Goal: Task Accomplishment & Management: Manage account settings

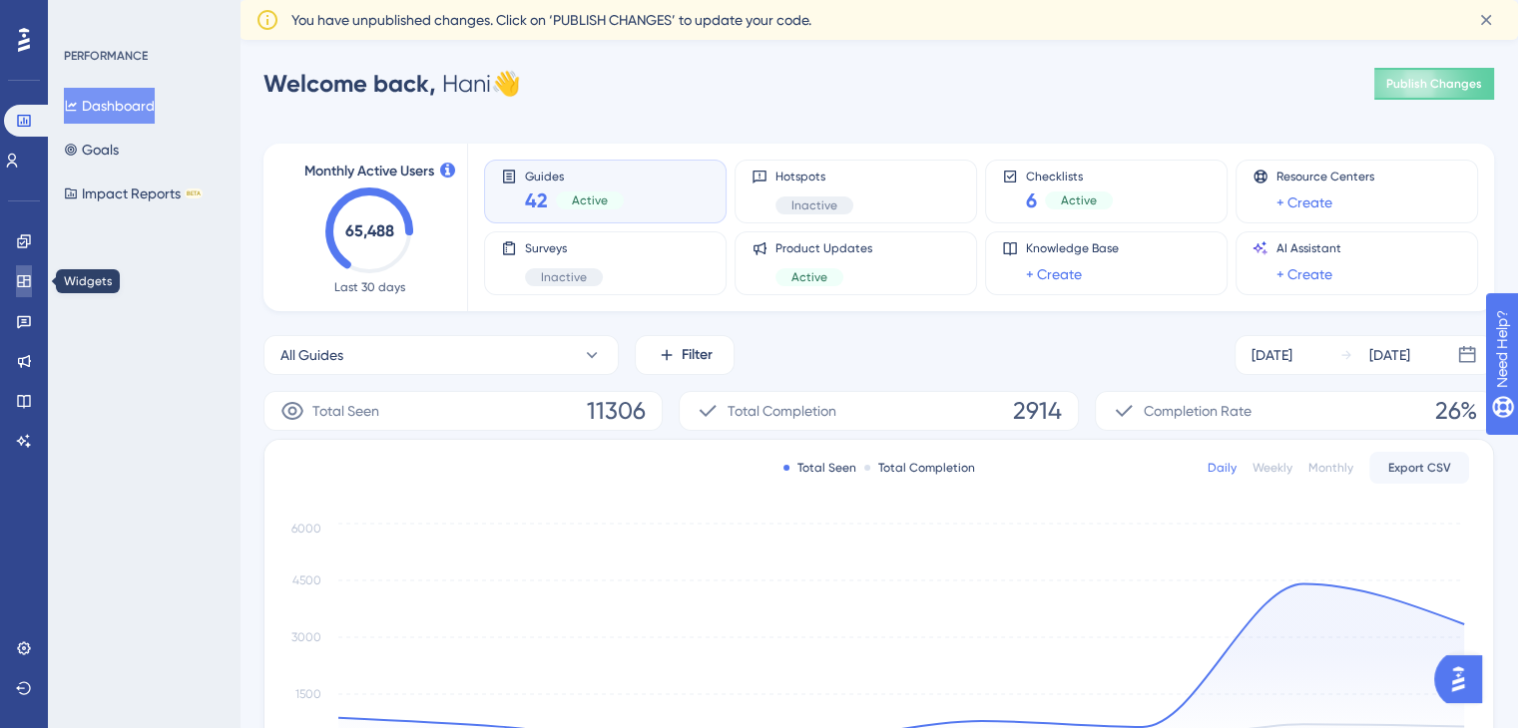
click at [20, 282] on icon at bounding box center [23, 281] width 13 height 12
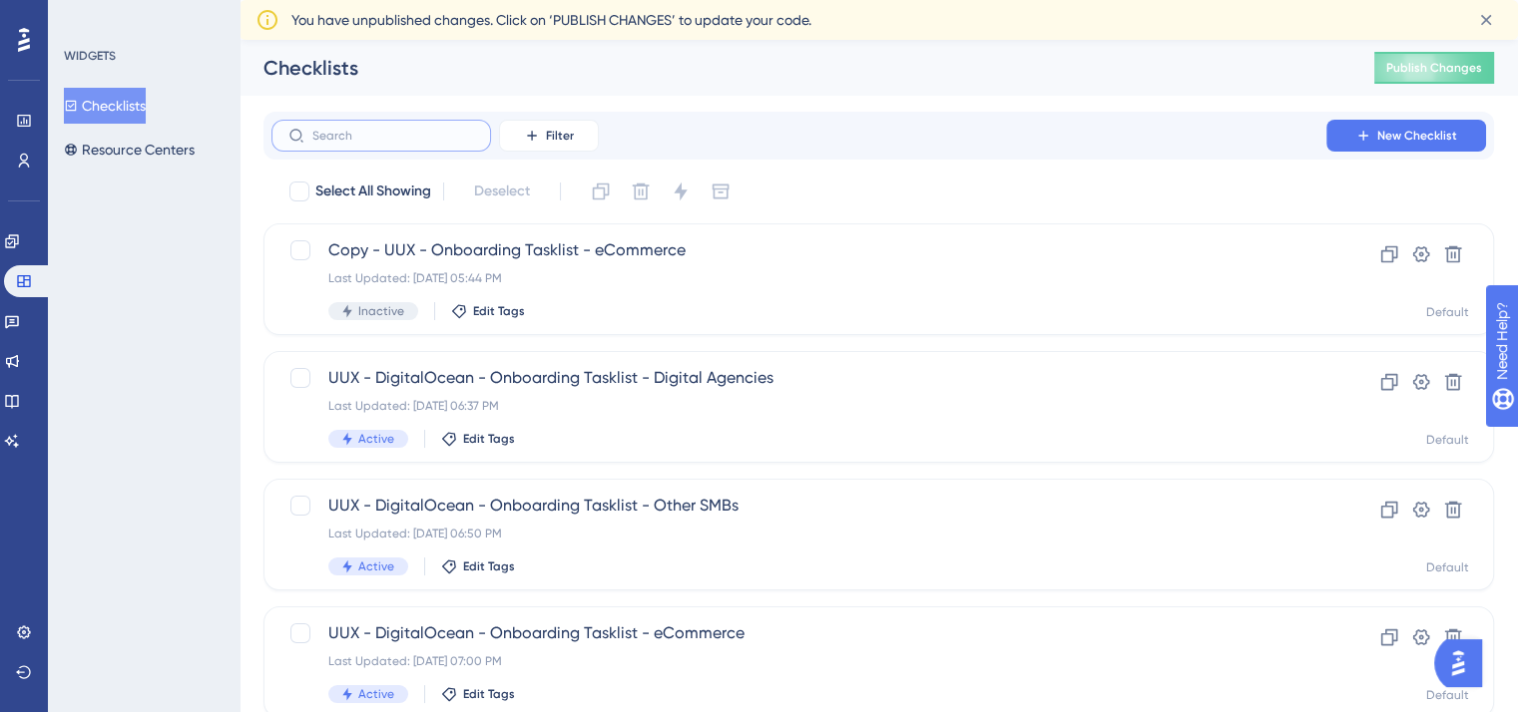
click at [413, 141] on input "text" at bounding box center [393, 136] width 162 height 14
type input "su"
checkbox input "true"
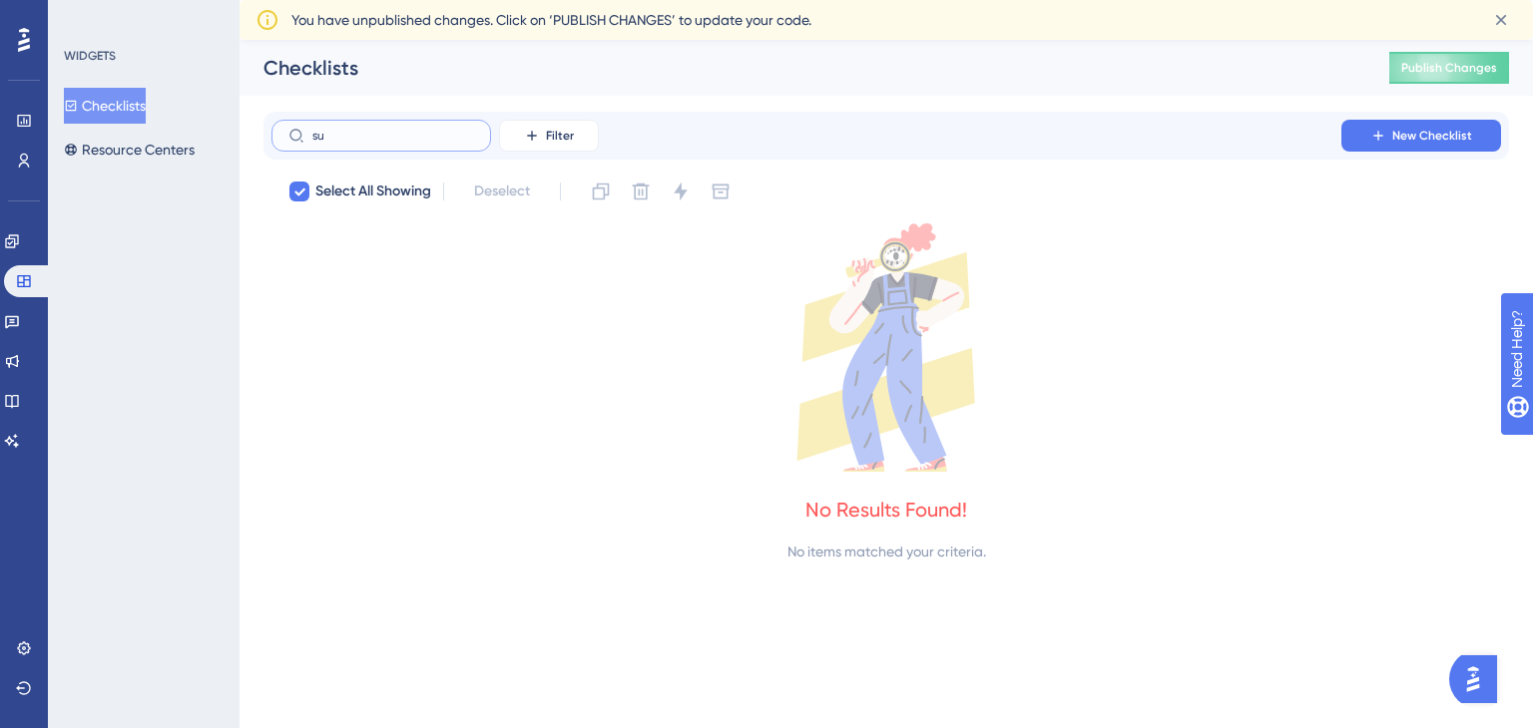
type input "s"
checkbox input "false"
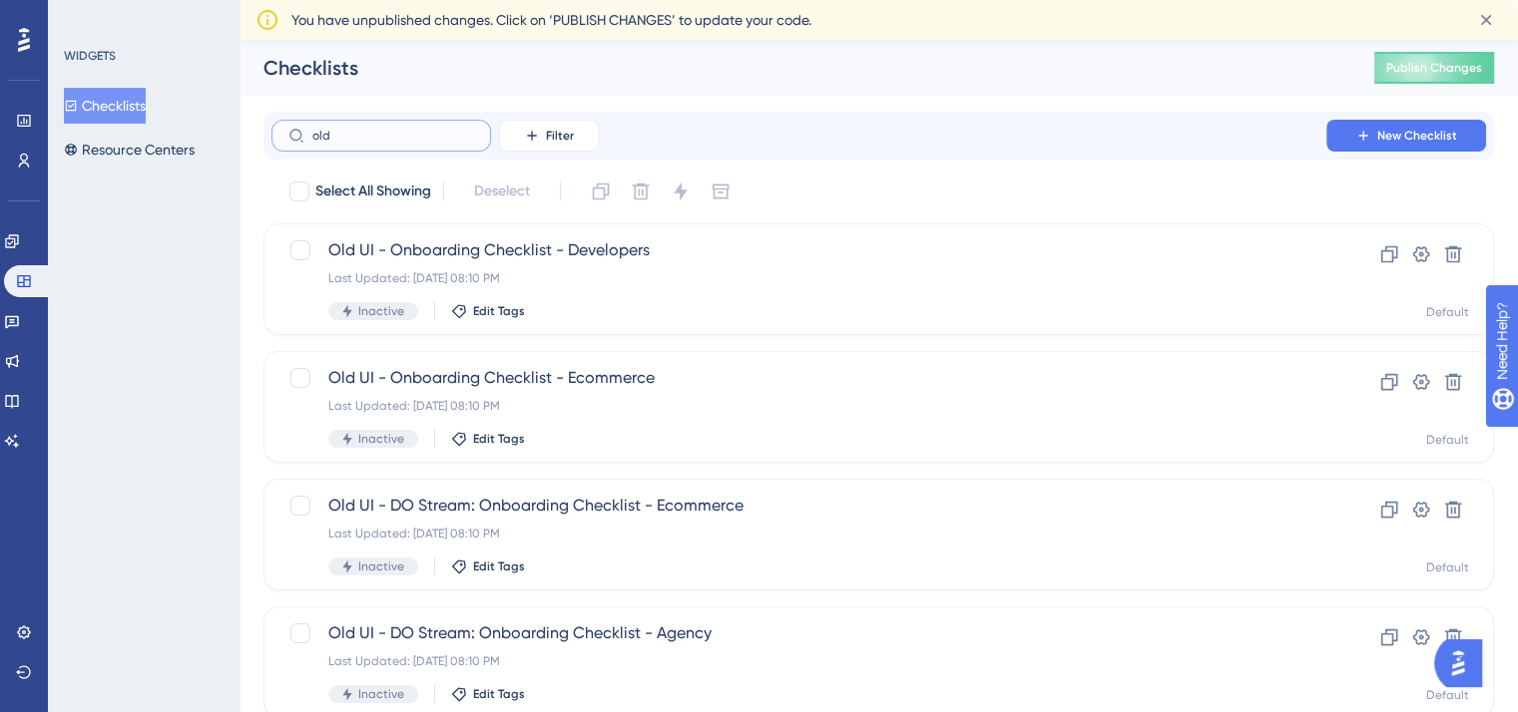
click at [411, 136] on input "old" at bounding box center [393, 136] width 162 height 14
type input "o"
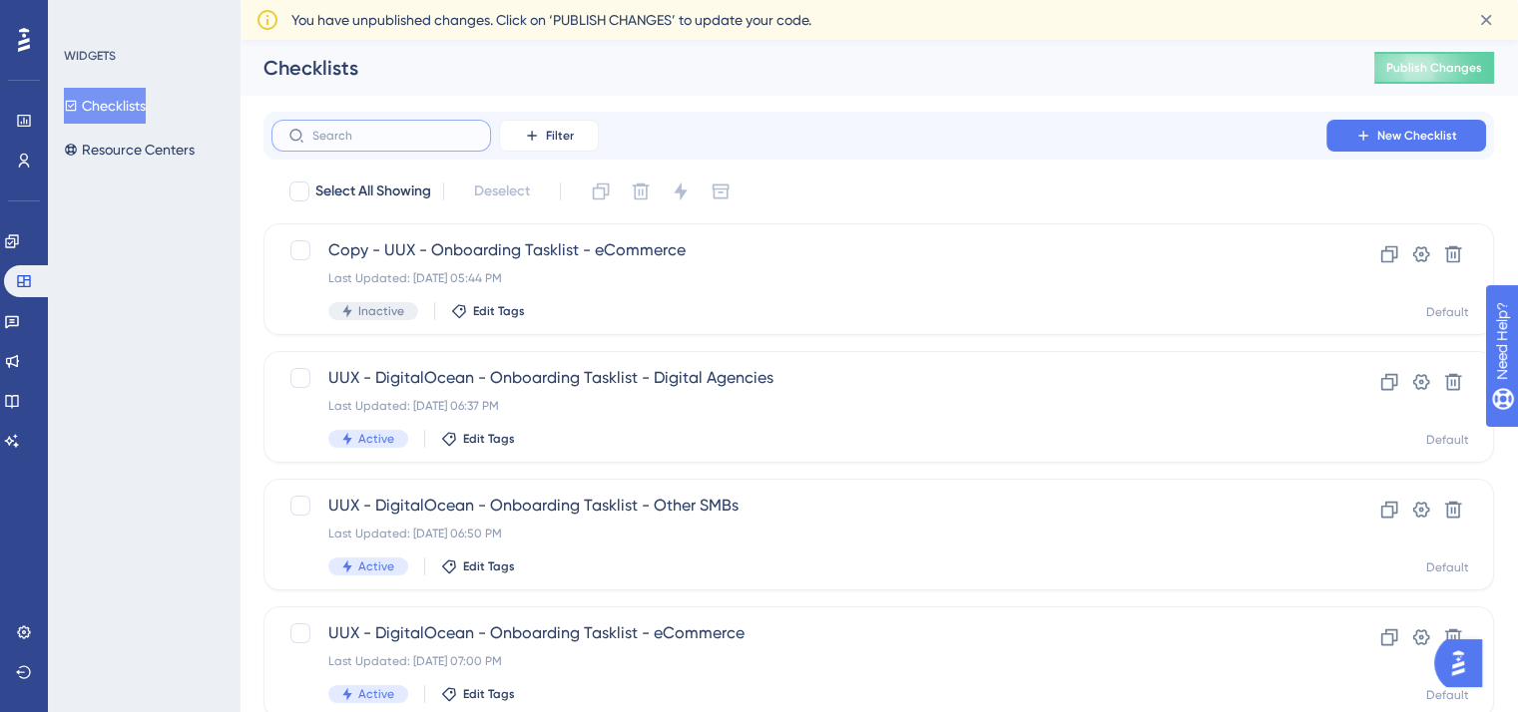
scroll to position [0, 15]
click at [148, 145] on button "Resource Centers" at bounding box center [129, 150] width 131 height 36
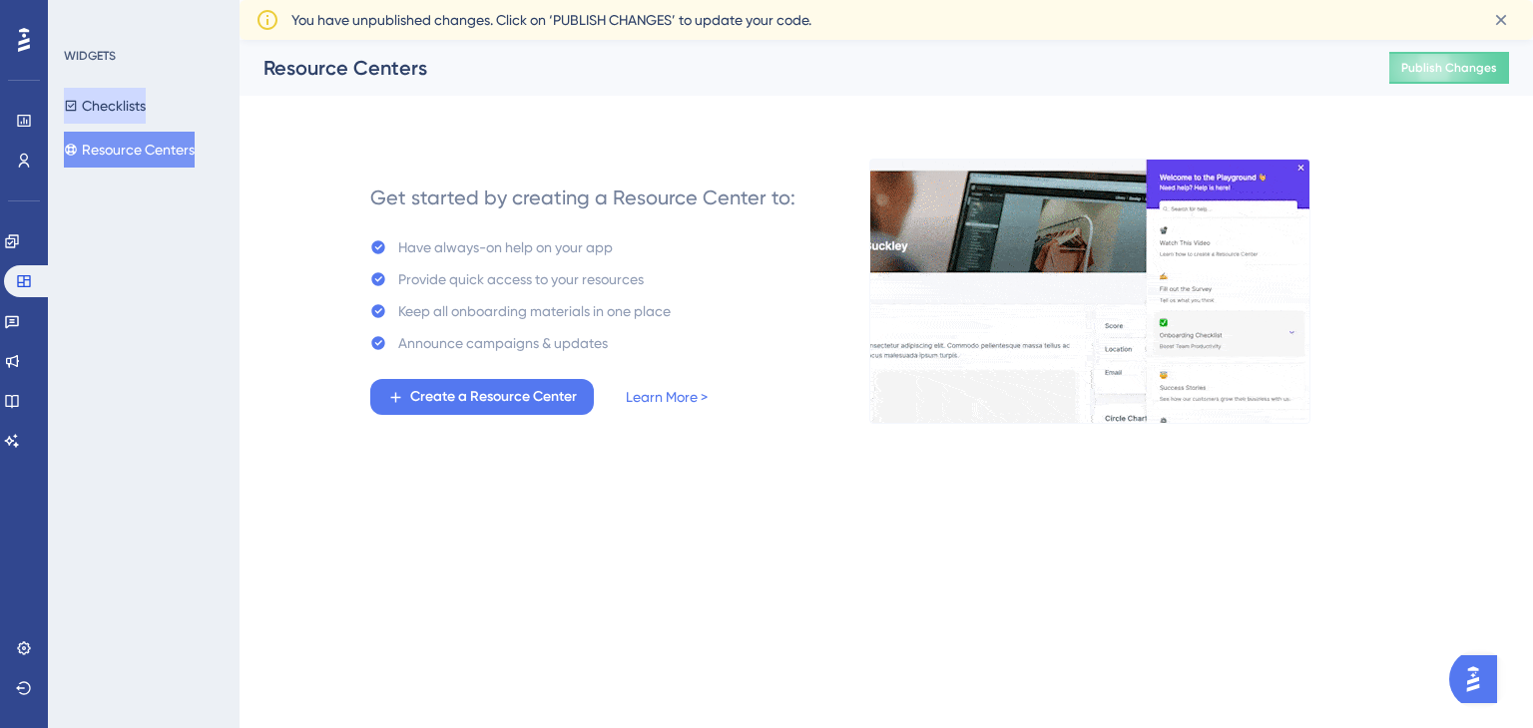
click at [146, 110] on button "Checklists" at bounding box center [105, 106] width 82 height 36
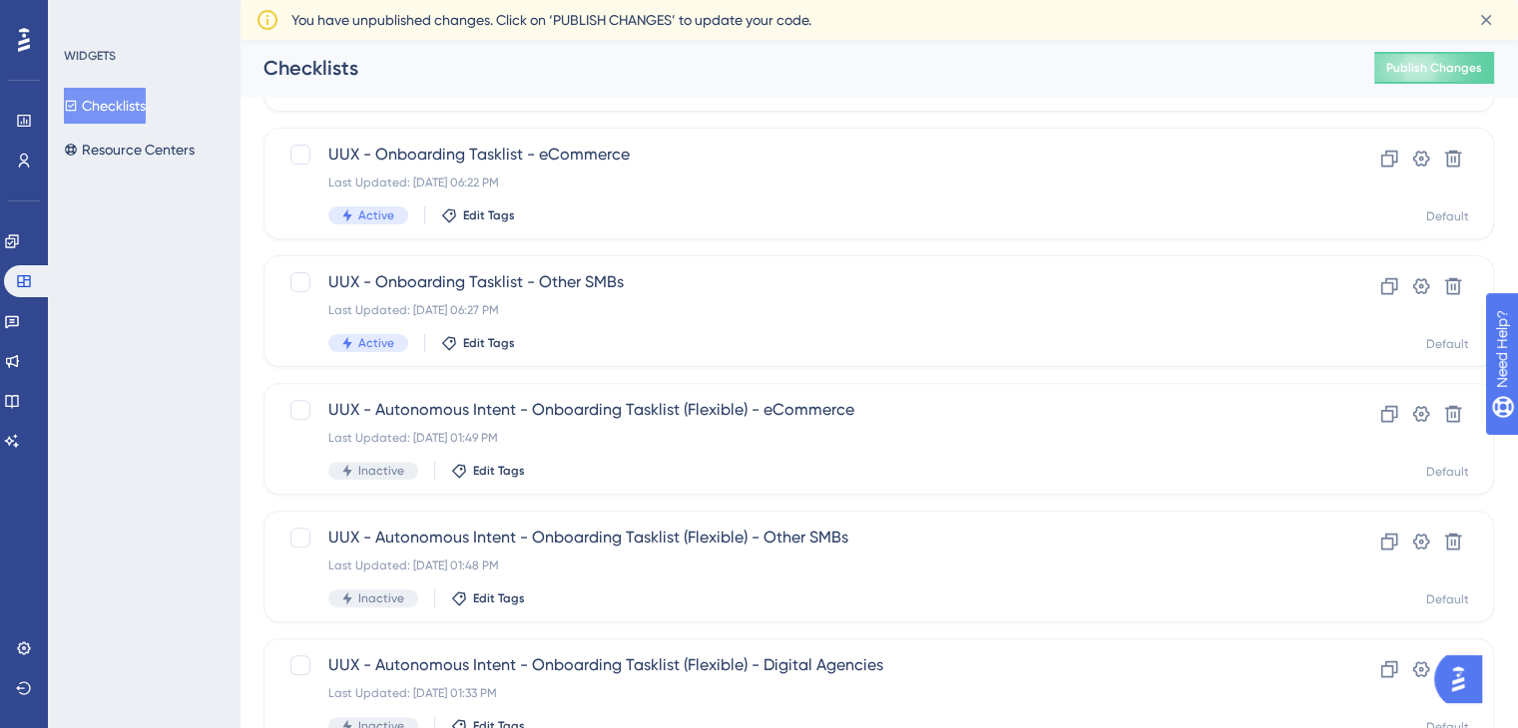
scroll to position [820, 0]
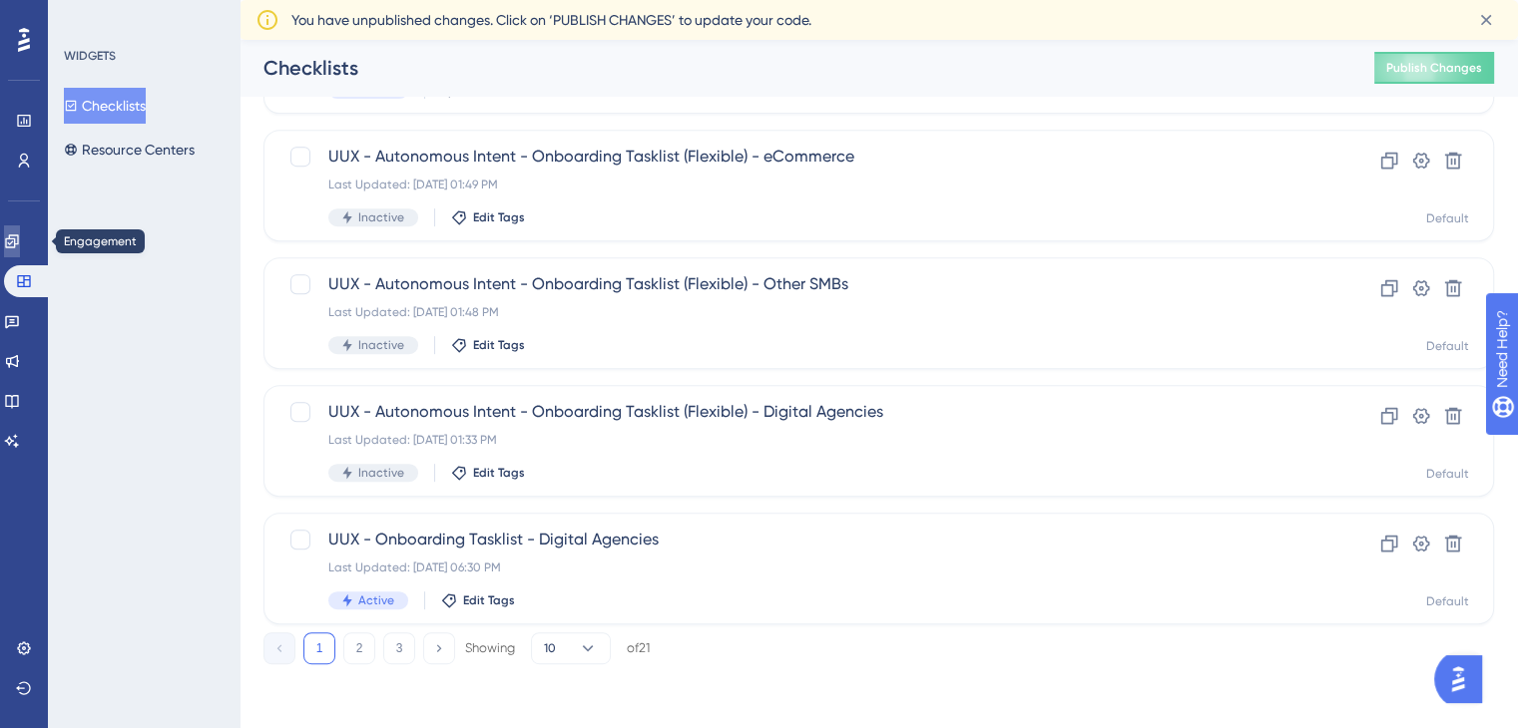
click at [18, 242] on icon at bounding box center [11, 240] width 13 height 13
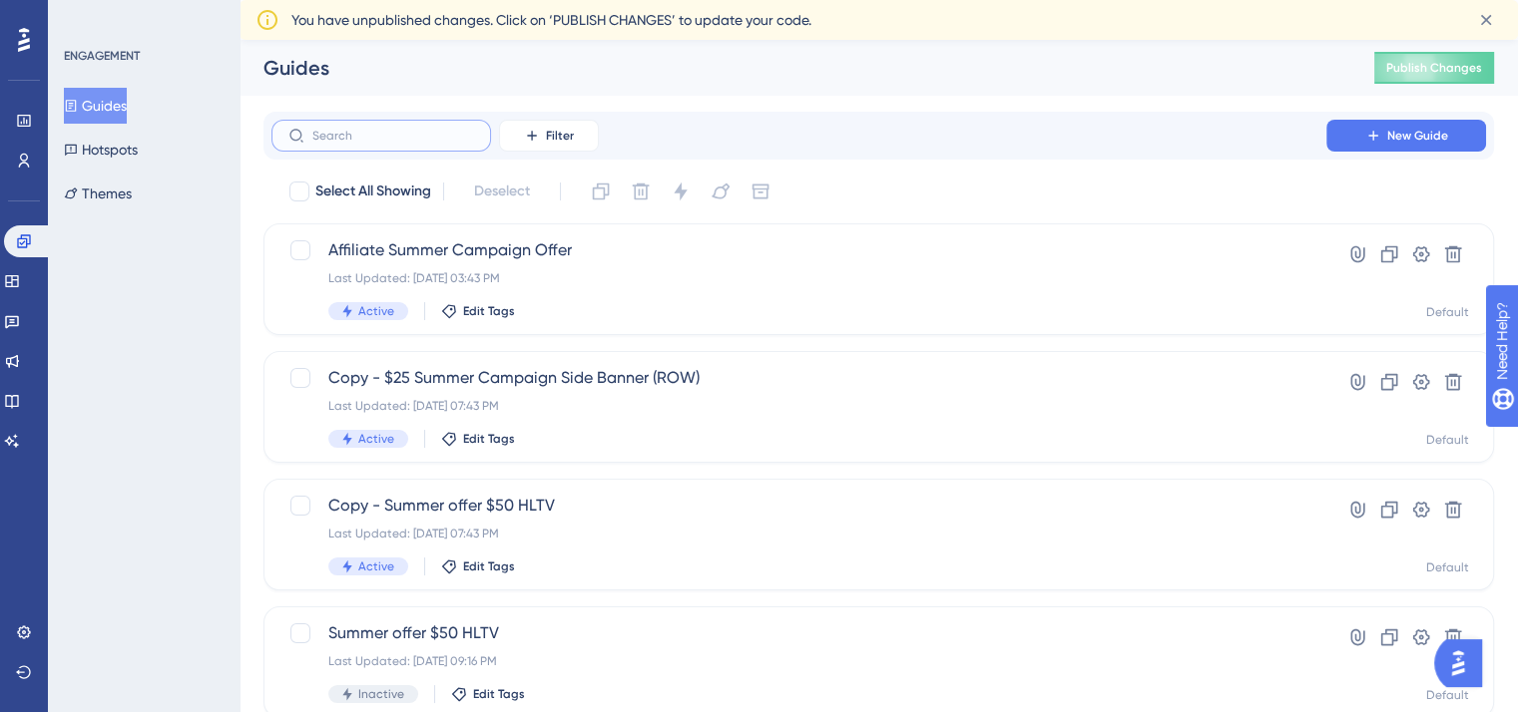
click at [433, 133] on input "text" at bounding box center [393, 136] width 162 height 14
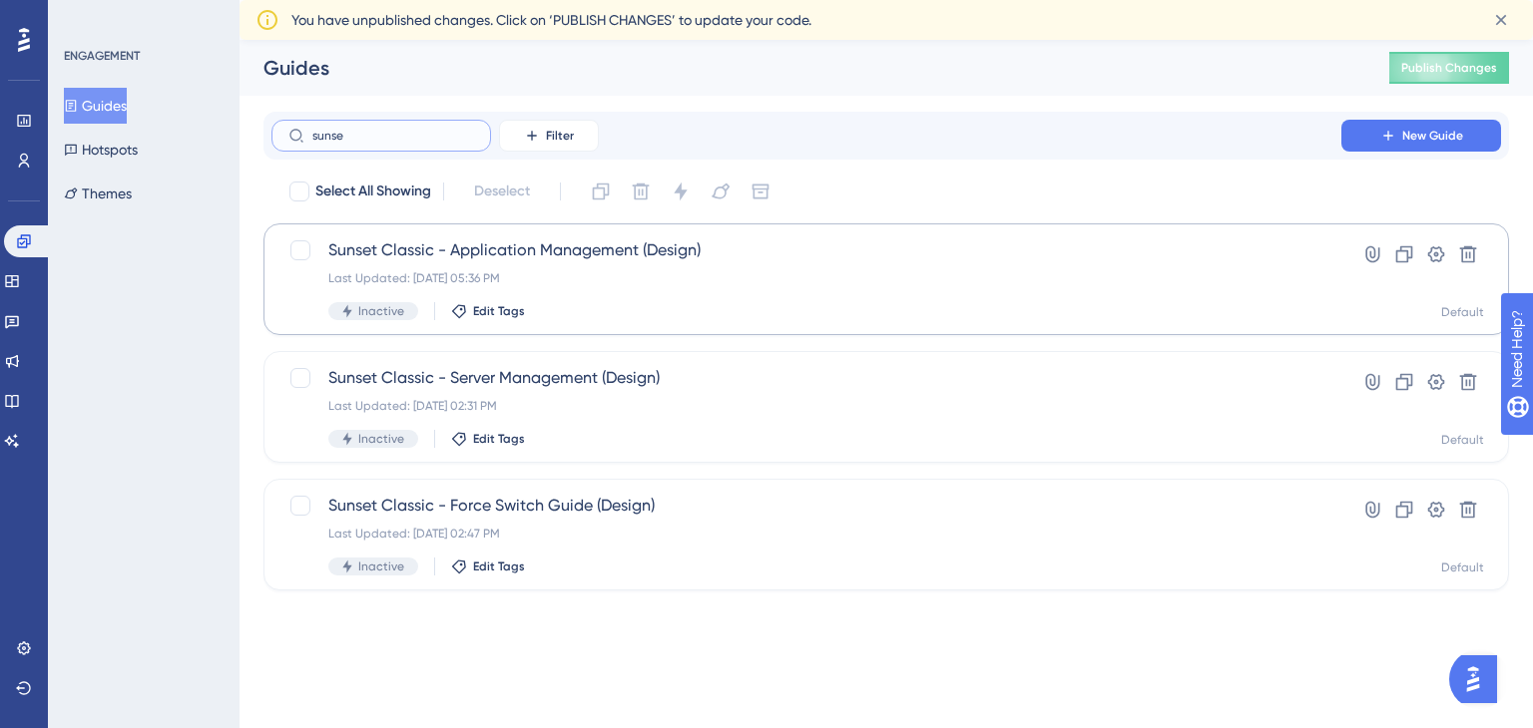
type input "sunse"
click at [561, 244] on span "Sunset Classic - Application Management (Design)" at bounding box center [806, 250] width 956 height 24
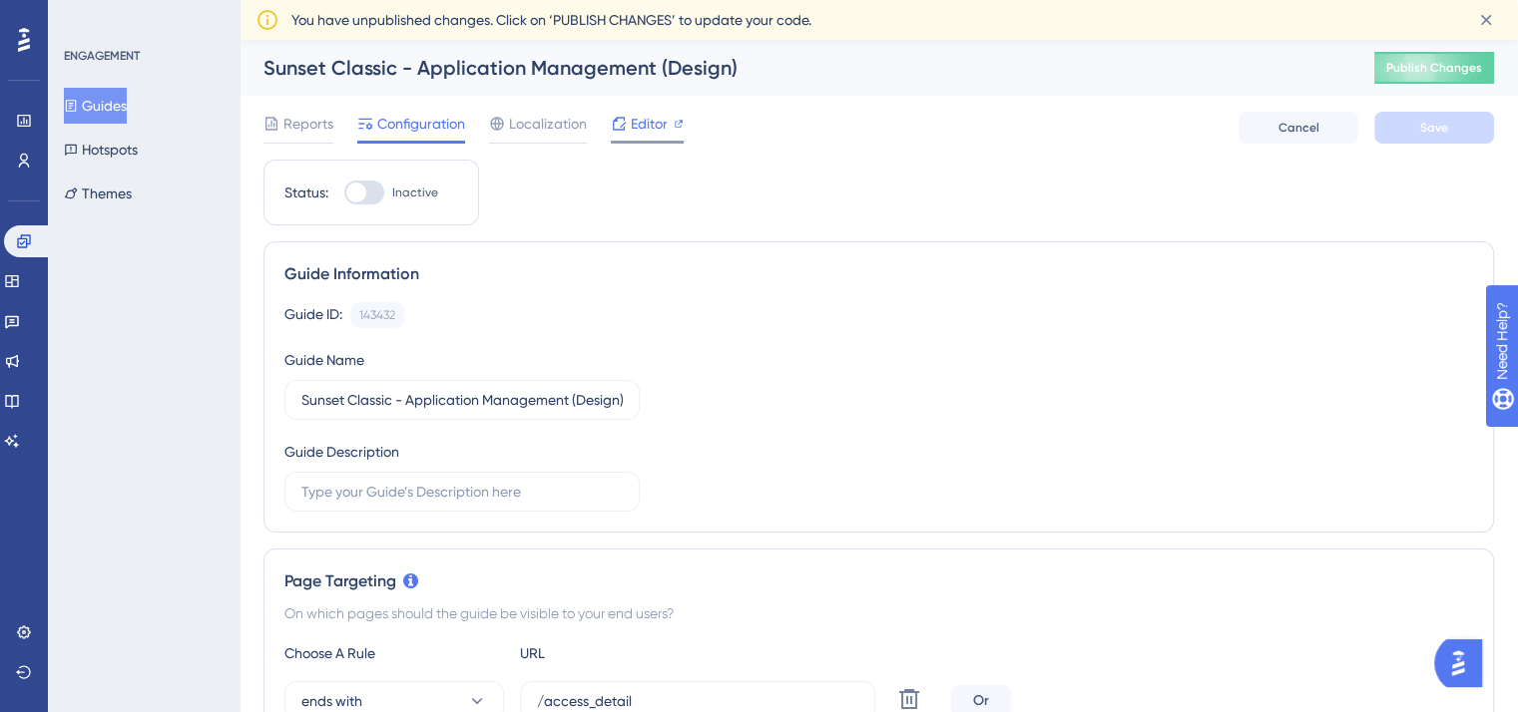
click at [661, 138] on div "Editor" at bounding box center [647, 128] width 73 height 32
click at [641, 121] on span "Editor" at bounding box center [649, 124] width 37 height 24
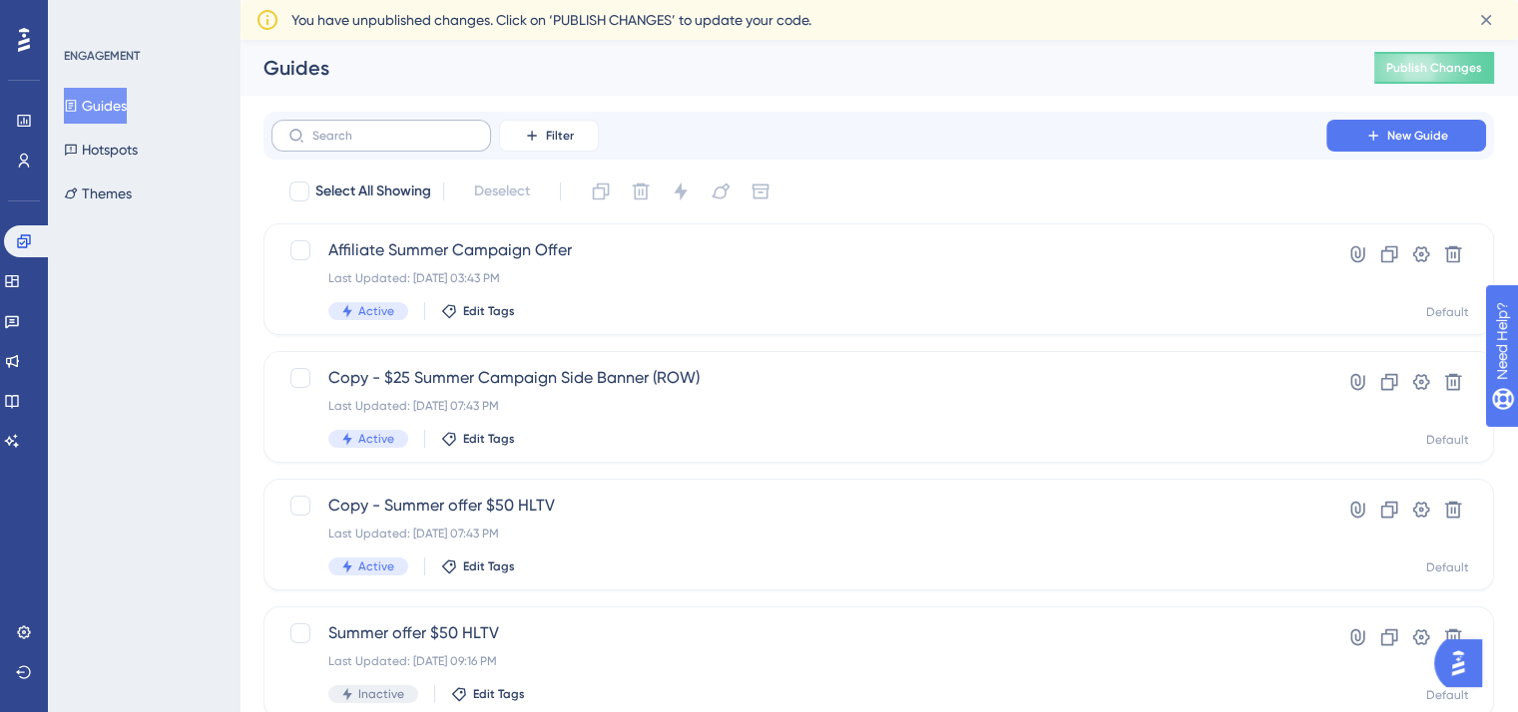
click at [395, 147] on label at bounding box center [381, 136] width 220 height 32
click at [395, 143] on input "text" at bounding box center [393, 136] width 162 height 14
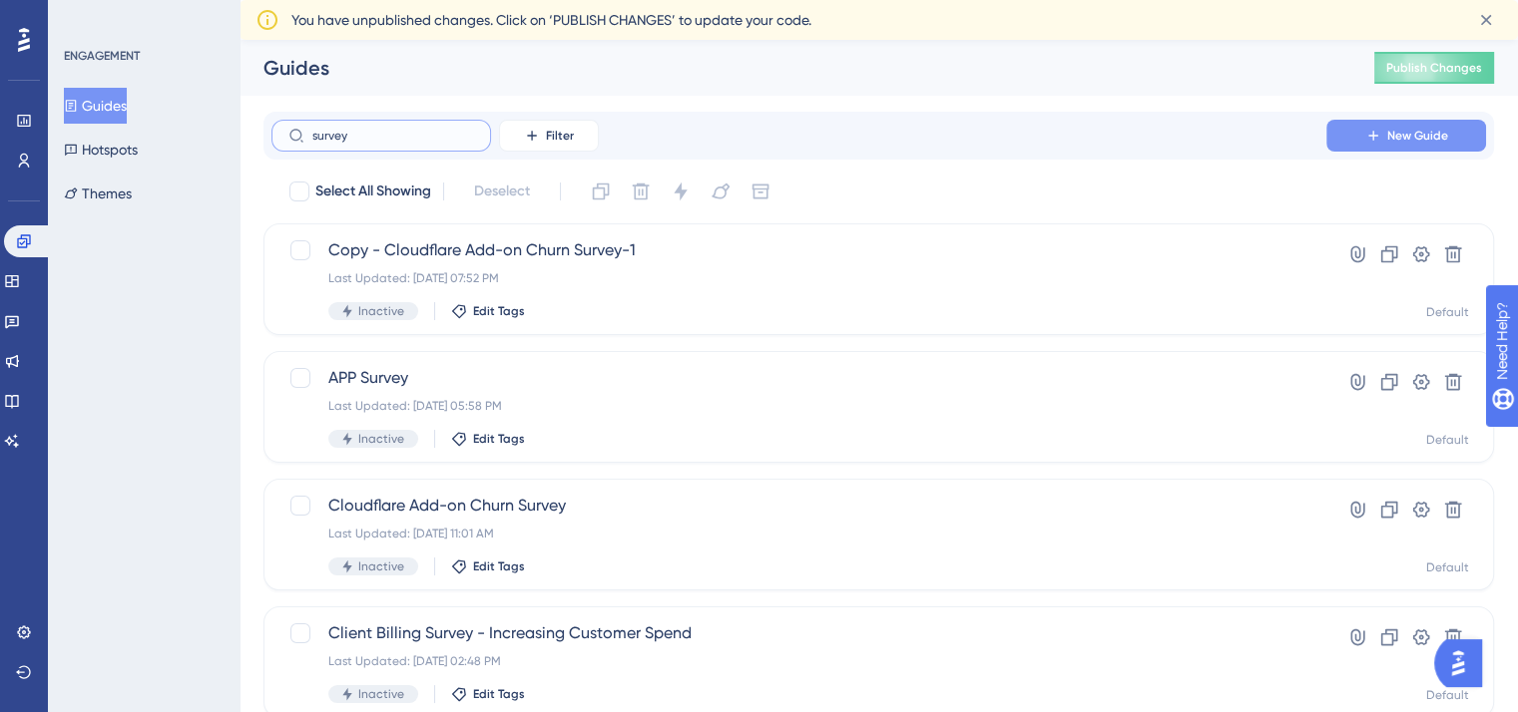
type input "survey"
click at [1428, 130] on span "New Guide" at bounding box center [1417, 136] width 61 height 16
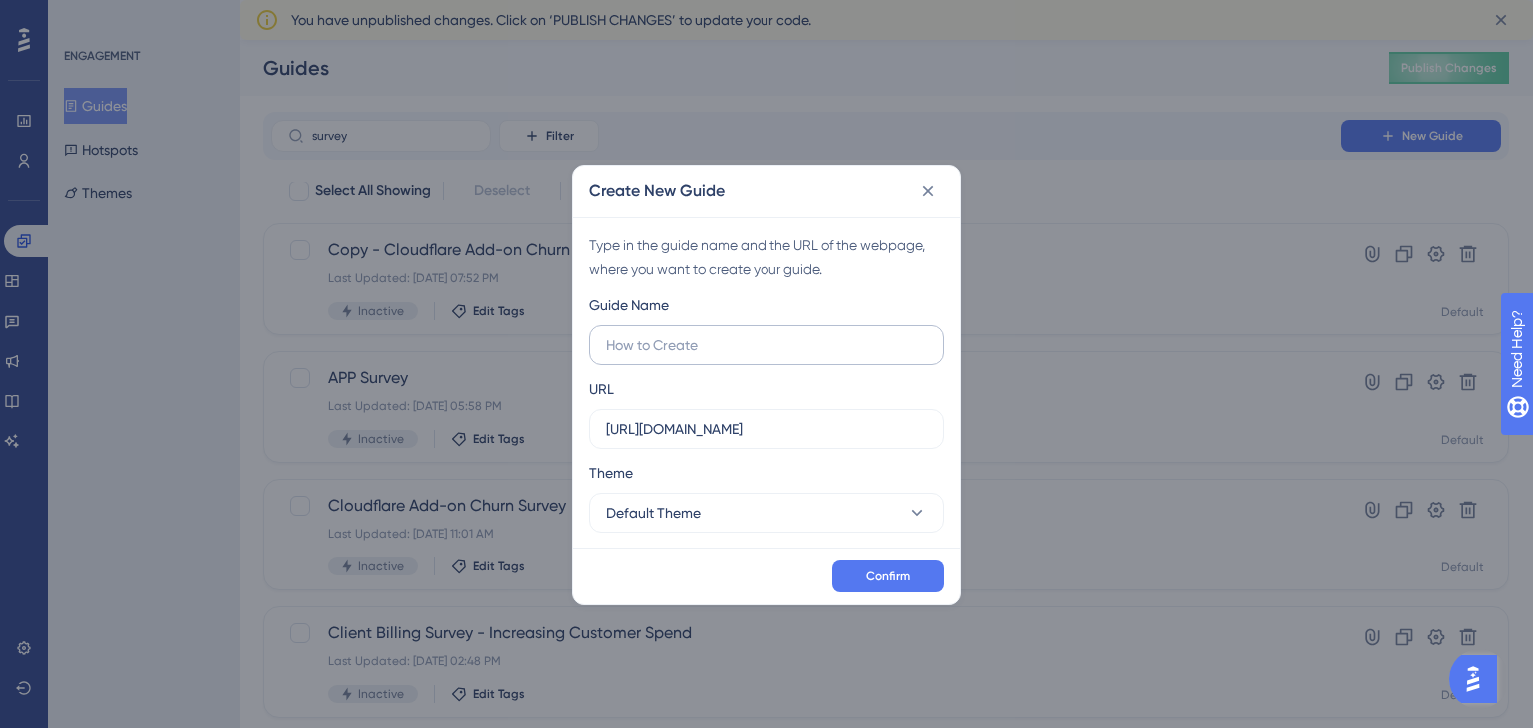
click at [775, 336] on input "text" at bounding box center [766, 345] width 321 height 22
click at [602, 347] on label "Survey" at bounding box center [766, 345] width 355 height 40
click at [606, 347] on input "Survey" at bounding box center [766, 345] width 321 height 22
click at [609, 347] on input "Survey" at bounding box center [766, 345] width 321 height 22
click at [849, 341] on input "Cloudways Customer Pulse Survey" at bounding box center [766, 345] width 321 height 22
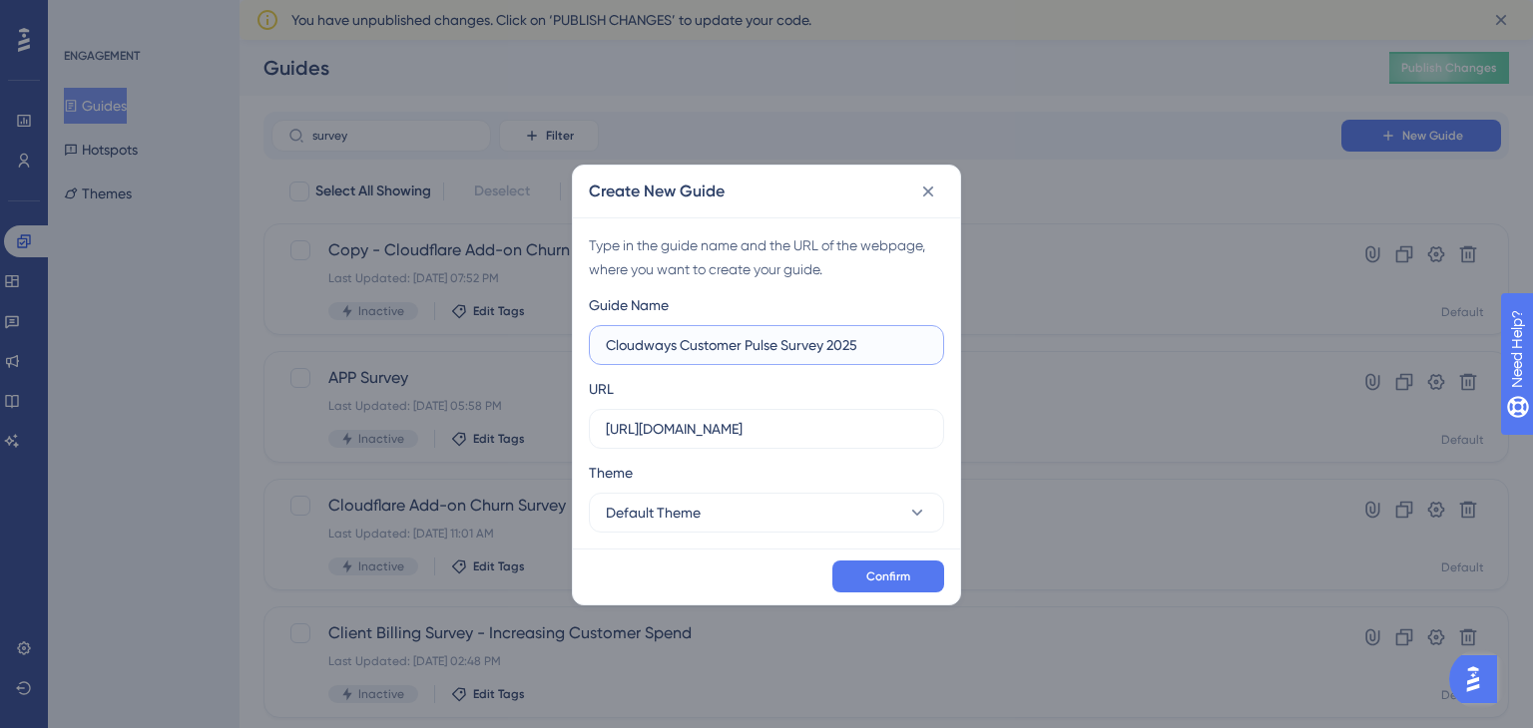
drag, startPoint x: 679, startPoint y: 348, endPoint x: 559, endPoint y: 354, distance: 119.9
click at [559, 354] on div "Create New Guide Type in the guide name and the URL of the webpage, where you w…" at bounding box center [766, 364] width 1533 height 728
type input "Customer Pulse Survey 2025"
click at [916, 584] on button "Confirm" at bounding box center [888, 577] width 112 height 32
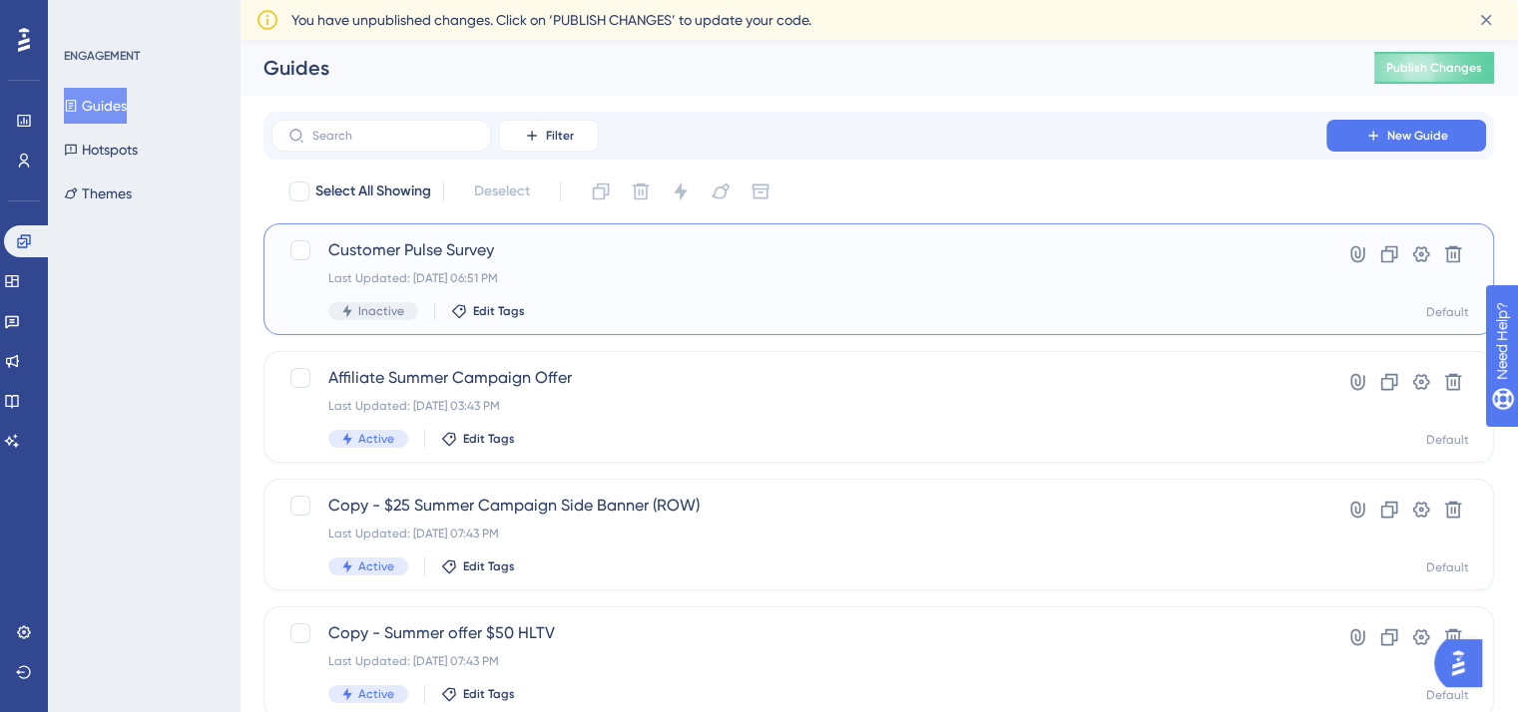
click at [704, 296] on div "Customer Pulse Survey Last Updated: Sep 11 2025, 06:51 PM Inactive Edit Tags" at bounding box center [798, 279] width 941 height 82
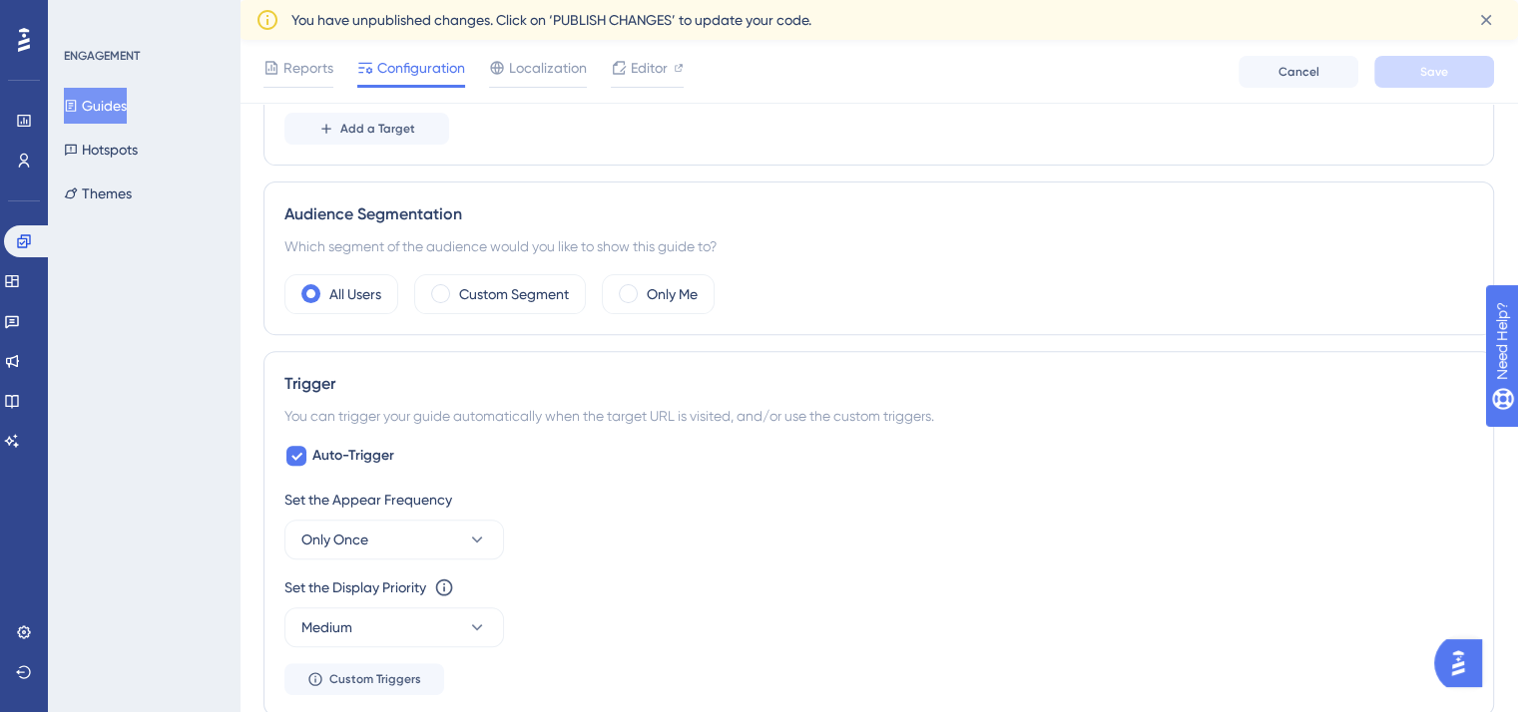
scroll to position [539, 0]
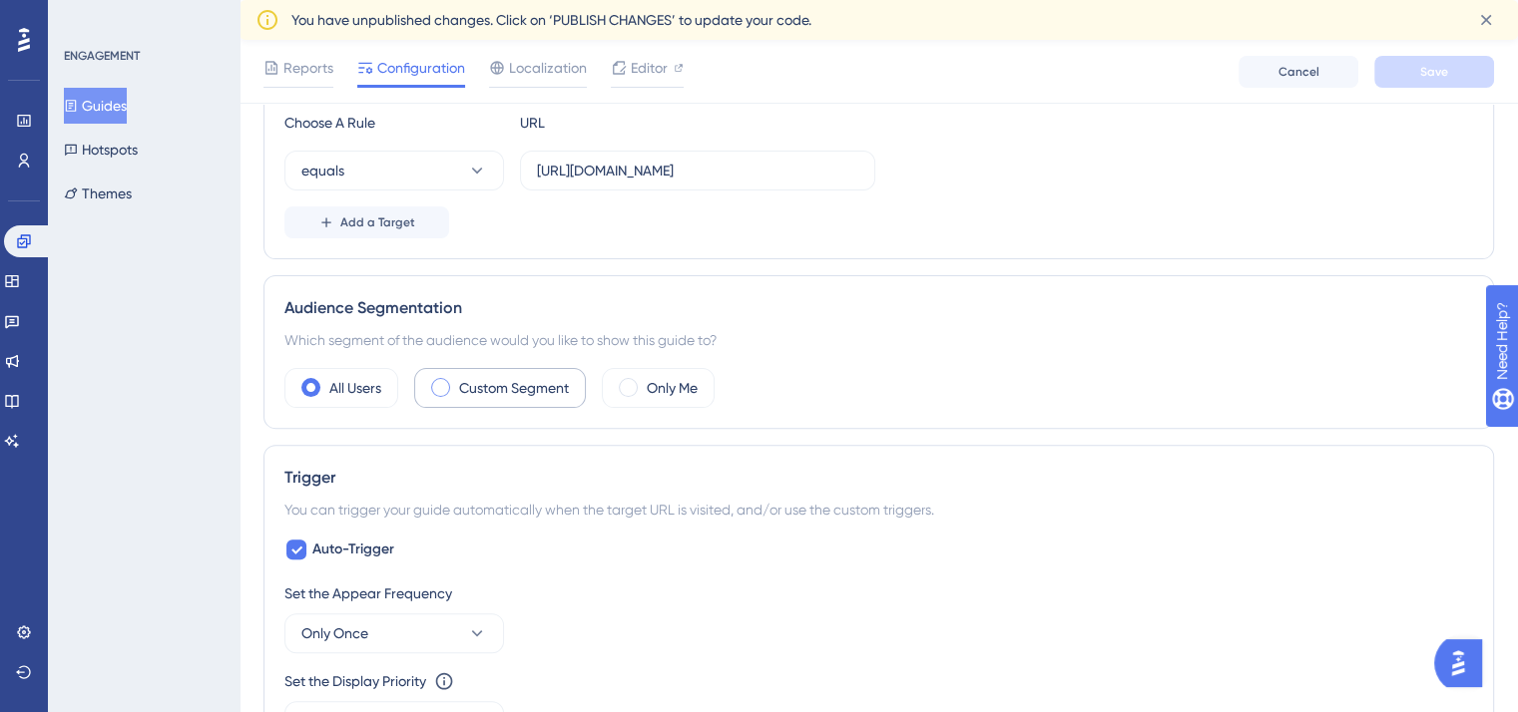
click at [498, 398] on div "Custom Segment" at bounding box center [500, 388] width 172 height 40
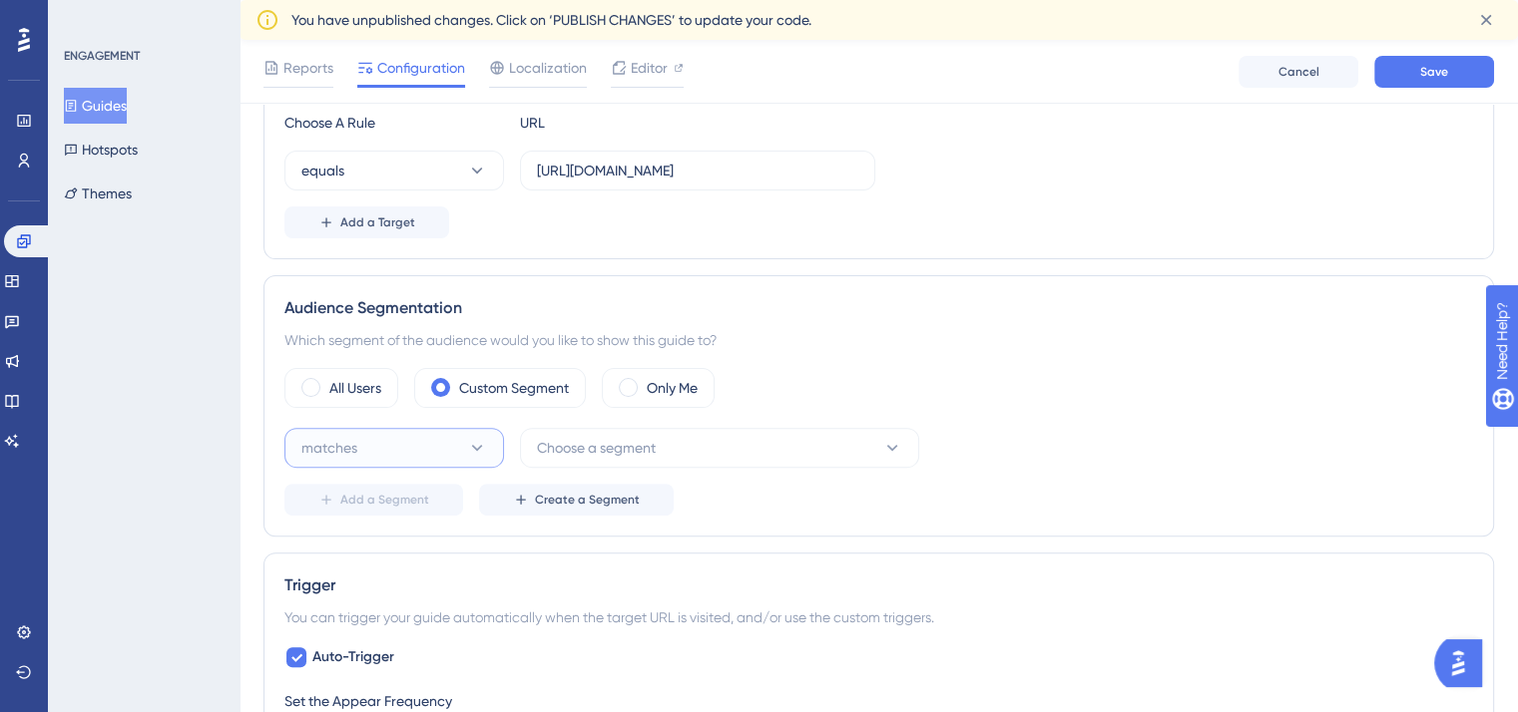
click at [467, 430] on button "matches" at bounding box center [394, 448] width 220 height 40
click at [597, 454] on span "Choose a segment" at bounding box center [596, 448] width 119 height 24
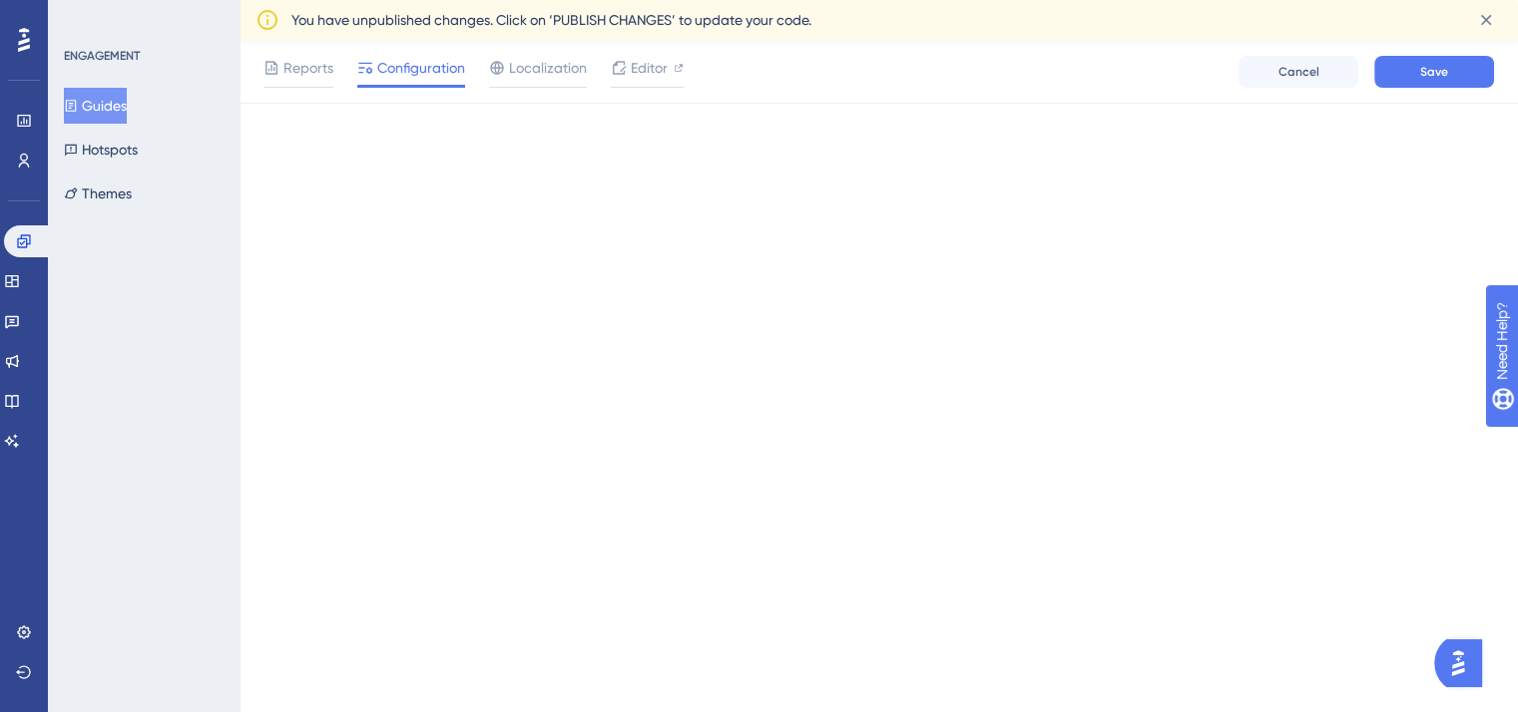
scroll to position [0, 0]
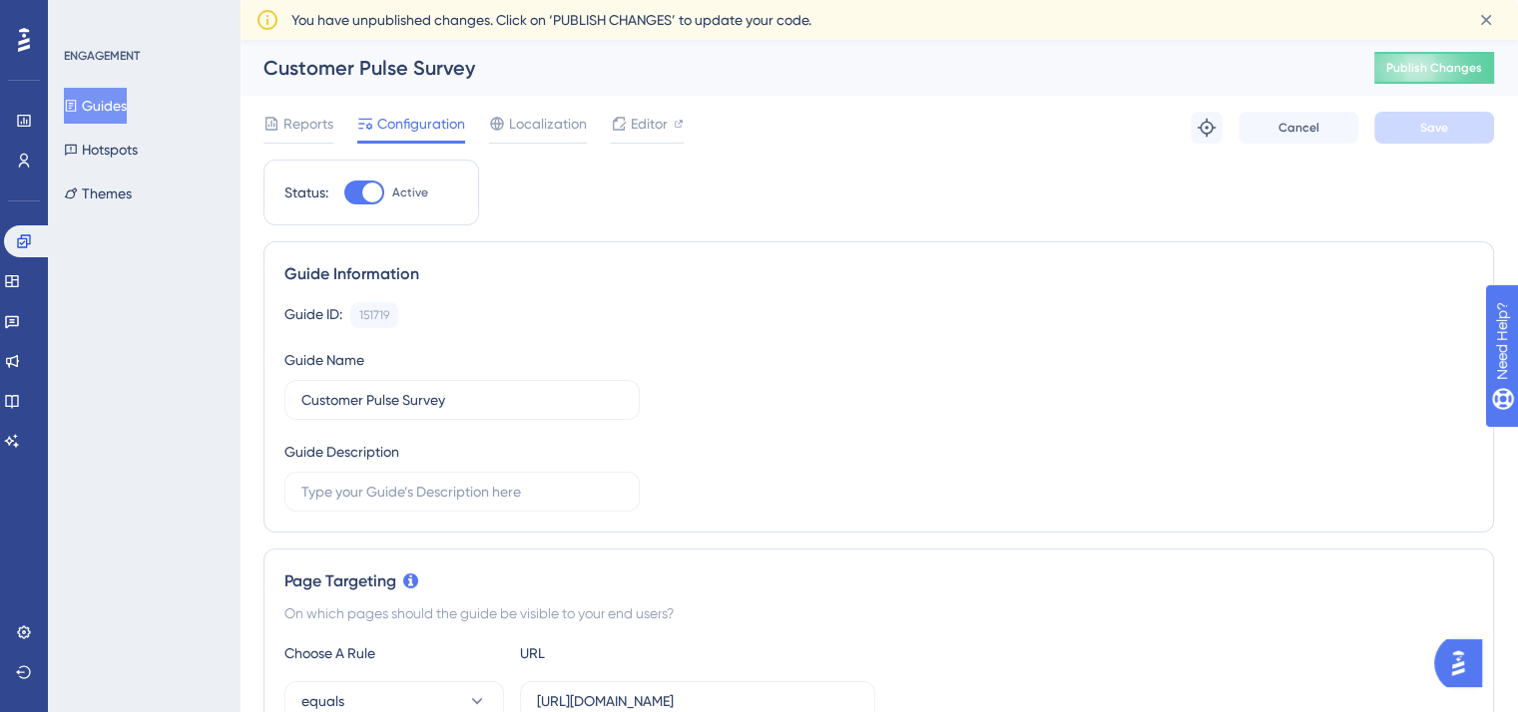
click at [124, 108] on button "Guides" at bounding box center [95, 106] width 63 height 36
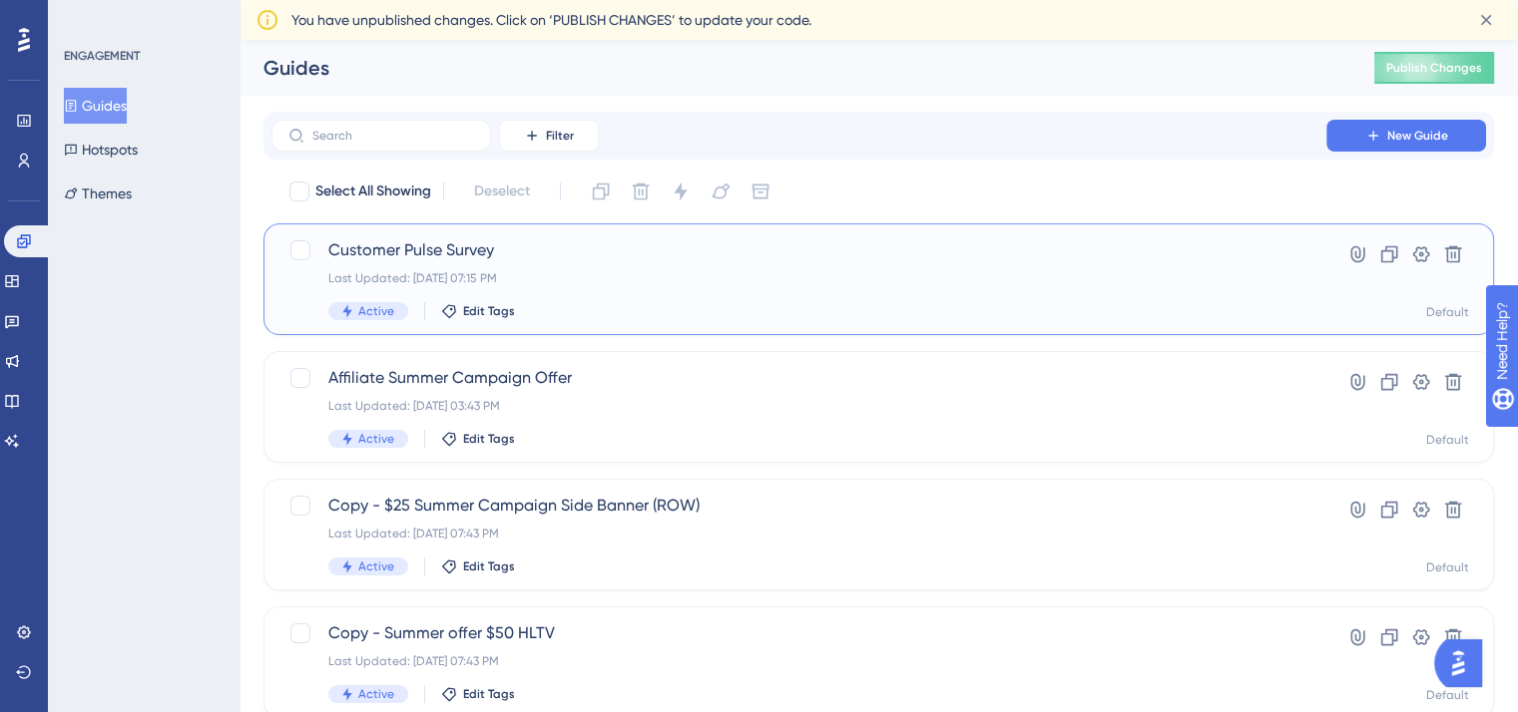
click at [475, 272] on div "Last Updated: Sep 11 2025, 07:15 PM" at bounding box center [798, 278] width 941 height 16
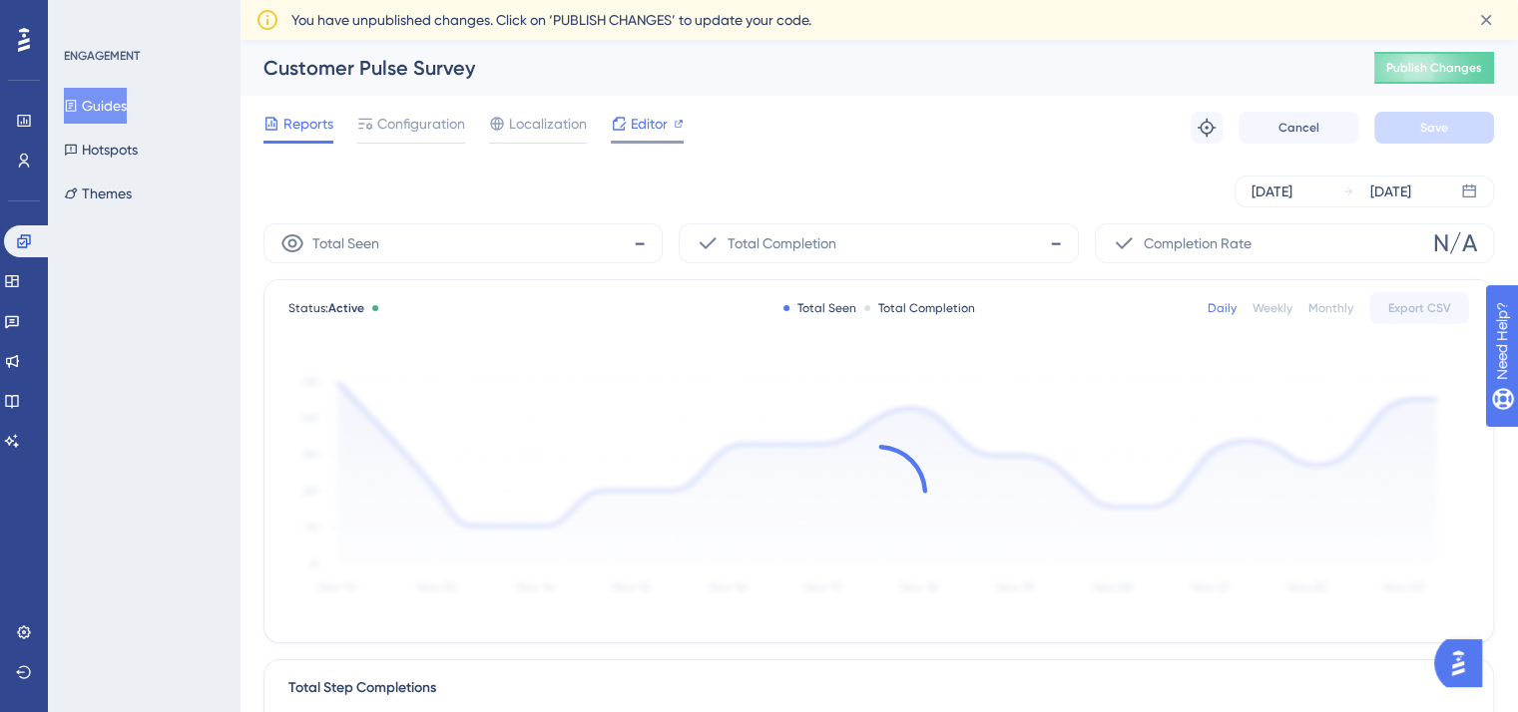
click at [647, 119] on span "Editor" at bounding box center [649, 124] width 37 height 24
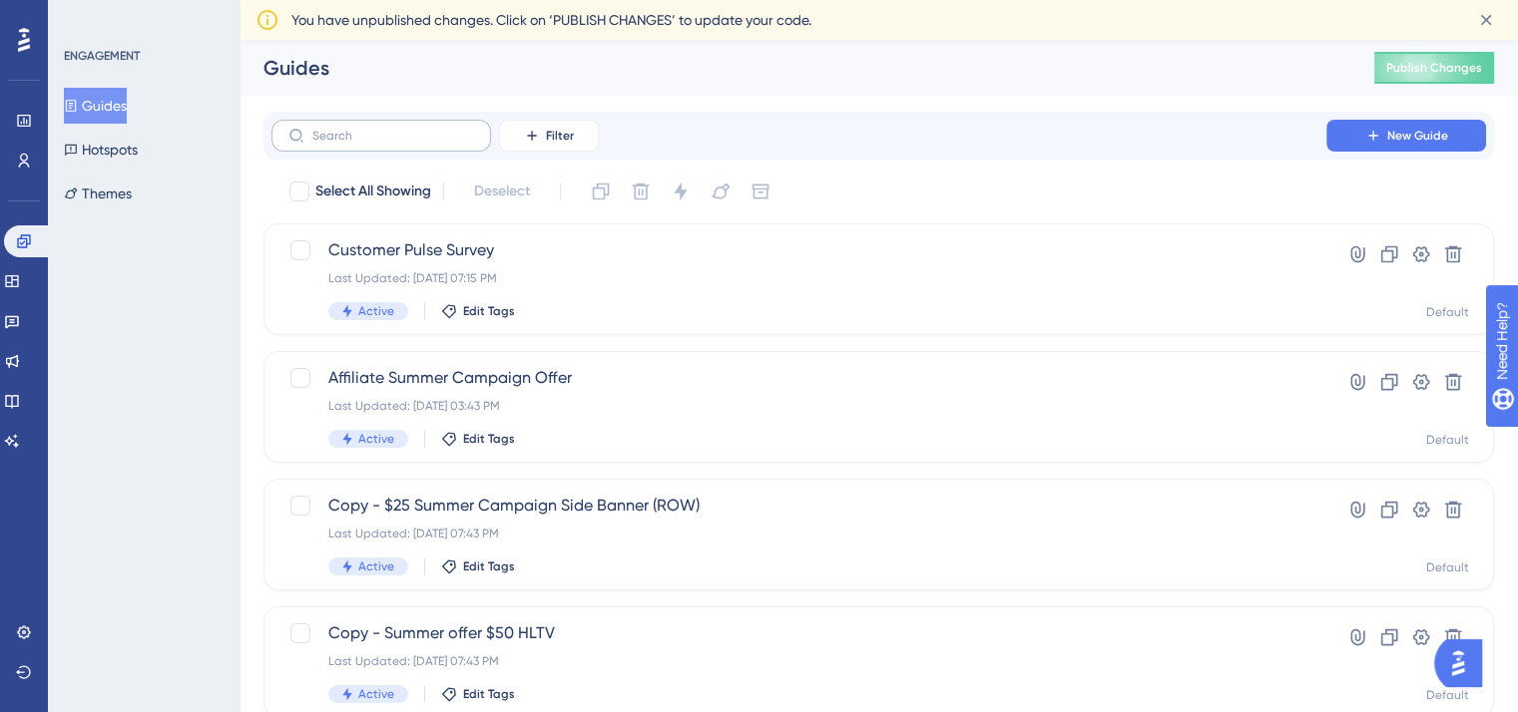
click at [351, 143] on label at bounding box center [381, 136] width 220 height 32
click at [351, 143] on input "text" at bounding box center [393, 136] width 162 height 14
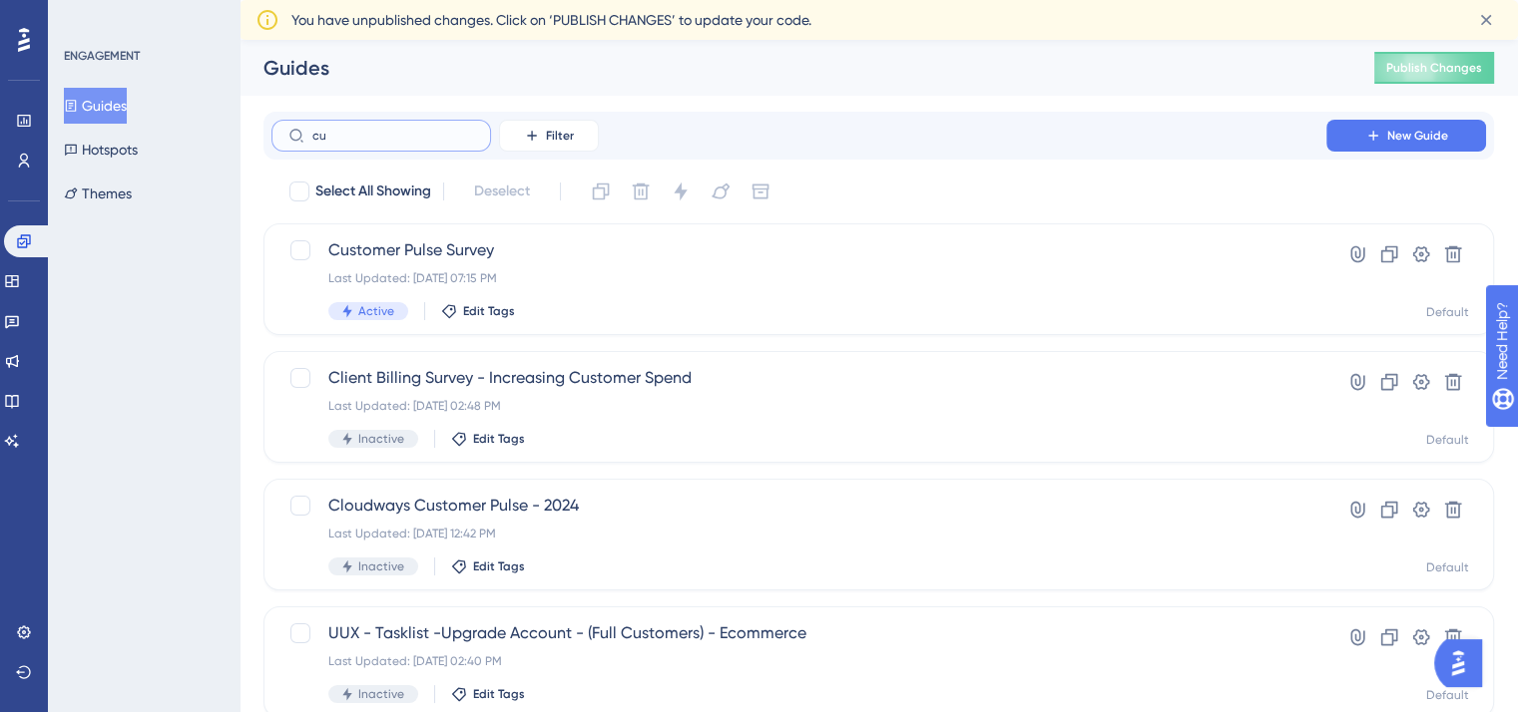
type input "c"
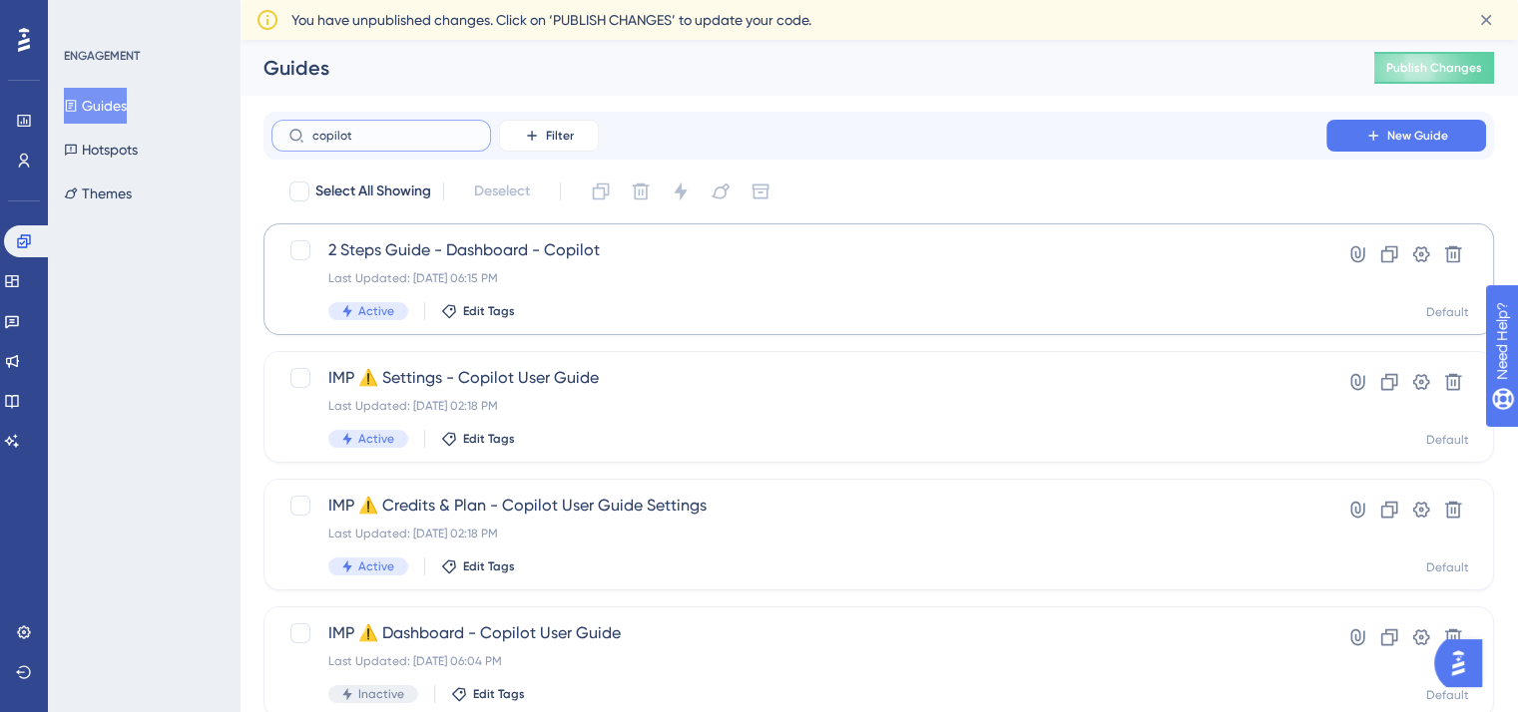
type input "copilot"
click at [635, 286] on div "2 Steps Guide - Dashboard - Copilot Last Updated: Aug 22 2025, 06:15 PM Active …" at bounding box center [798, 279] width 941 height 82
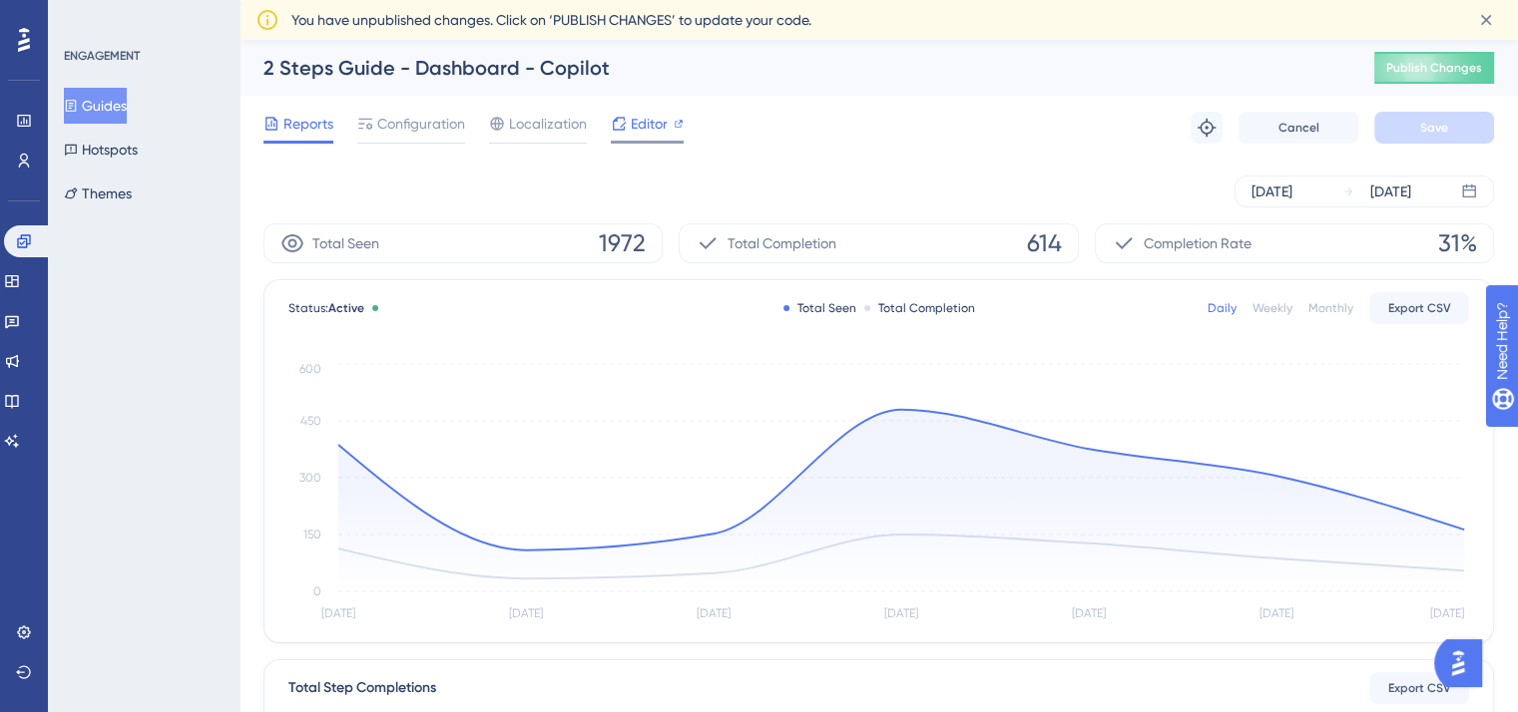
click at [639, 121] on span "Editor" at bounding box center [649, 124] width 37 height 24
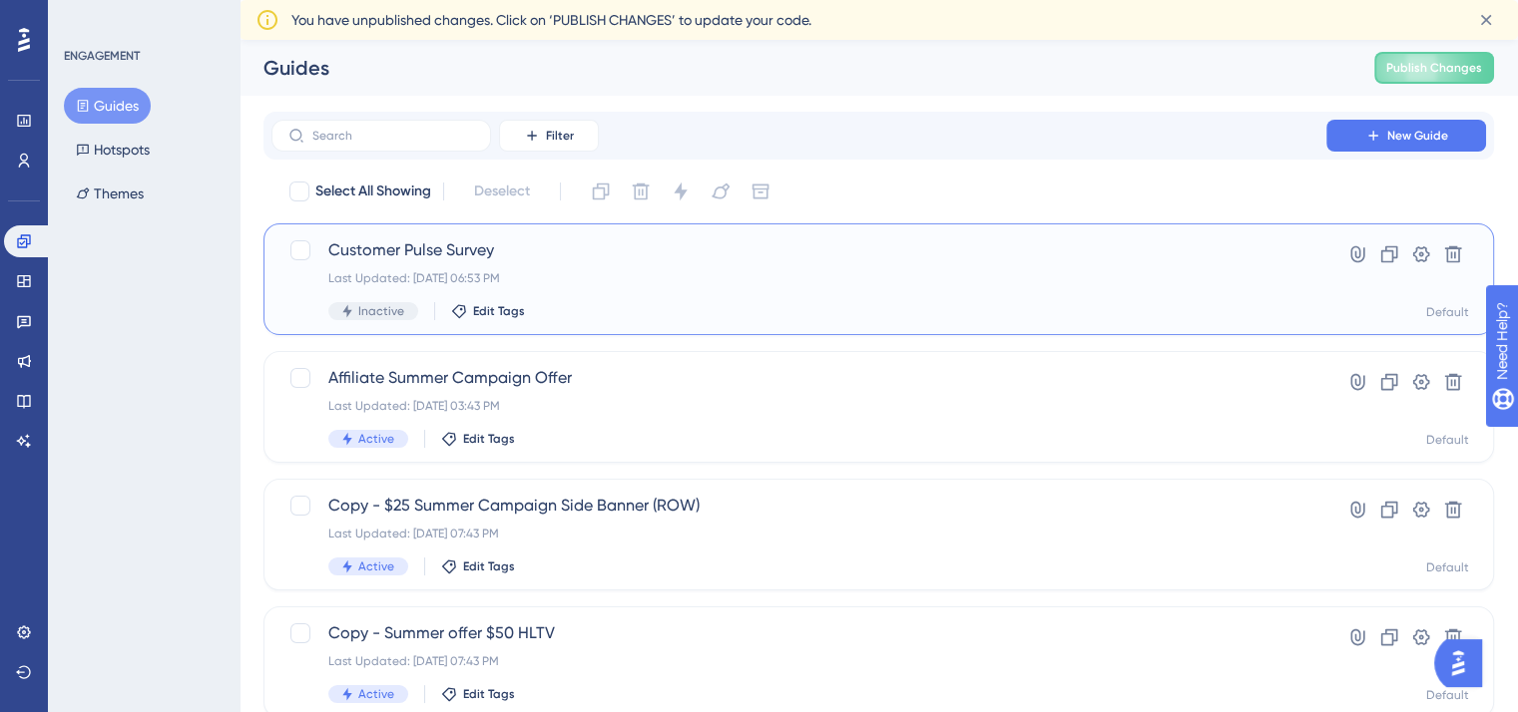
click at [758, 291] on div "Customer Pulse Survey Last Updated: Sep 11 2025, 06:53 PM Inactive Edit Tags" at bounding box center [798, 279] width 941 height 82
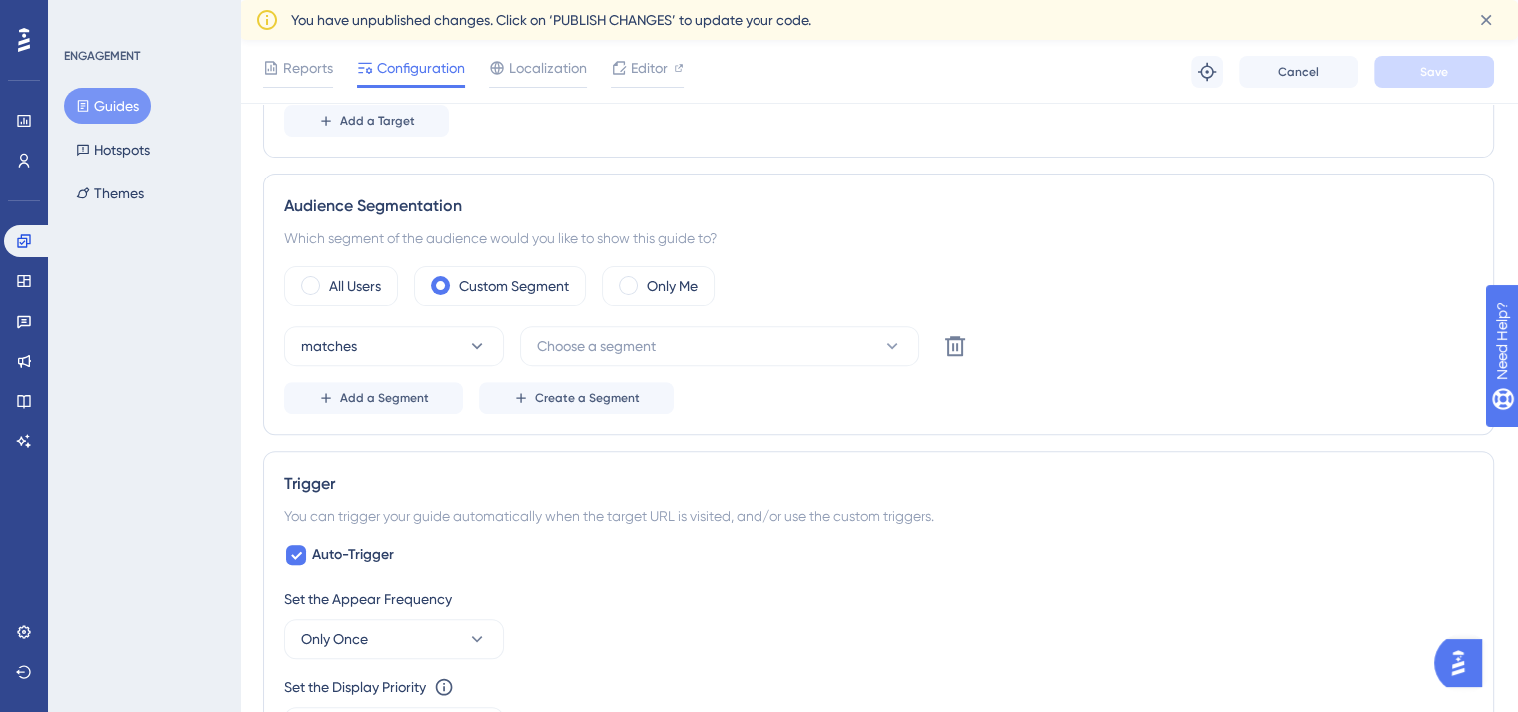
scroll to position [639, 0]
click at [604, 346] on span "Choose a segment" at bounding box center [596, 348] width 119 height 24
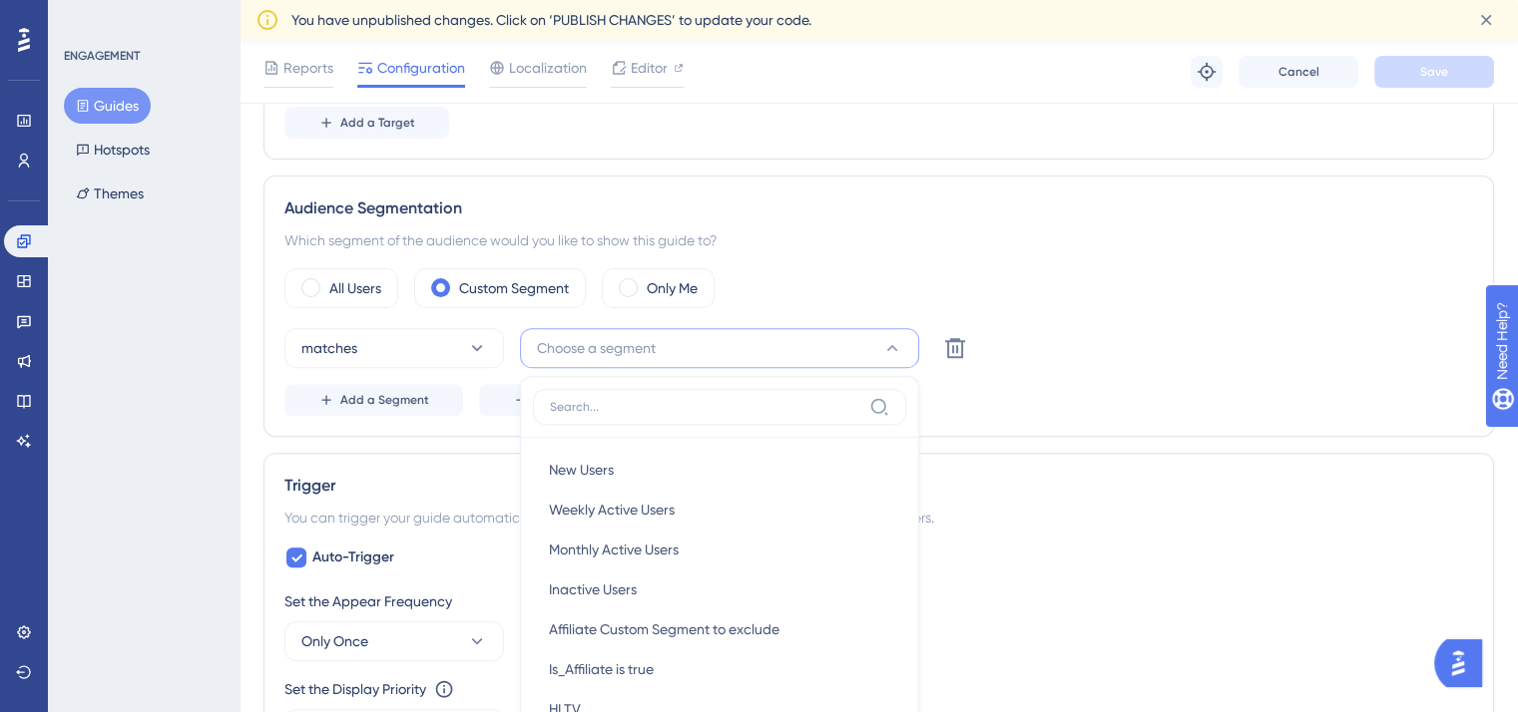
scroll to position [770, 0]
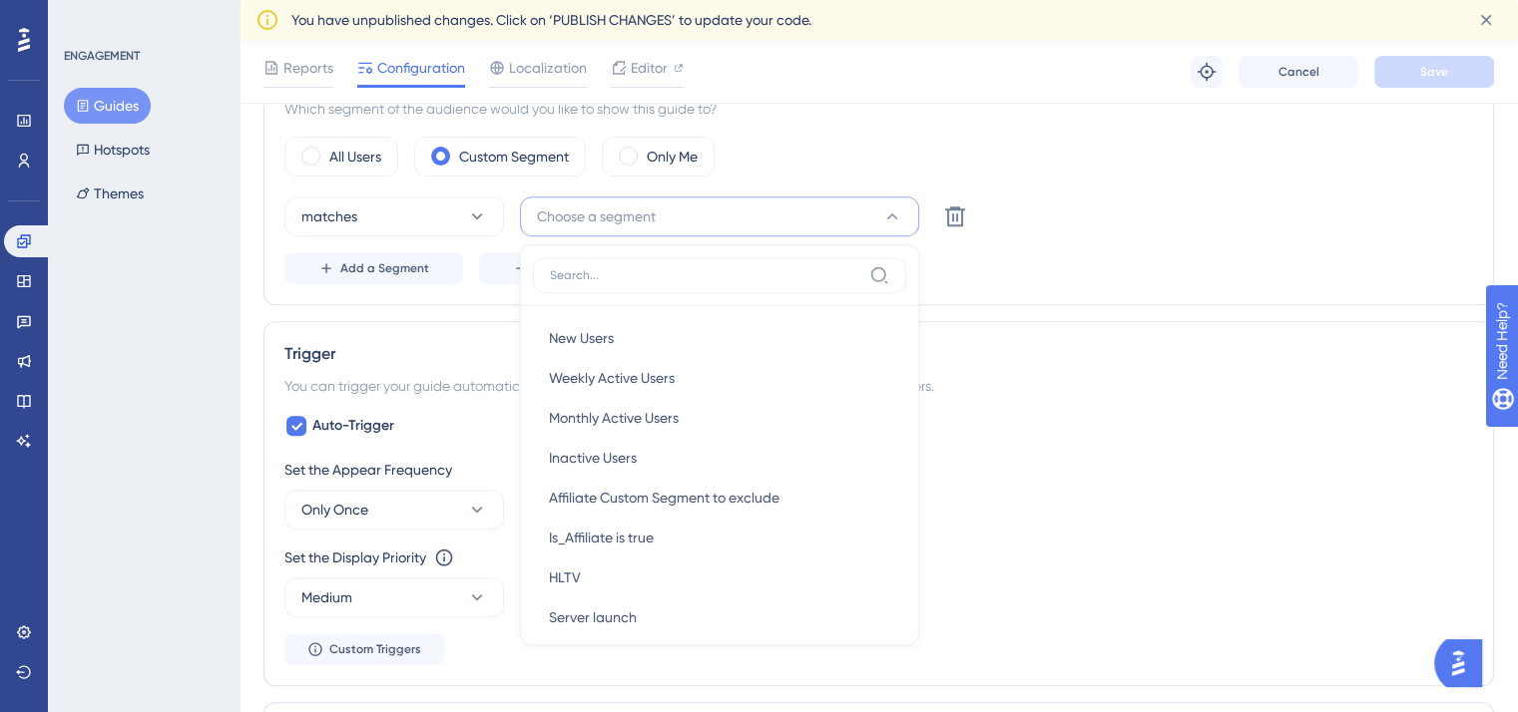
click at [1053, 315] on div "Status: Active Guide Information Guide ID: 151719 Copy Guide Name Customer Puls…" at bounding box center [878, 418] width 1230 height 2042
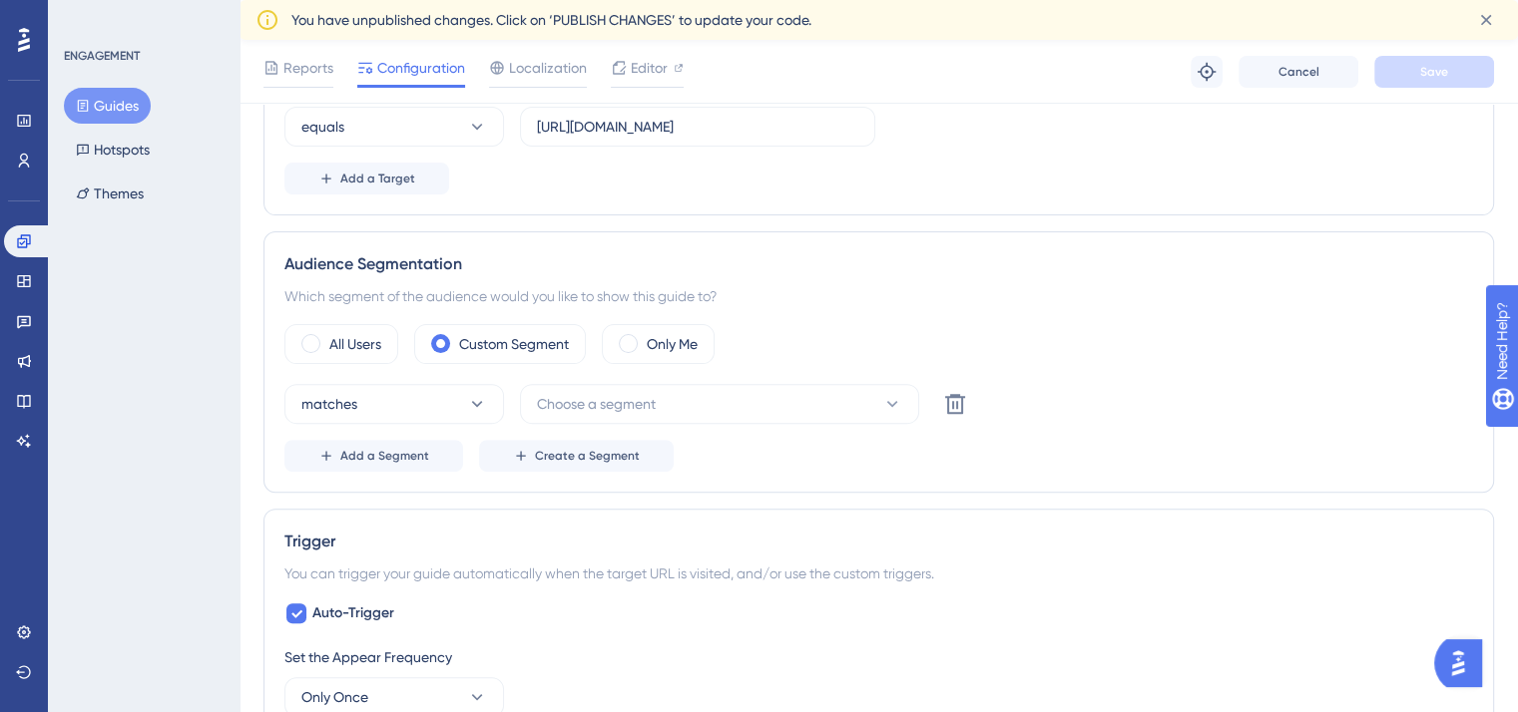
scroll to position [587, 0]
click at [629, 396] on span "Choose a segment" at bounding box center [596, 400] width 119 height 24
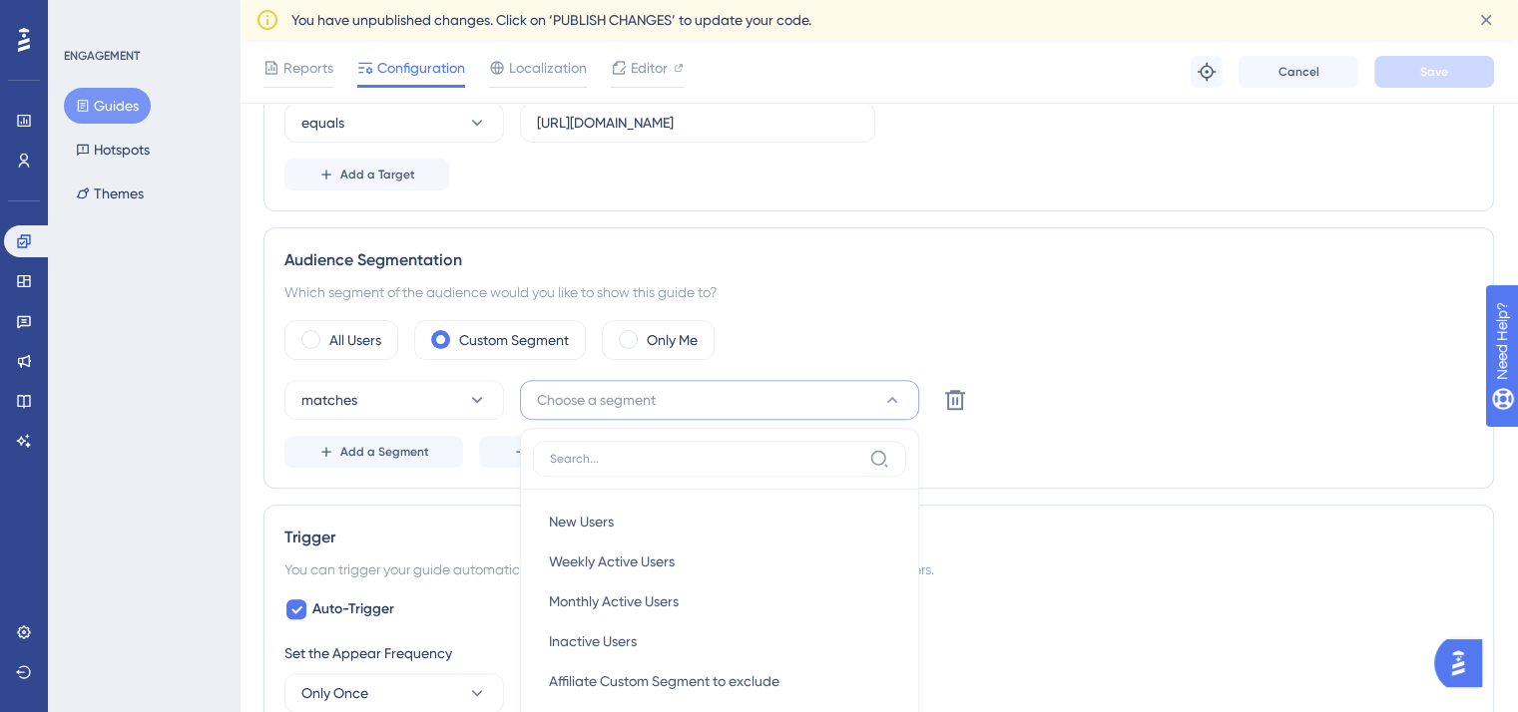
scroll to position [817, 0]
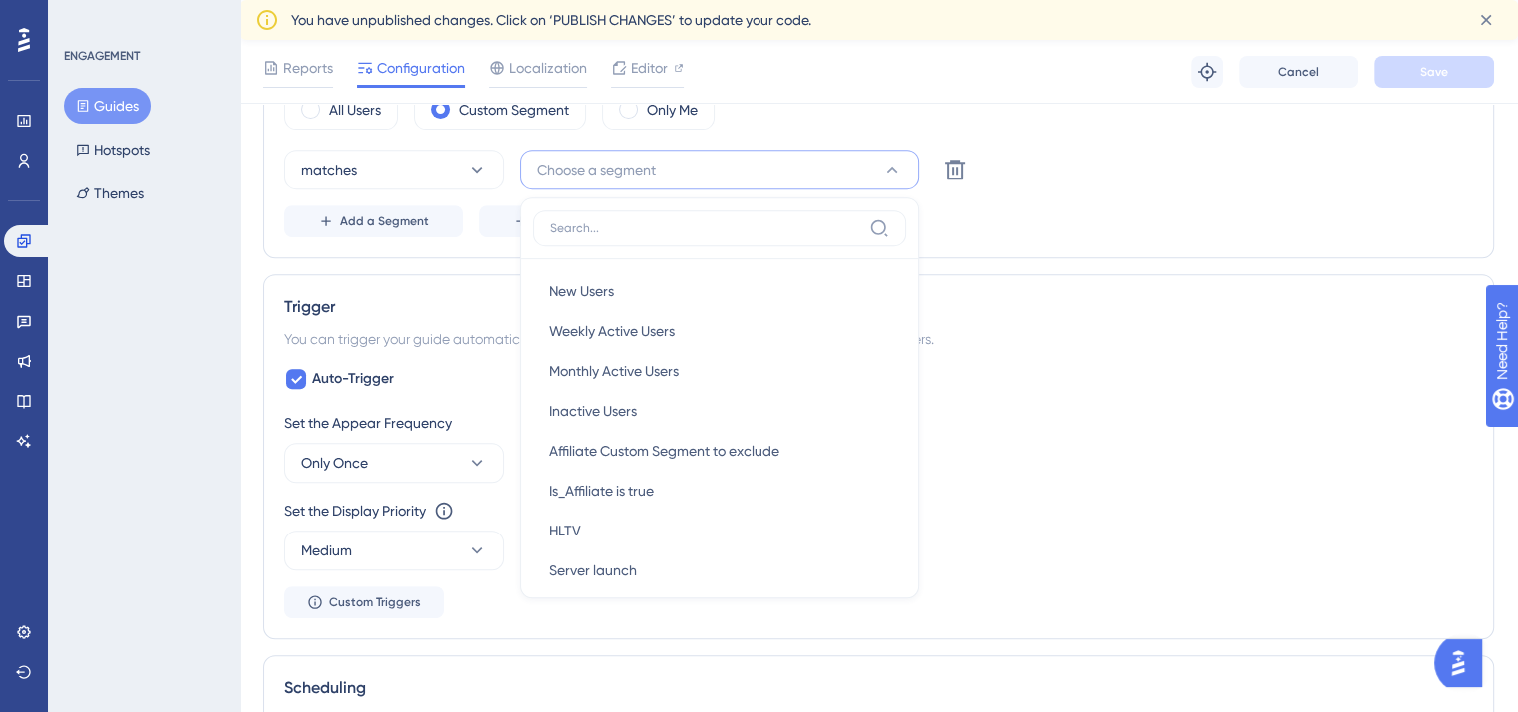
click at [426, 304] on div "Trigger" at bounding box center [878, 307] width 1188 height 24
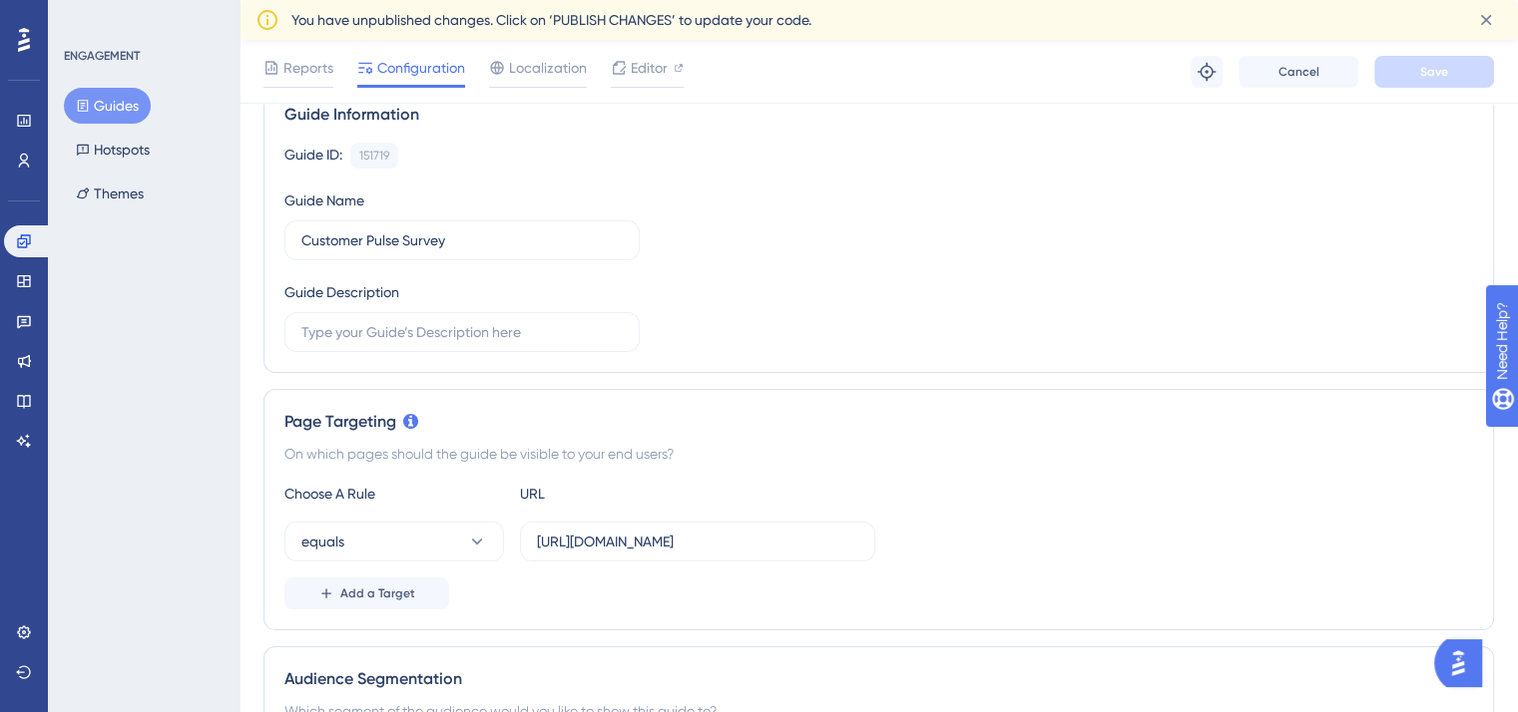
scroll to position [0, 0]
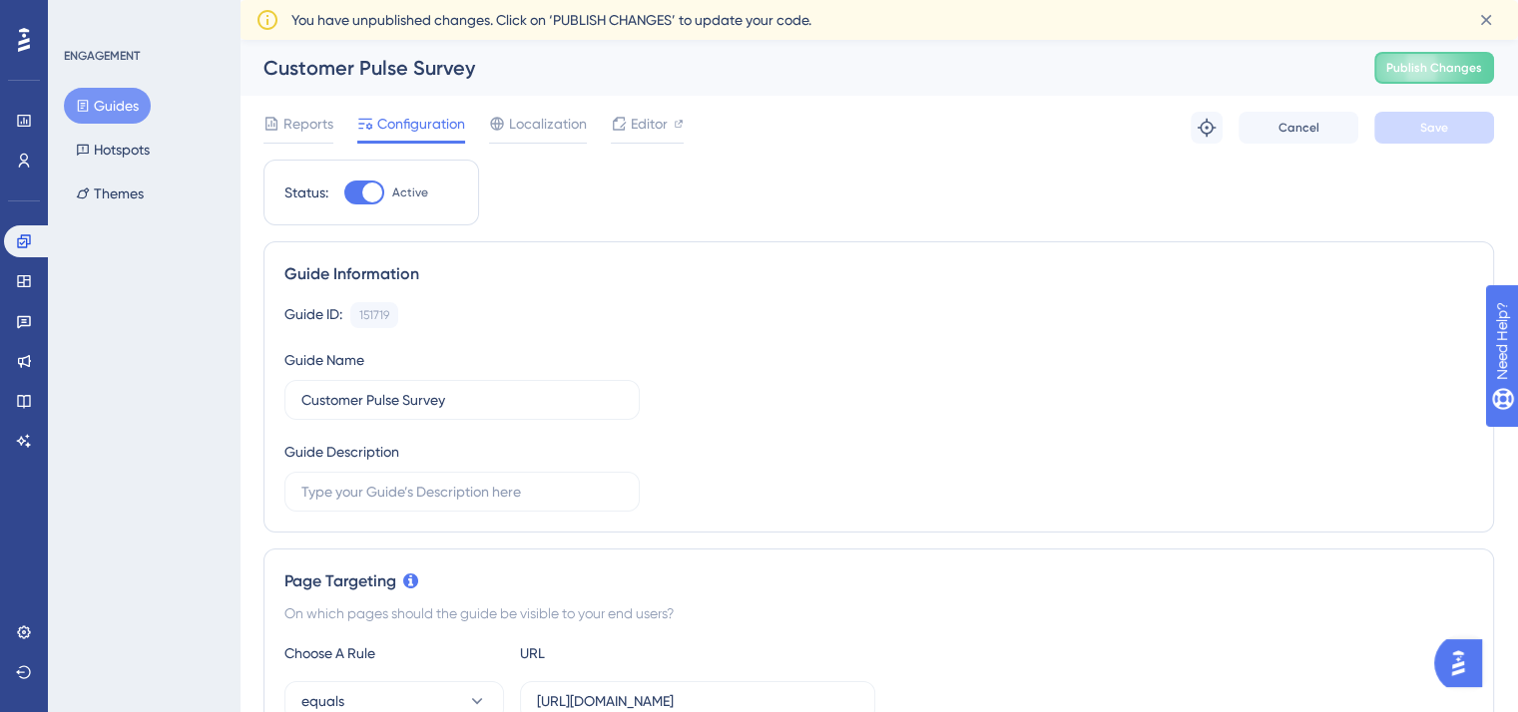
click at [100, 105] on button "Guides" at bounding box center [107, 106] width 87 height 36
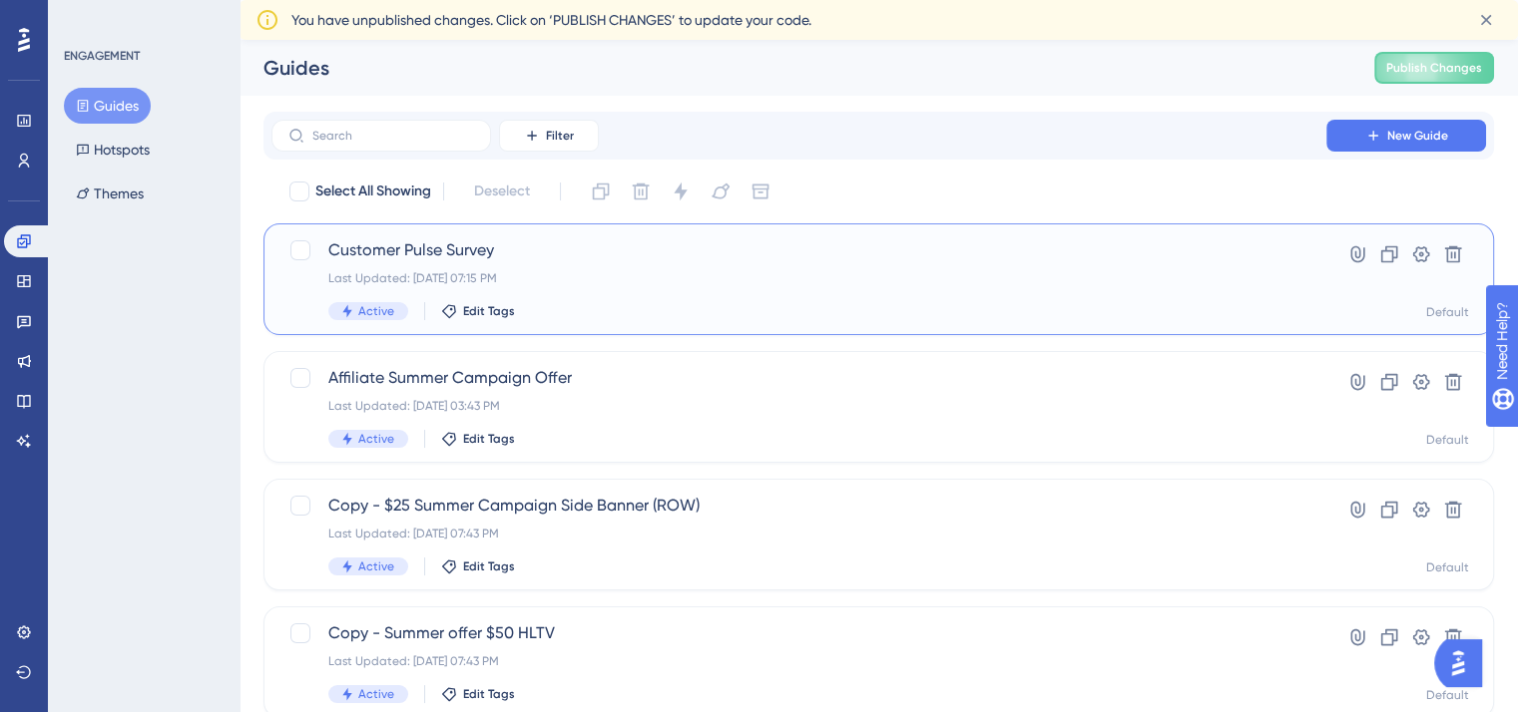
click at [640, 270] on div "Last Updated: Sep 11 2025, 07:15 PM" at bounding box center [798, 278] width 941 height 16
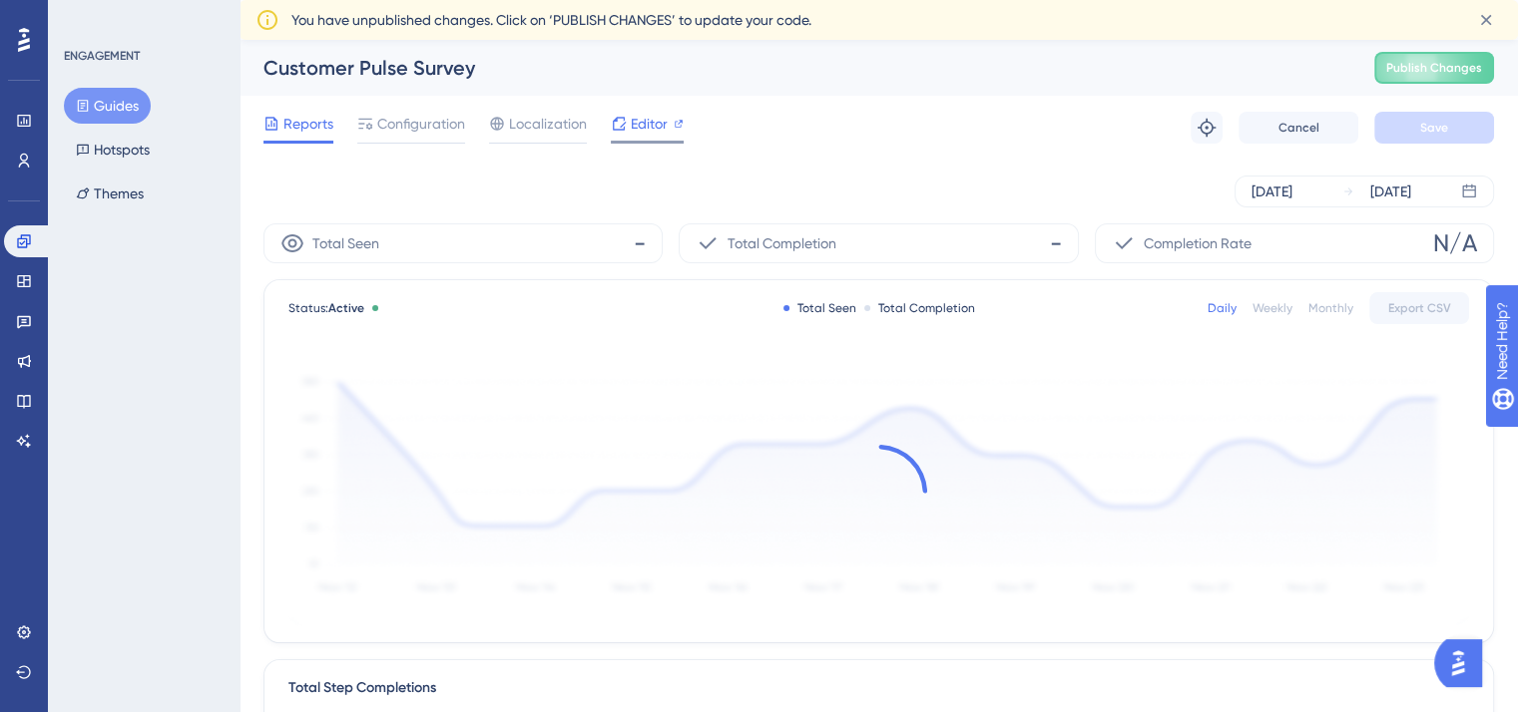
click at [666, 129] on span "Editor" at bounding box center [649, 124] width 37 height 24
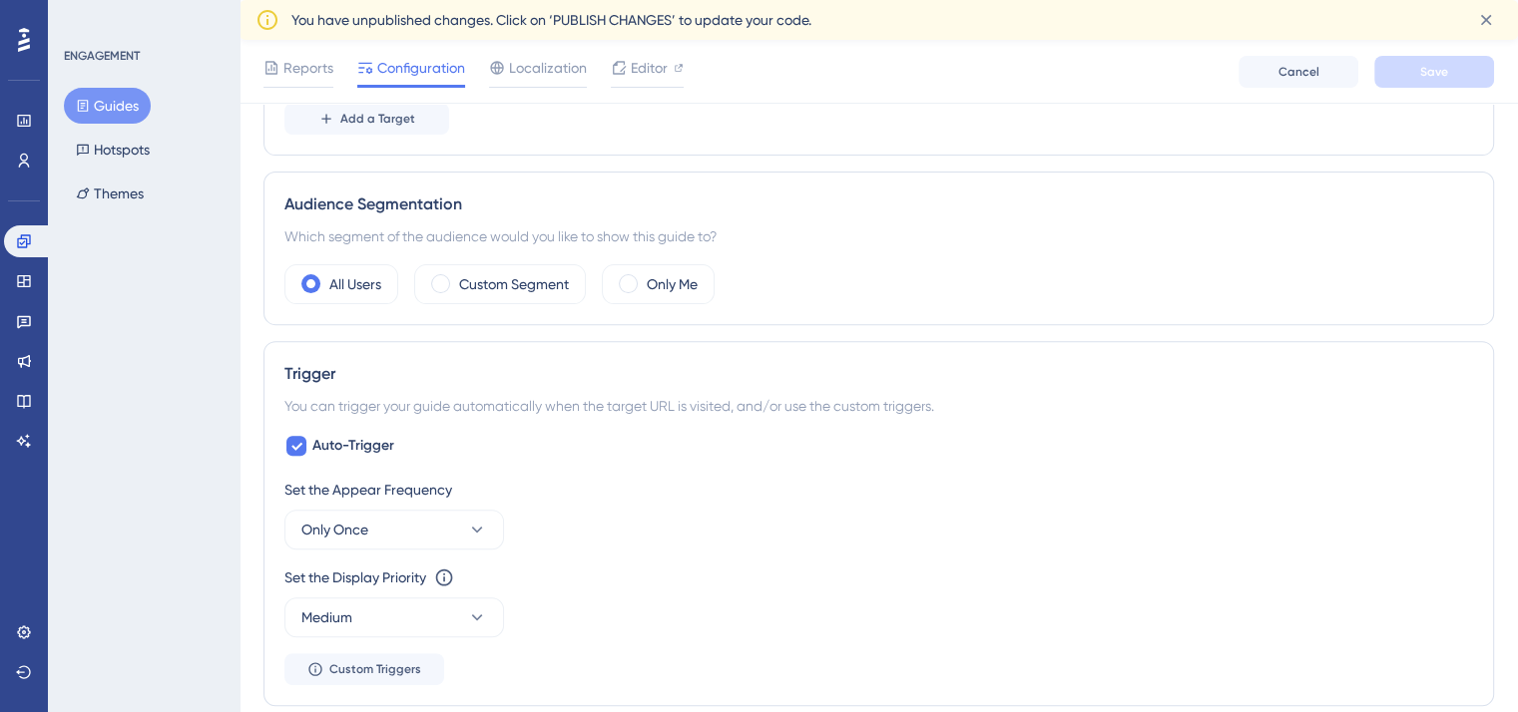
scroll to position [605, 0]
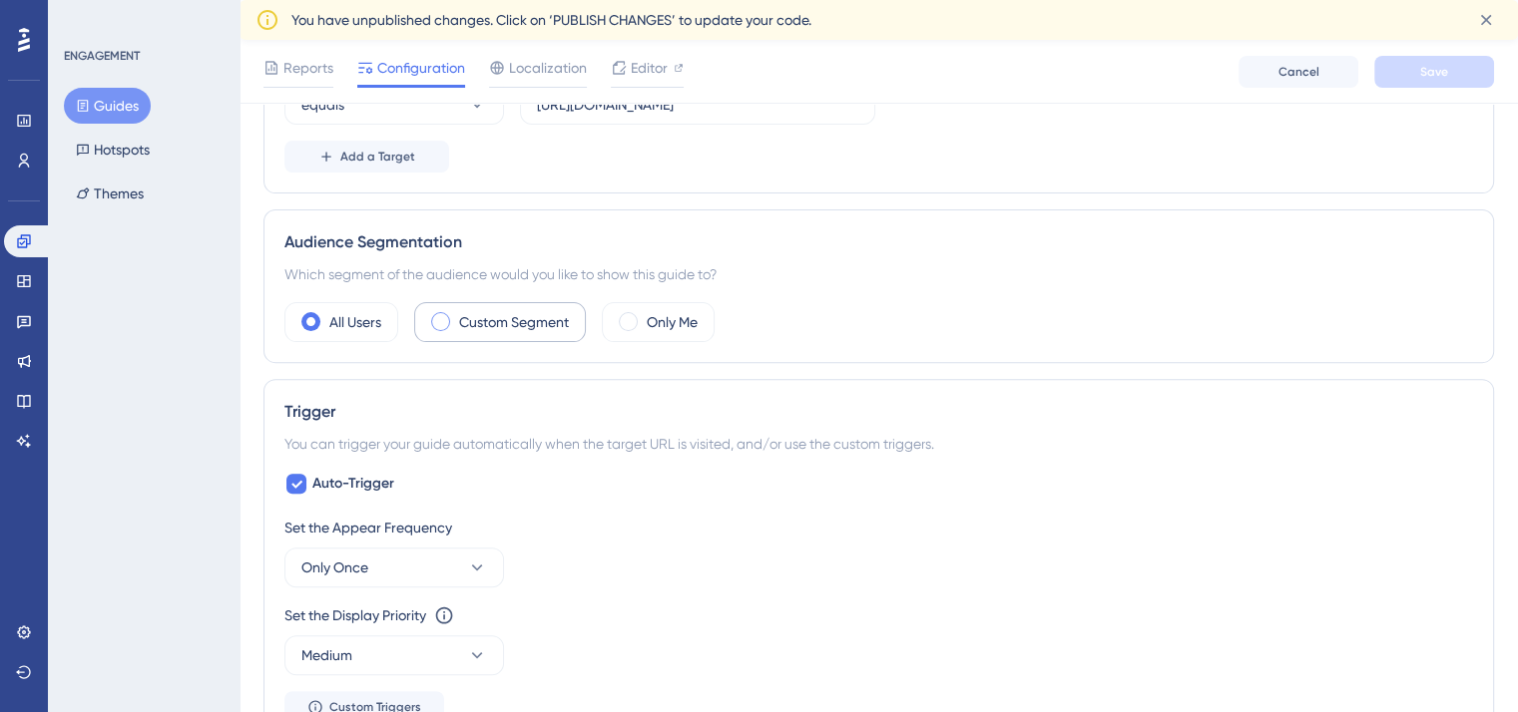
click at [487, 327] on label "Custom Segment" at bounding box center [514, 322] width 110 height 24
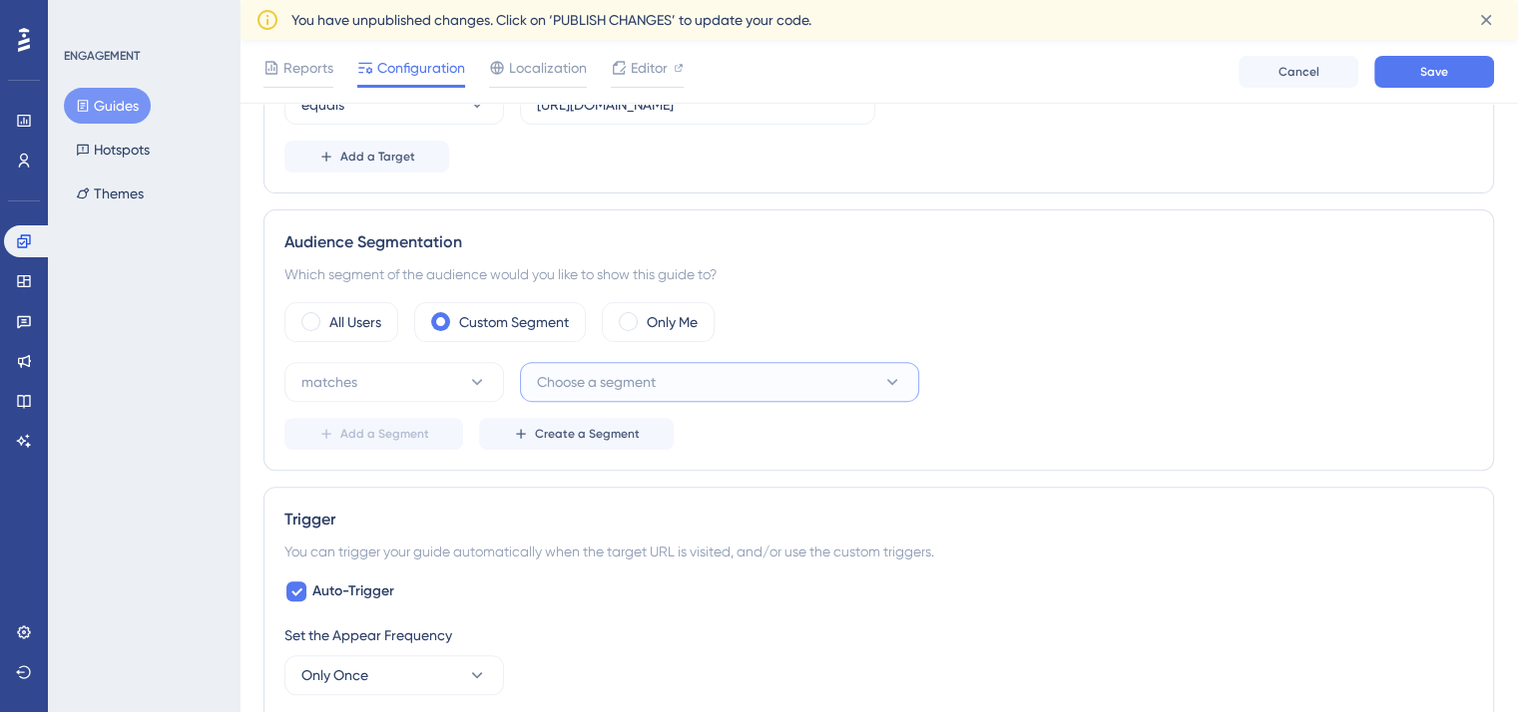
click at [635, 381] on span "Choose a segment" at bounding box center [596, 382] width 119 height 24
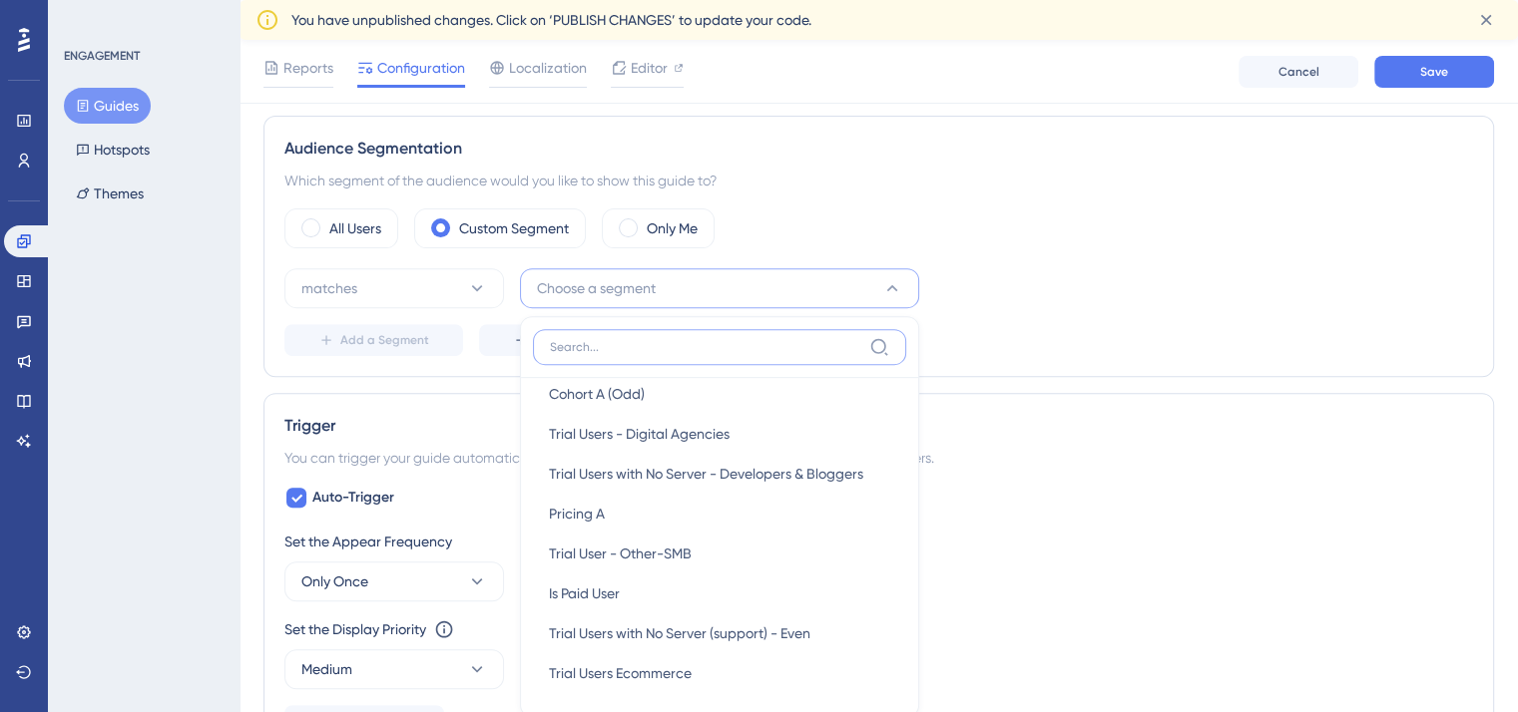
scroll to position [5644, 0]
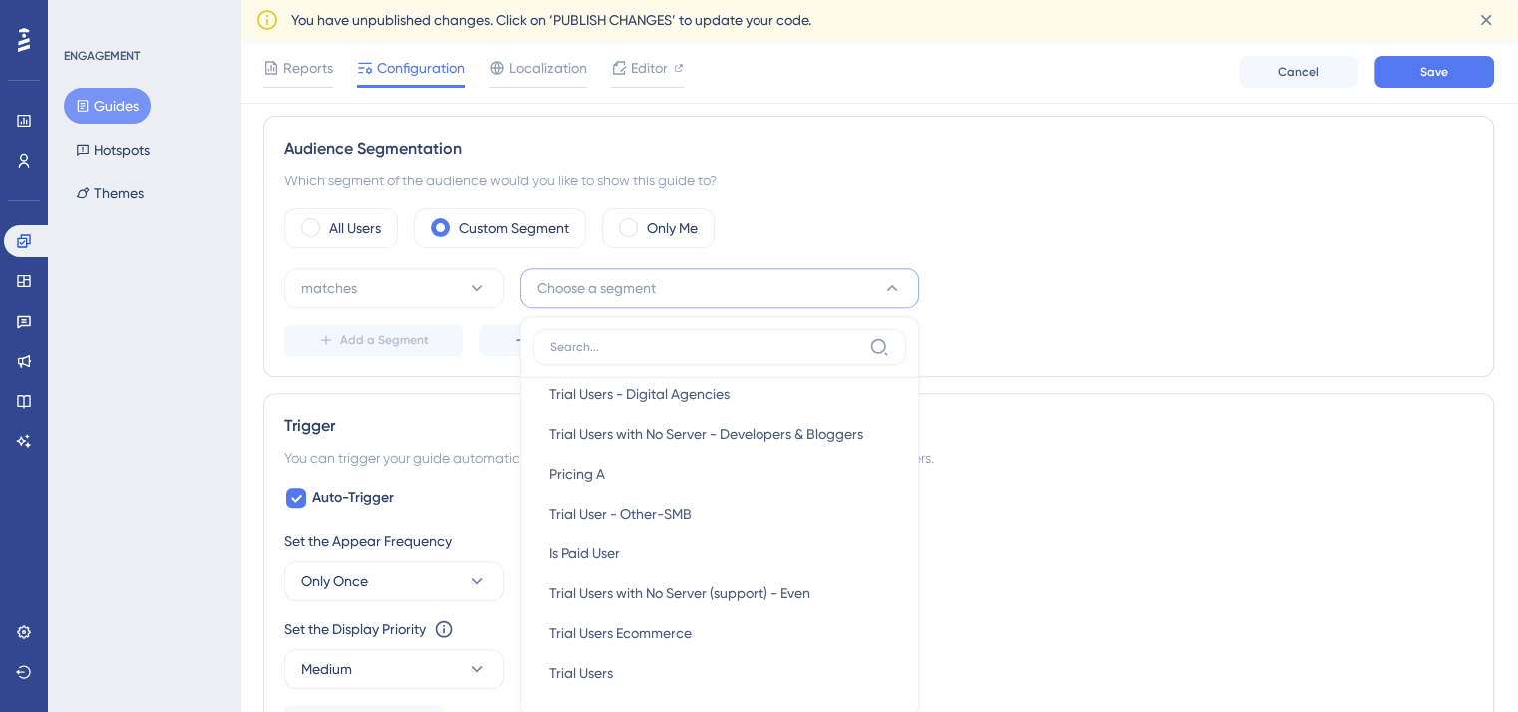
click at [1071, 149] on div "Audience Segmentation" at bounding box center [878, 149] width 1188 height 24
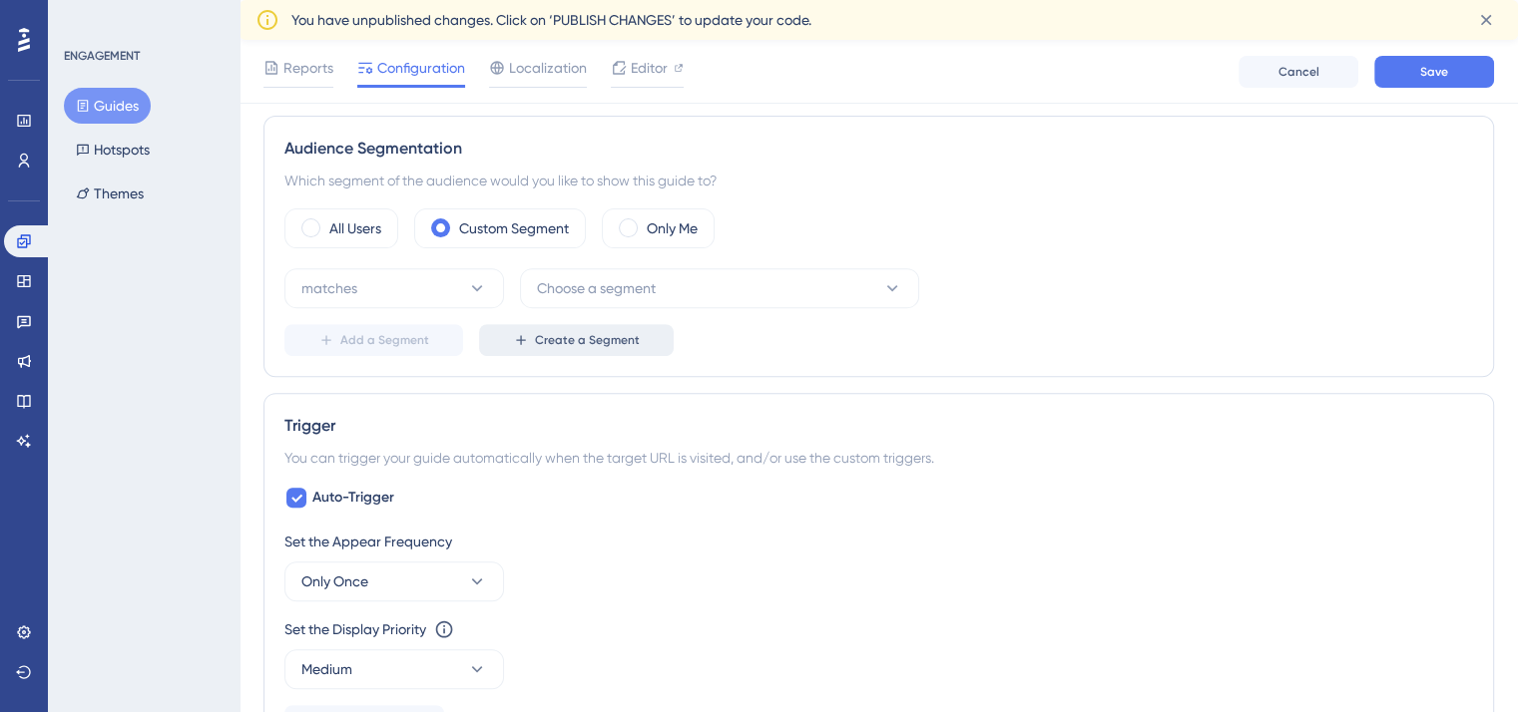
click at [547, 350] on button "Create a Segment" at bounding box center [576, 340] width 195 height 32
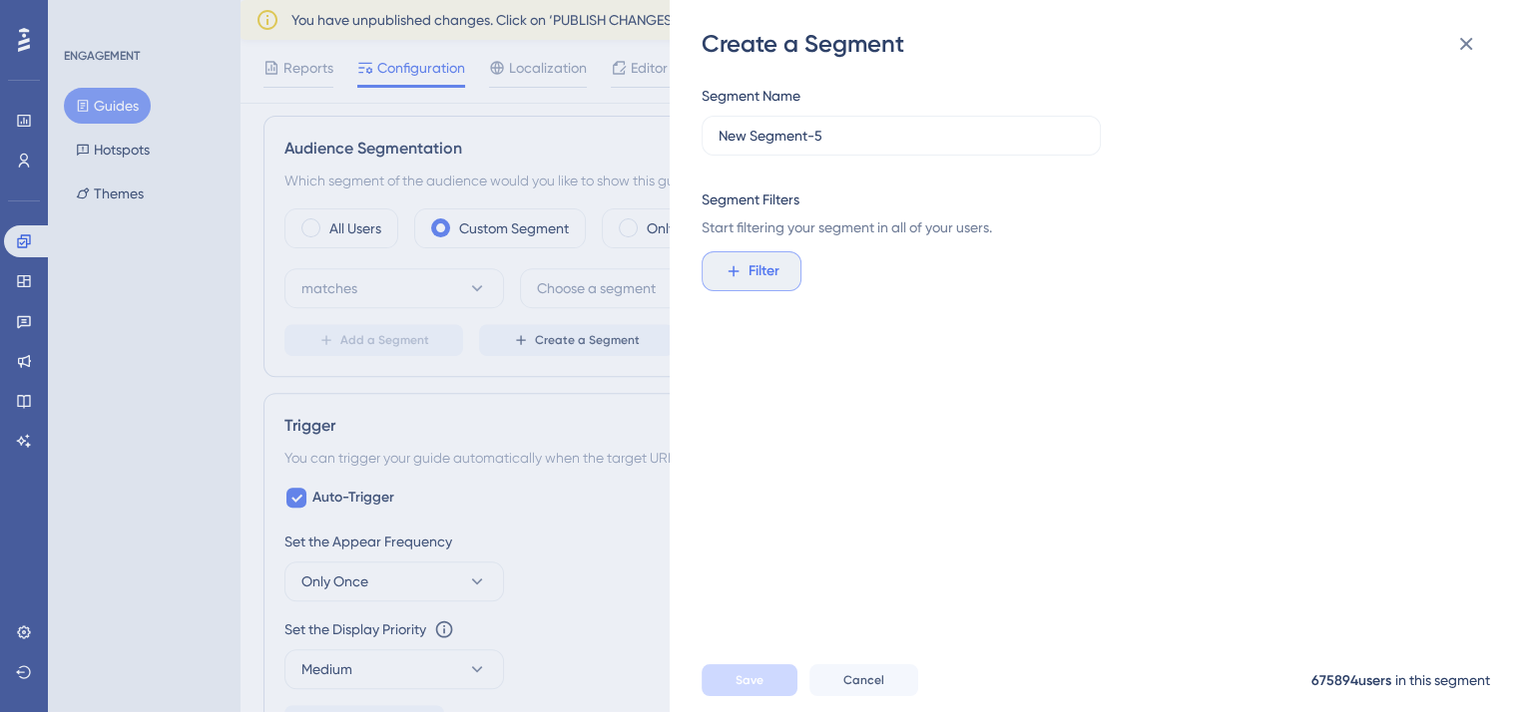
click at [750, 284] on button "Filter" at bounding box center [751, 271] width 100 height 40
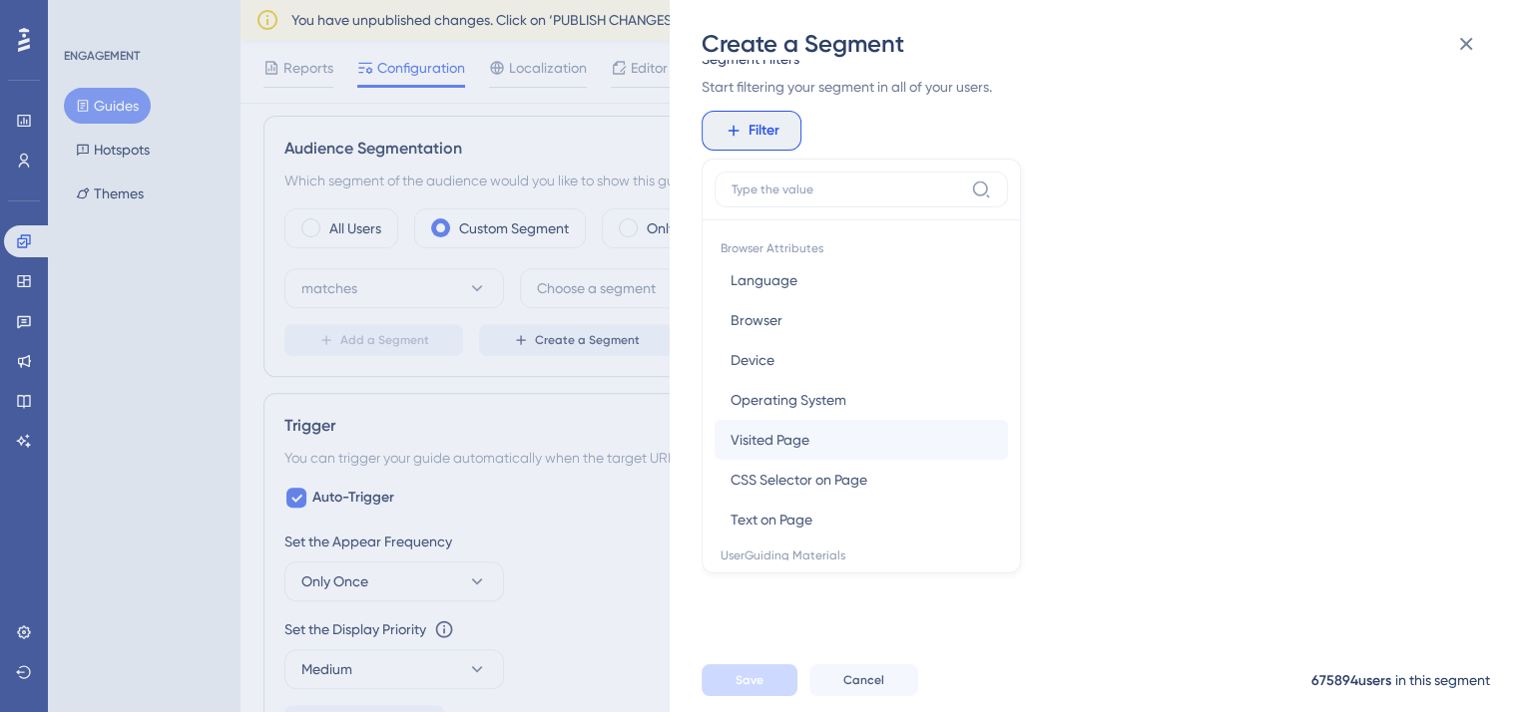
scroll to position [0, 0]
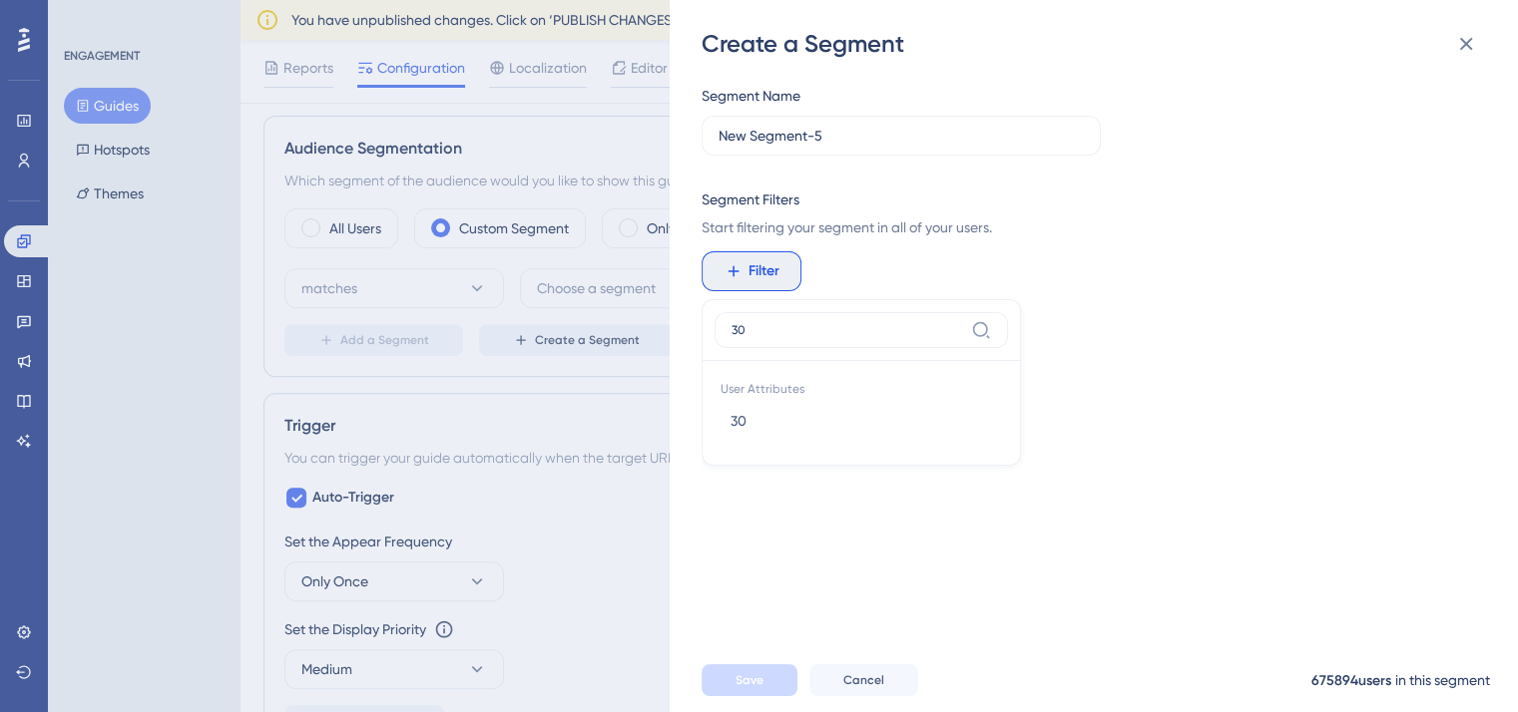
type input "3"
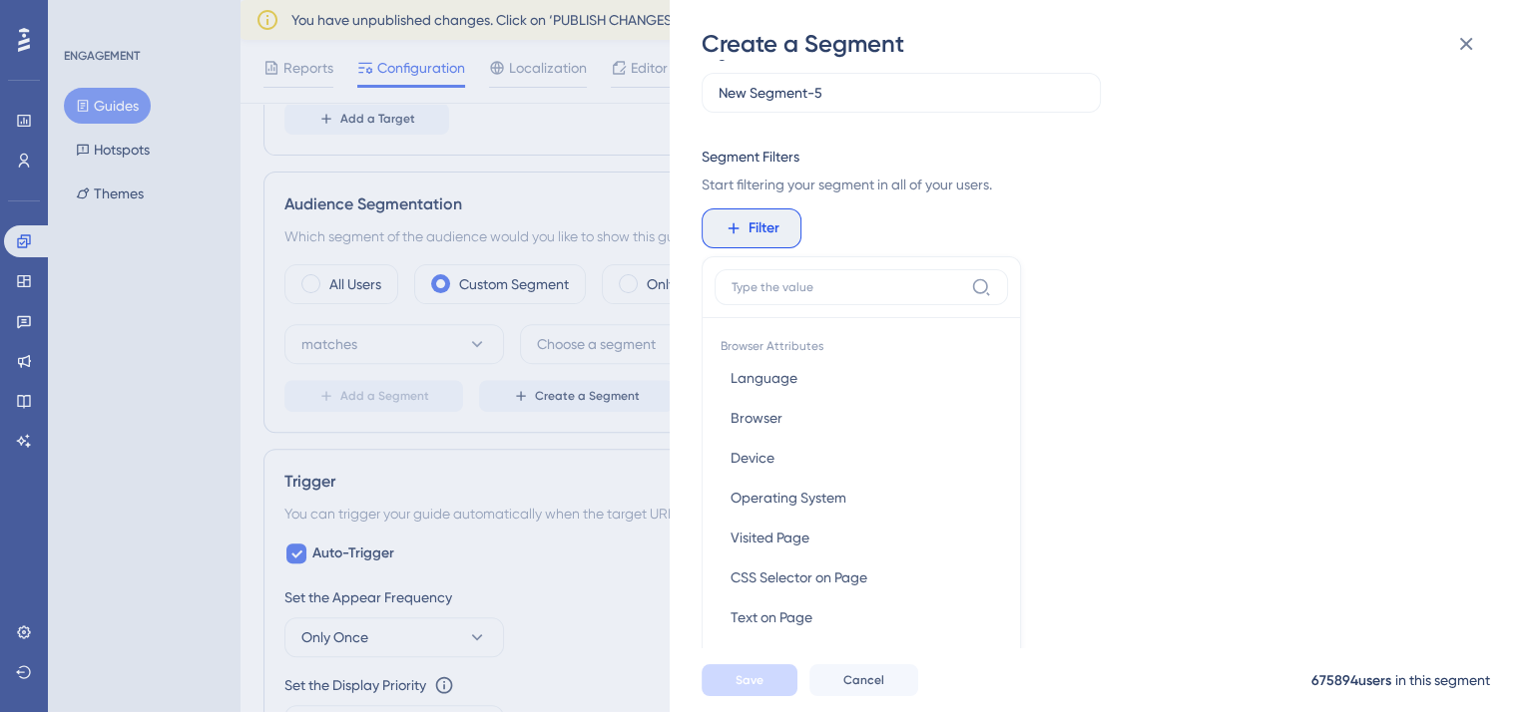
click at [559, 481] on div "Create a Segment Segment Name New Segment-5 Segment Filters Start filtering you…" at bounding box center [759, 356] width 1518 height 712
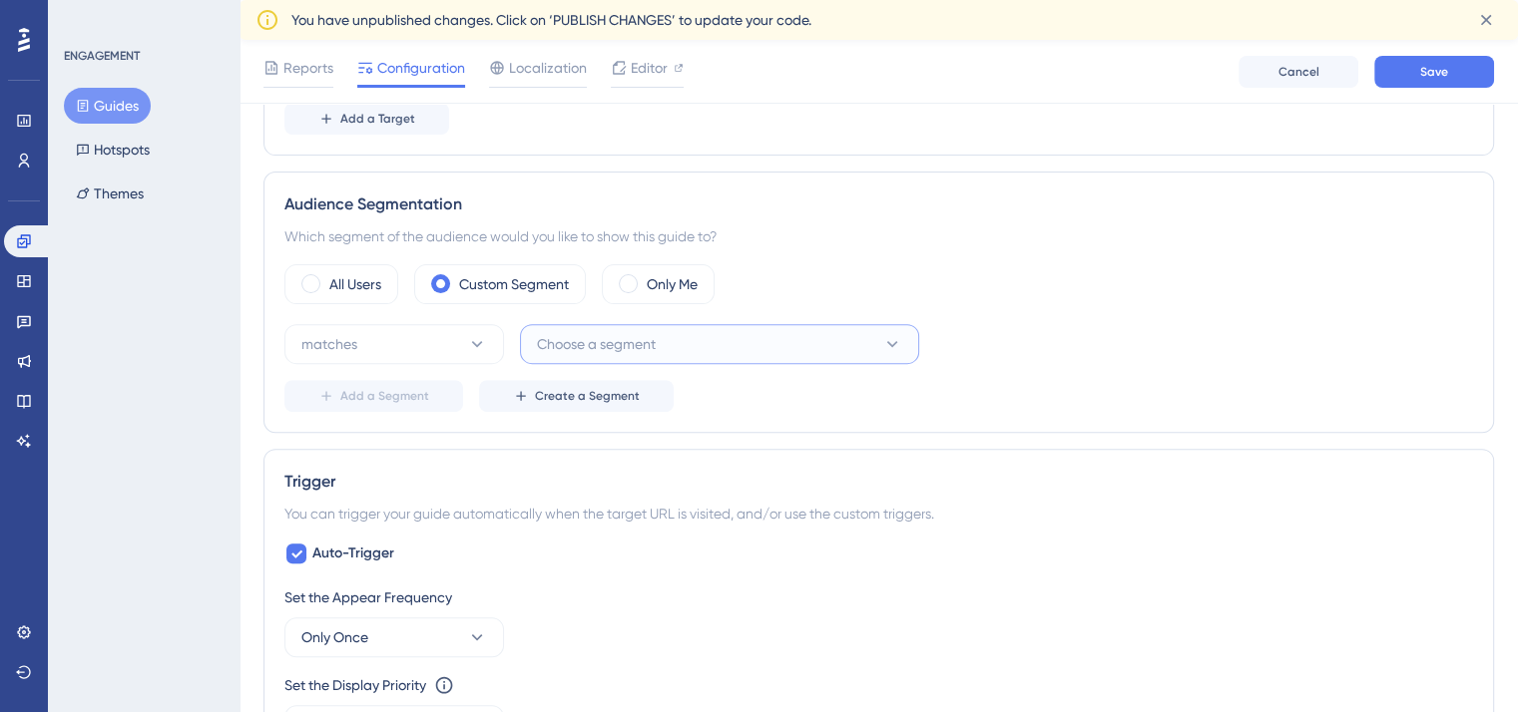
click at [683, 339] on button "Choose a segment" at bounding box center [719, 344] width 399 height 40
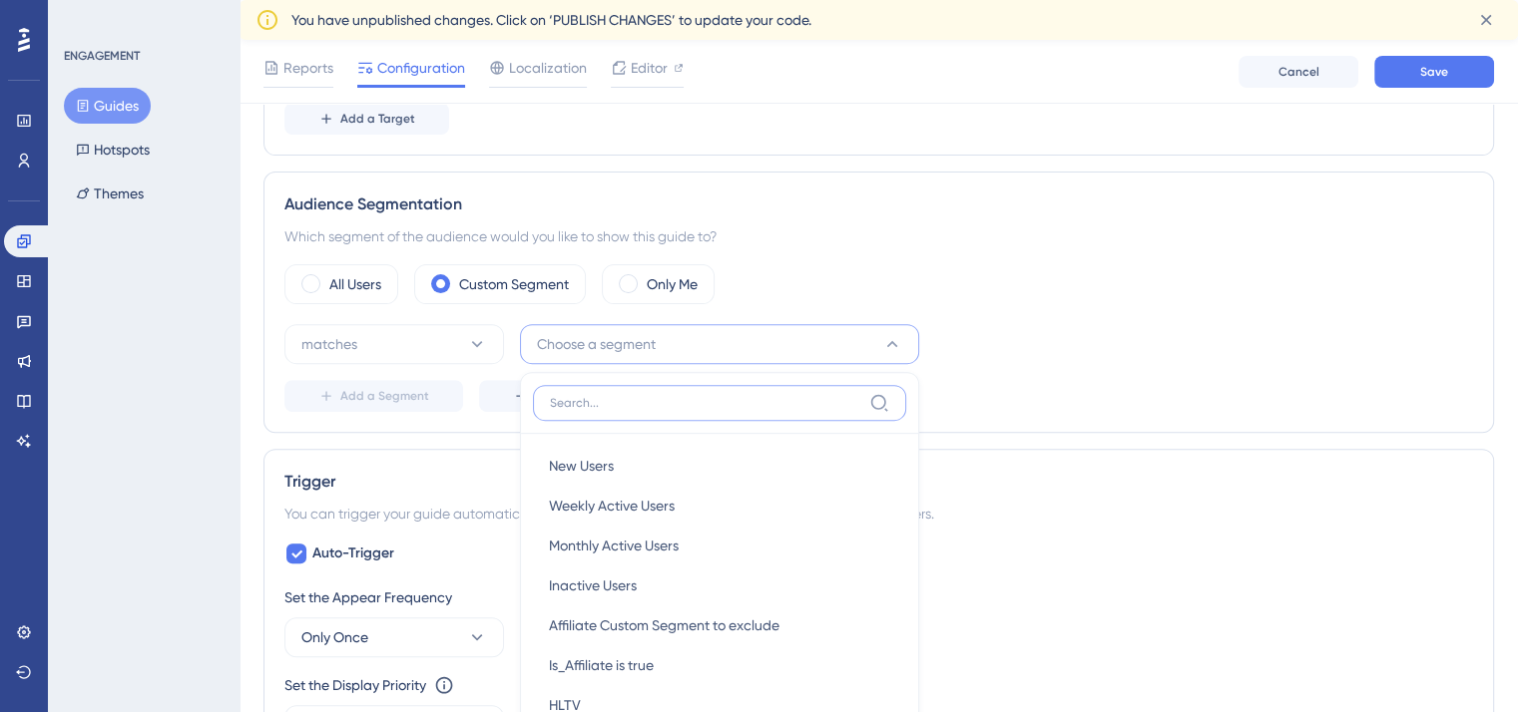
scroll to position [698, 0]
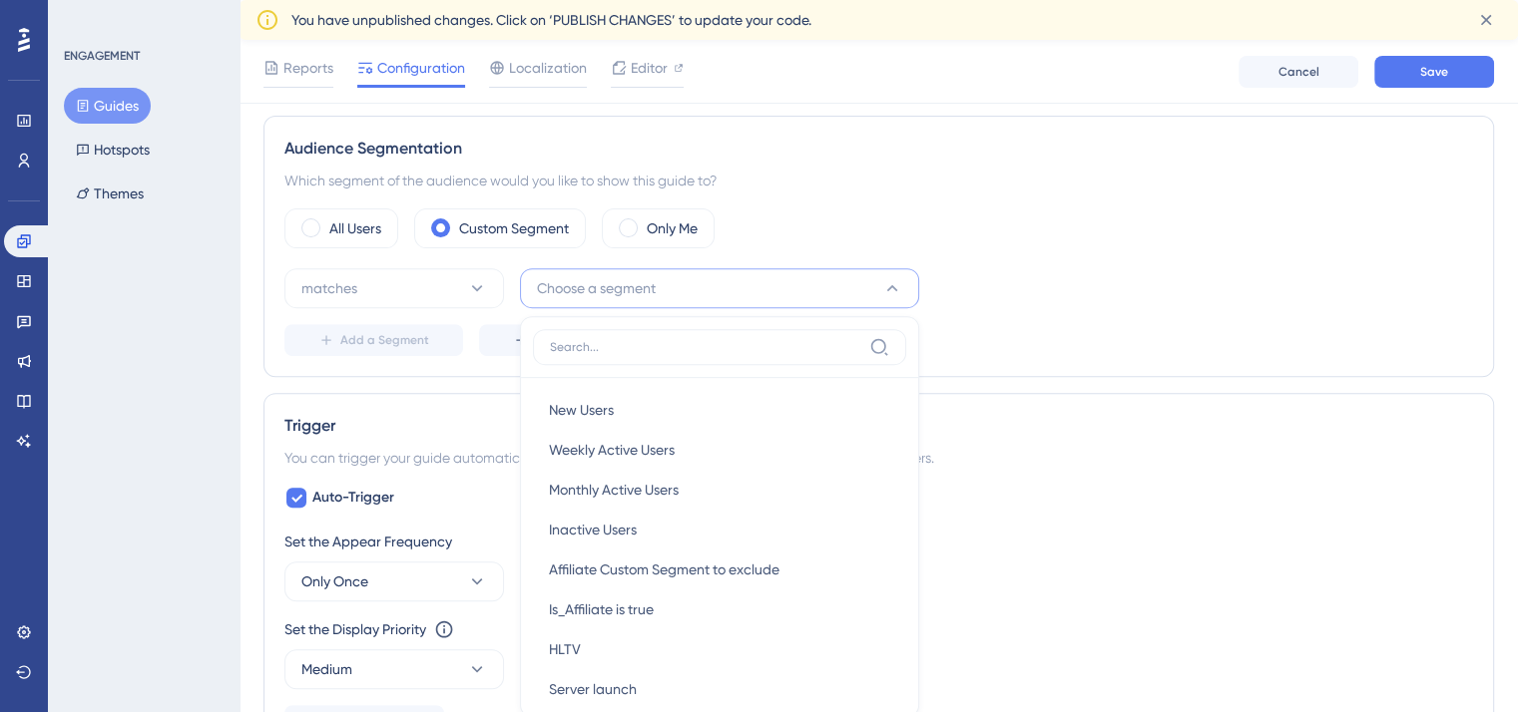
click at [487, 400] on div "Trigger You can trigger your guide automatically when the target URL is visited…" at bounding box center [878, 575] width 1230 height 365
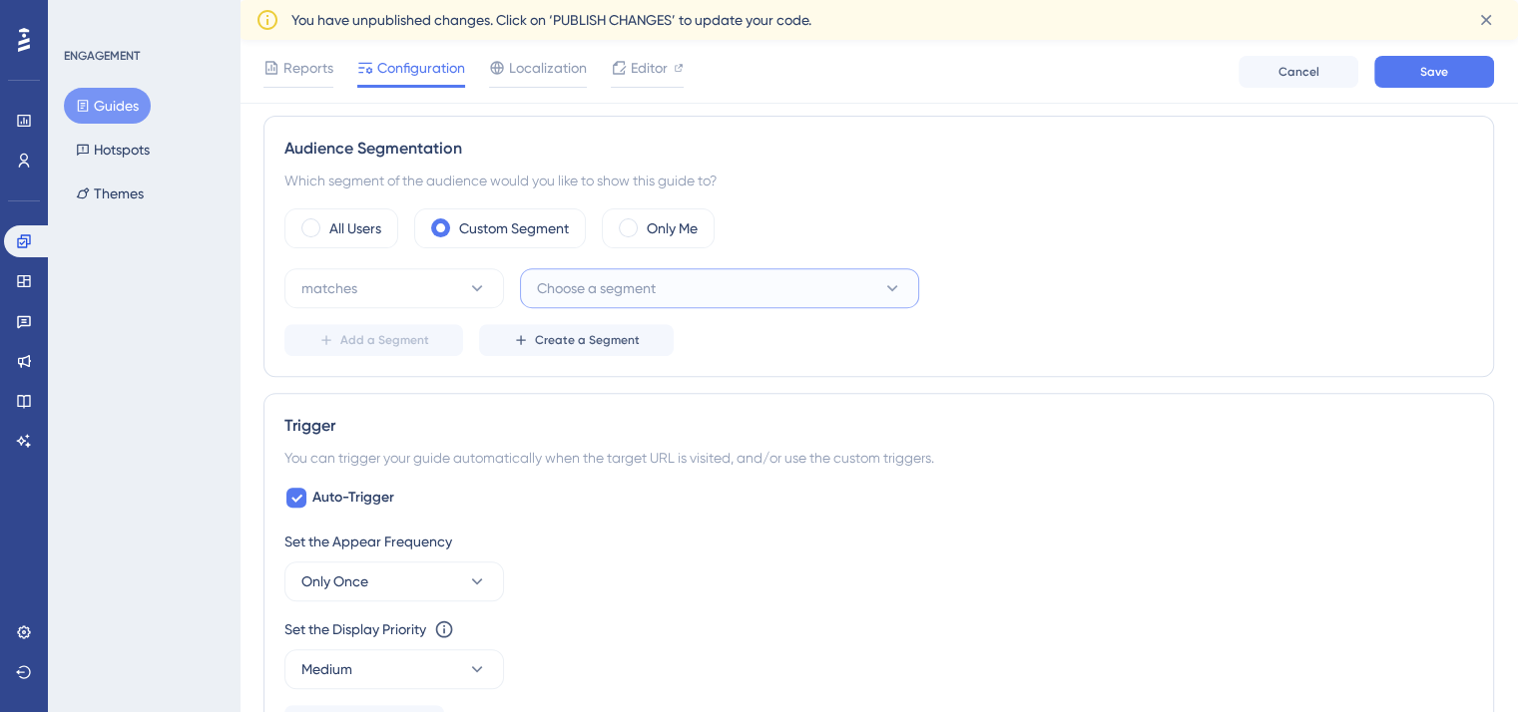
click at [634, 301] on button "Choose a segment" at bounding box center [719, 288] width 399 height 40
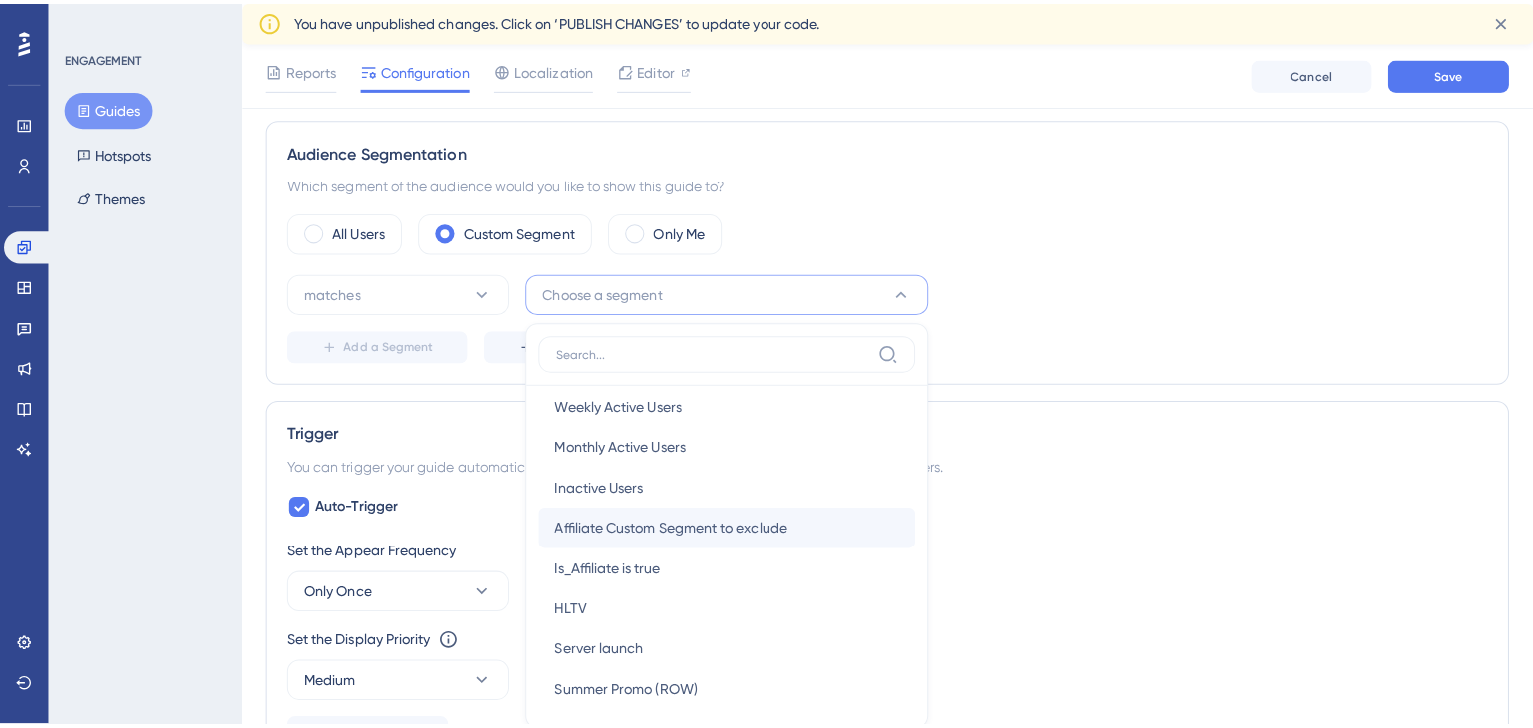
scroll to position [0, 0]
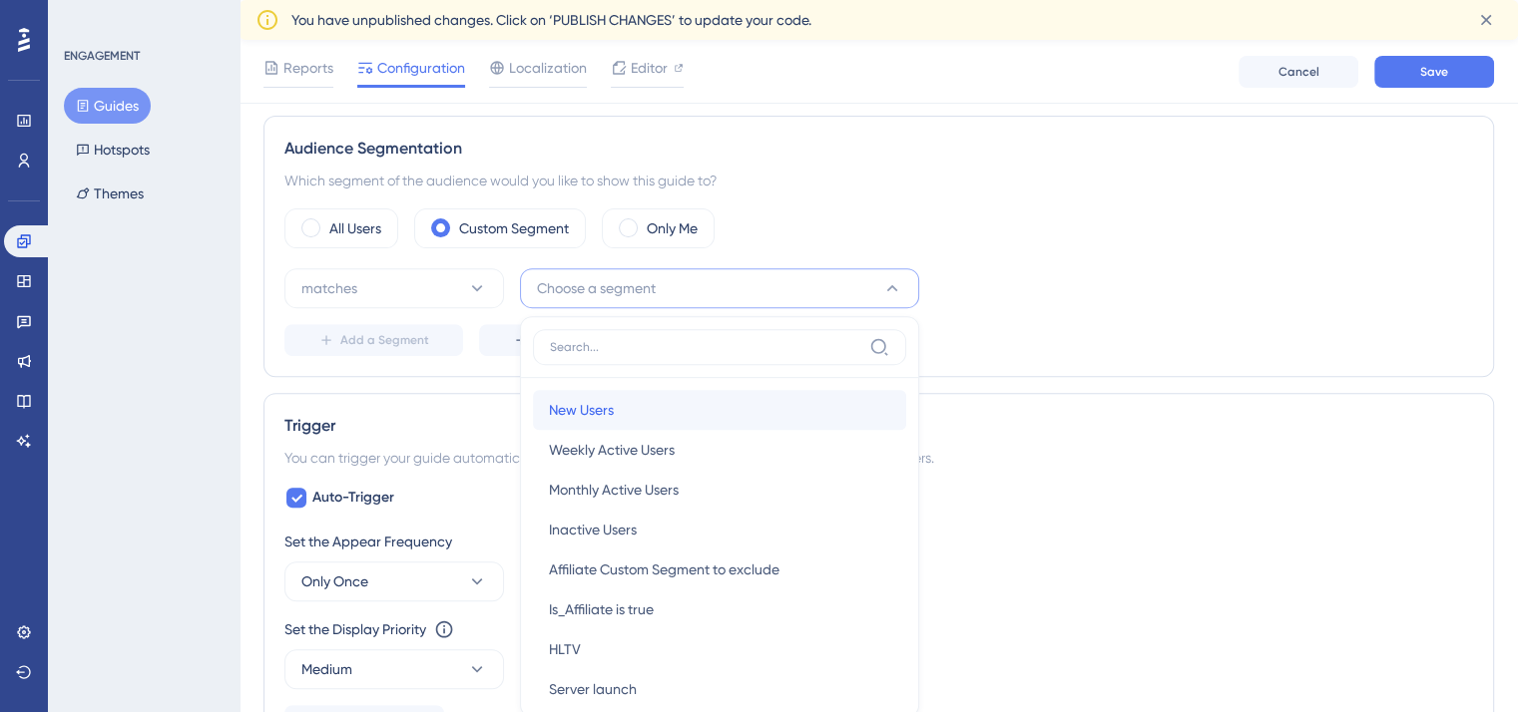
click at [631, 404] on div "New Users New Users" at bounding box center [719, 410] width 341 height 40
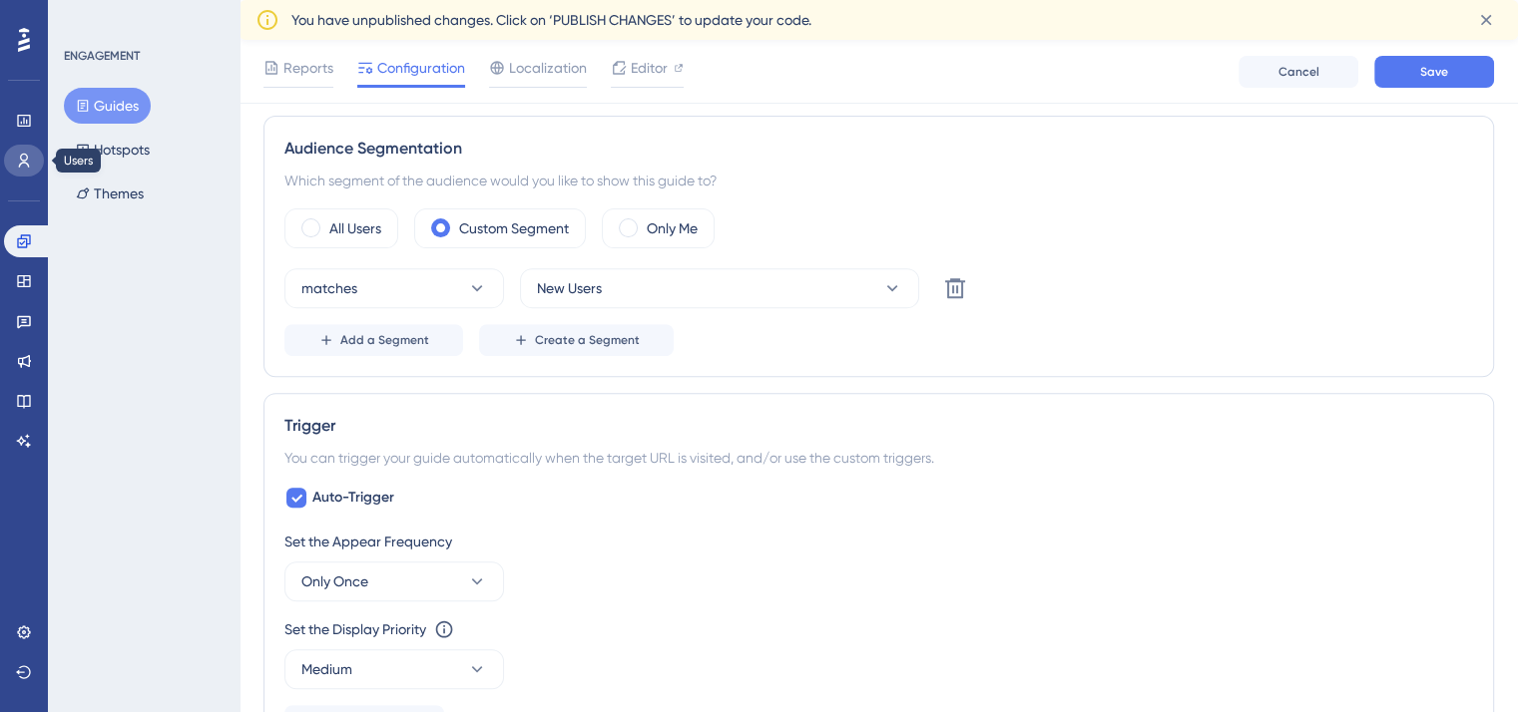
click at [24, 158] on icon at bounding box center [24, 161] width 16 height 16
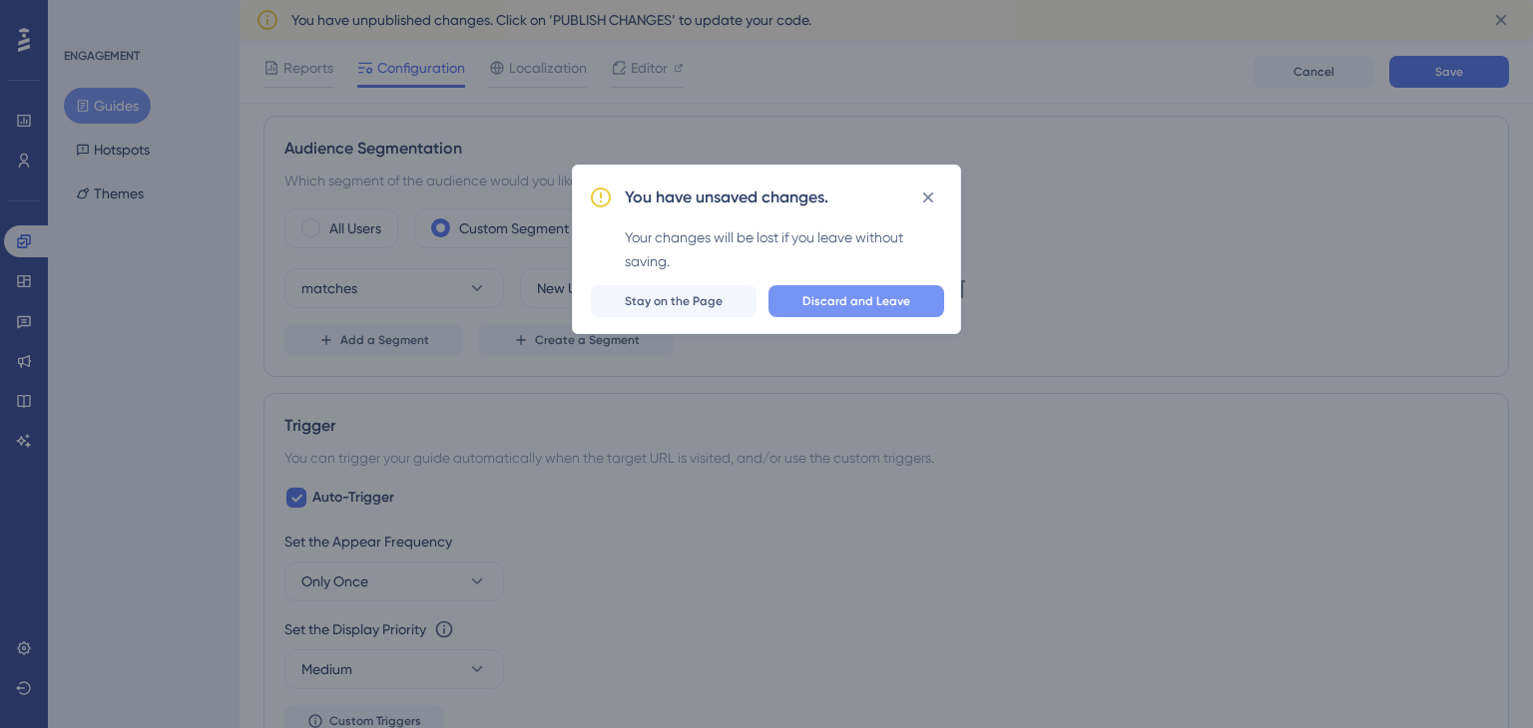
click at [817, 304] on span "Discard and Leave" at bounding box center [856, 301] width 108 height 16
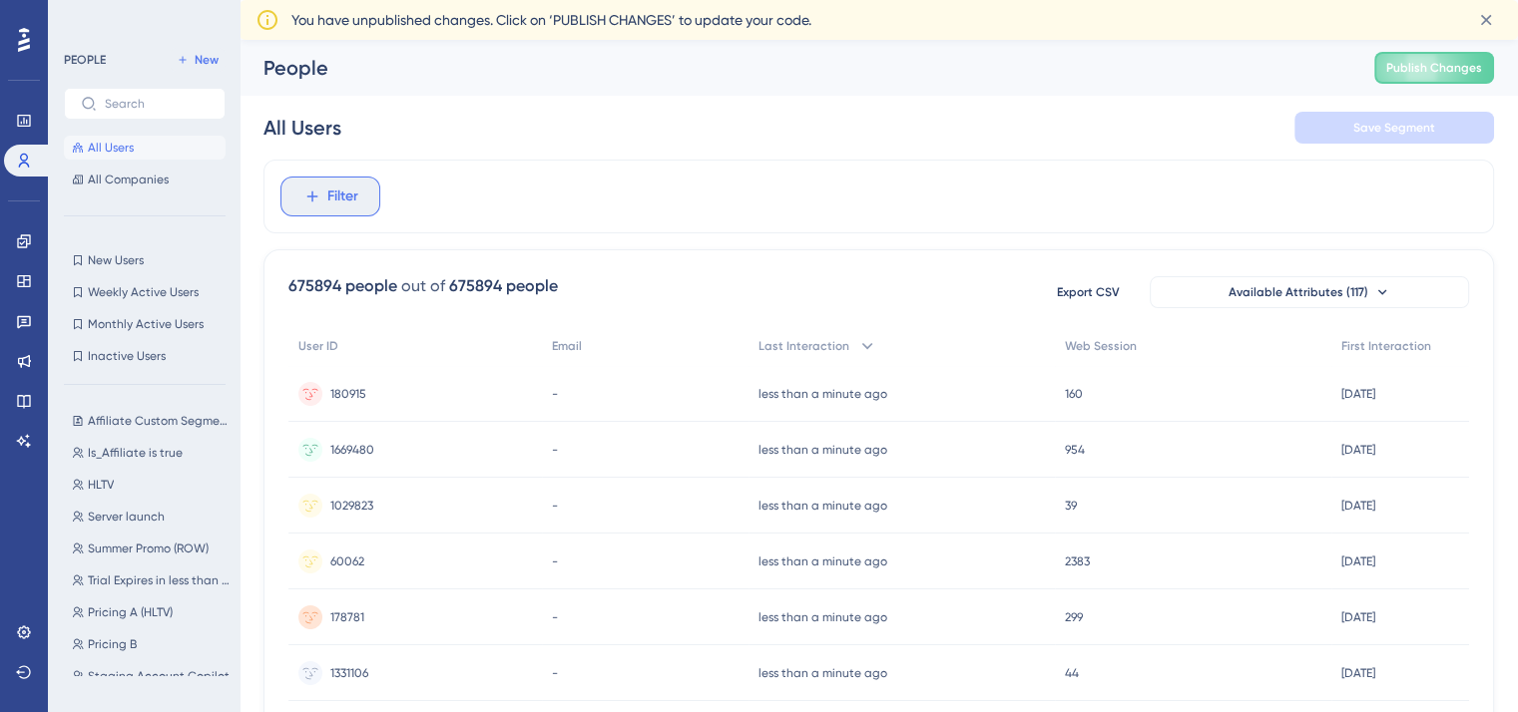
click at [338, 205] on span "Filter" at bounding box center [342, 197] width 31 height 24
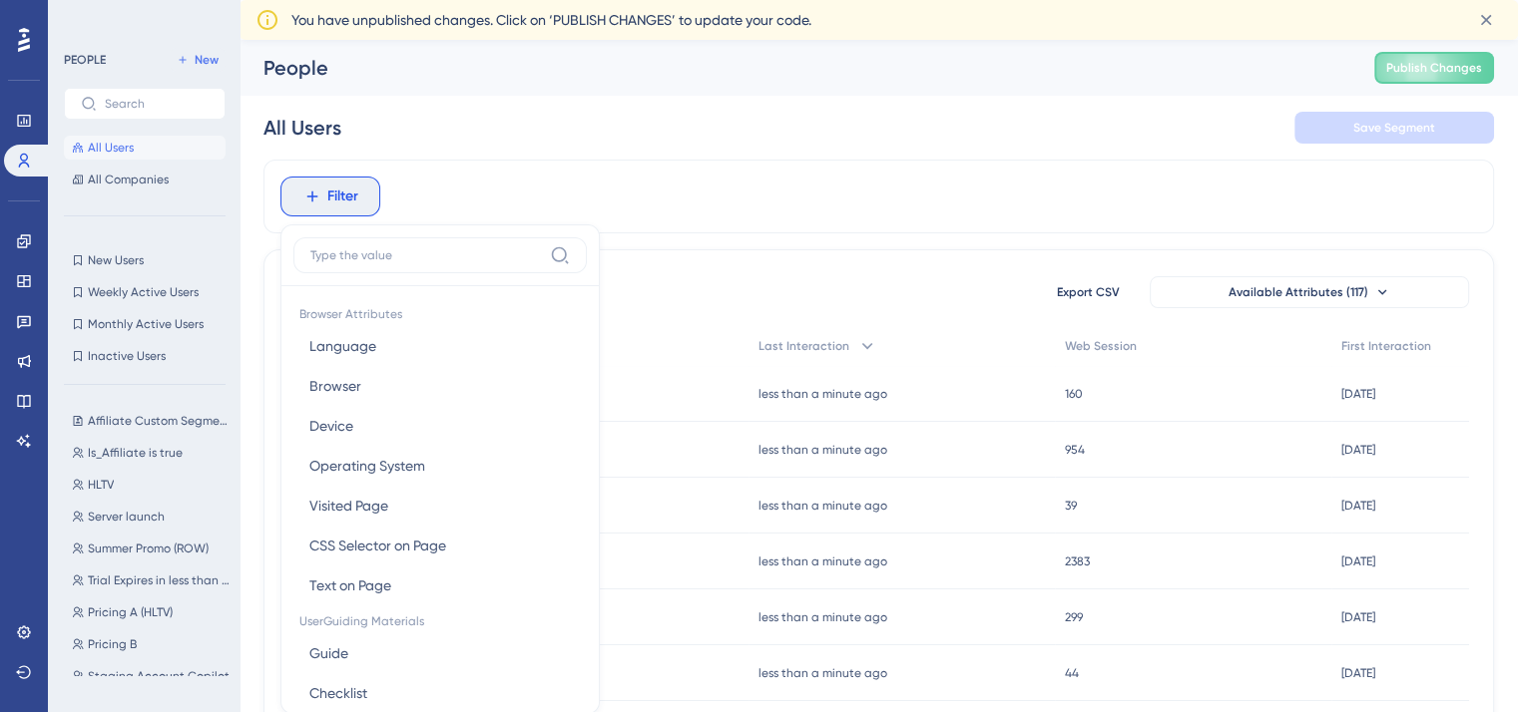
scroll to position [8, 0]
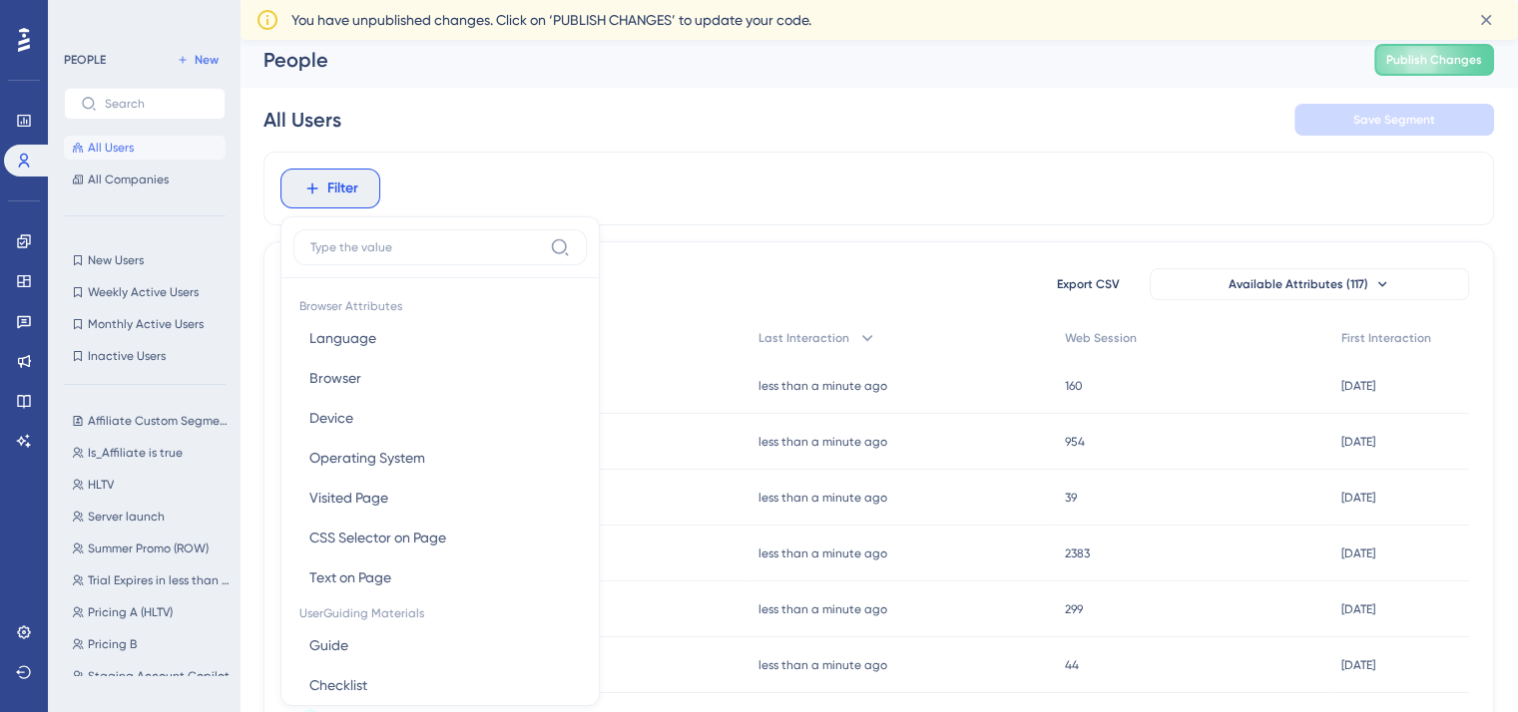
click at [580, 159] on div "Filter Browser Attributes Language Language Browser Browser Device Device Opera…" at bounding box center [878, 189] width 1230 height 74
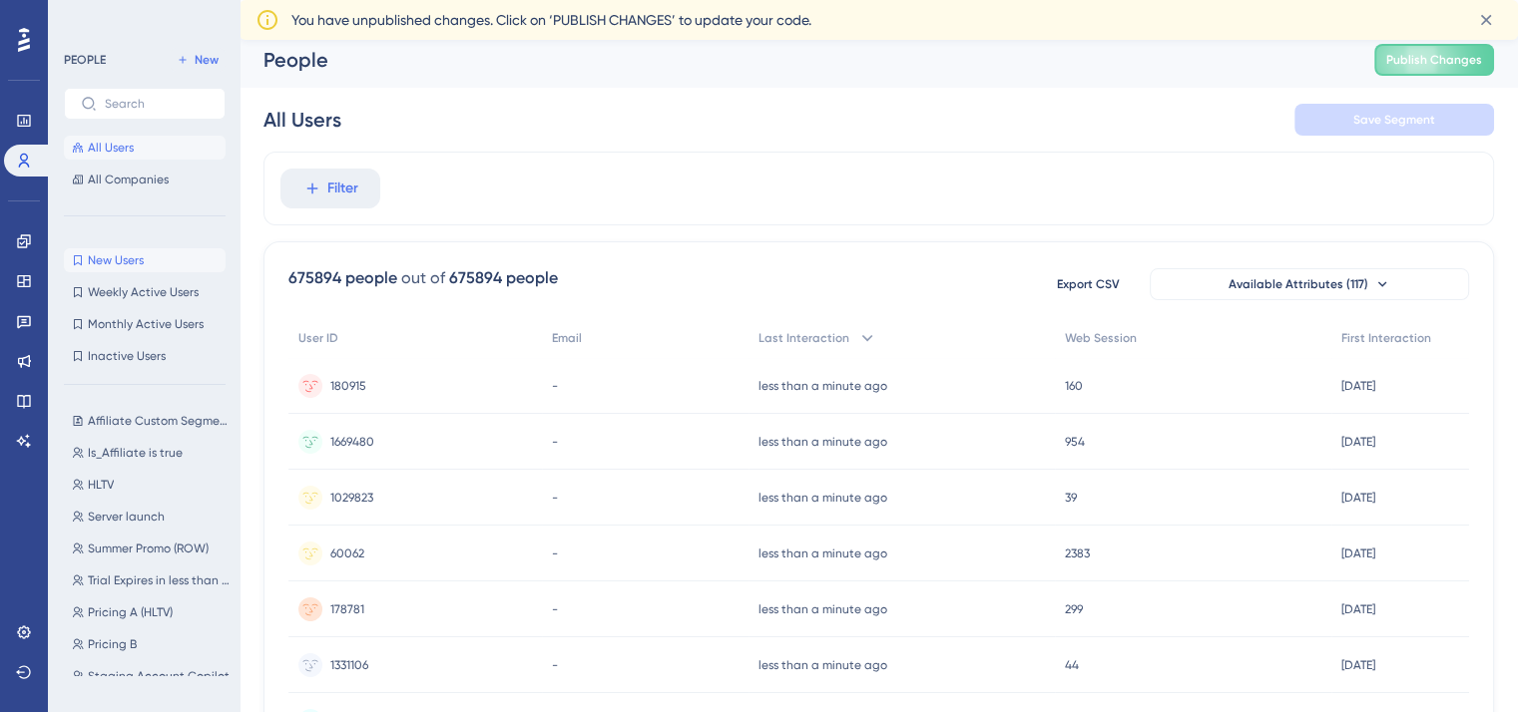
click at [124, 261] on span "New Users" at bounding box center [116, 260] width 56 height 16
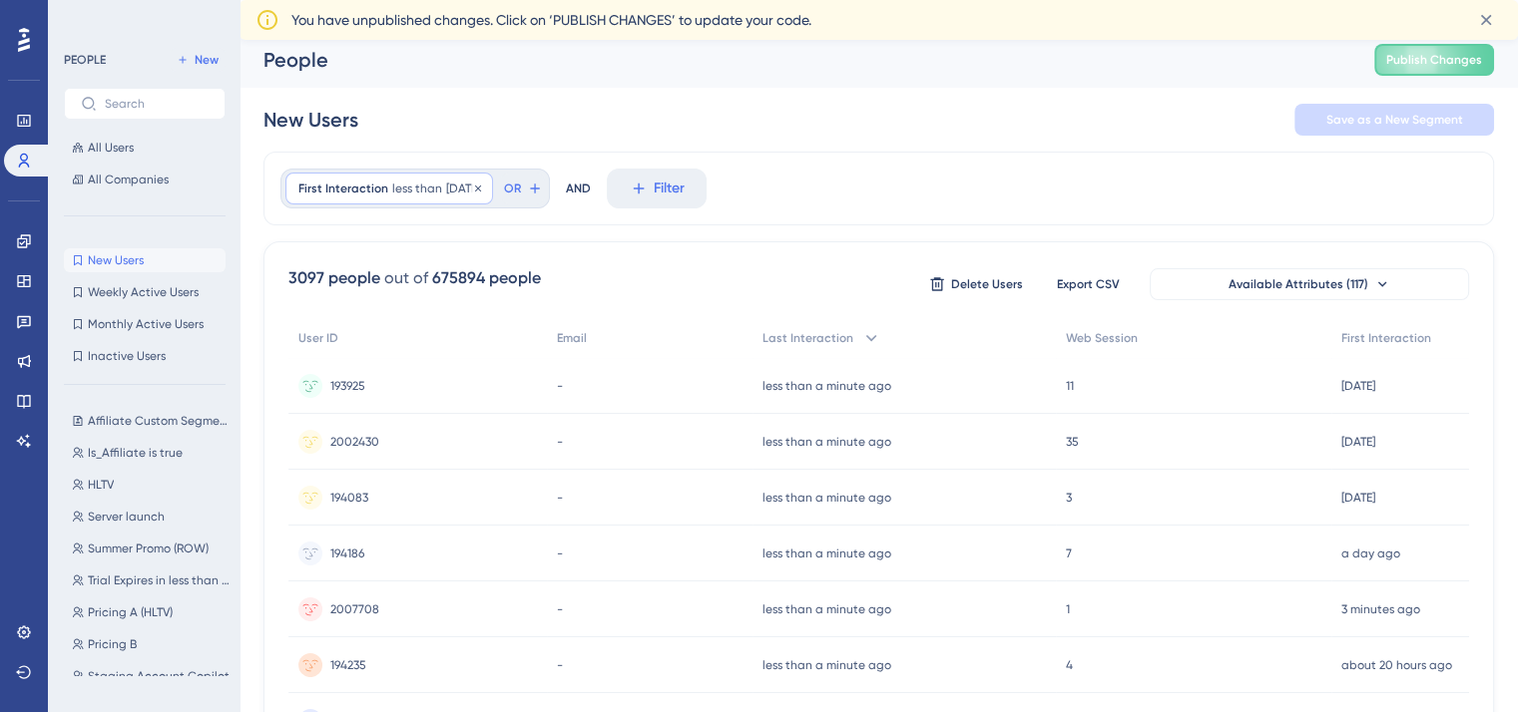
click at [451, 188] on span "10 days ago" at bounding box center [463, 189] width 34 height 16
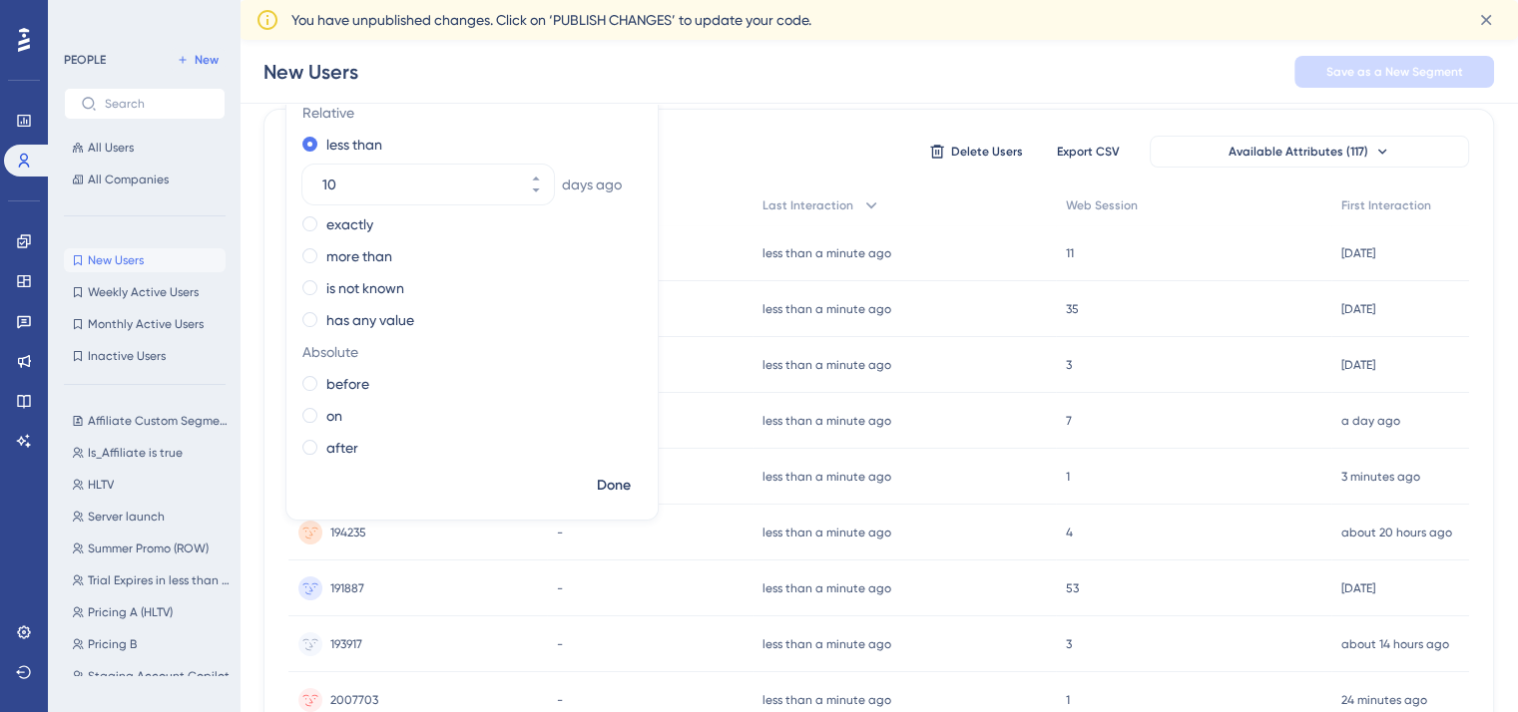
scroll to position [0, 0]
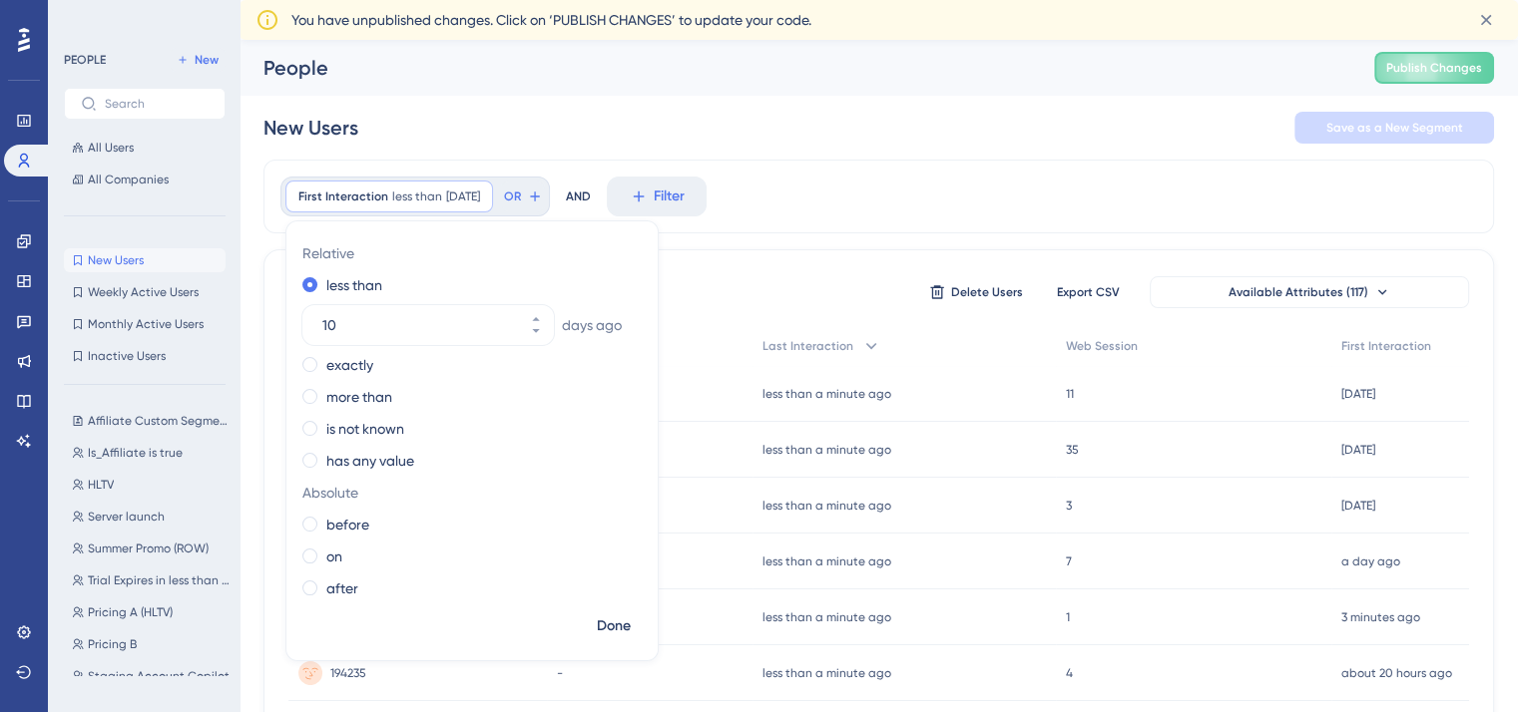
click at [840, 213] on div "First Interaction less than 10 days ago 10 days ago Remove Relative less than 1…" at bounding box center [878, 197] width 1230 height 74
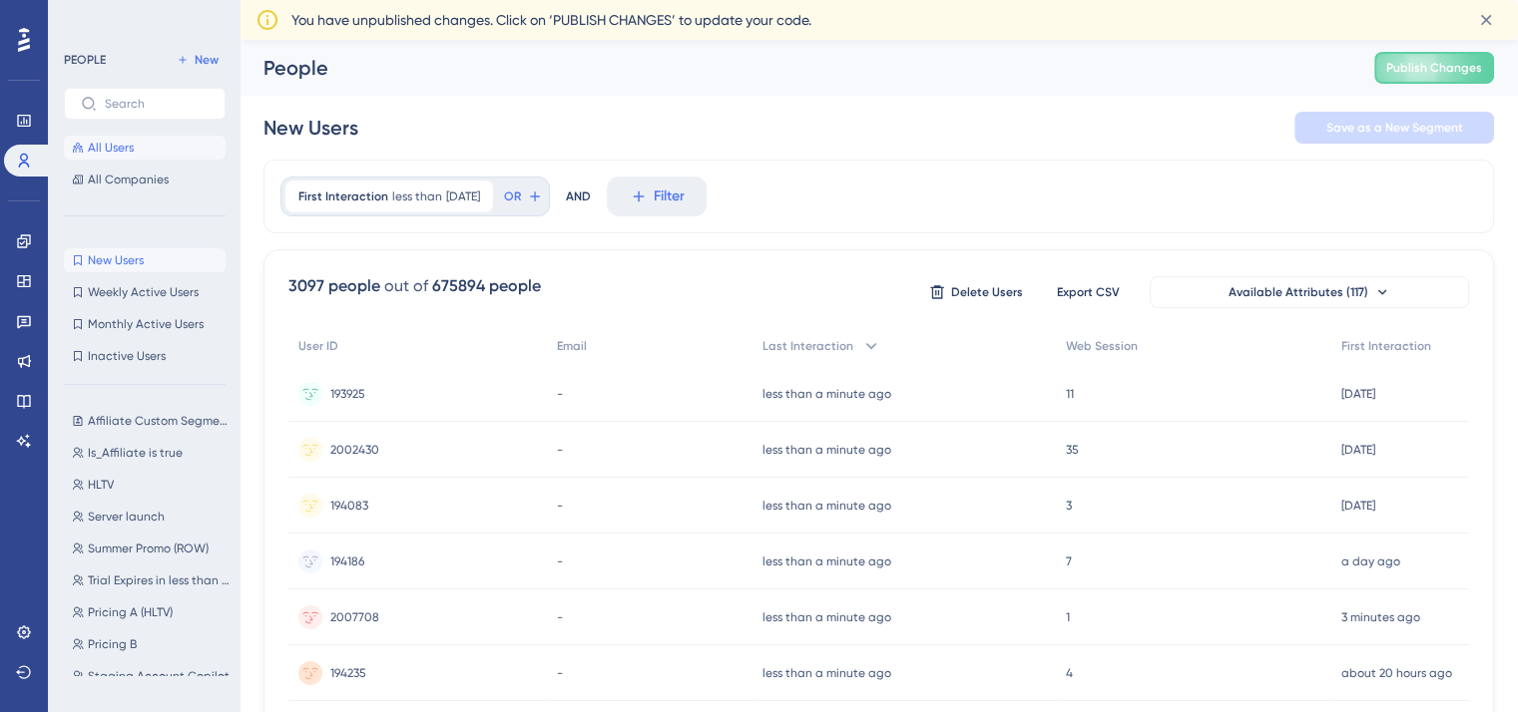
click at [107, 150] on span "All Users" at bounding box center [111, 148] width 46 height 16
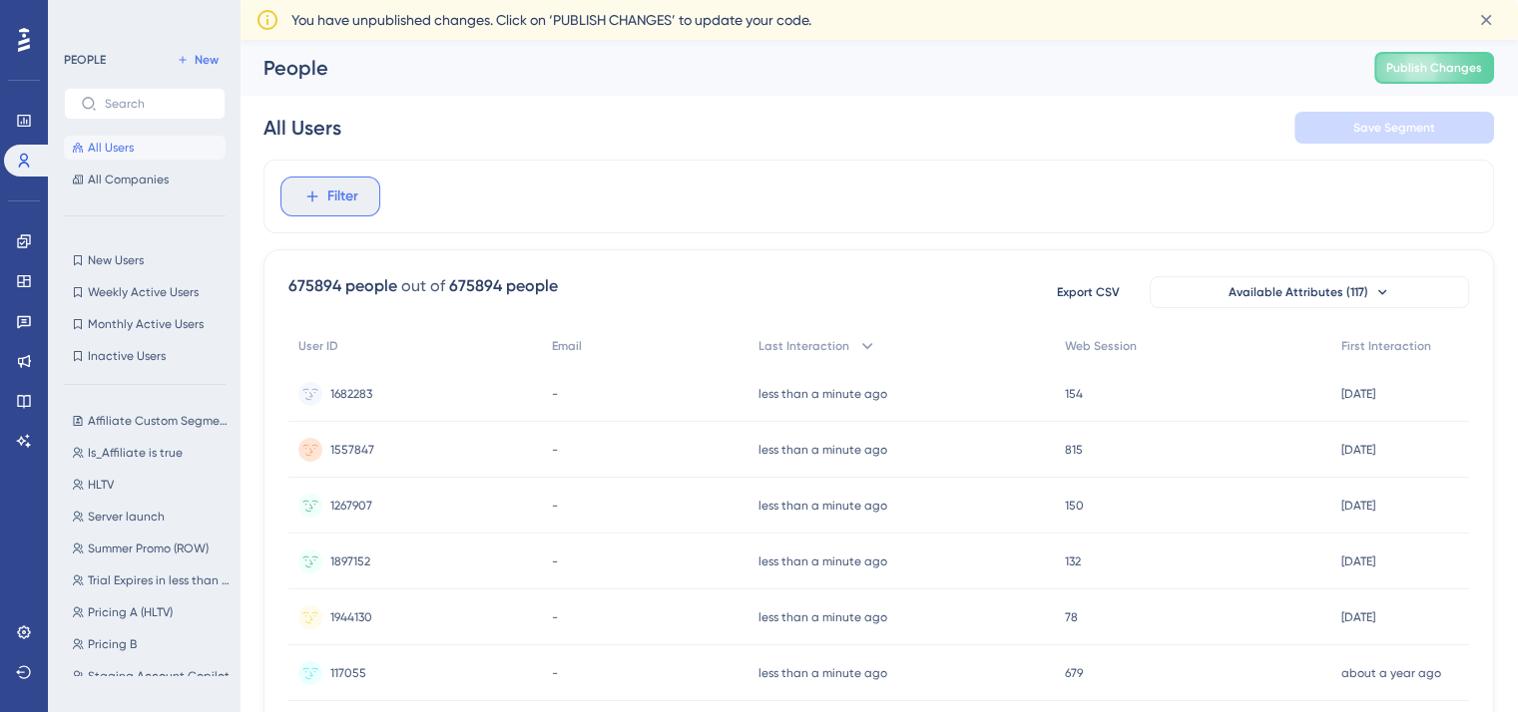
click at [355, 201] on span "Filter" at bounding box center [342, 197] width 31 height 24
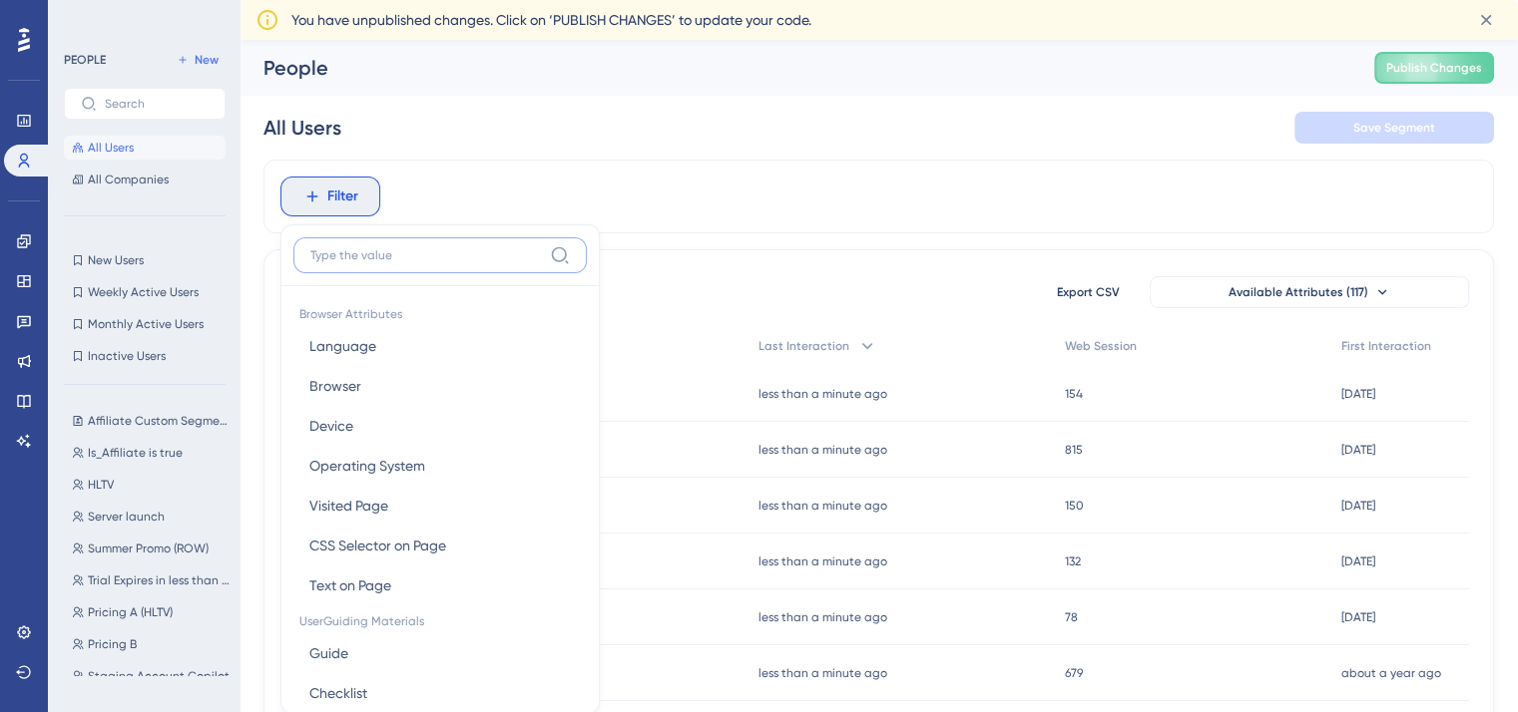
scroll to position [64, 0]
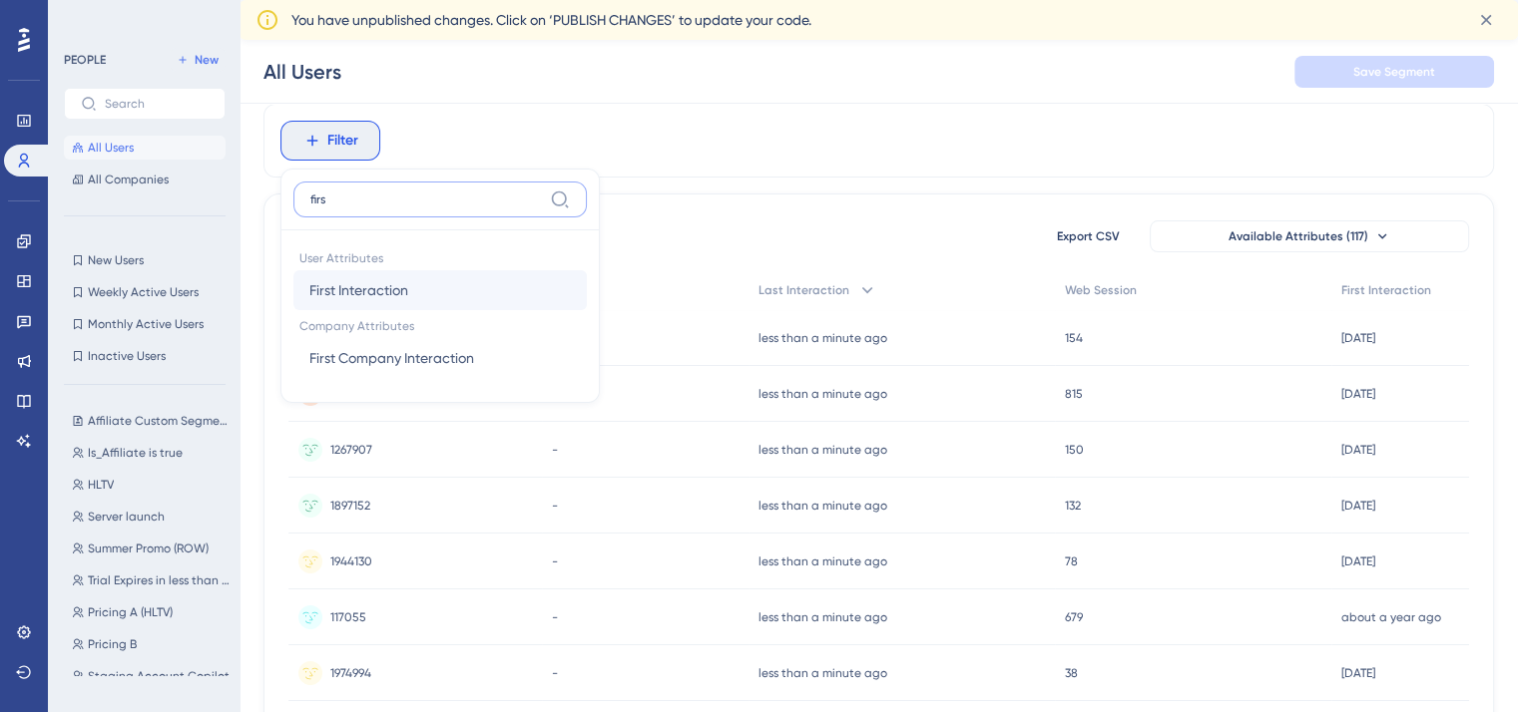
type input "firs"
click at [428, 278] on button "First Interaction First Interaction" at bounding box center [439, 290] width 293 height 40
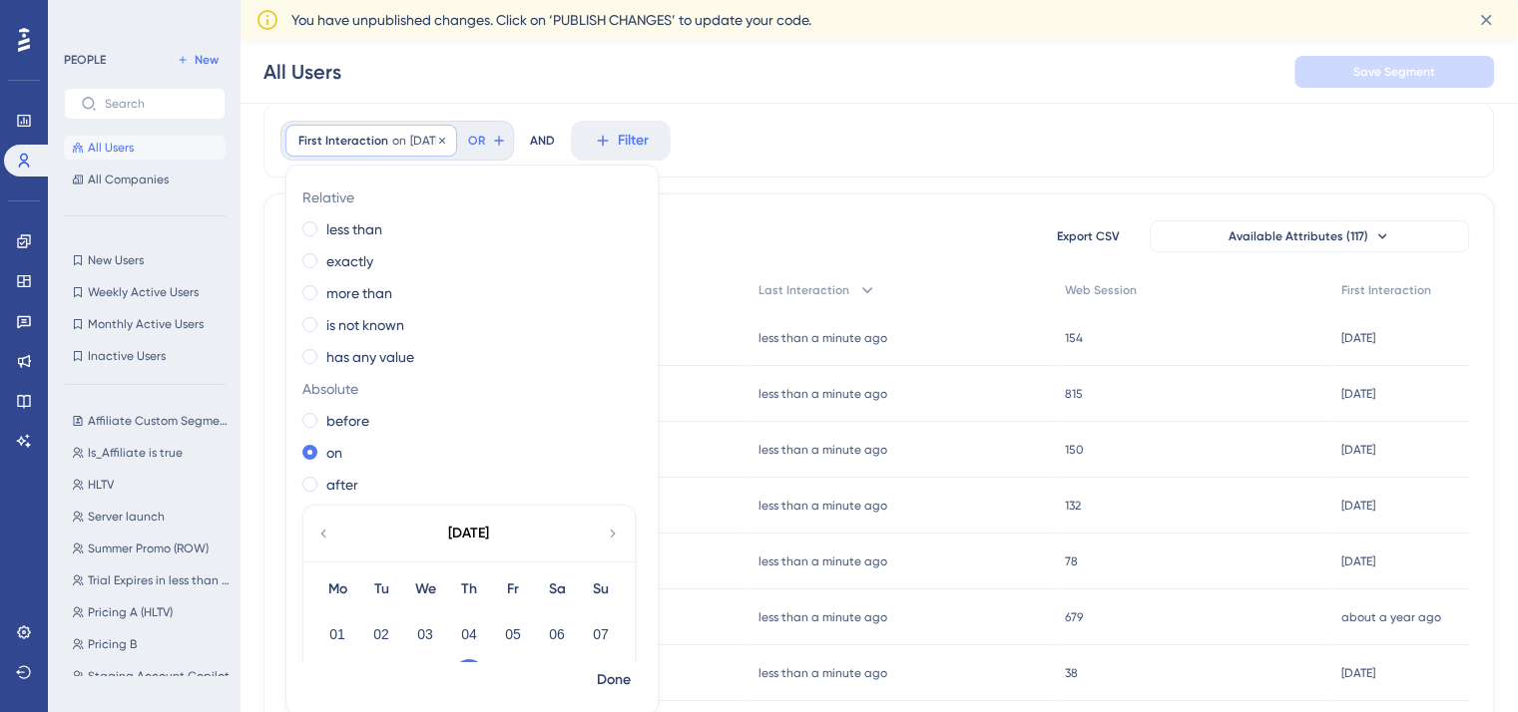
click at [410, 143] on span "9/11/2025" at bounding box center [427, 141] width 34 height 16
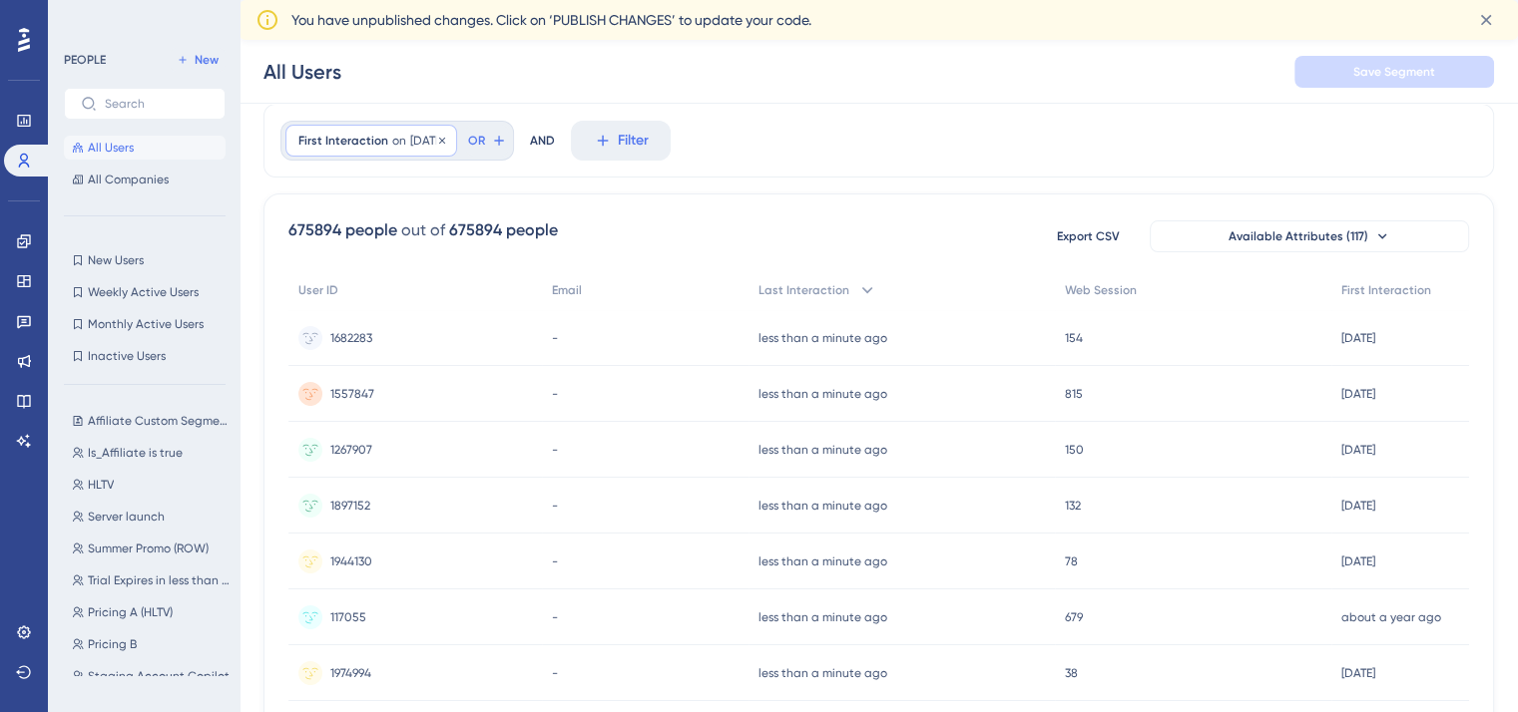
click at [358, 148] on div "First Interaction on 9/11/2025 9/11/2025 Remove" at bounding box center [371, 141] width 172 height 32
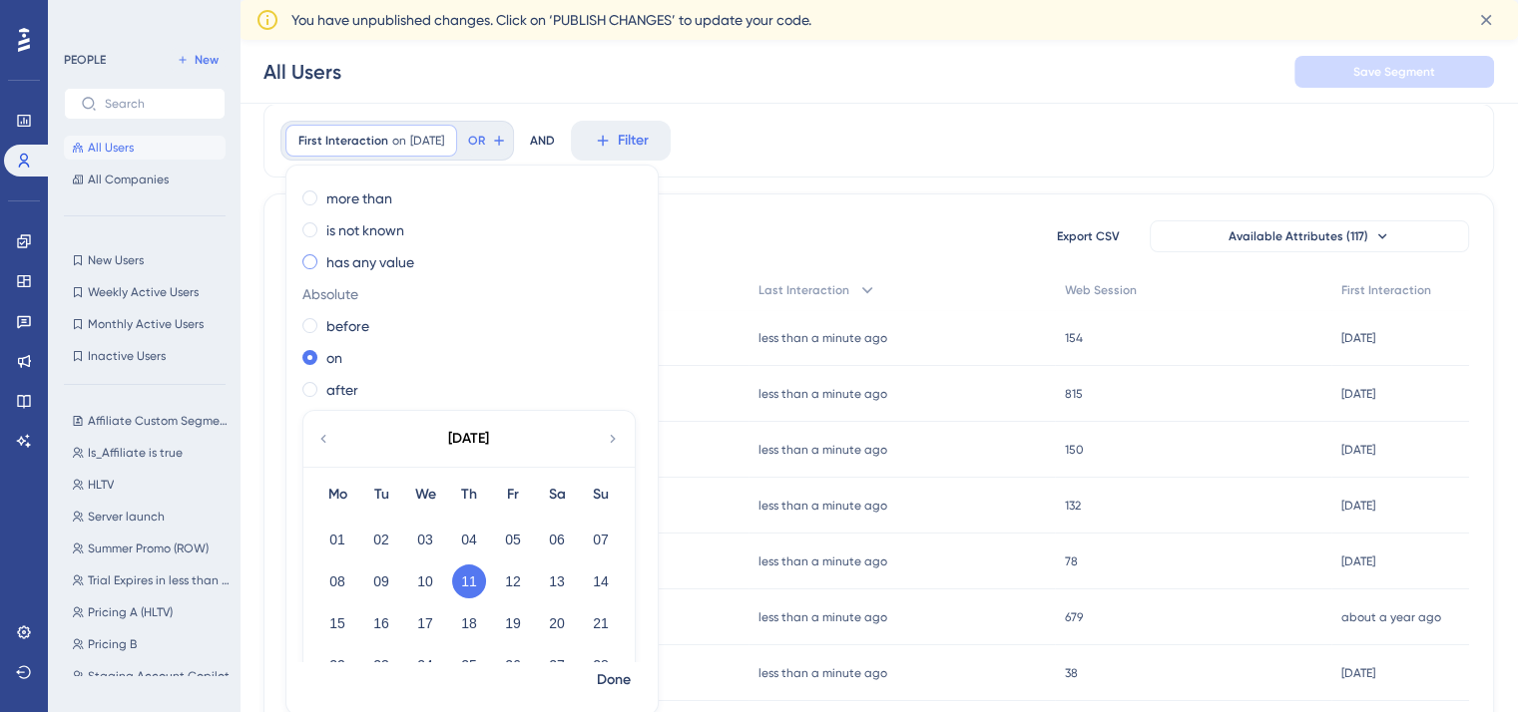
scroll to position [96, 0]
click at [369, 388] on div "after" at bounding box center [467, 389] width 331 height 24
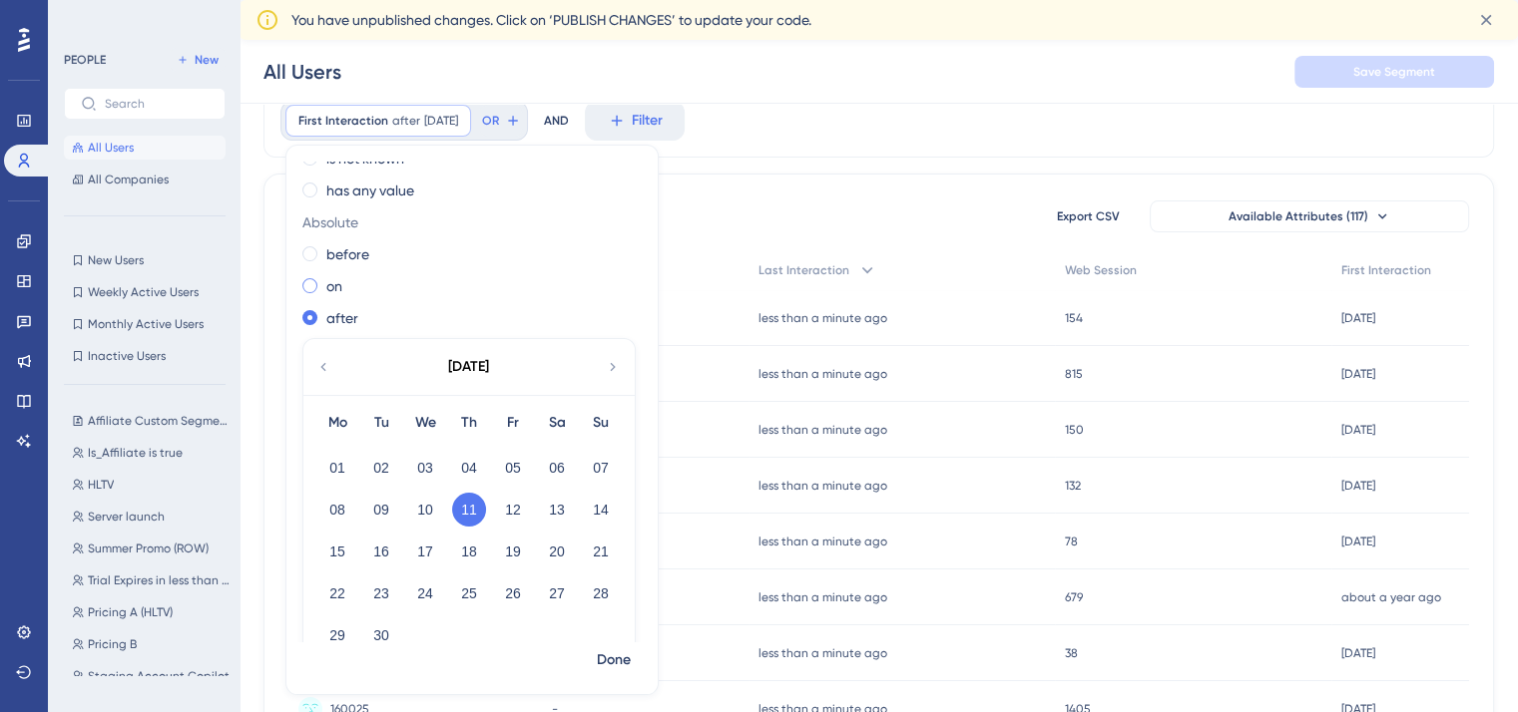
scroll to position [145, 0]
click at [355, 252] on label "before" at bounding box center [347, 256] width 43 height 24
click at [319, 368] on icon at bounding box center [323, 369] width 16 height 18
click at [339, 555] on button "11" at bounding box center [337, 554] width 34 height 34
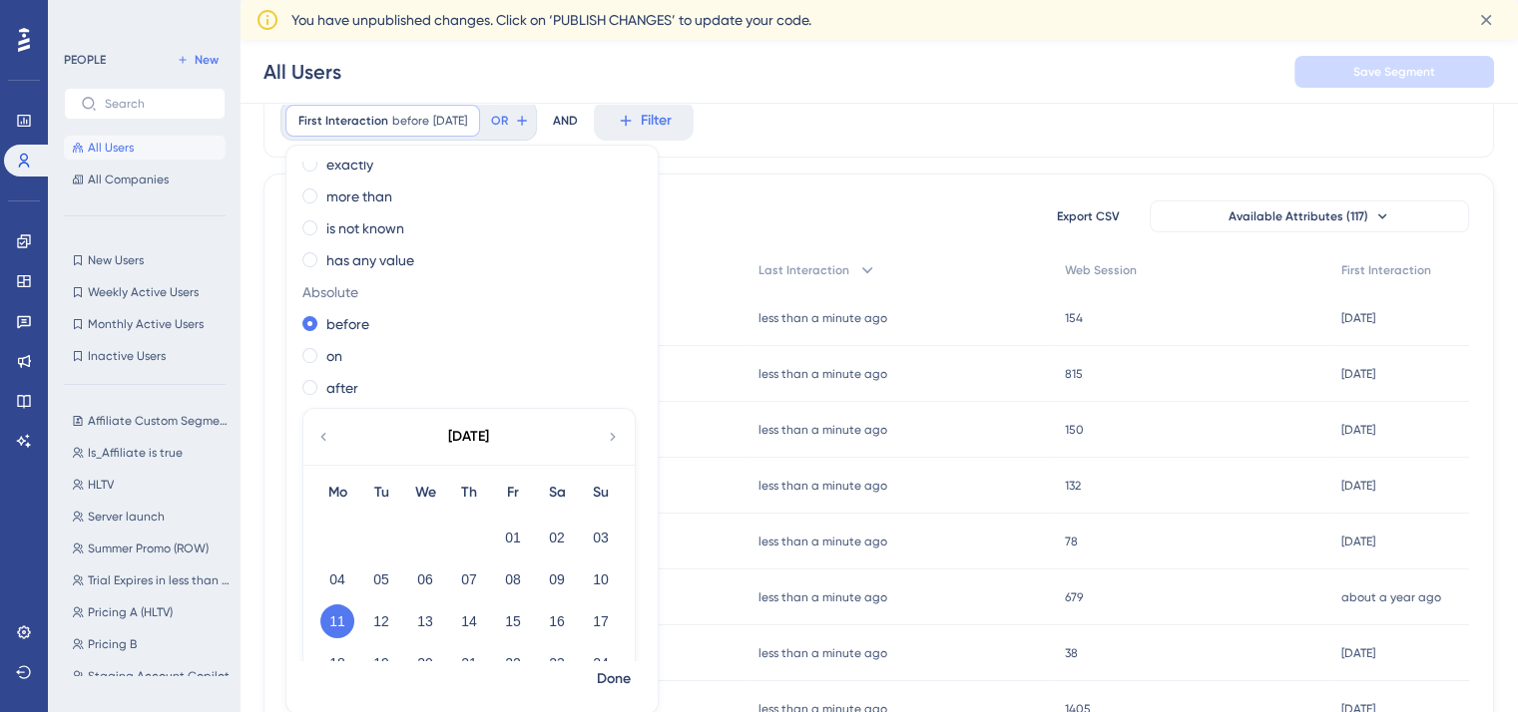
scroll to position [164, 0]
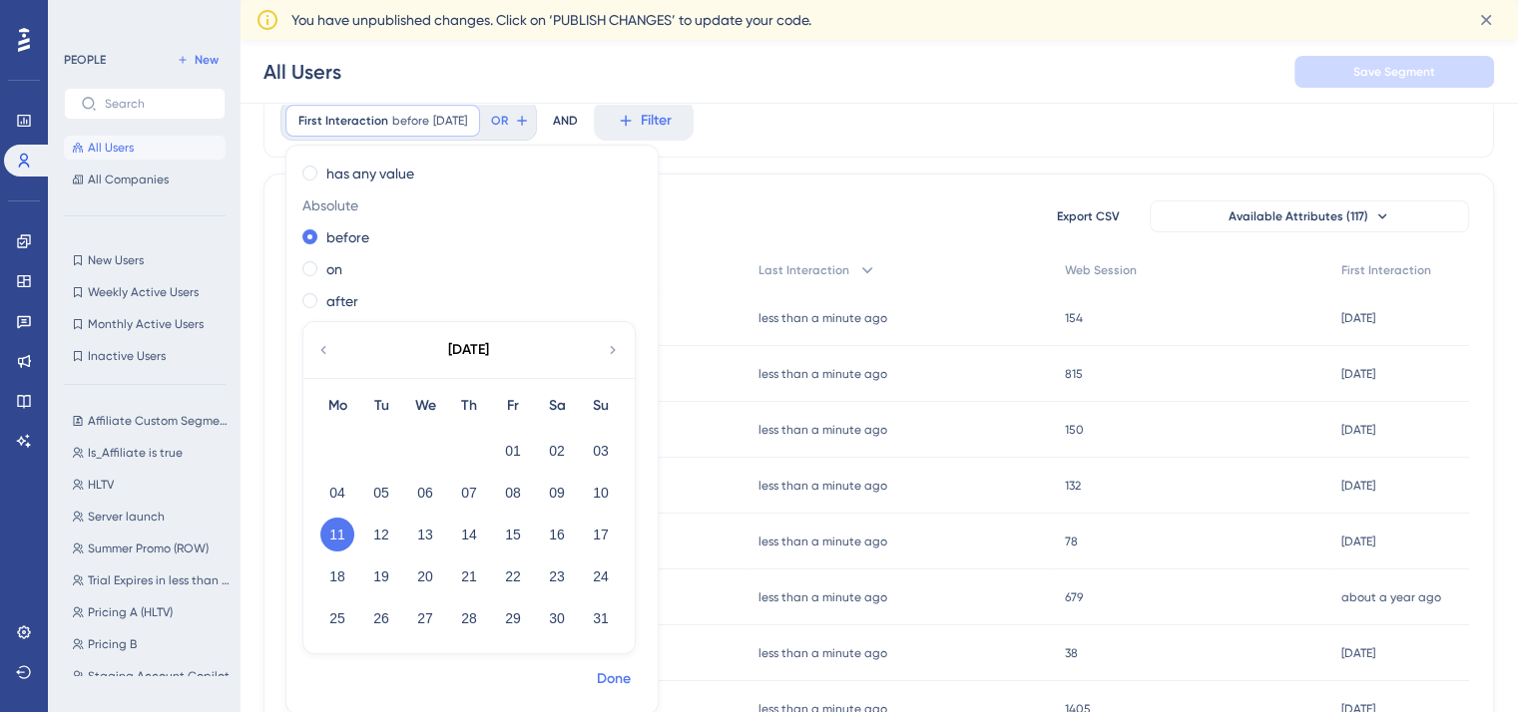
click at [626, 683] on span "Done" at bounding box center [614, 680] width 34 height 24
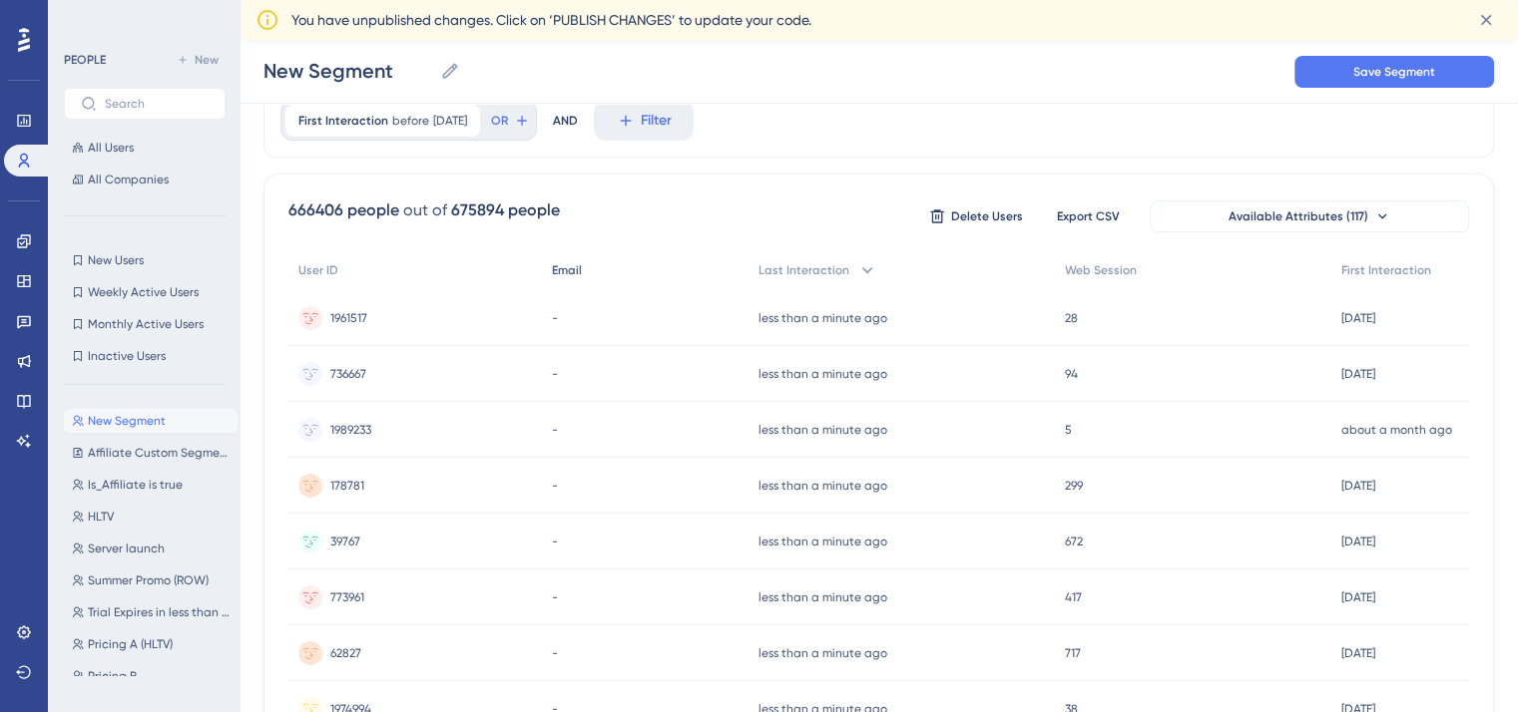
scroll to position [0, 0]
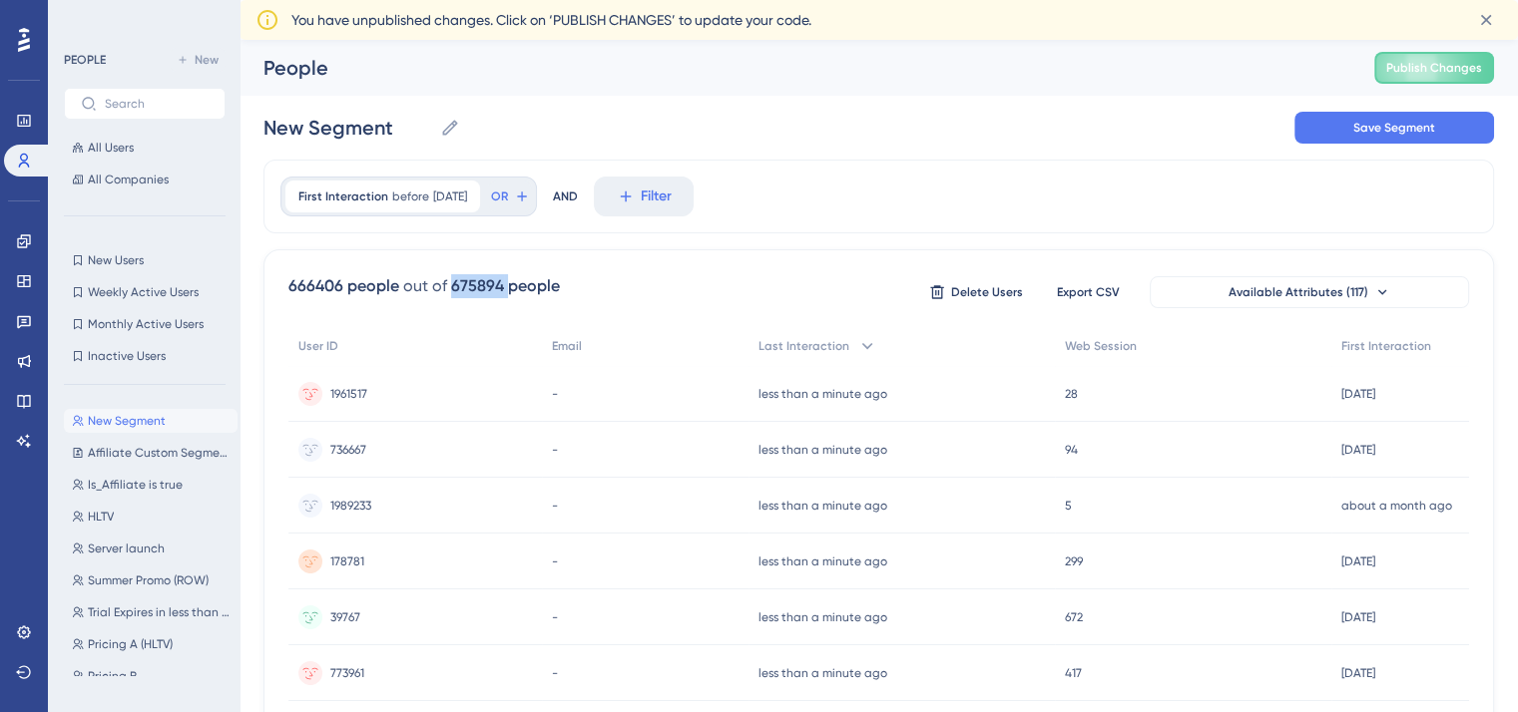
drag, startPoint x: 503, startPoint y: 289, endPoint x: 450, endPoint y: 290, distance: 52.9
click at [451, 290] on div "675894 people" at bounding box center [505, 286] width 109 height 24
click at [381, 303] on span "666406 people out of 675894 people" at bounding box center [423, 292] width 271 height 36
click at [412, 197] on span "before" at bounding box center [410, 197] width 37 height 16
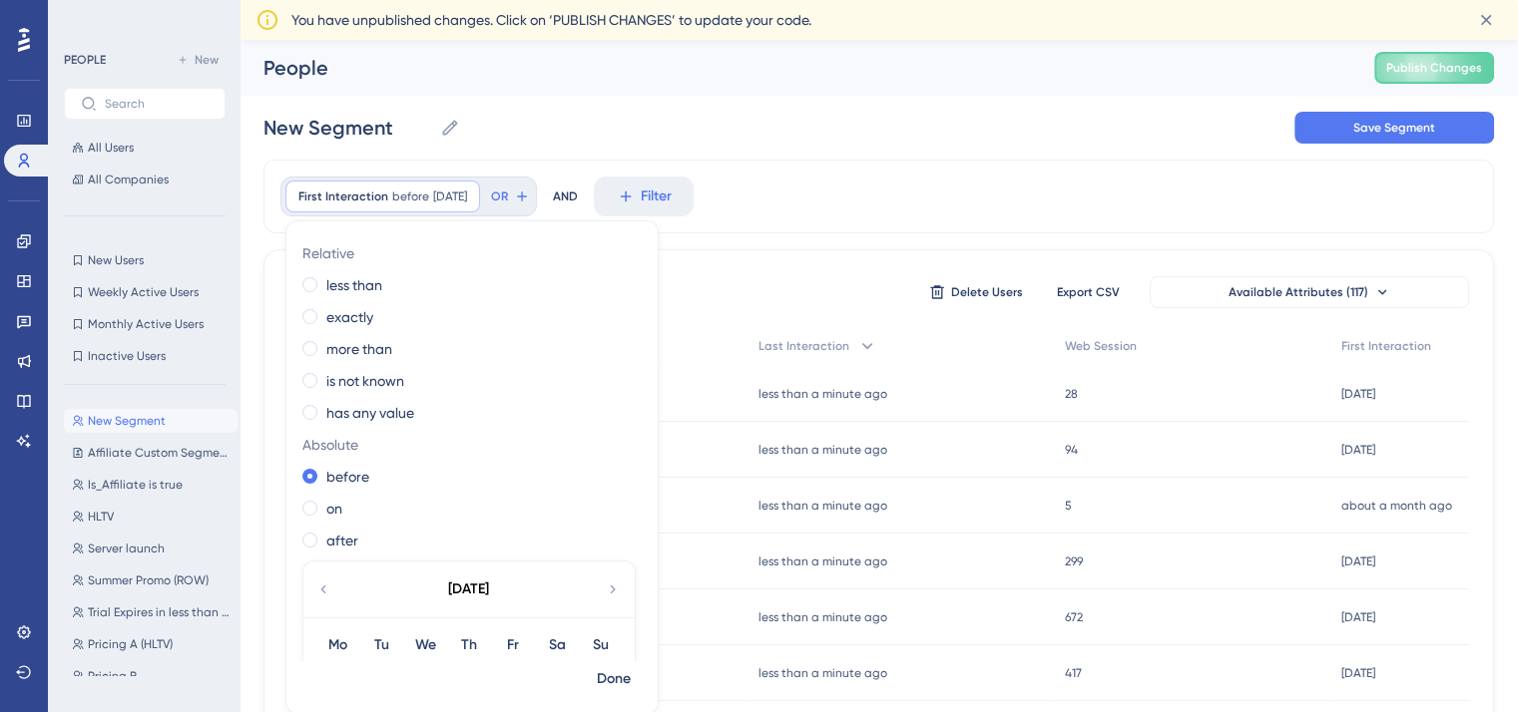
click at [550, 105] on div "New Segment New Segment Save Segment" at bounding box center [878, 128] width 1230 height 64
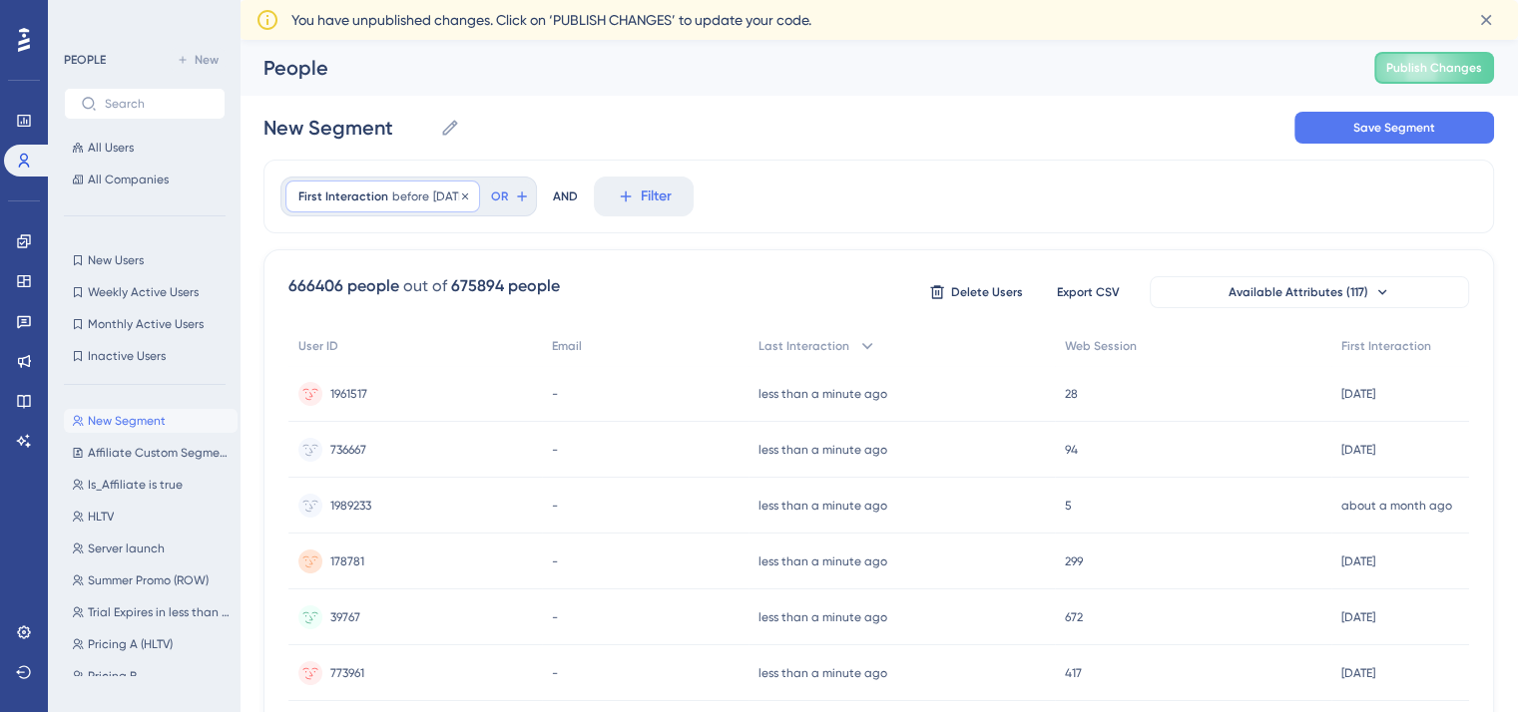
click at [423, 208] on div "First Interaction before 8/11/2025 8/11/2025 Remove" at bounding box center [382, 197] width 195 height 32
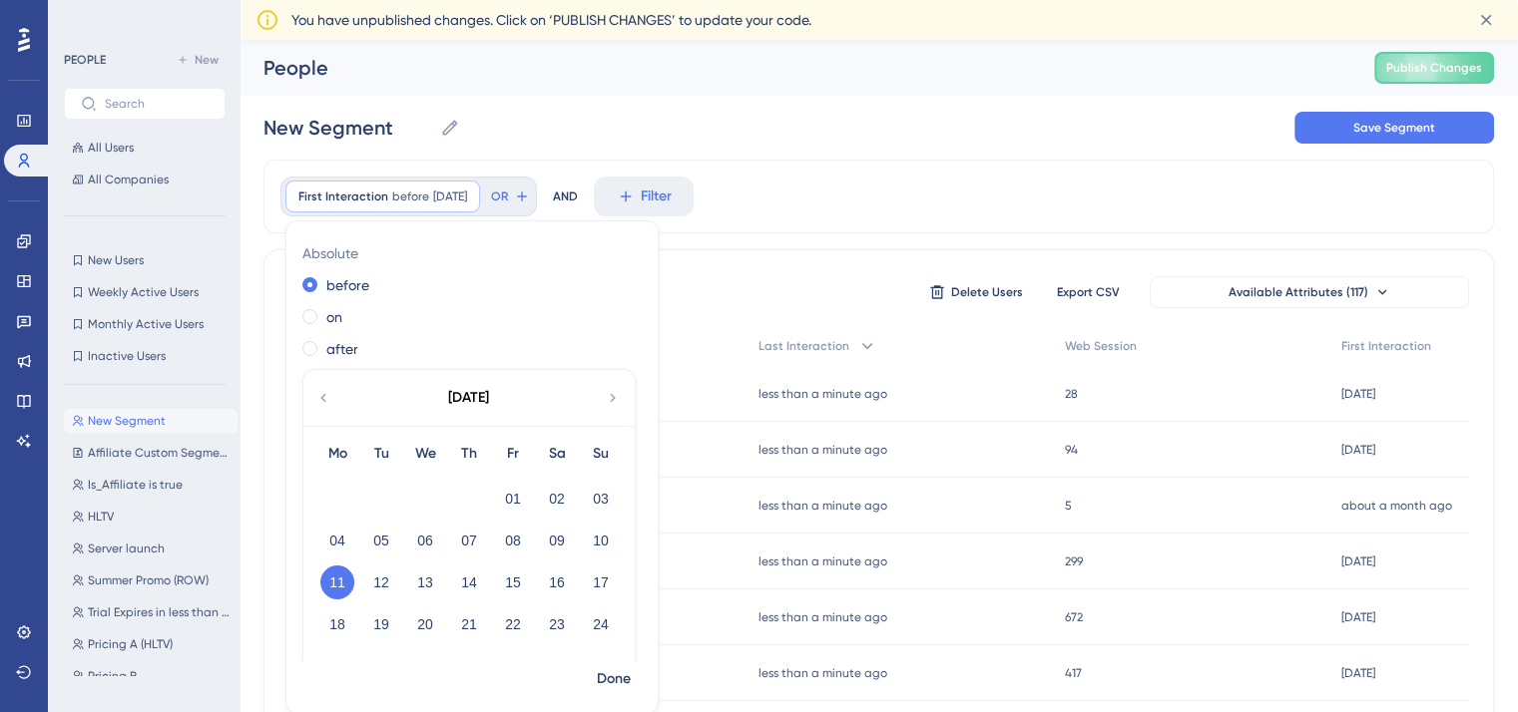
scroll to position [204, 0]
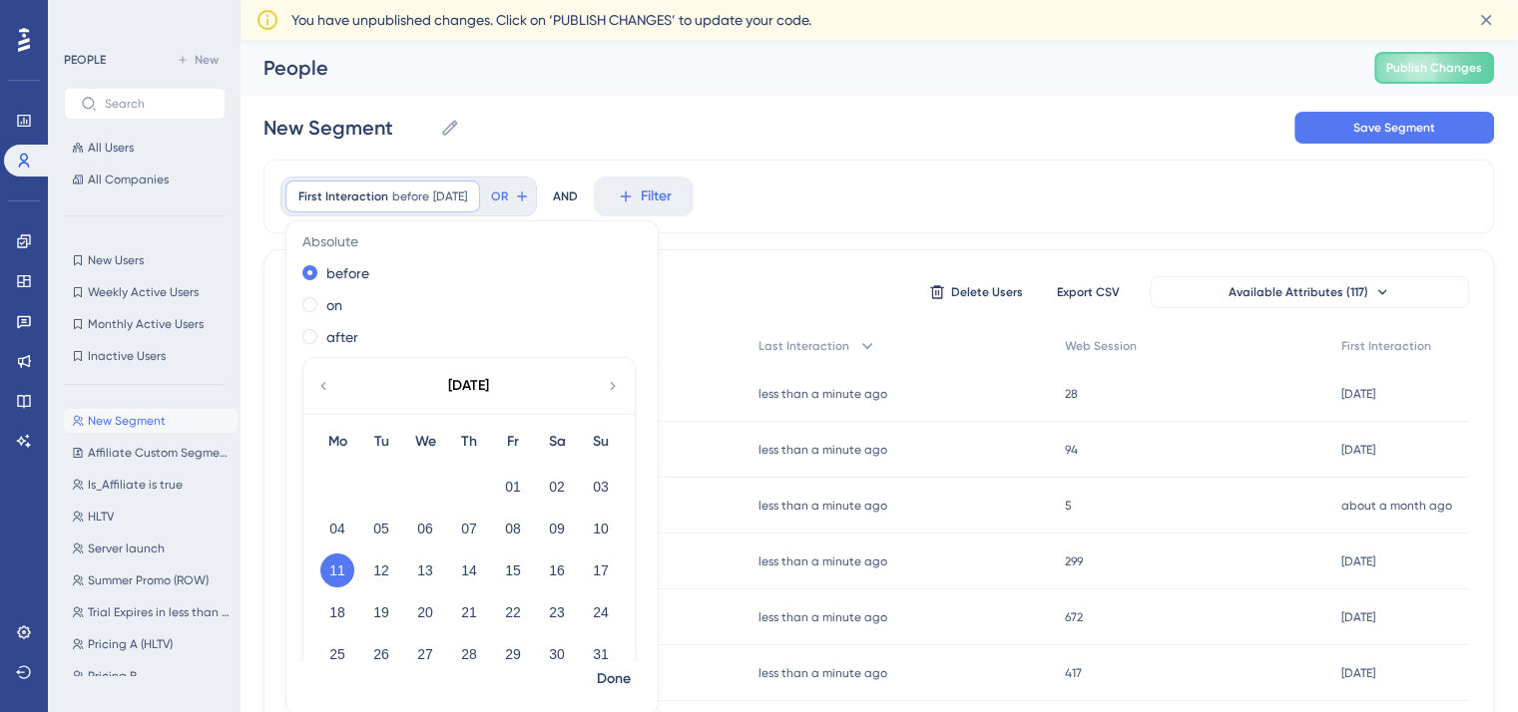
click at [688, 300] on div "666406 people out of 675894 people Delete Users Export CSV Available Attributes…" at bounding box center [878, 292] width 1180 height 36
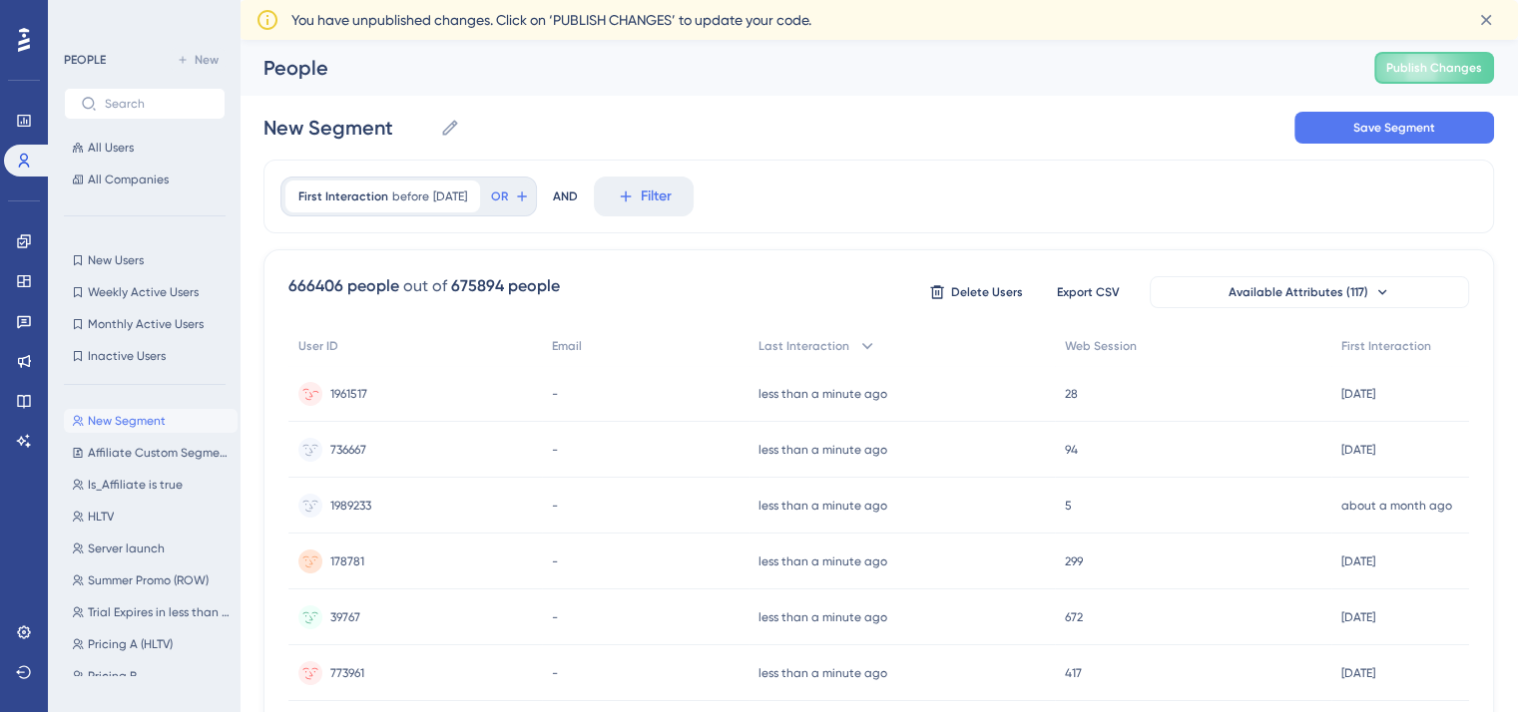
scroll to position [0, 0]
click at [1381, 125] on span "Save Segment" at bounding box center [1394, 128] width 82 height 16
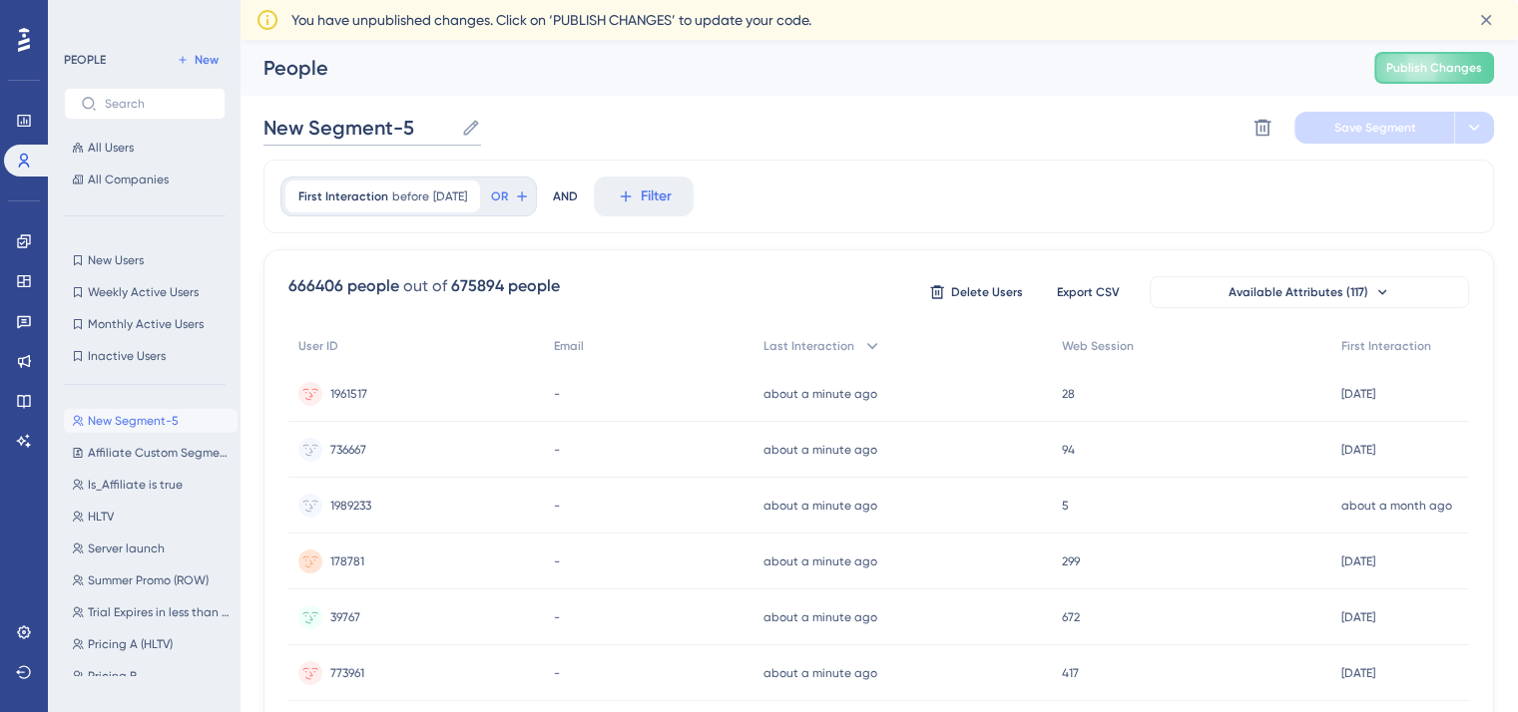
click at [387, 123] on input "New Segment-5" at bounding box center [358, 128] width 190 height 28
click at [461, 123] on icon at bounding box center [471, 128] width 20 height 20
click at [453, 123] on input "New Segment-5" at bounding box center [358, 128] width 190 height 28
click at [403, 131] on input "New Segment-5" at bounding box center [358, 128] width 190 height 28
click at [416, 133] on input "New Segment-5" at bounding box center [358, 128] width 190 height 28
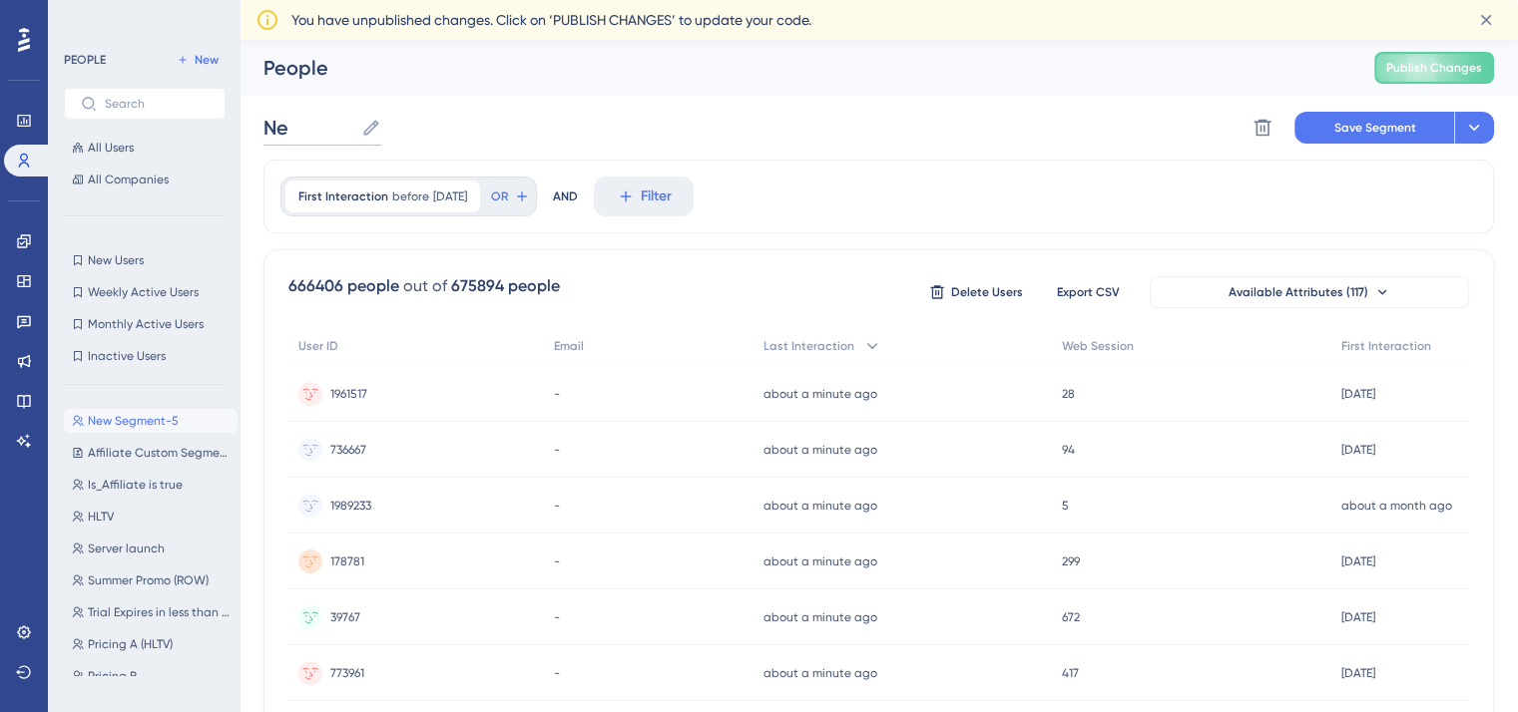
type input "N"
type input "O"
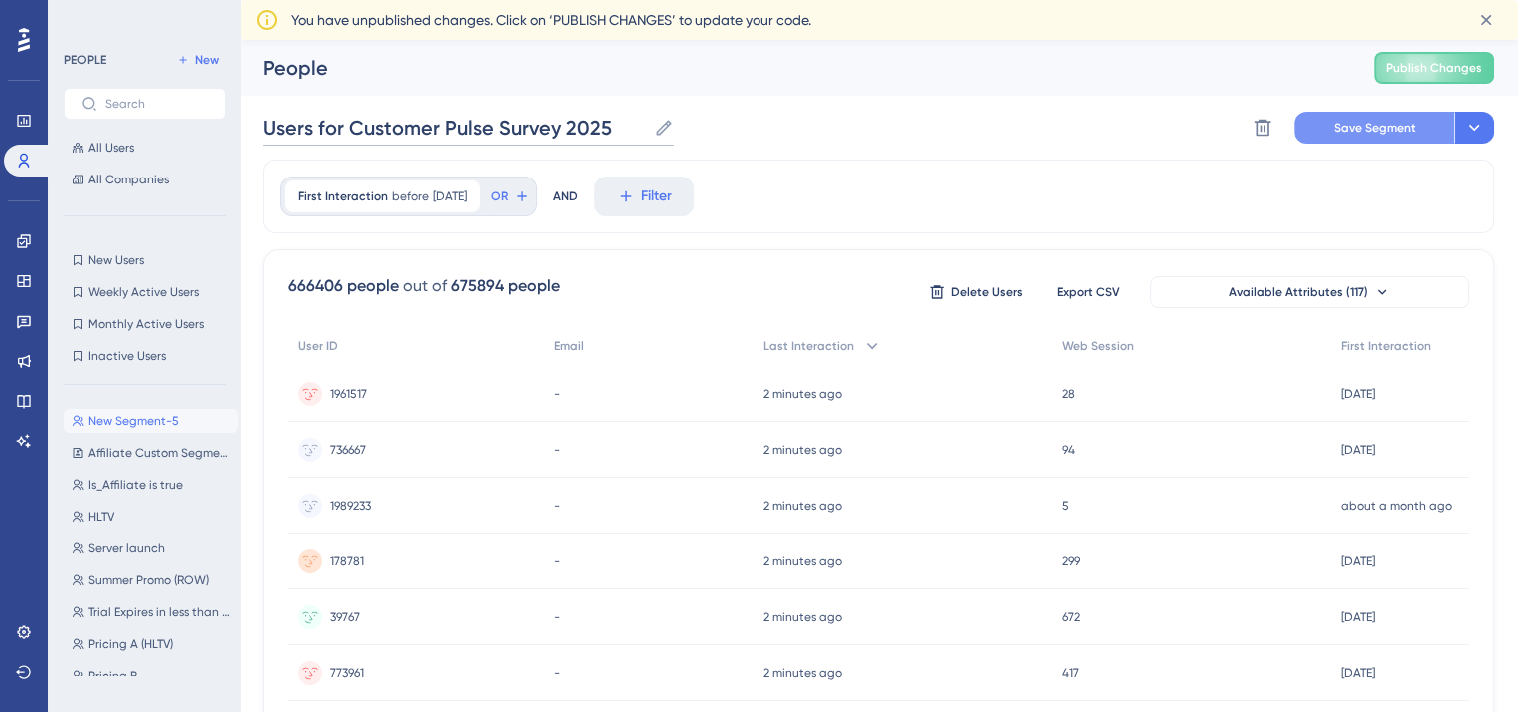
type input "Users for Customer Pulse Survey 2025"
click at [1387, 120] on span "Save Segment" at bounding box center [1375, 128] width 82 height 16
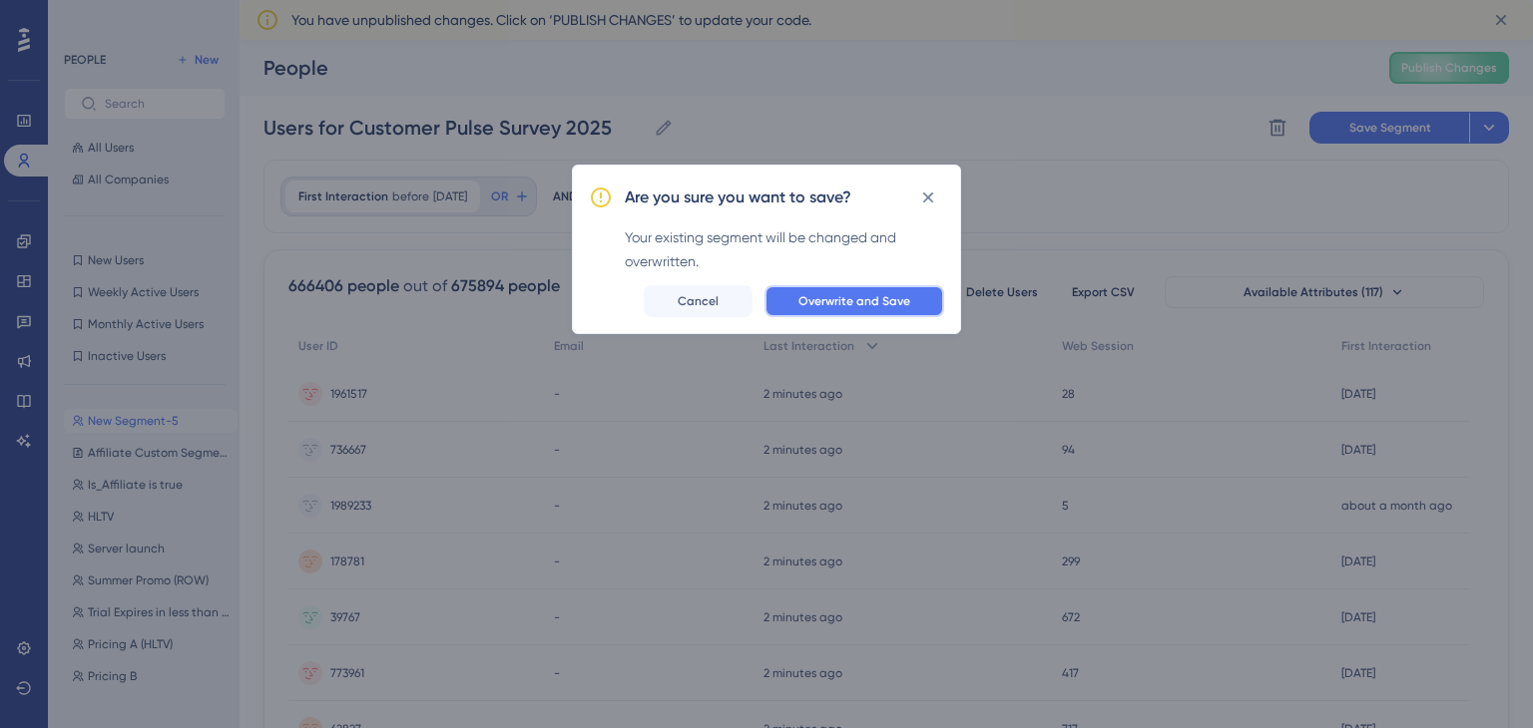
click at [858, 296] on span "Overwrite and Save" at bounding box center [854, 301] width 112 height 16
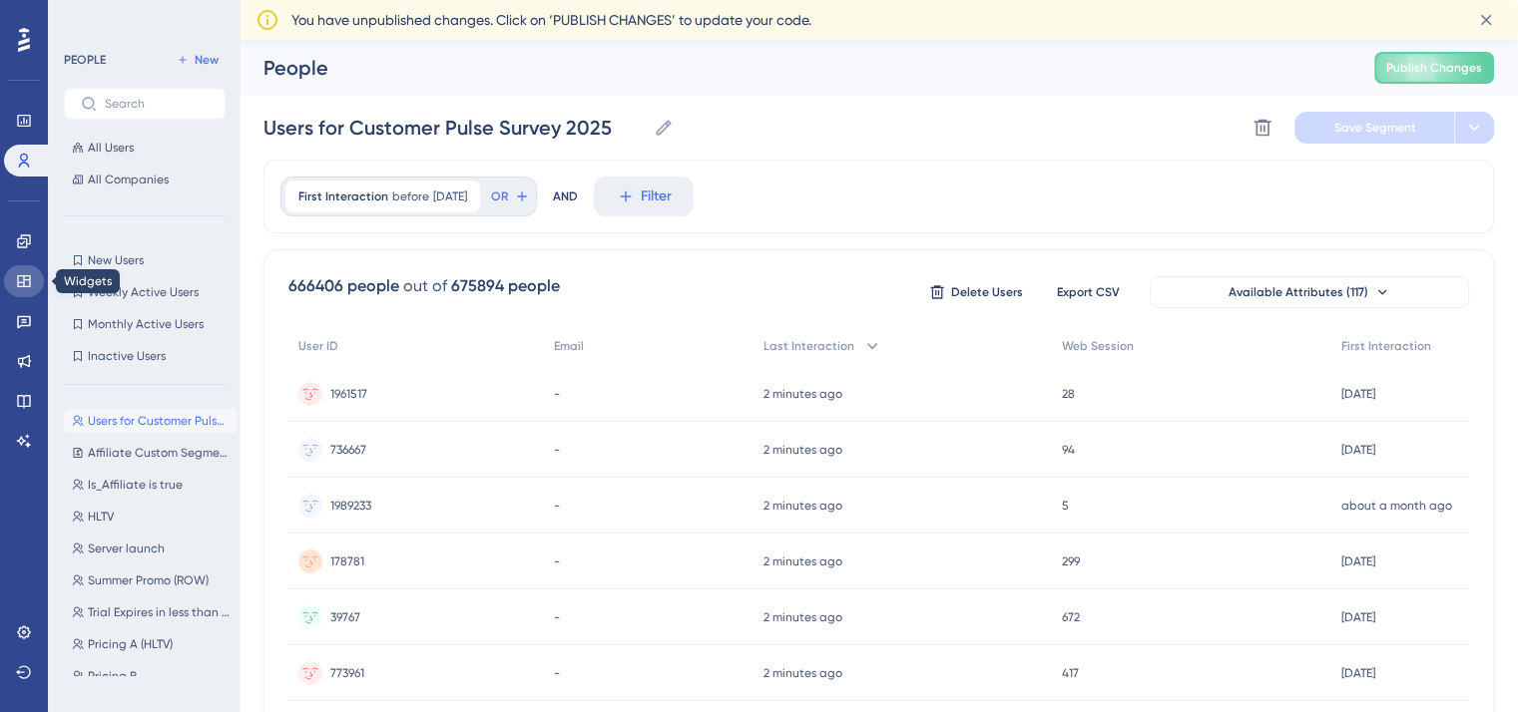
click at [17, 285] on icon at bounding box center [23, 281] width 13 height 12
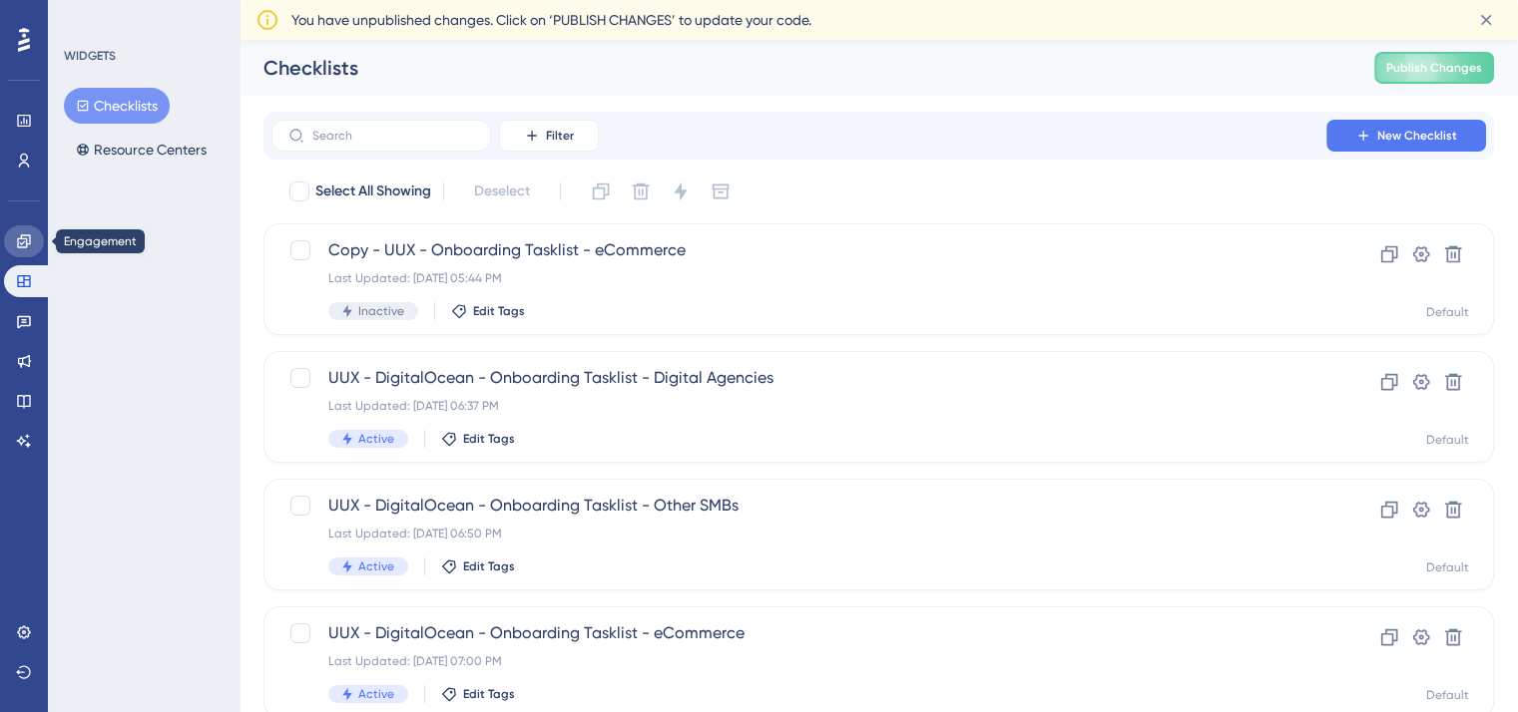
click at [15, 244] on link at bounding box center [24, 242] width 40 height 32
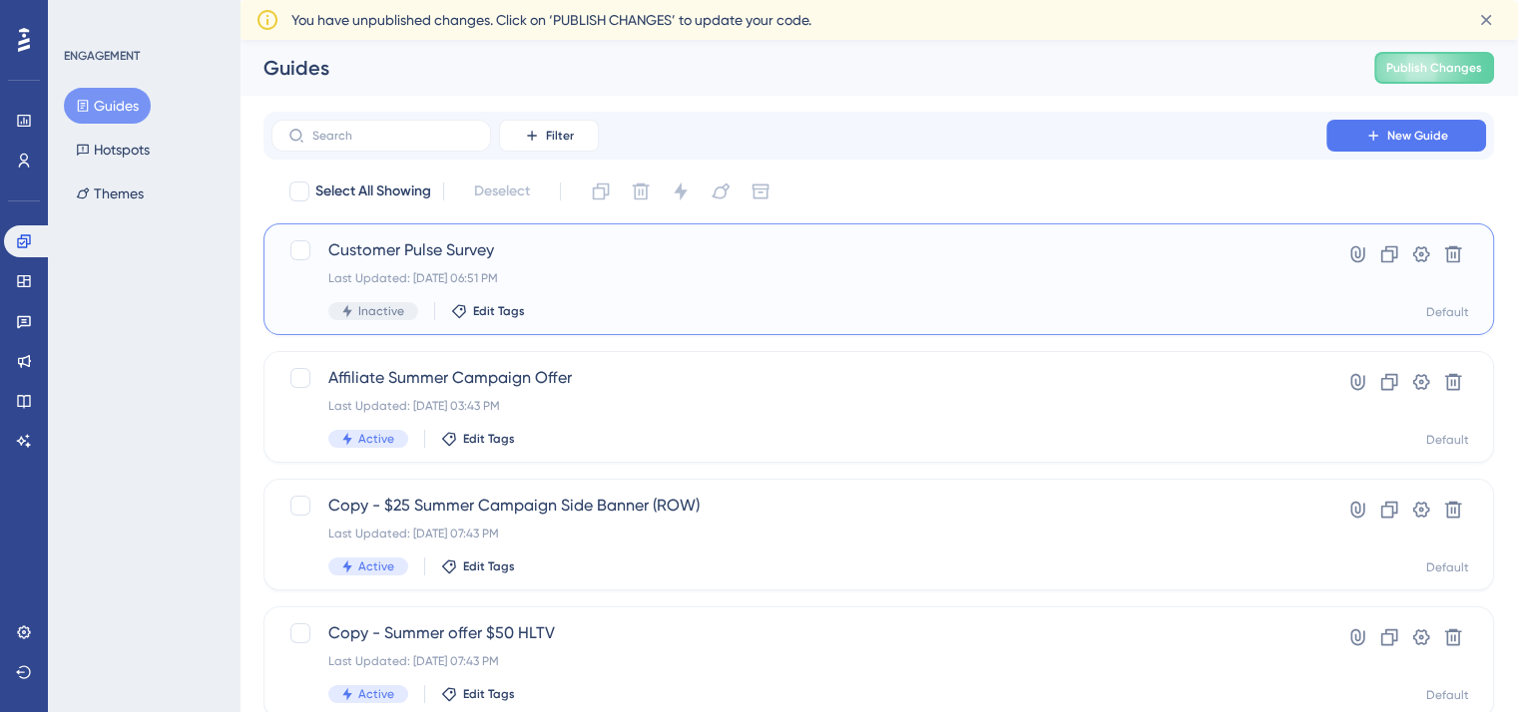
click at [648, 312] on div "Inactive Edit Tags" at bounding box center [798, 311] width 941 height 18
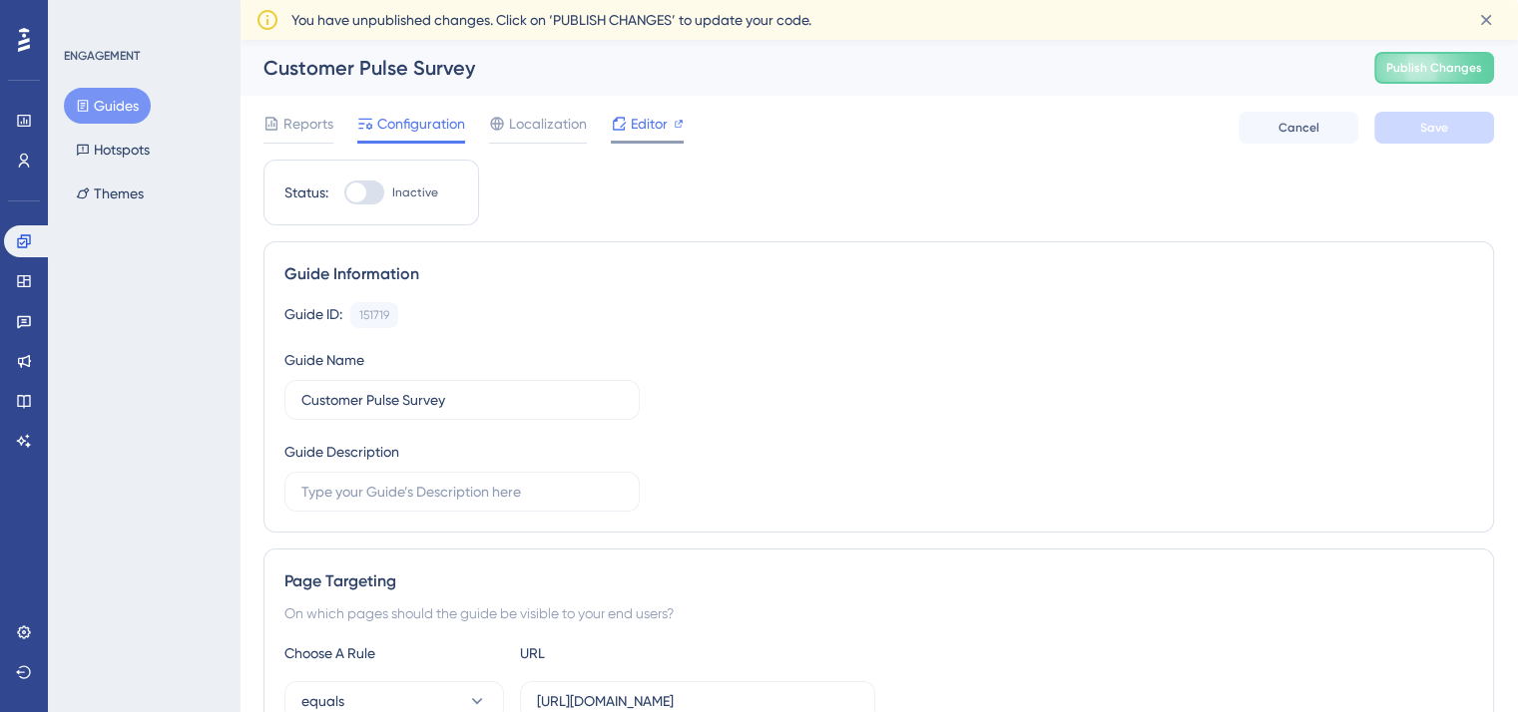
click at [656, 127] on span "Editor" at bounding box center [649, 124] width 37 height 24
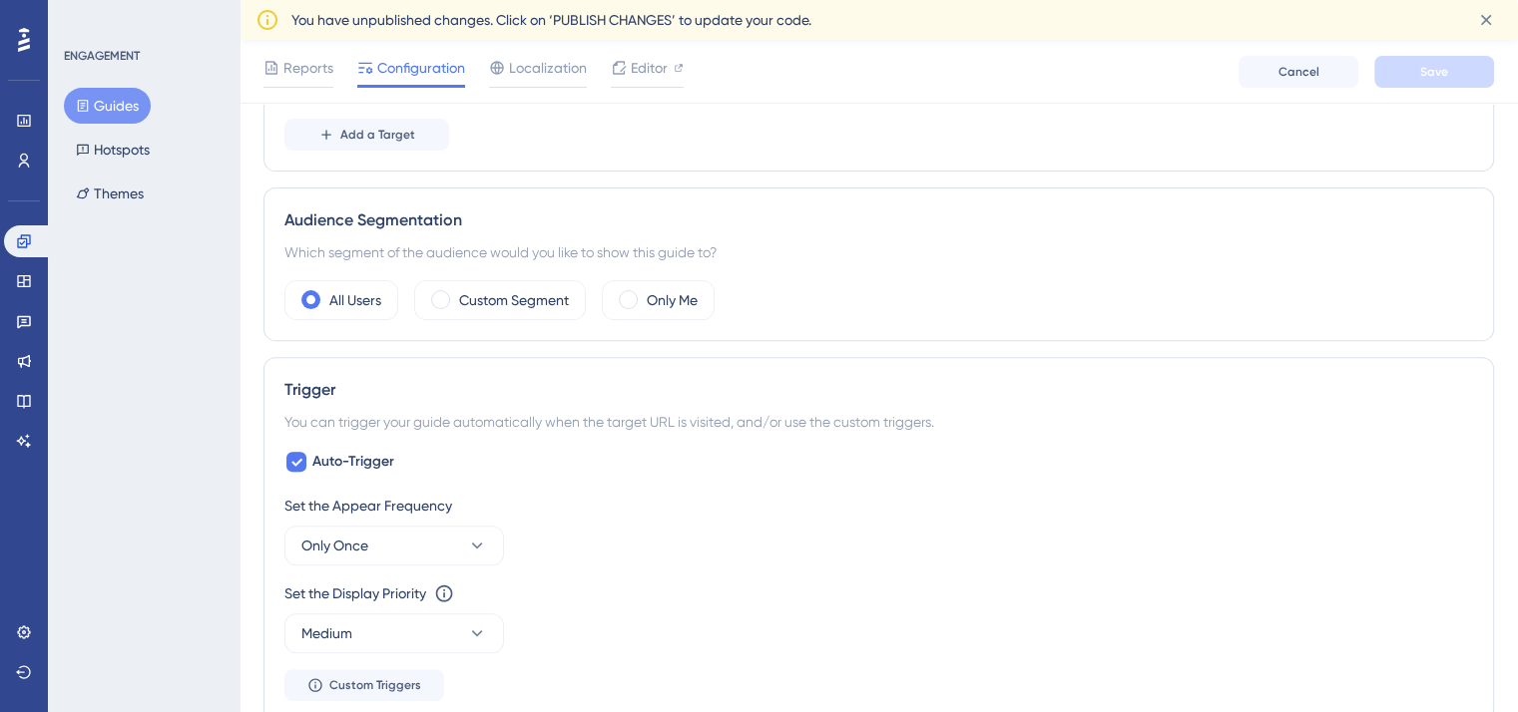
scroll to position [642, 0]
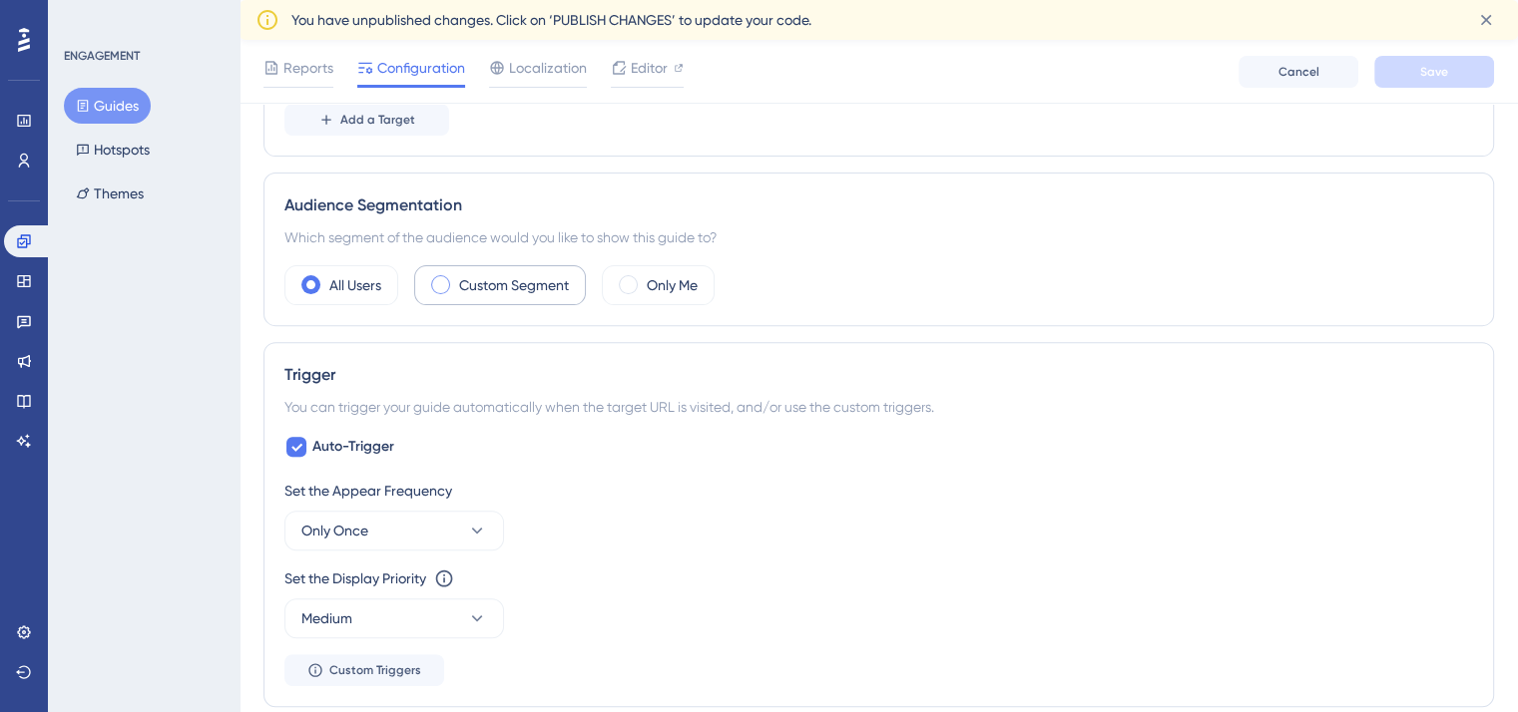
click at [515, 301] on div "Custom Segment" at bounding box center [500, 285] width 172 height 40
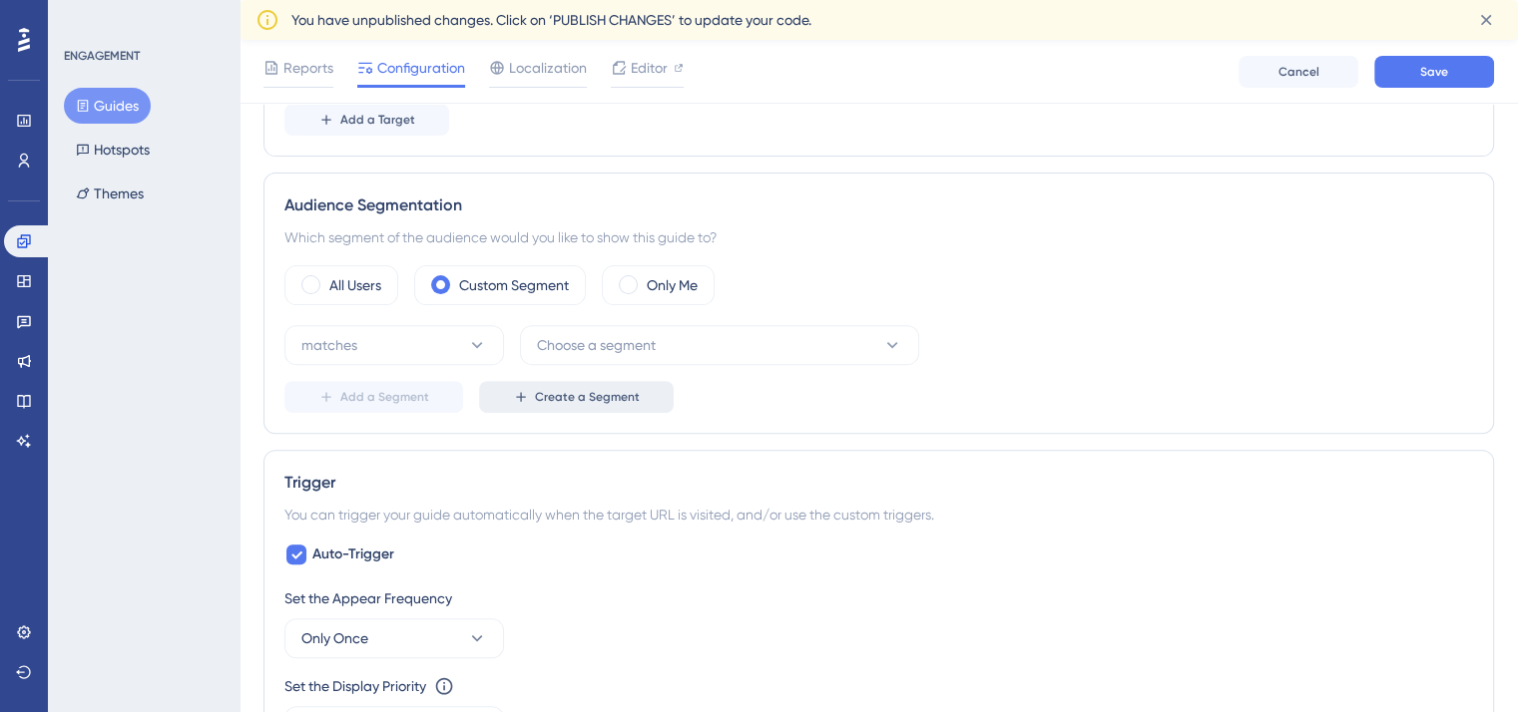
click at [618, 389] on span "Create a Segment" at bounding box center [587, 397] width 105 height 16
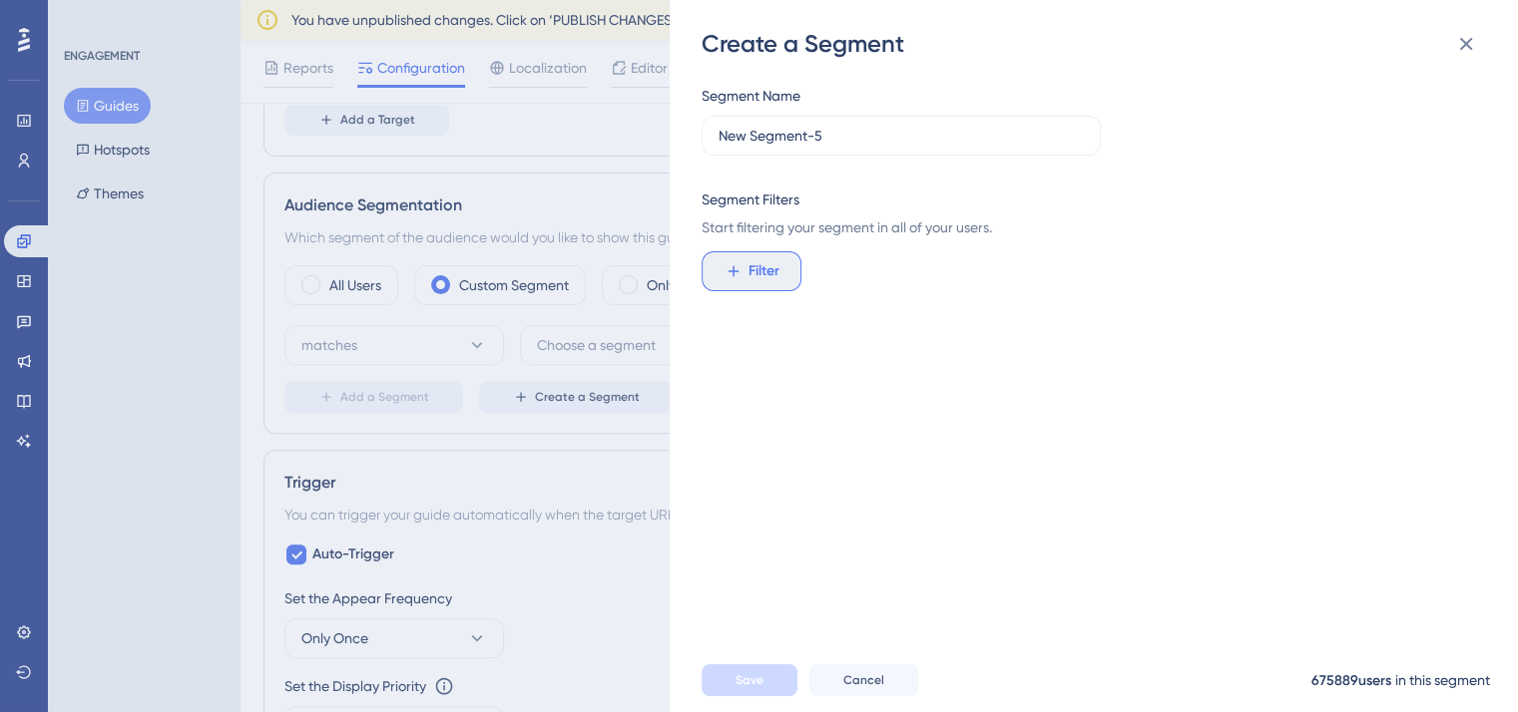
click at [770, 266] on span "Filter" at bounding box center [763, 271] width 31 height 24
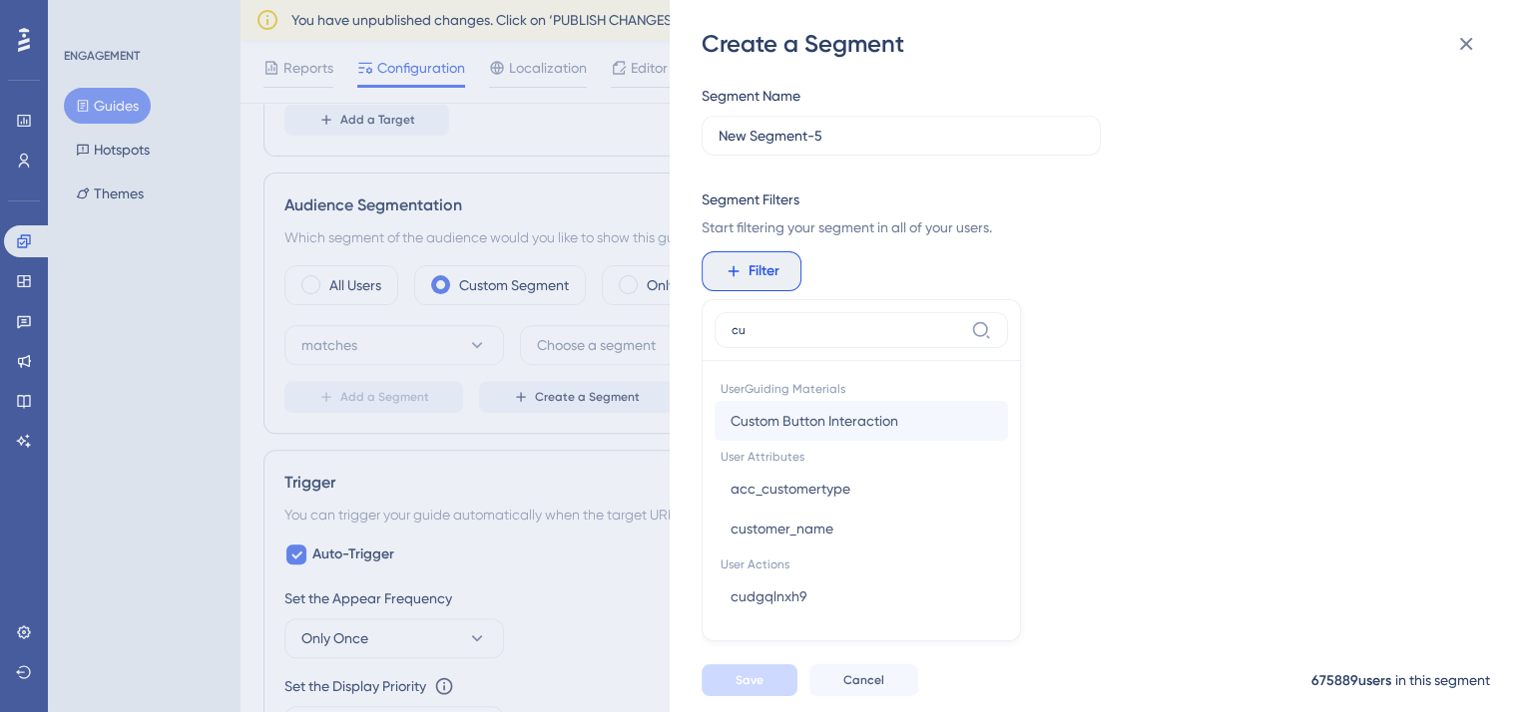
type input "c"
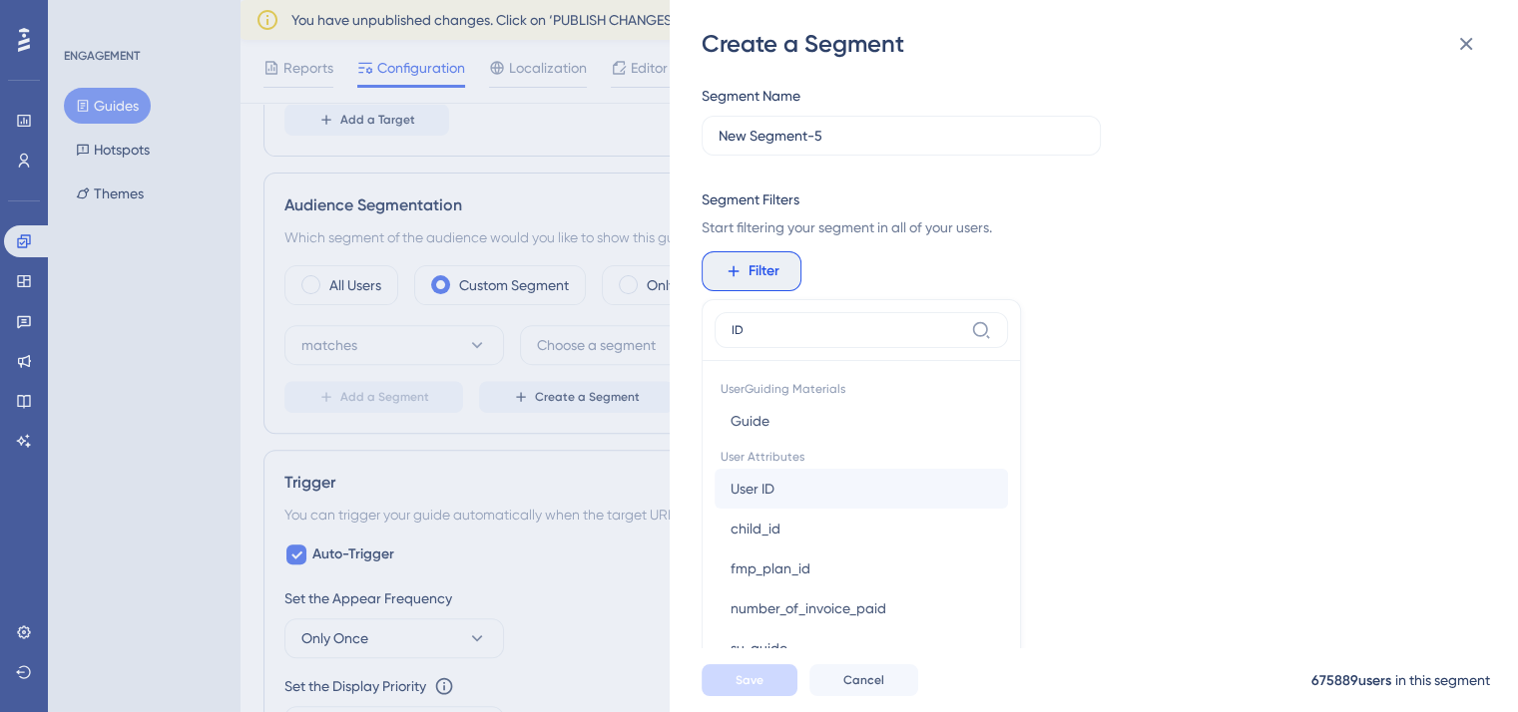
type input "ID"
click at [822, 497] on button "User ID User ID" at bounding box center [860, 489] width 293 height 40
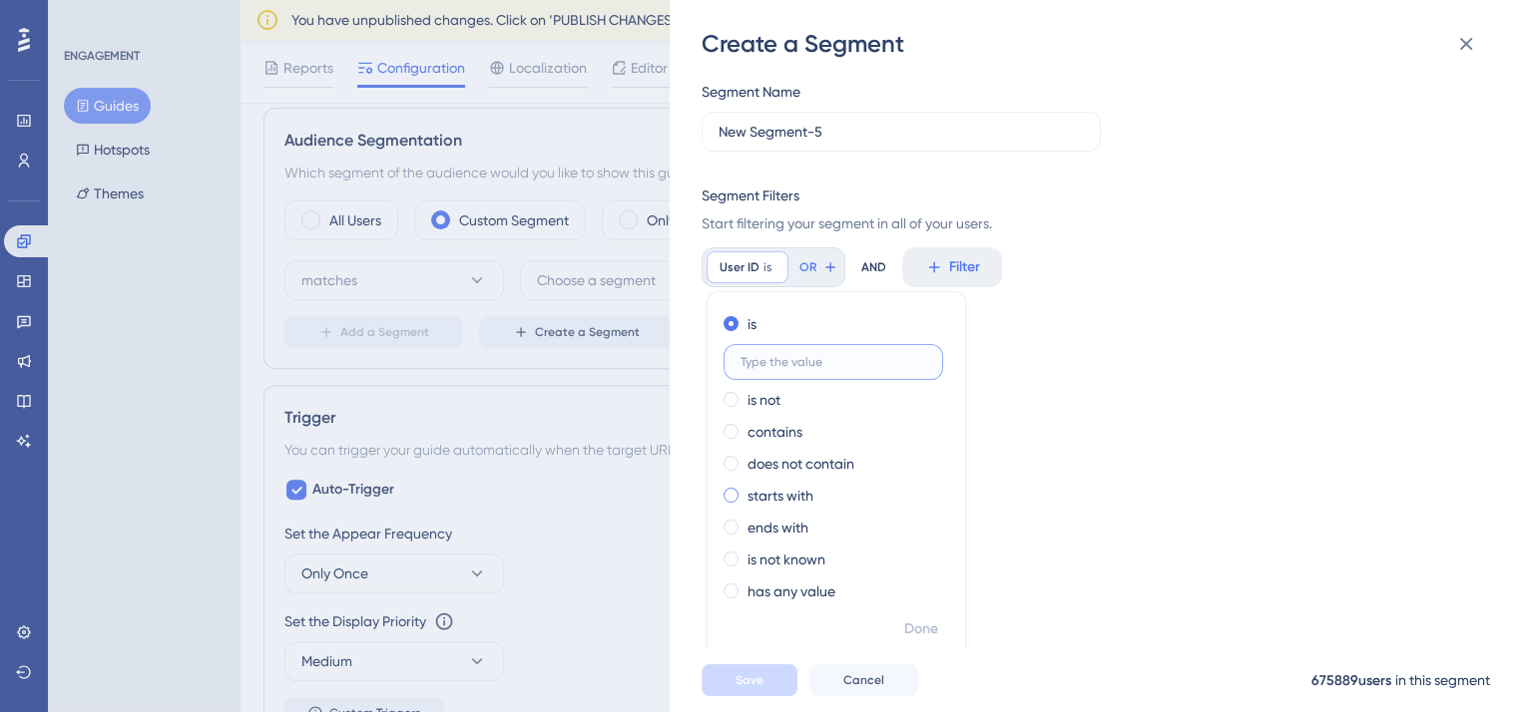
scroll to position [706, 0]
paste input "1216857"
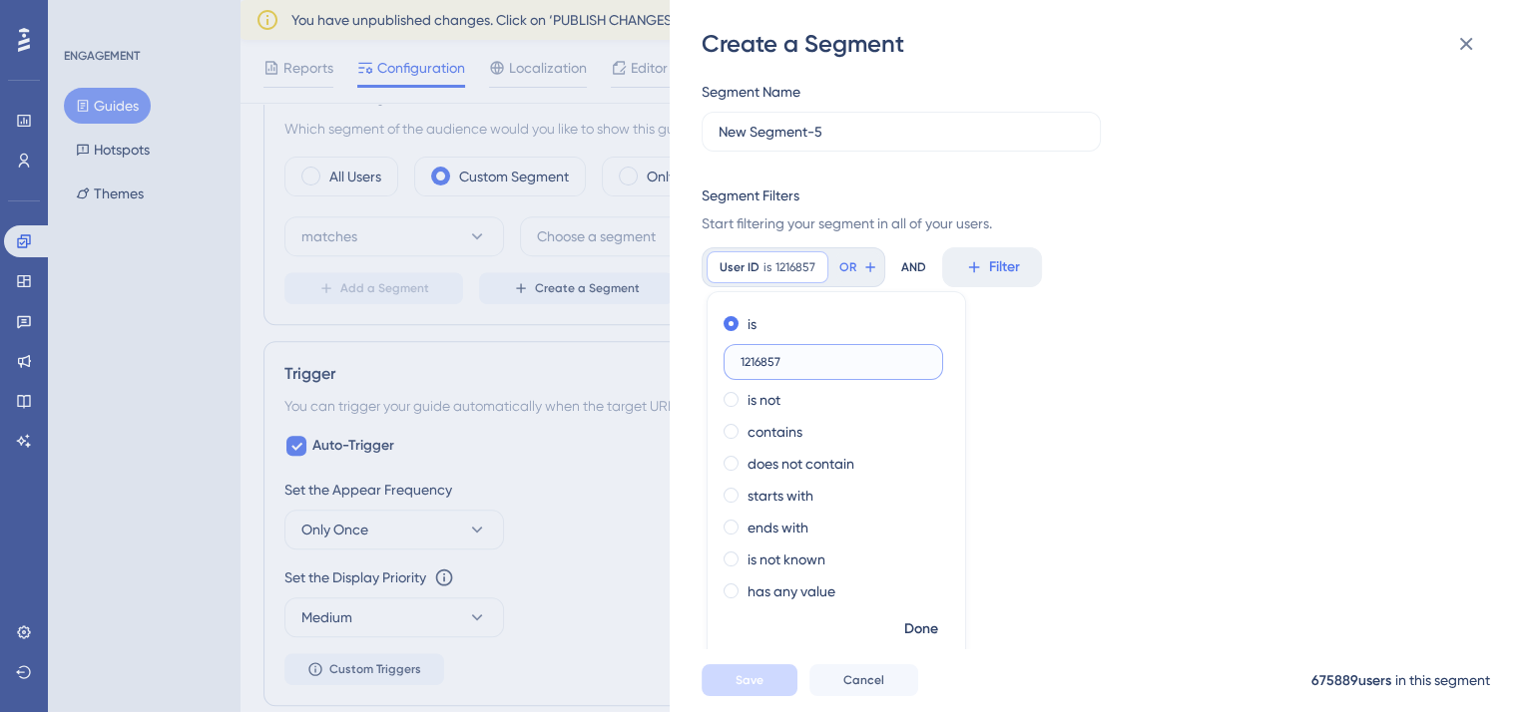
scroll to position [750, 0]
type input "1216857"
click at [926, 640] on span "Done" at bounding box center [921, 630] width 34 height 24
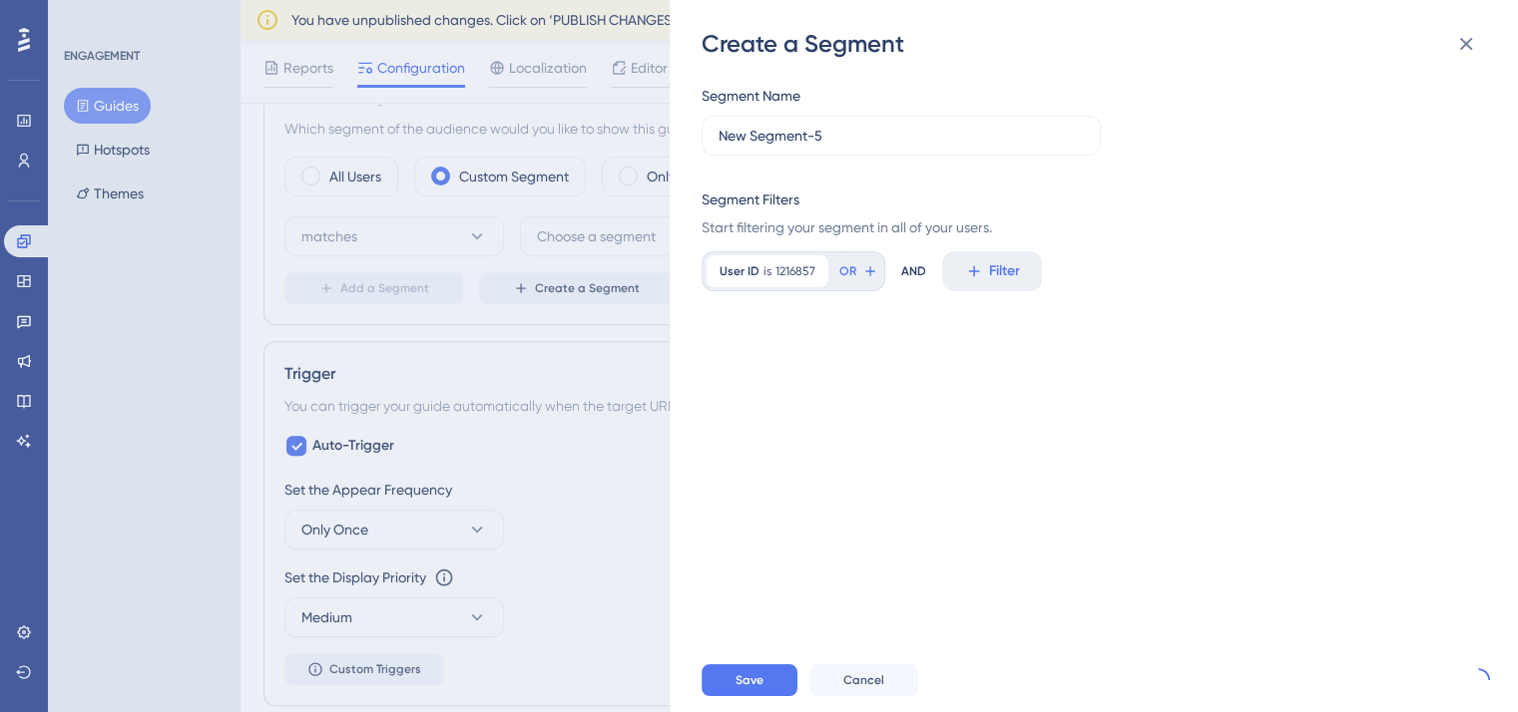
scroll to position [0, 0]
click at [994, 281] on span "Filter" at bounding box center [1004, 271] width 31 height 24
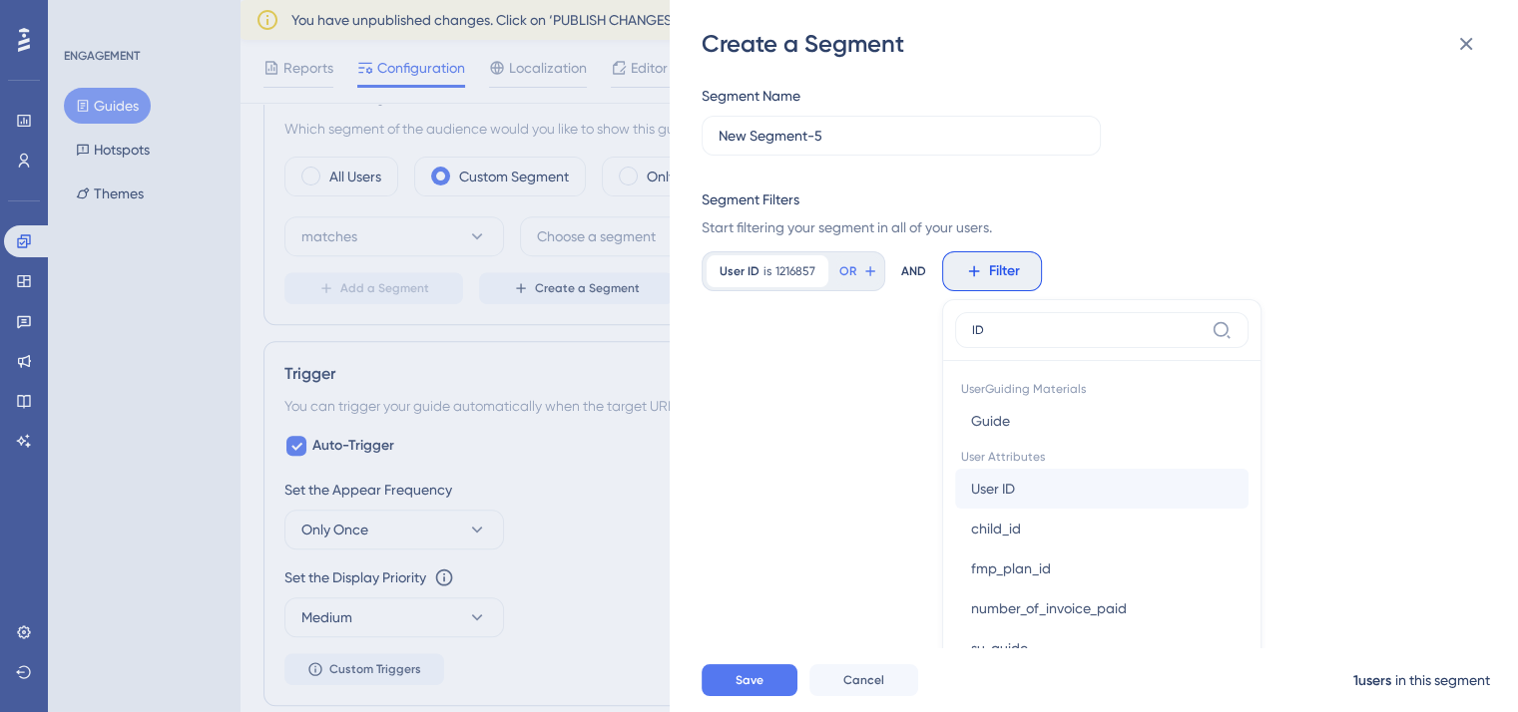
type input "ID"
click at [1038, 495] on button "User ID User ID" at bounding box center [1101, 489] width 293 height 40
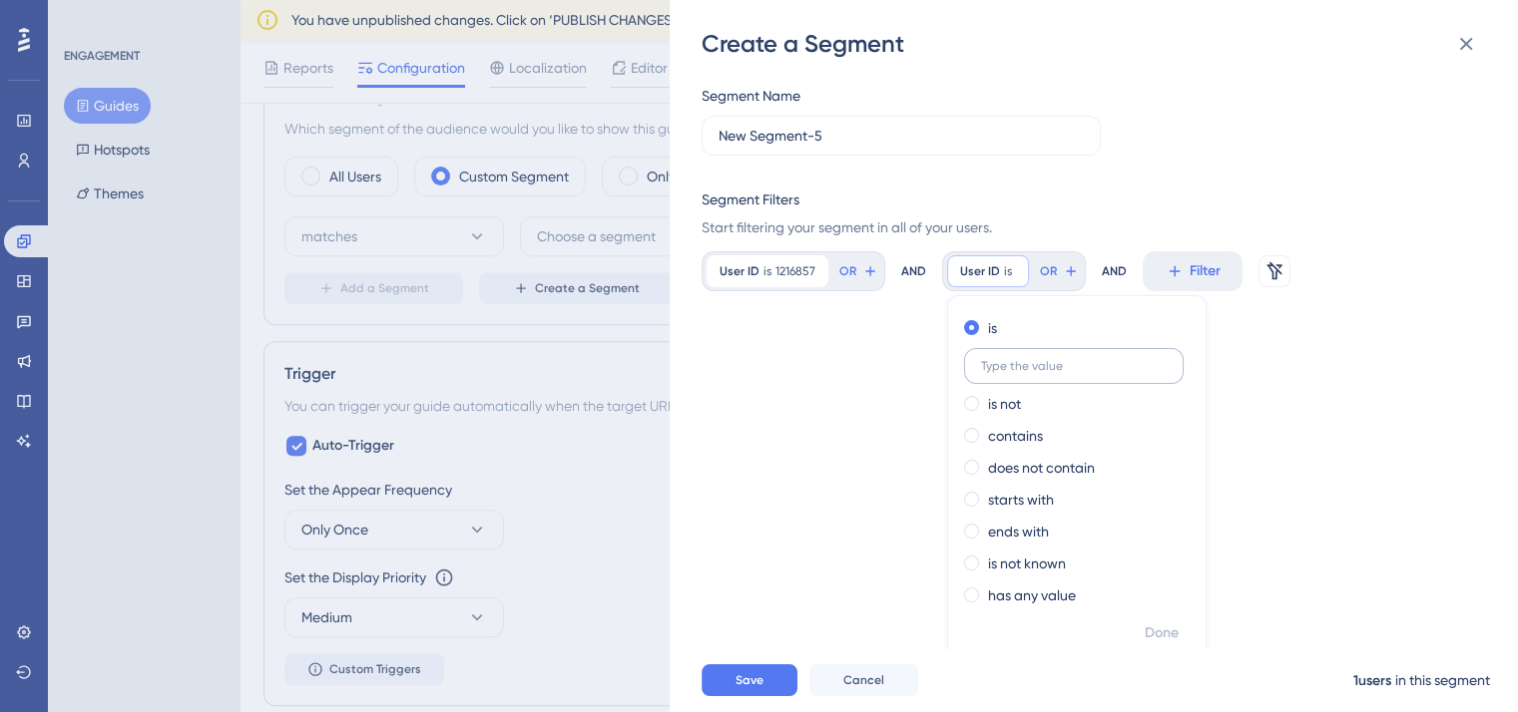
click at [1022, 372] on input "text" at bounding box center [1074, 366] width 186 height 14
type input "1996157"
click at [1165, 644] on span "Done" at bounding box center [1162, 634] width 34 height 24
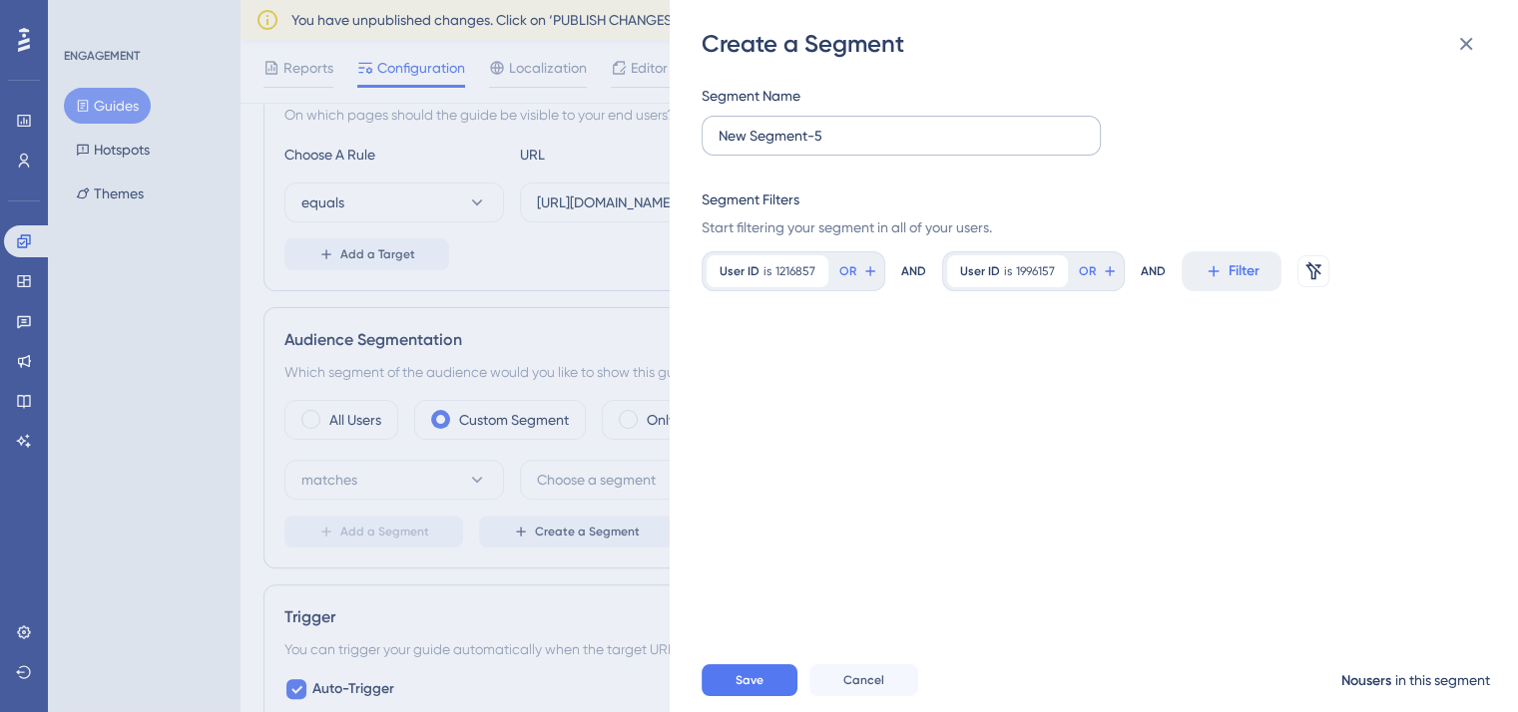
scroll to position [506, 0]
click at [922, 136] on input "New Segment-5" at bounding box center [900, 136] width 365 height 22
type input "N"
type input "Wasif Test"
click at [727, 689] on button "Save" at bounding box center [749, 681] width 96 height 32
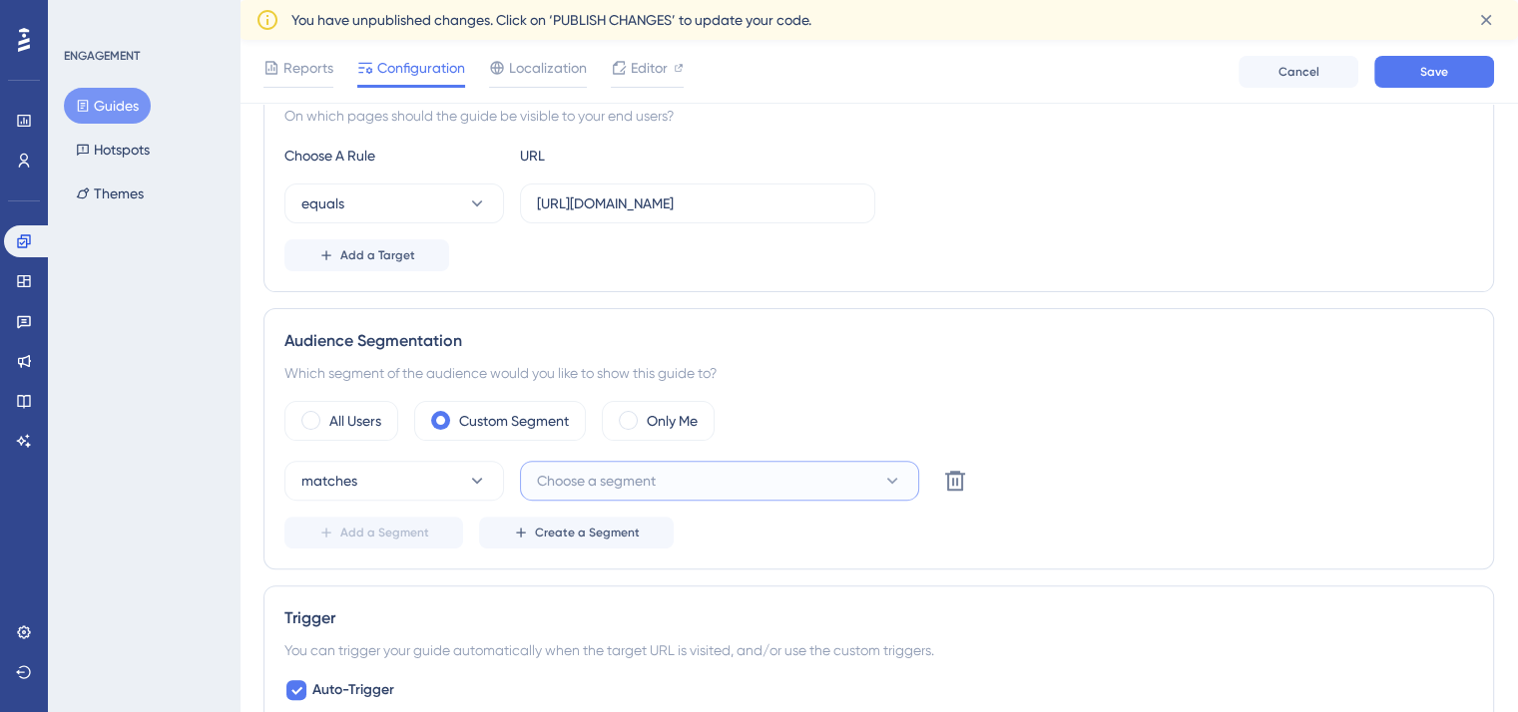
click at [694, 492] on button "Choose a segment" at bounding box center [719, 481] width 399 height 40
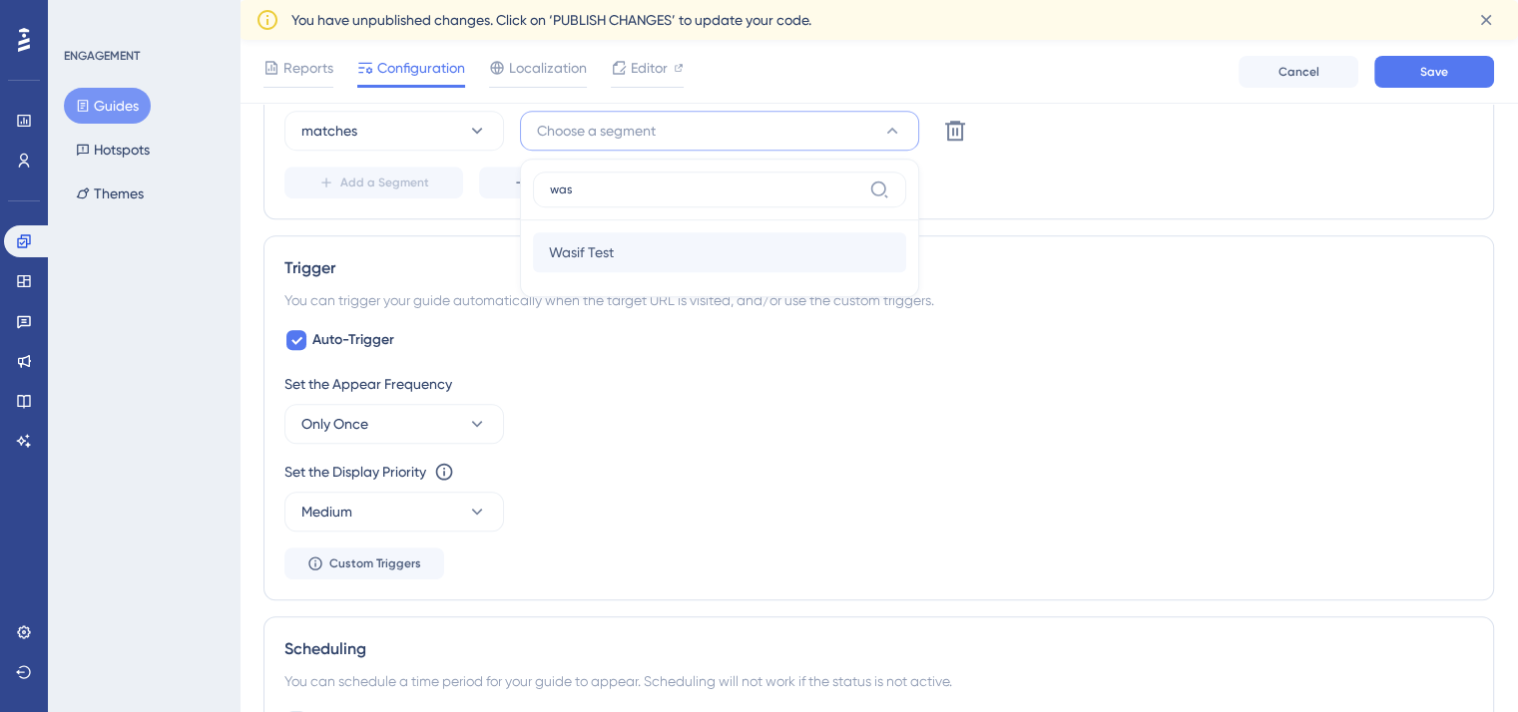
type input "was"
click at [668, 236] on div "Wasif Test Wasif Test" at bounding box center [719, 252] width 341 height 40
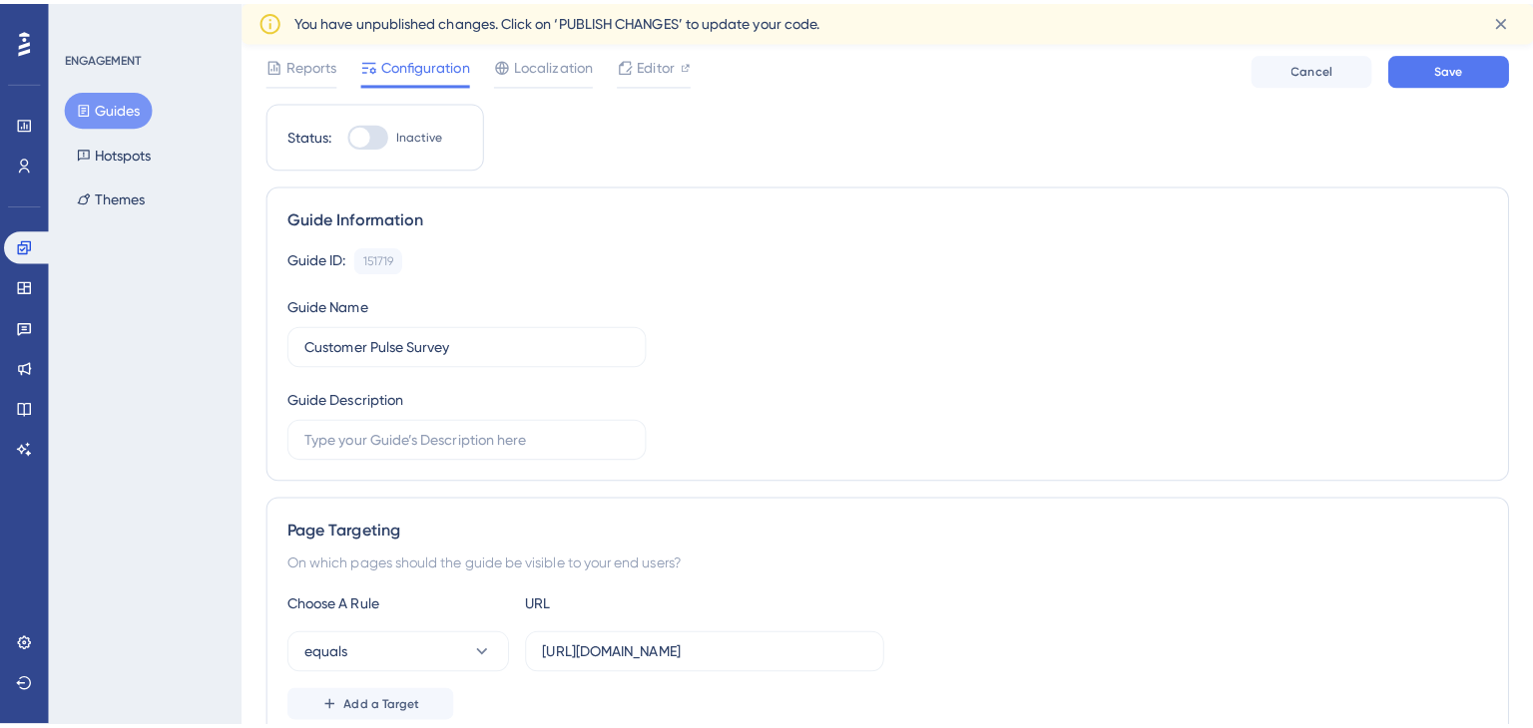
scroll to position [0, 0]
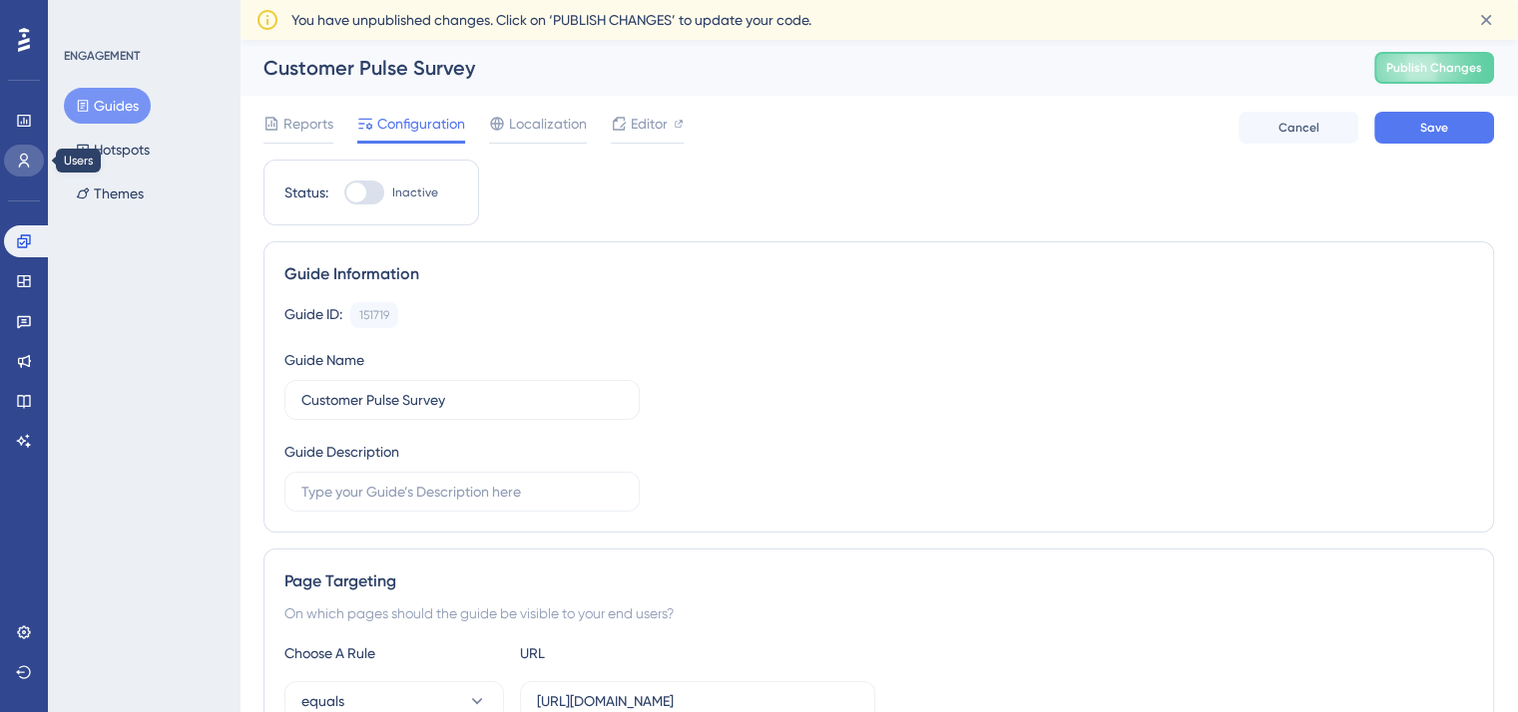
click at [16, 160] on icon at bounding box center [24, 161] width 16 height 16
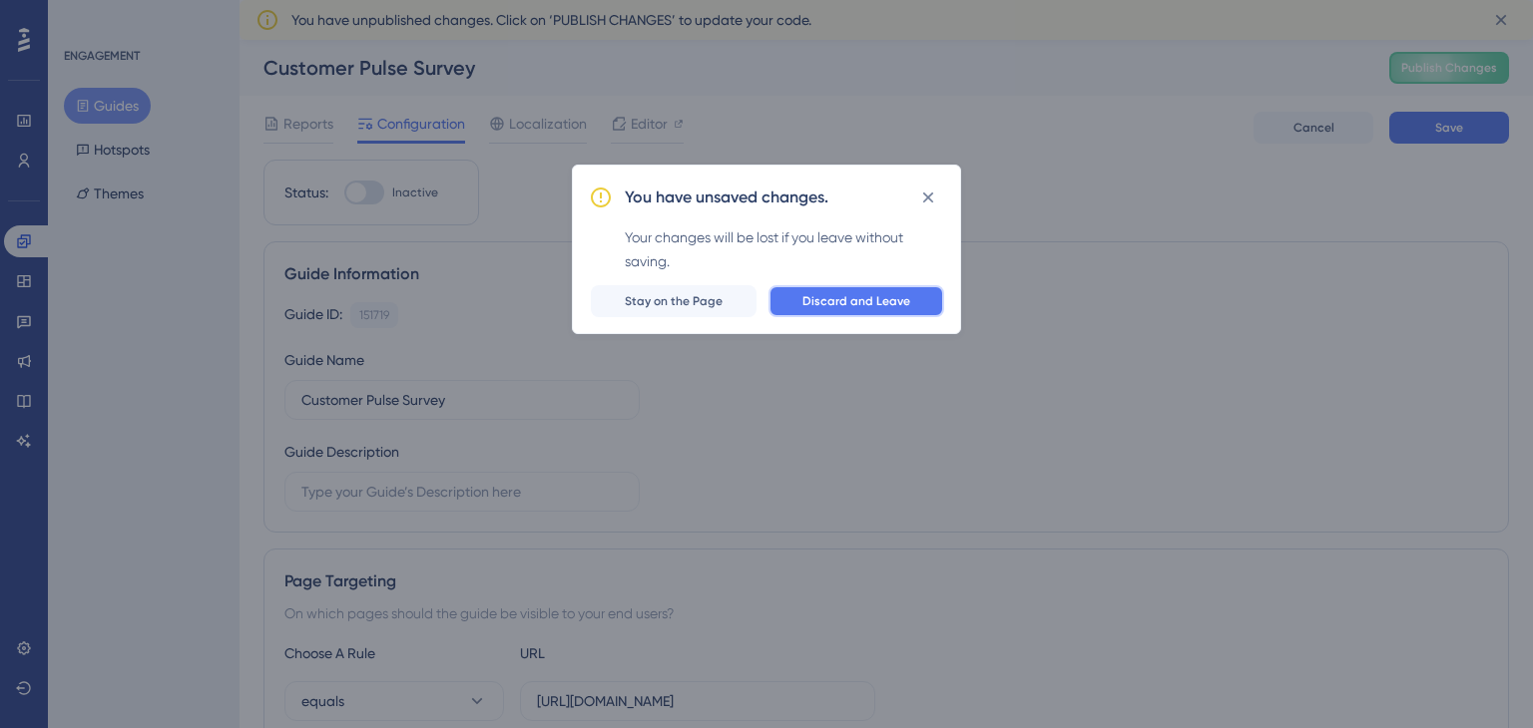
click at [823, 297] on span "Discard and Leave" at bounding box center [856, 301] width 108 height 16
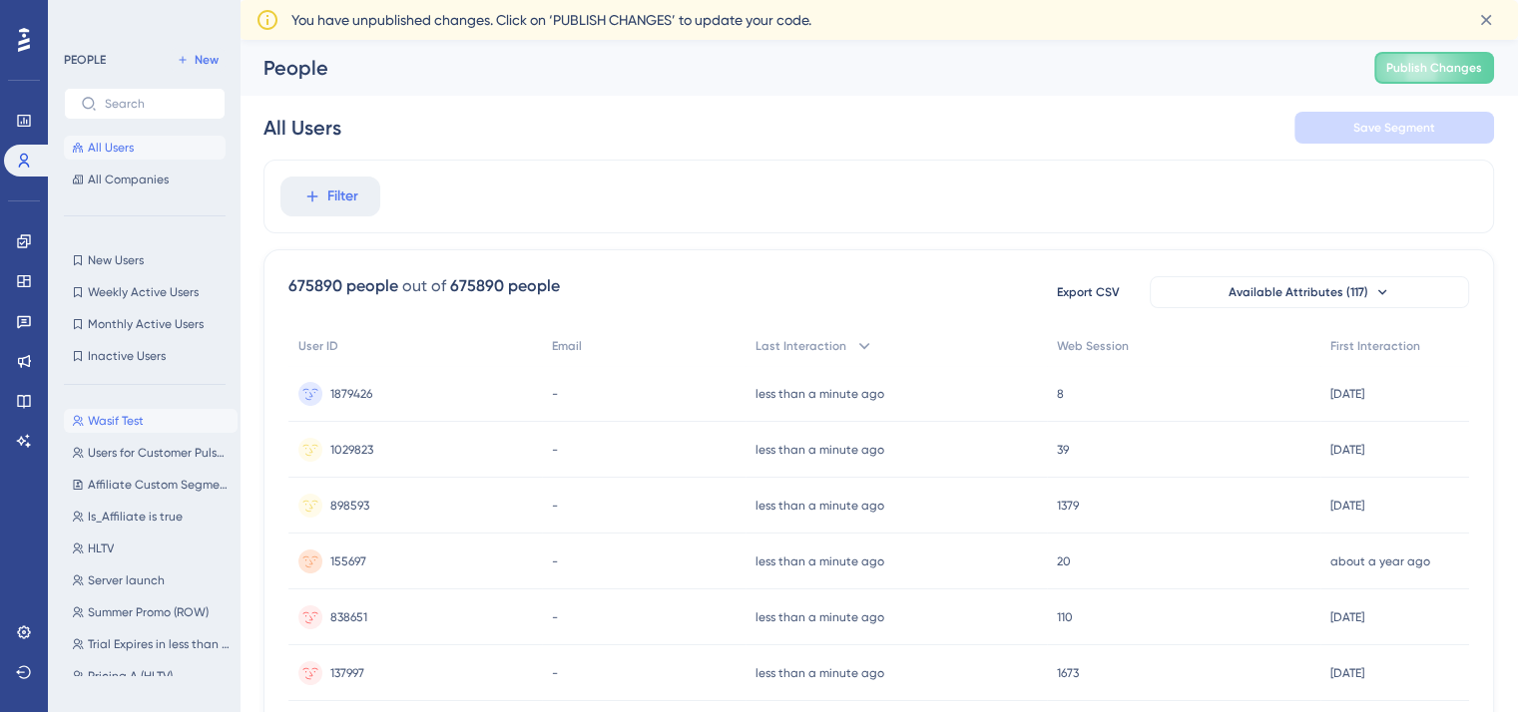
click at [156, 419] on button "Wasif Test Wasif Test" at bounding box center [151, 421] width 174 height 24
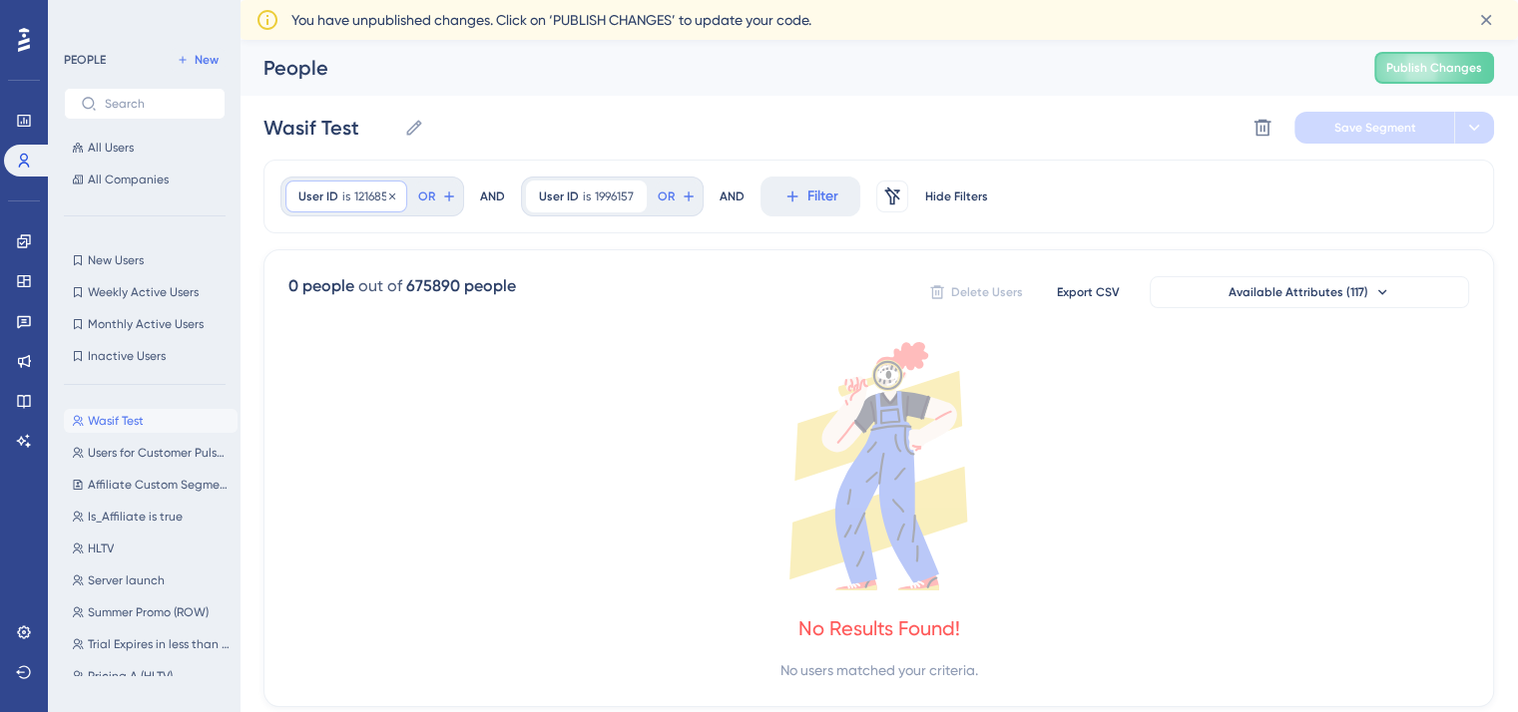
click at [345, 197] on span "is" at bounding box center [346, 197] width 8 height 16
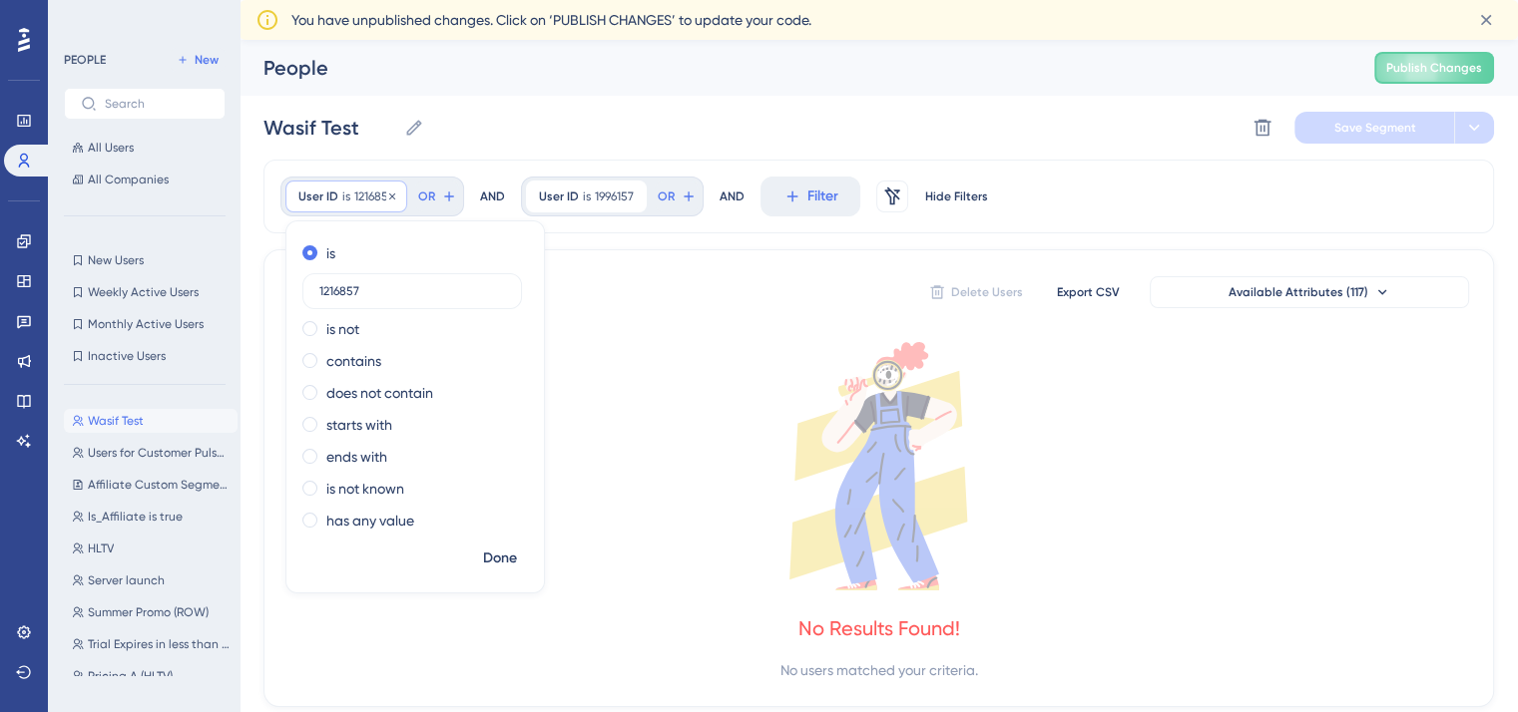
click at [303, 195] on span "User ID" at bounding box center [318, 197] width 40 height 16
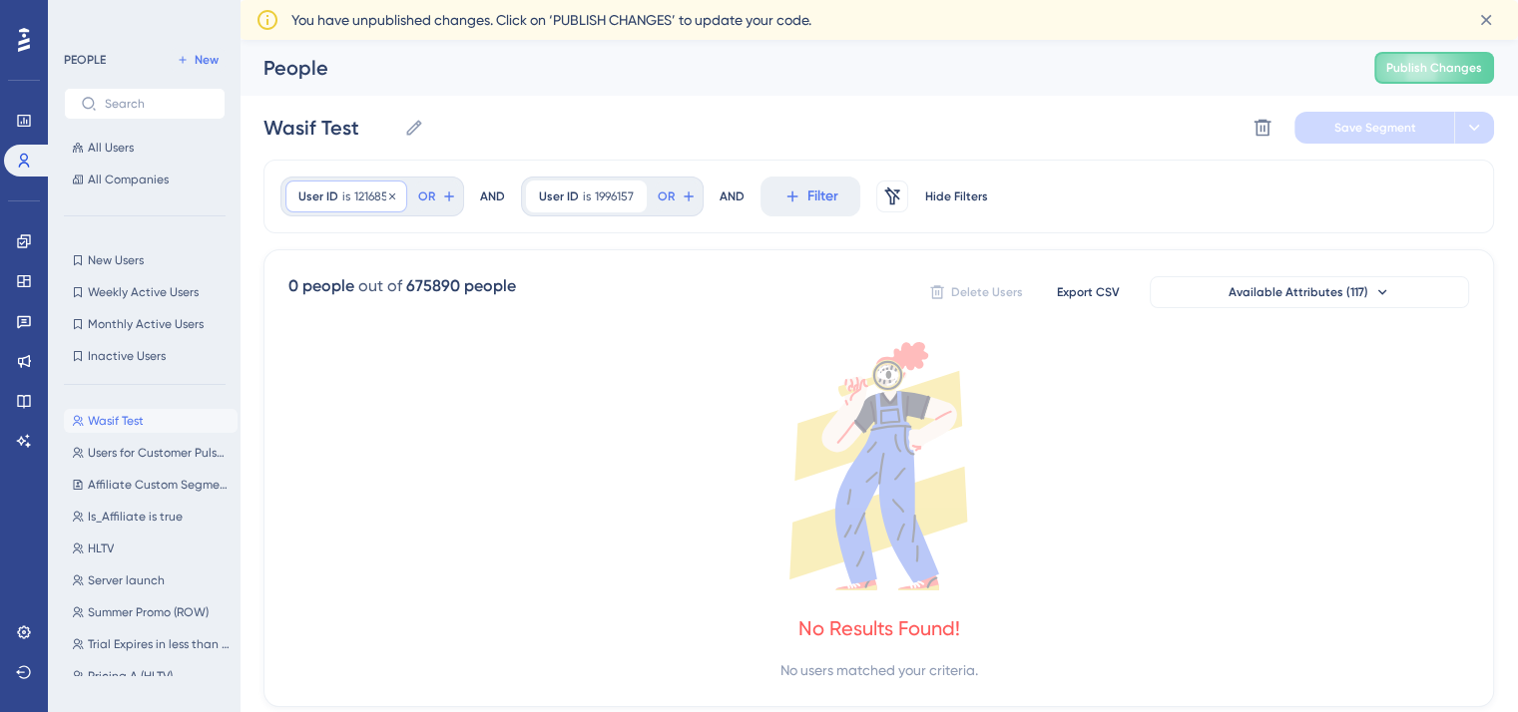
click at [360, 197] on span "1216857" at bounding box center [374, 197] width 40 height 16
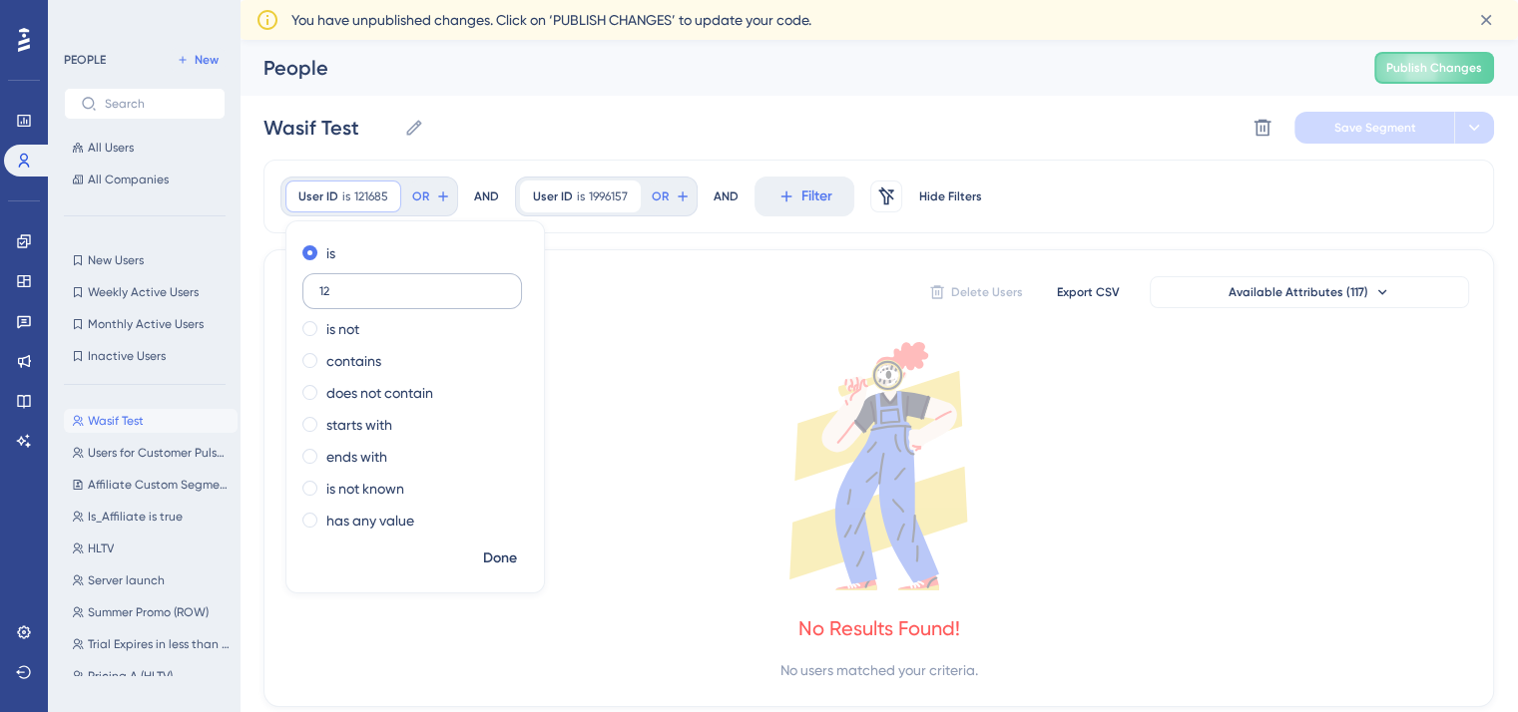
type input "1"
click at [307, 186] on div "User ID is Remove" at bounding box center [326, 197] width 82 height 32
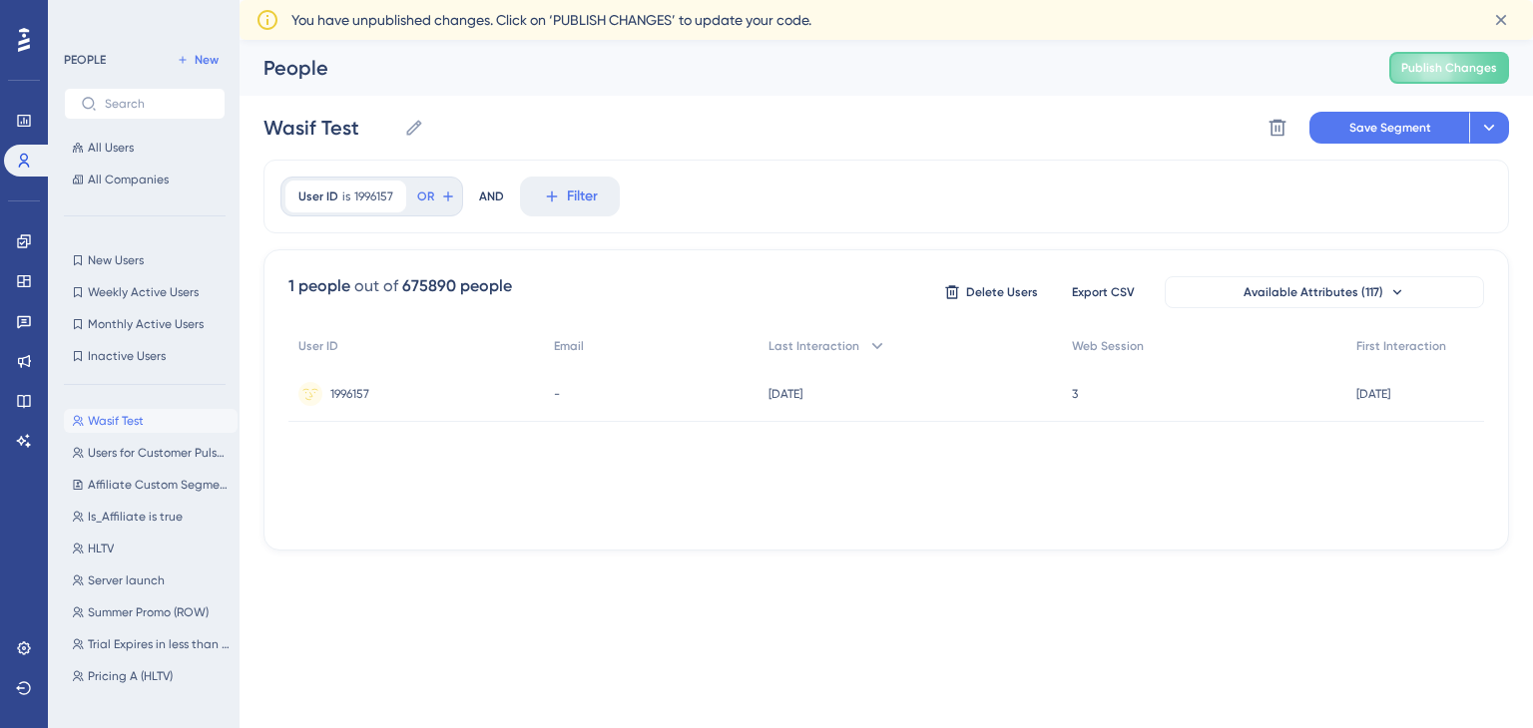
click at [306, 202] on span "User ID" at bounding box center [318, 197] width 40 height 16
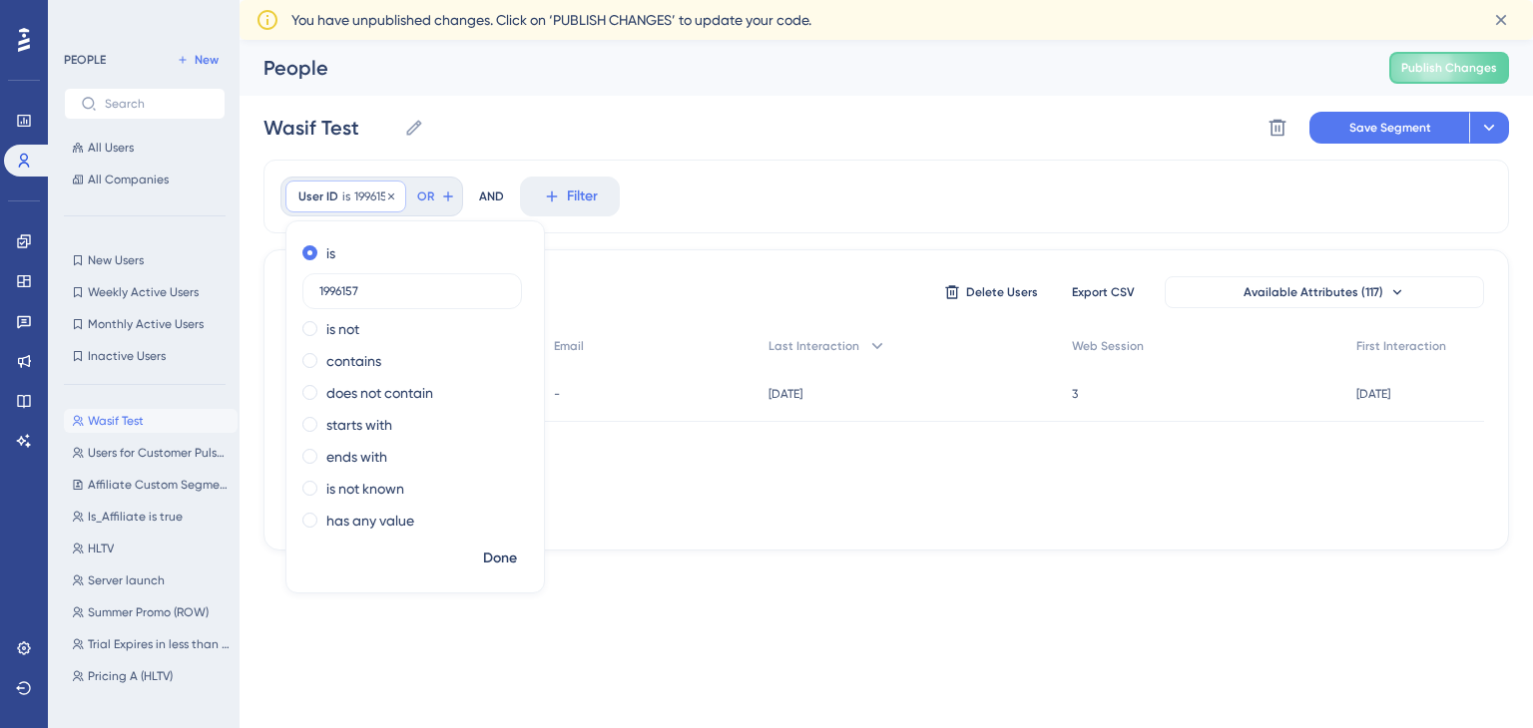
click at [306, 202] on span "User ID" at bounding box center [318, 197] width 40 height 16
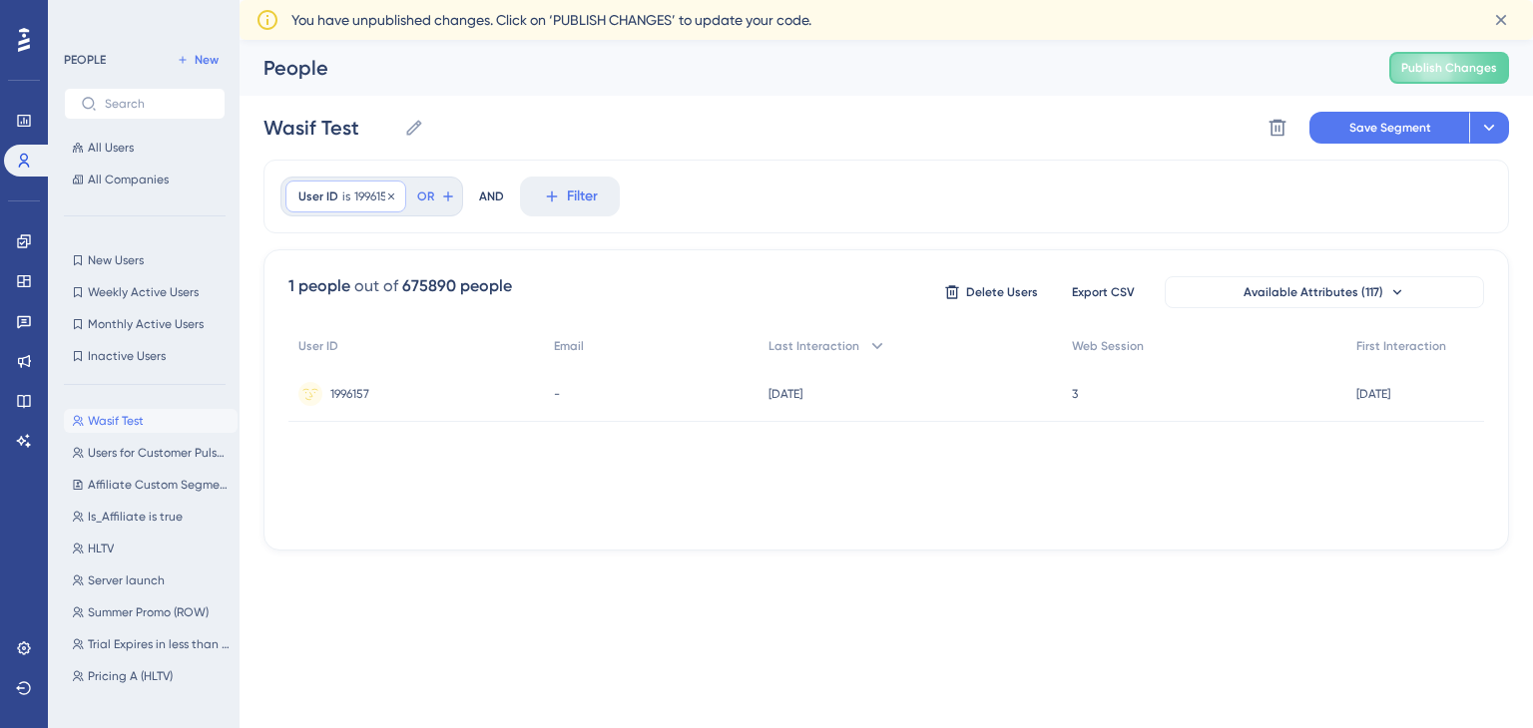
click at [306, 202] on span "User ID" at bounding box center [318, 197] width 40 height 16
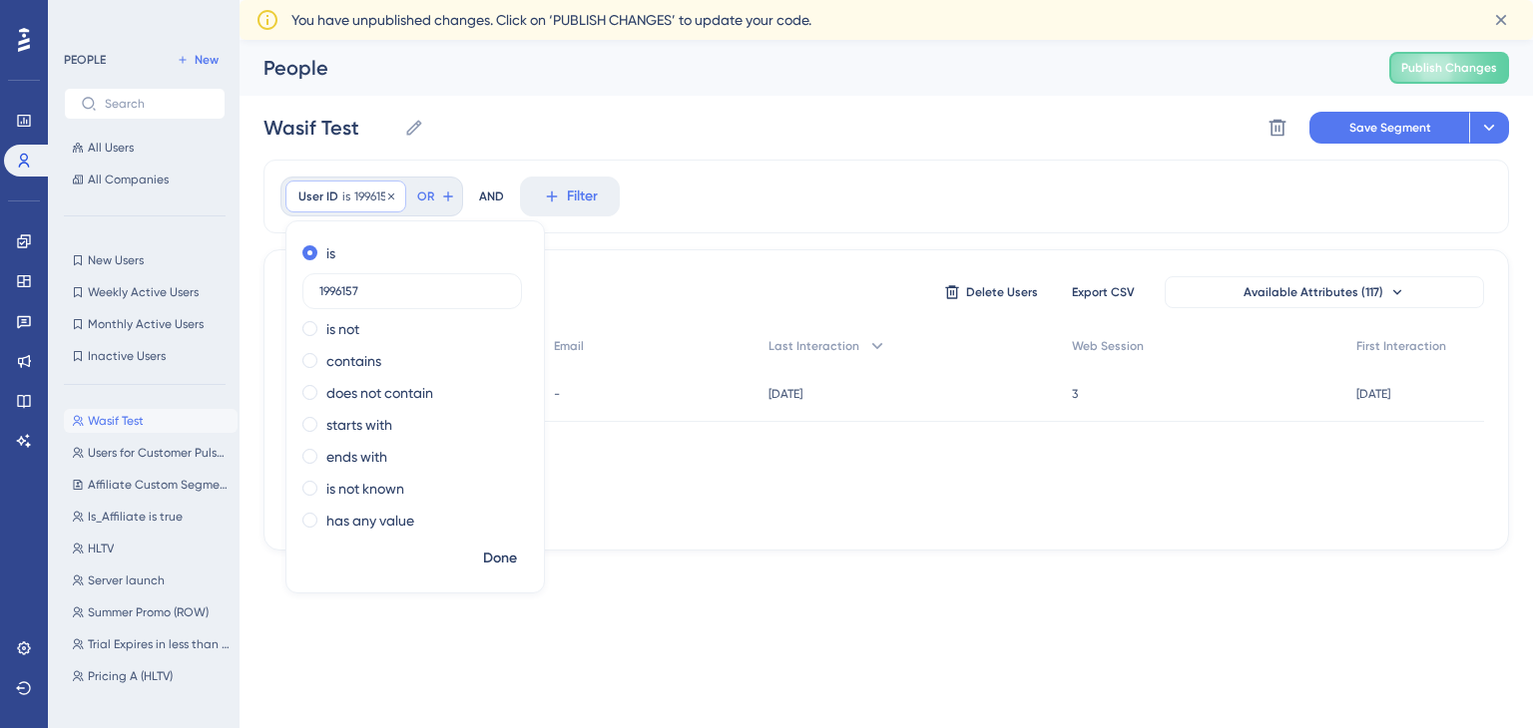
click at [306, 202] on span "User ID" at bounding box center [318, 197] width 40 height 16
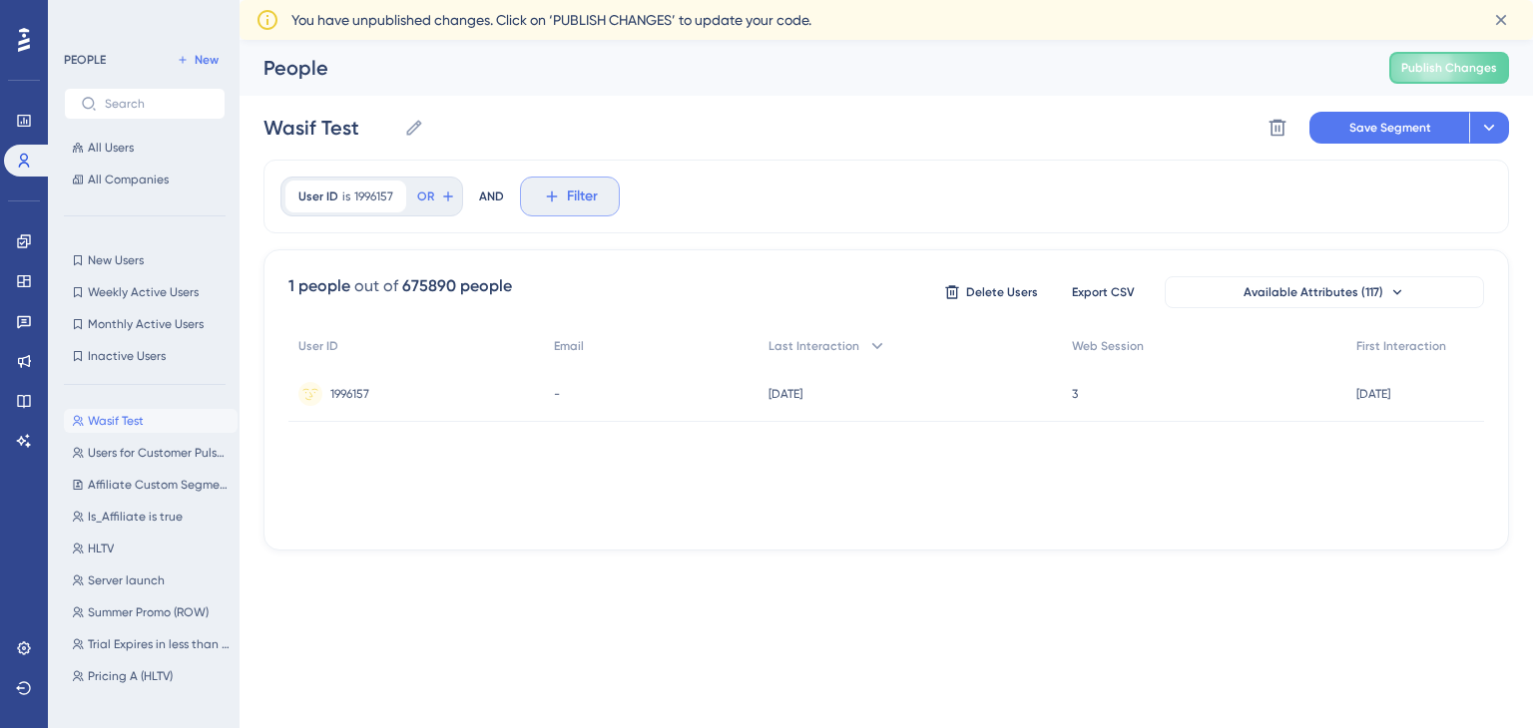
click at [543, 195] on icon at bounding box center [552, 197] width 18 height 18
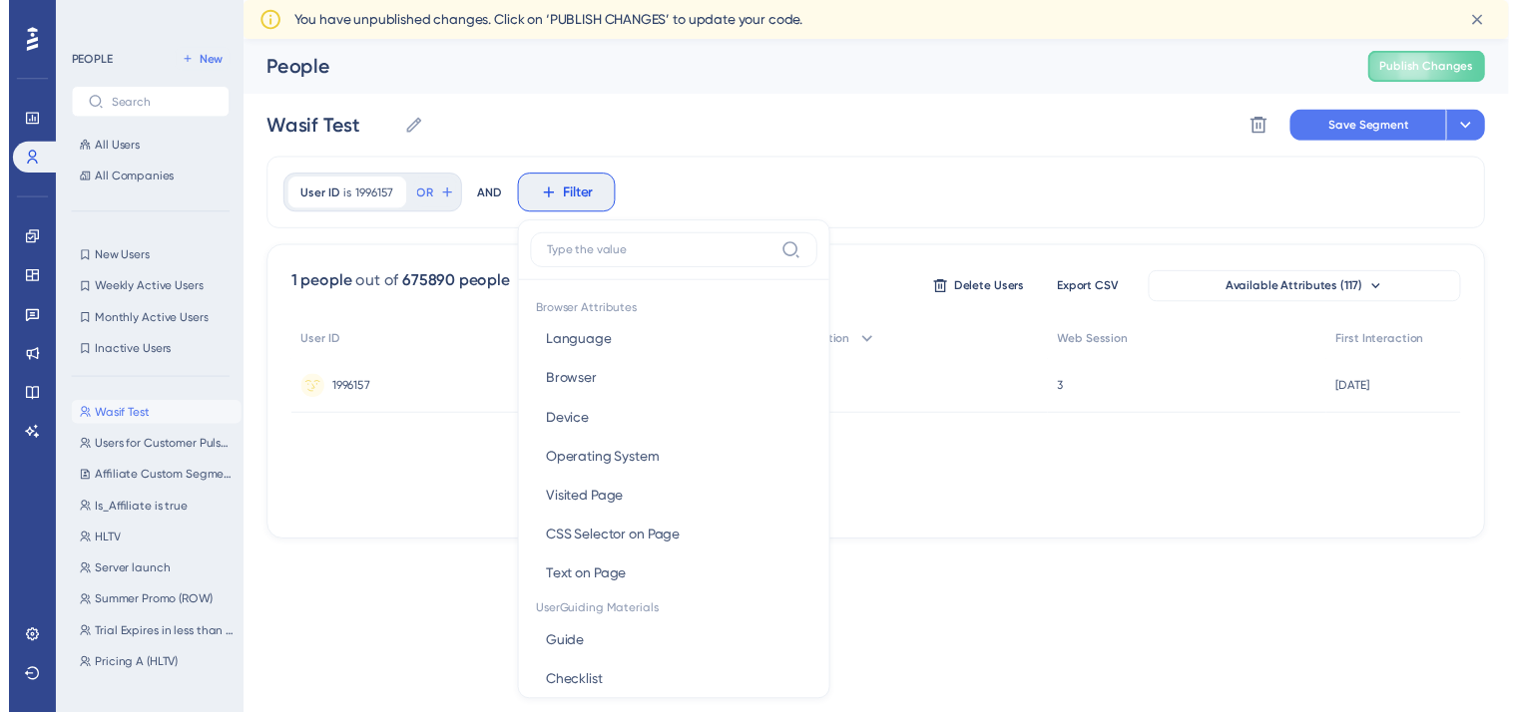
scroll to position [9, 0]
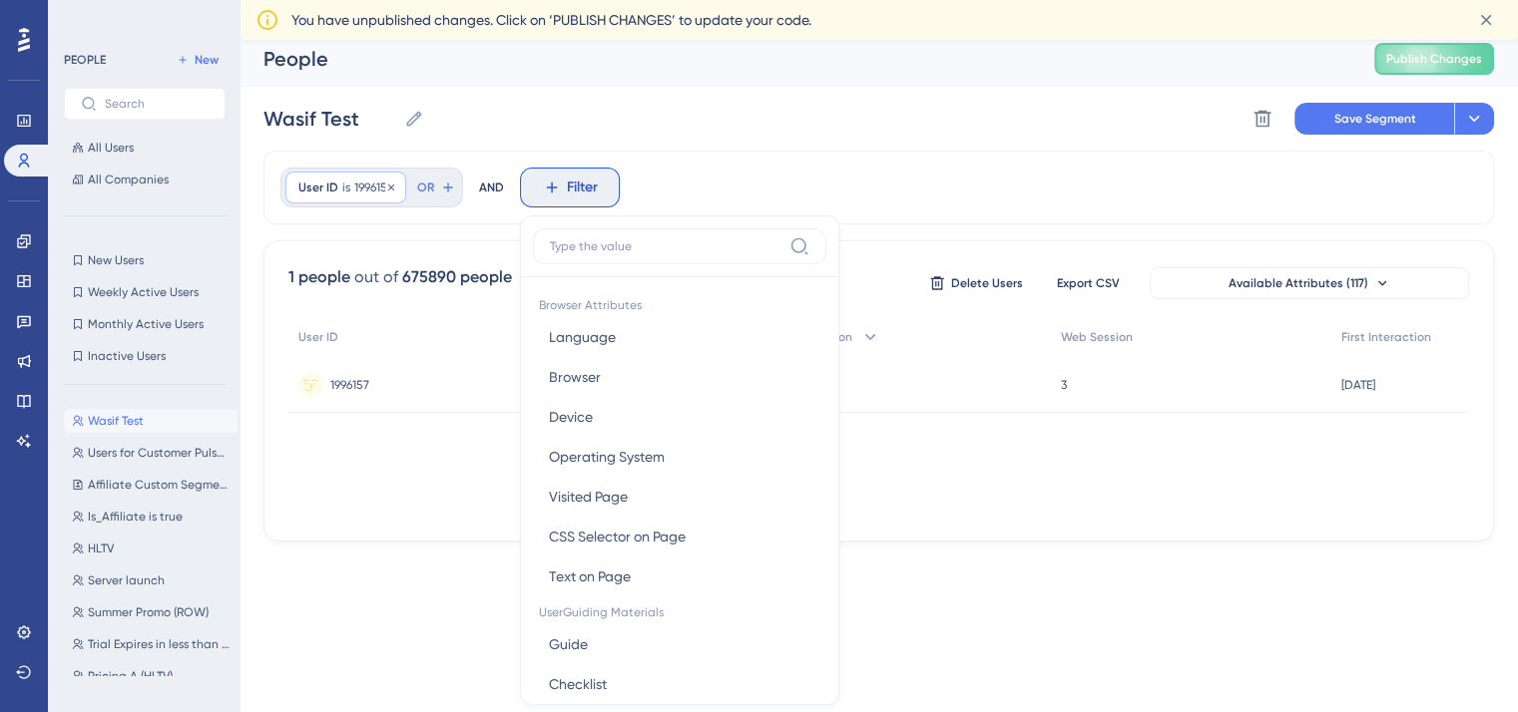
click at [363, 195] on div "User ID is 1996157 1996157 Remove" at bounding box center [345, 188] width 121 height 32
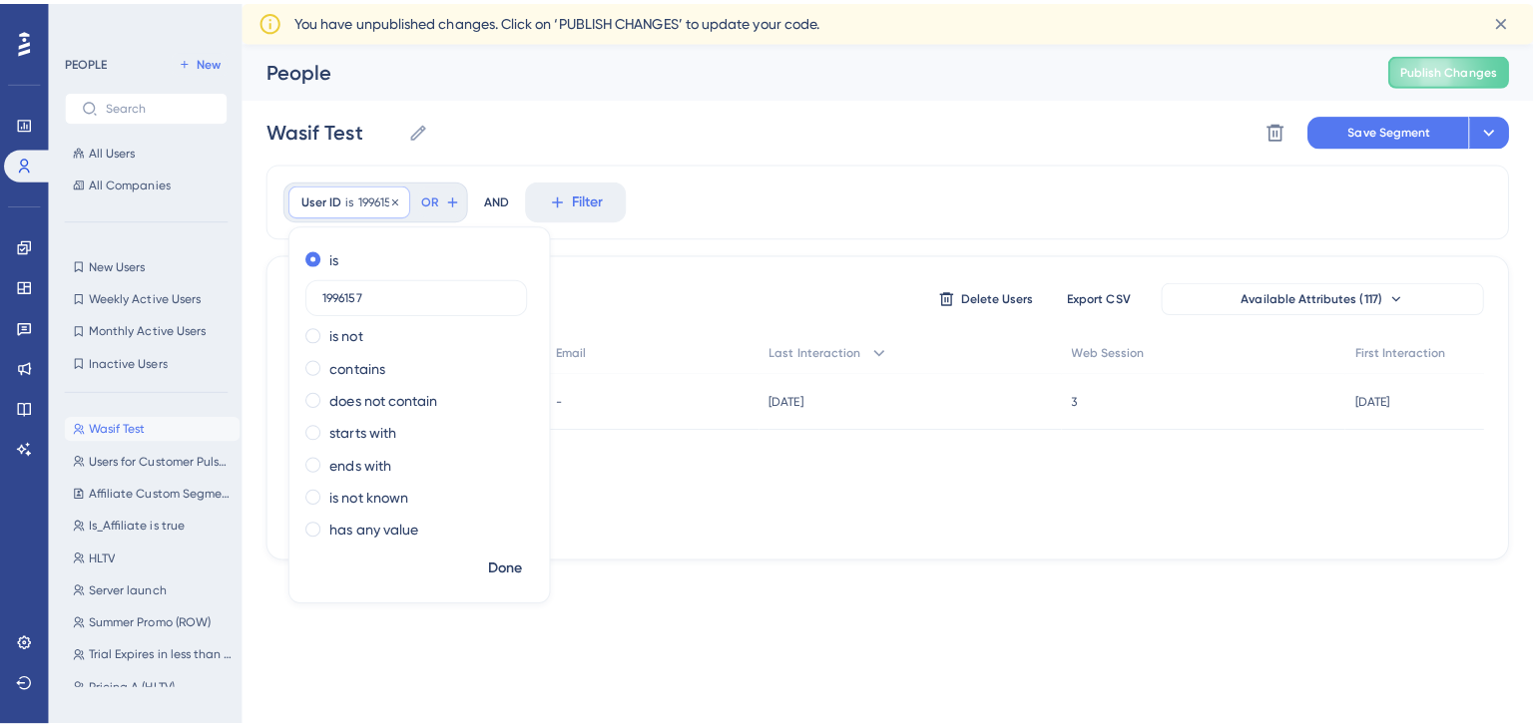
scroll to position [0, 0]
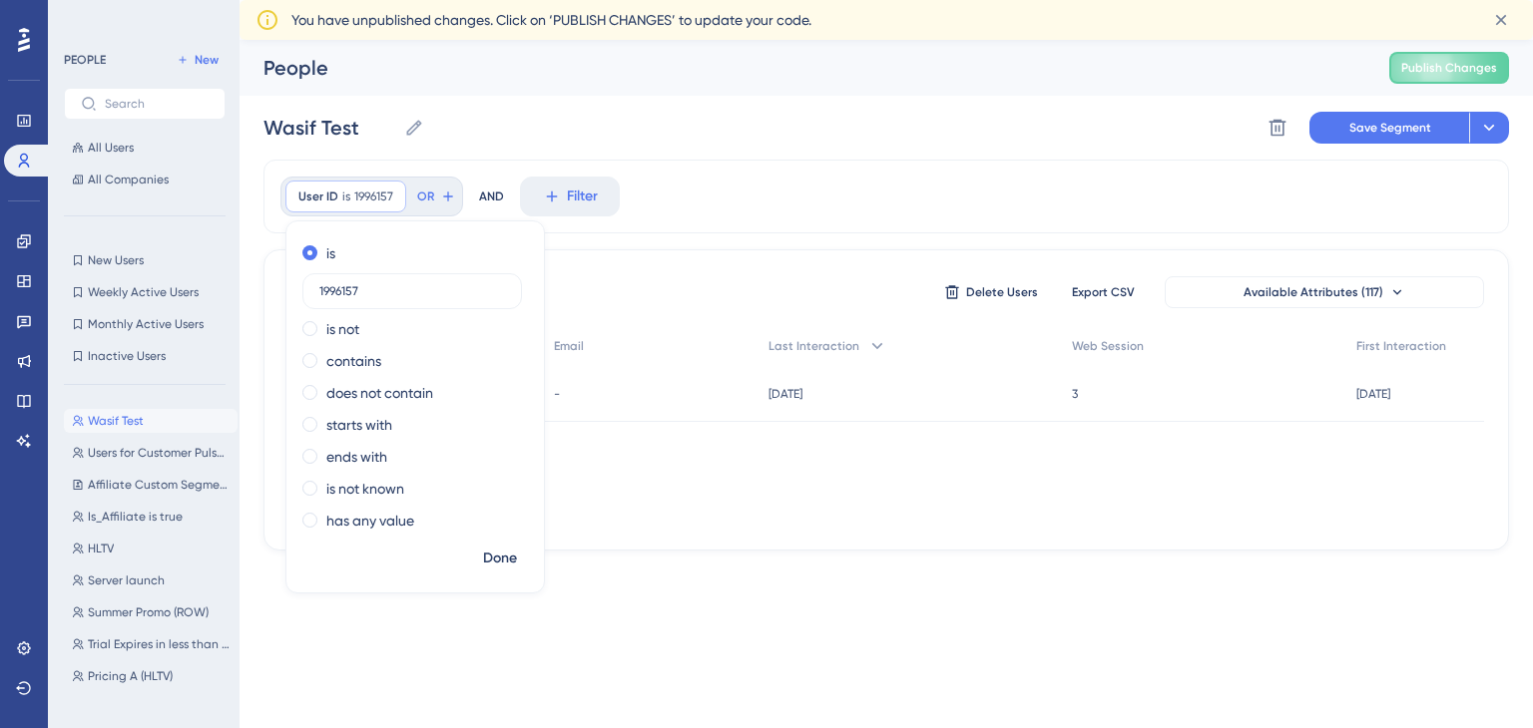
click at [688, 169] on div "User ID is 1996157 1996157 Remove is 1996157 is not contains does not contain s…" at bounding box center [885, 197] width 1245 height 74
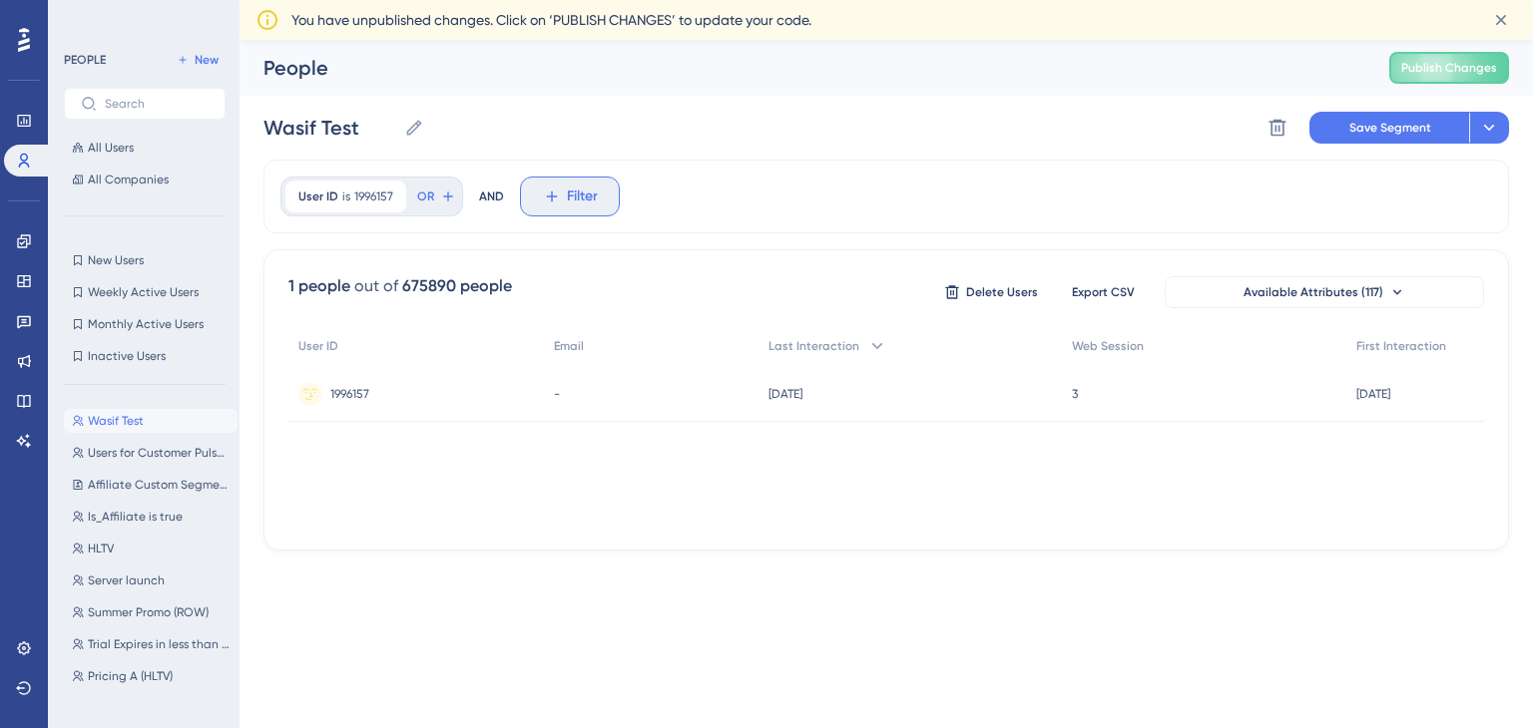
click at [560, 205] on button "Filter" at bounding box center [570, 197] width 100 height 40
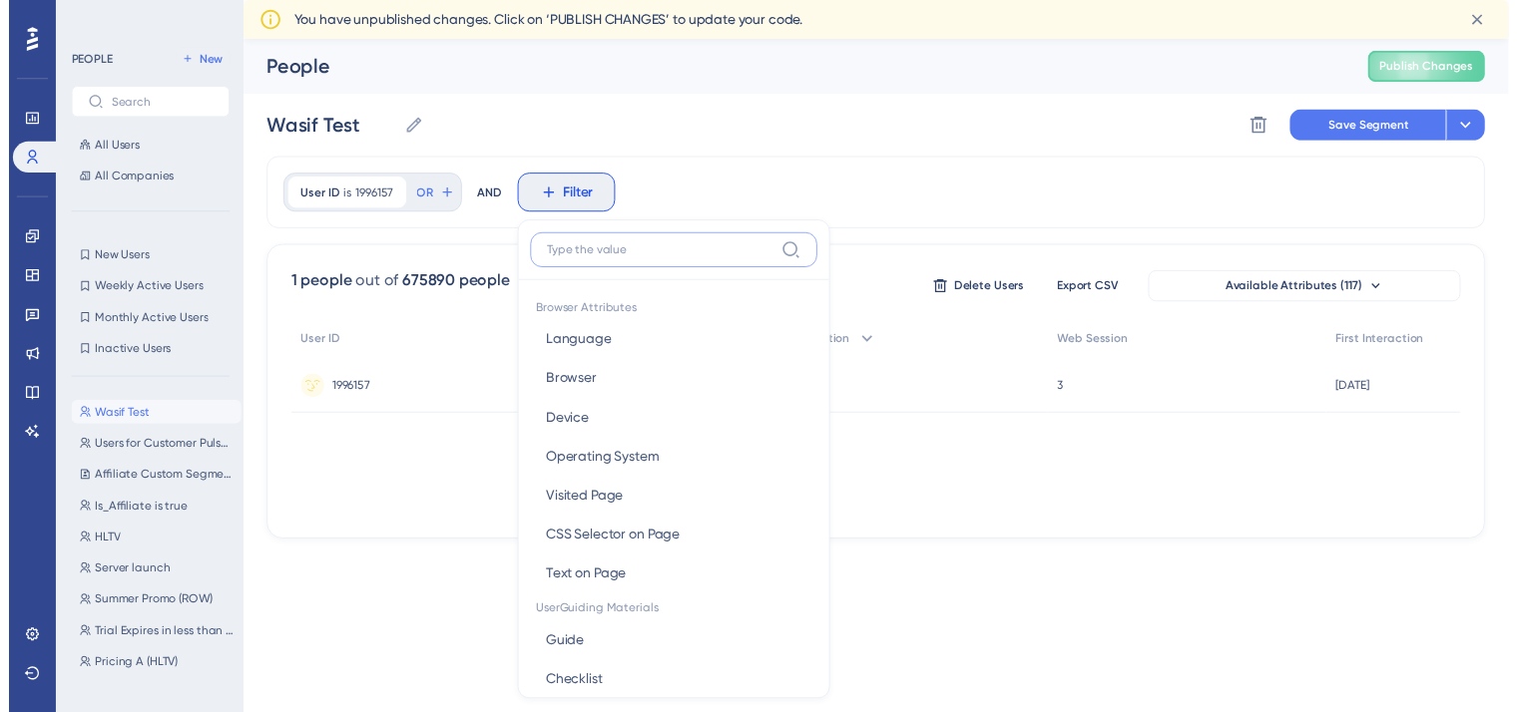
scroll to position [113, 0]
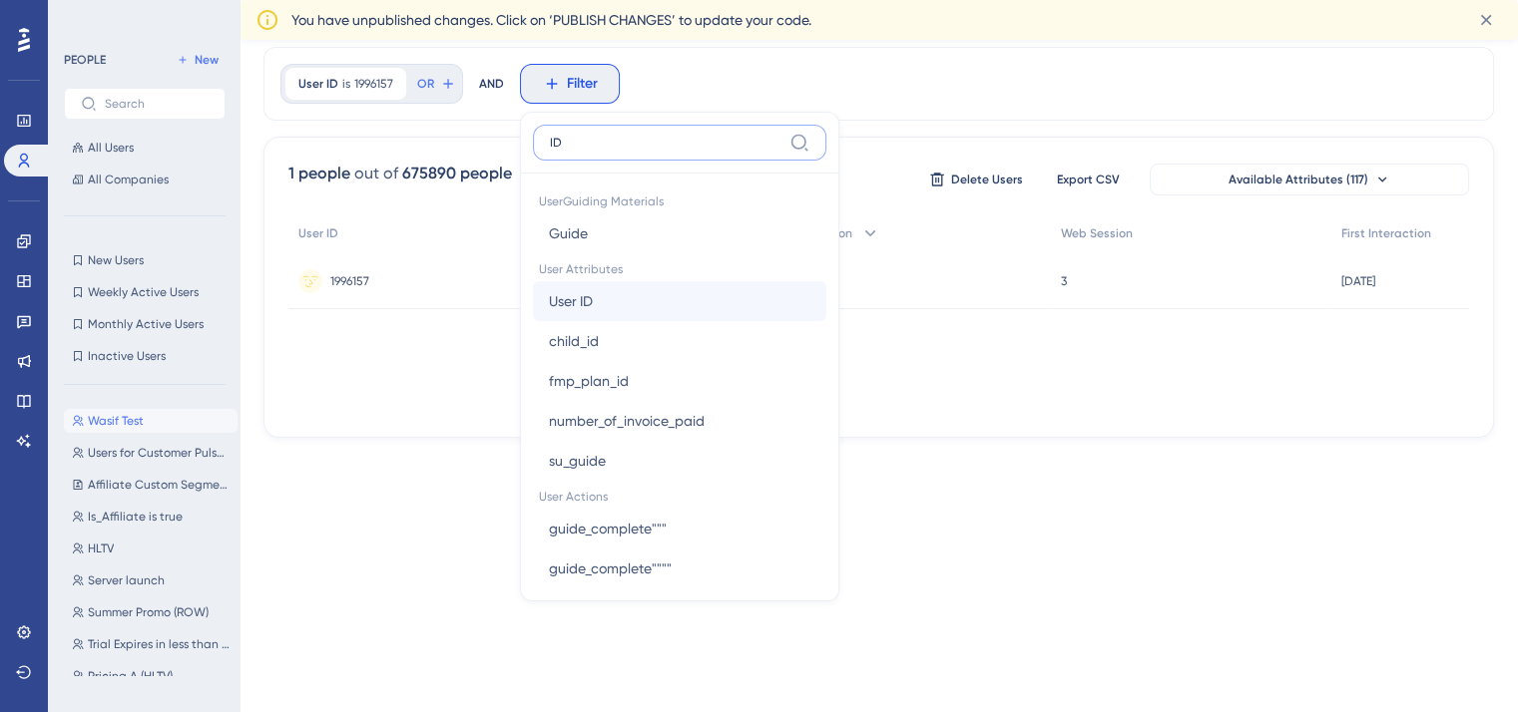
type input "ID"
click at [658, 297] on button "User ID User ID" at bounding box center [679, 301] width 293 height 40
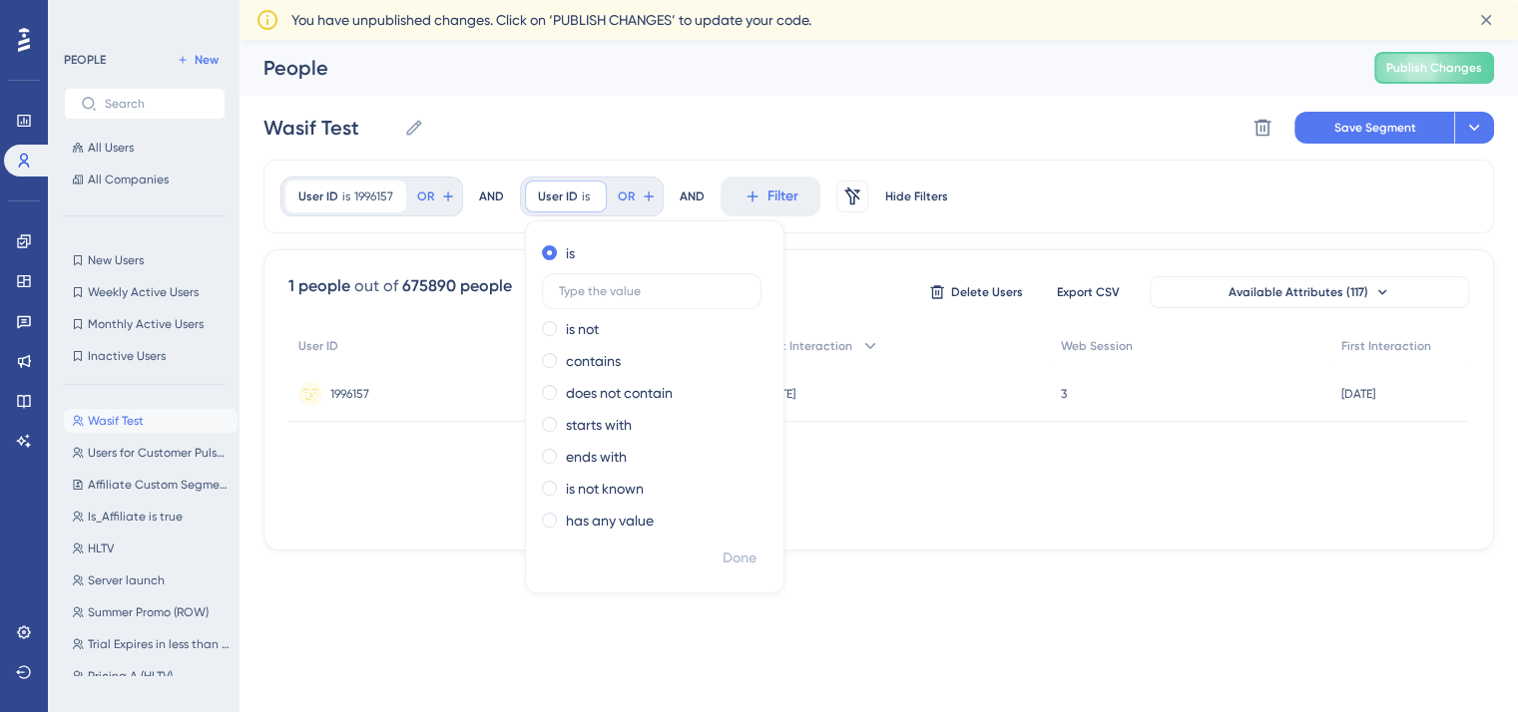
scroll to position [0, 0]
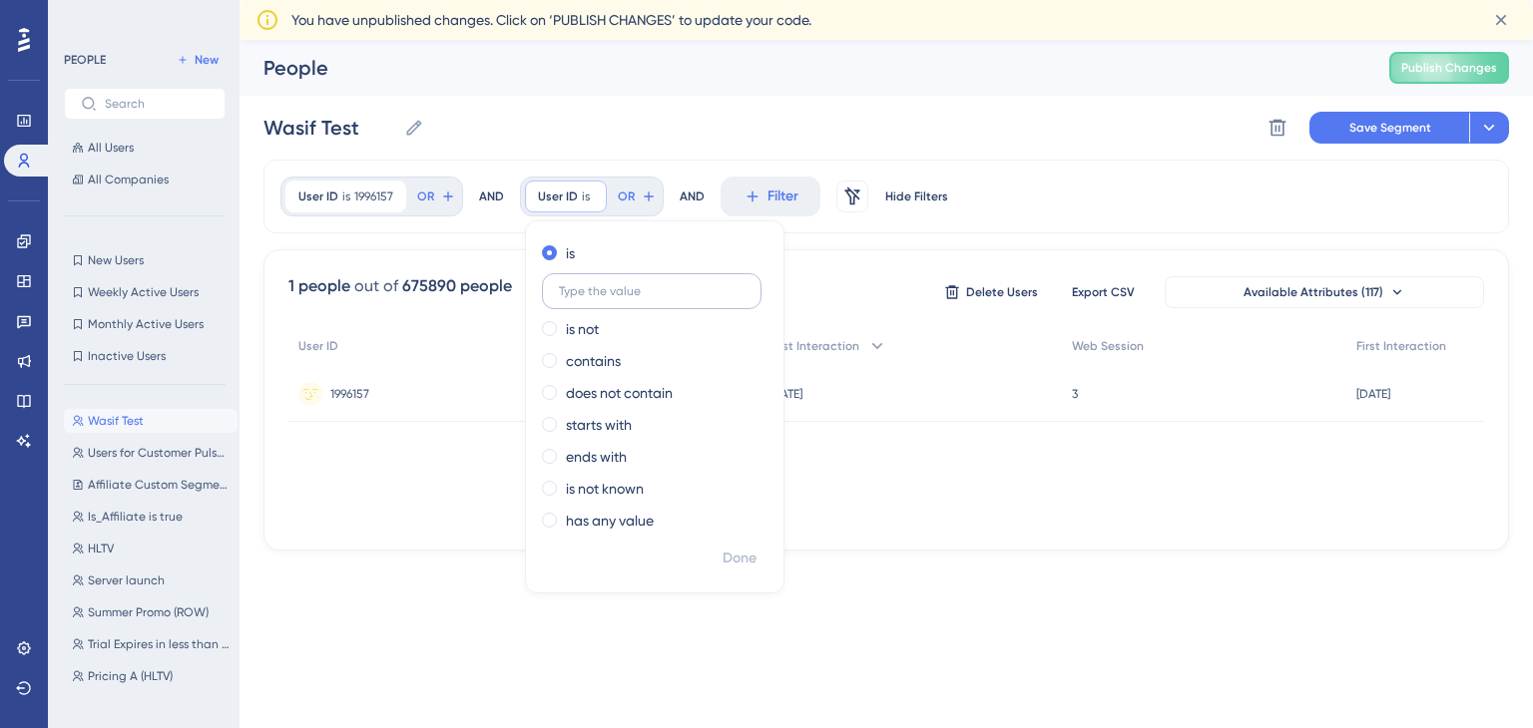
click at [700, 278] on label at bounding box center [652, 291] width 220 height 36
click at [700, 284] on input "text" at bounding box center [652, 291] width 186 height 14
paste input "1216857"
type input "1216857"
click at [743, 569] on span "Done" at bounding box center [739, 559] width 34 height 24
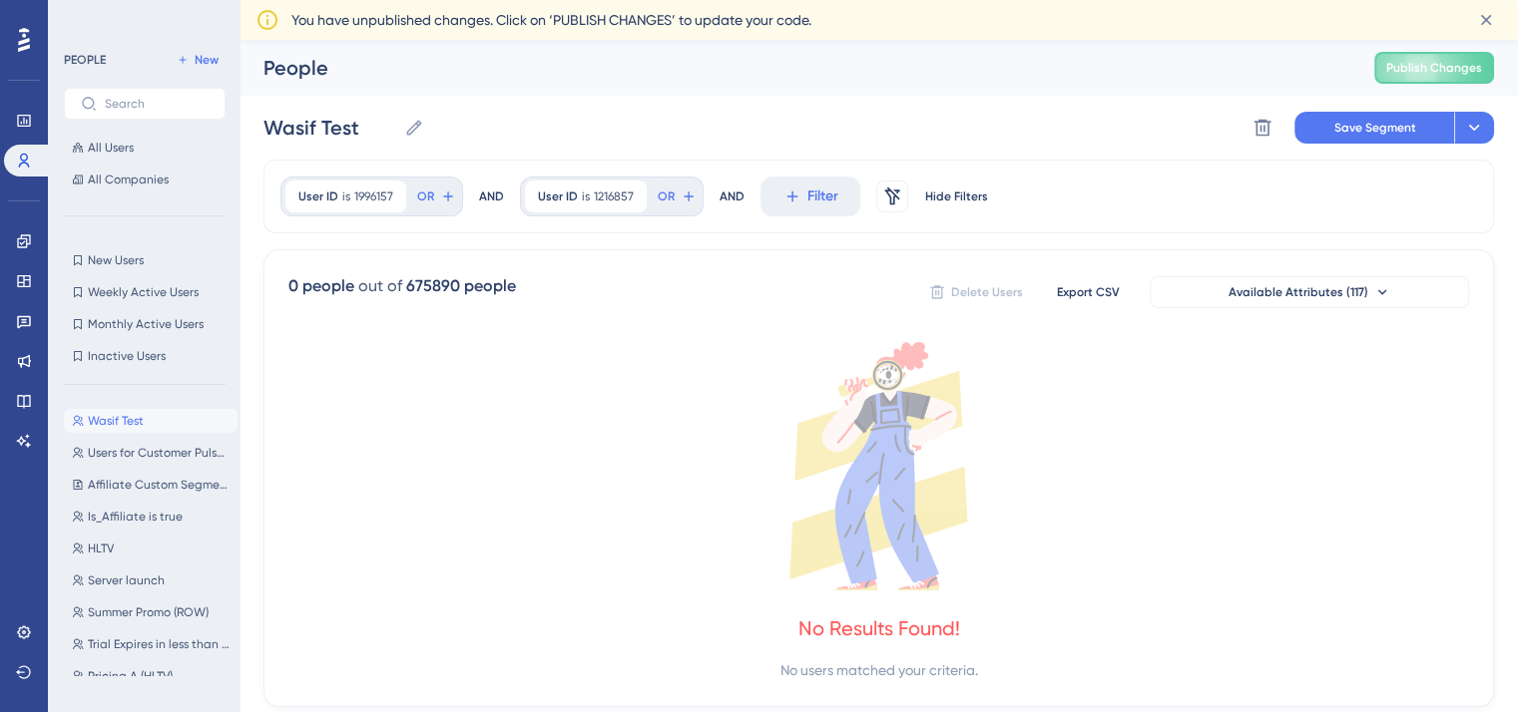
click at [728, 185] on div "AND" at bounding box center [731, 197] width 25 height 40
click at [1249, 307] on button "Available Attributes (117)" at bounding box center [1309, 292] width 319 height 32
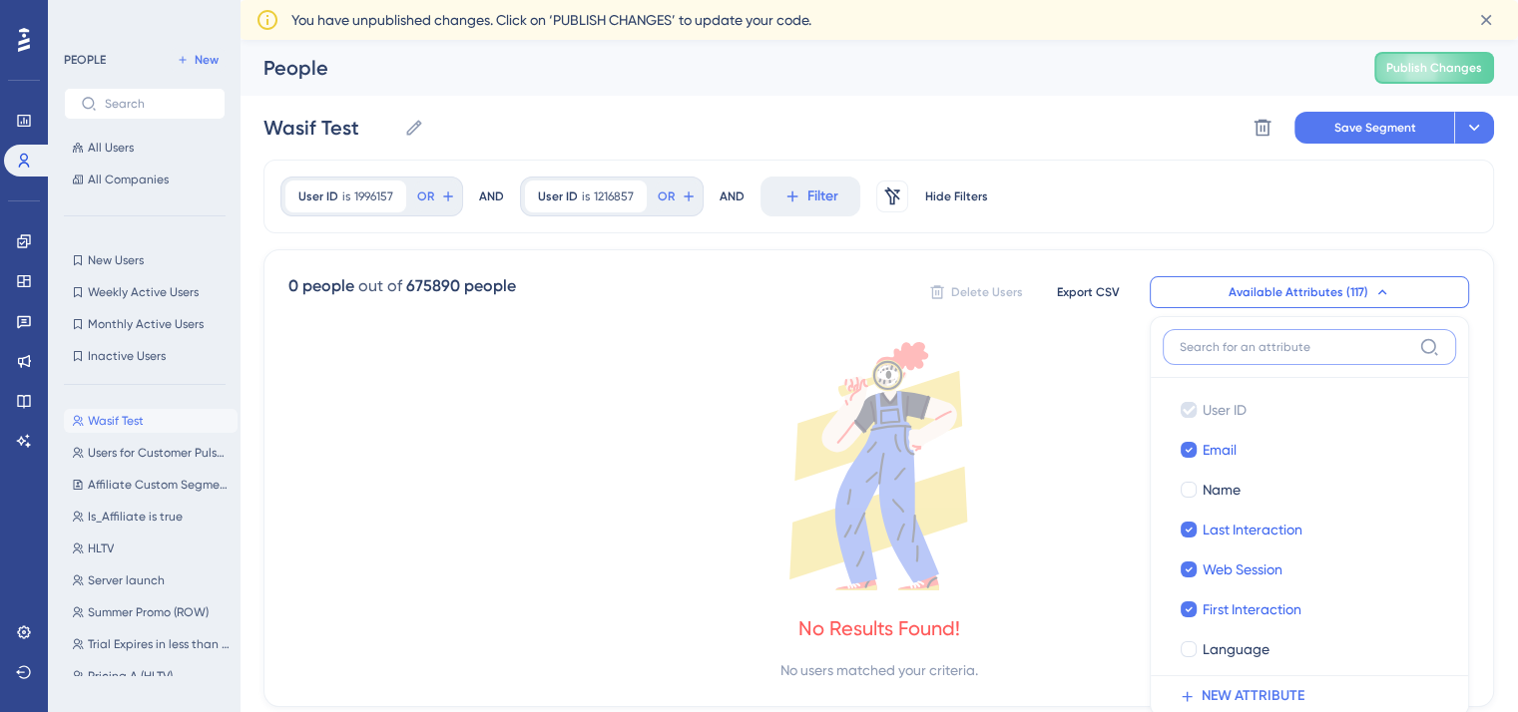
scroll to position [160, 0]
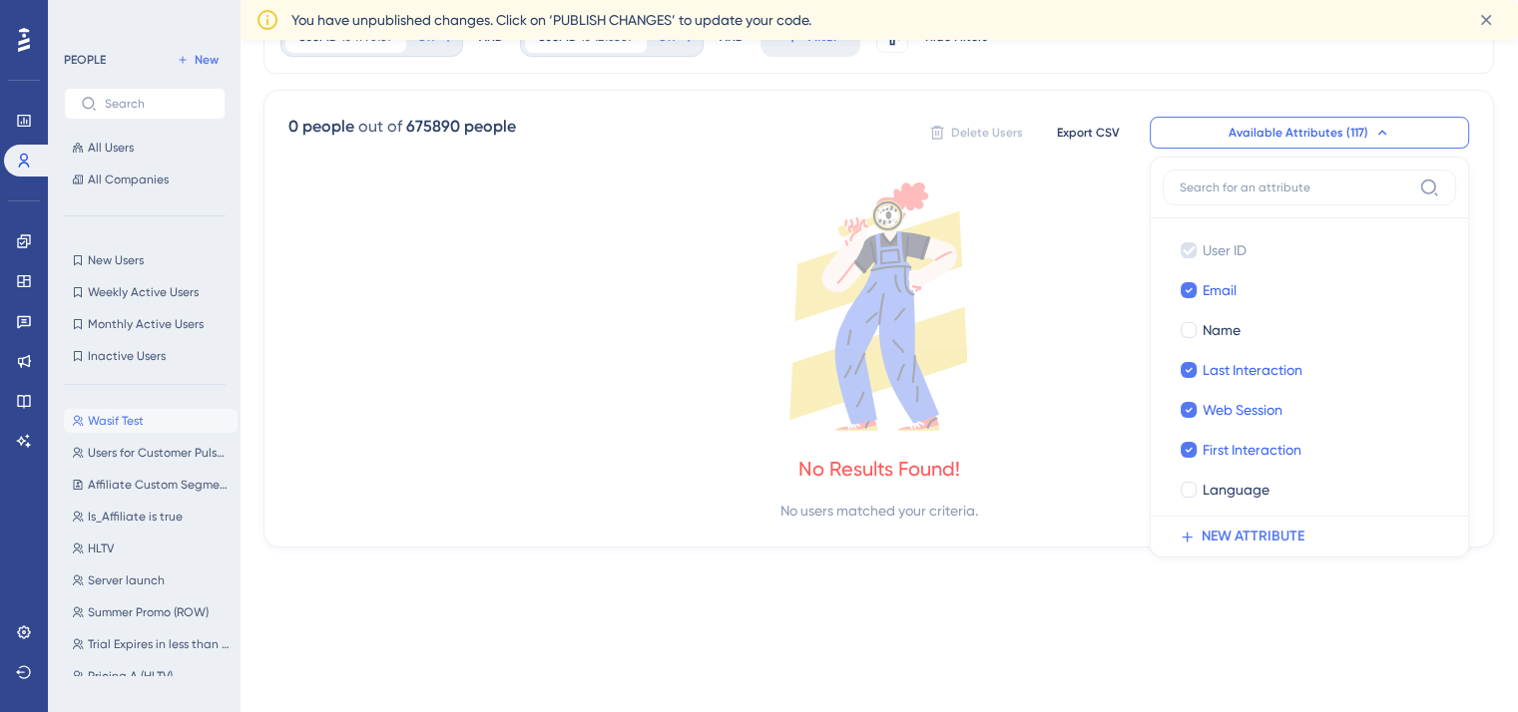
click at [1118, 339] on icon at bounding box center [878, 307] width 1180 height 248
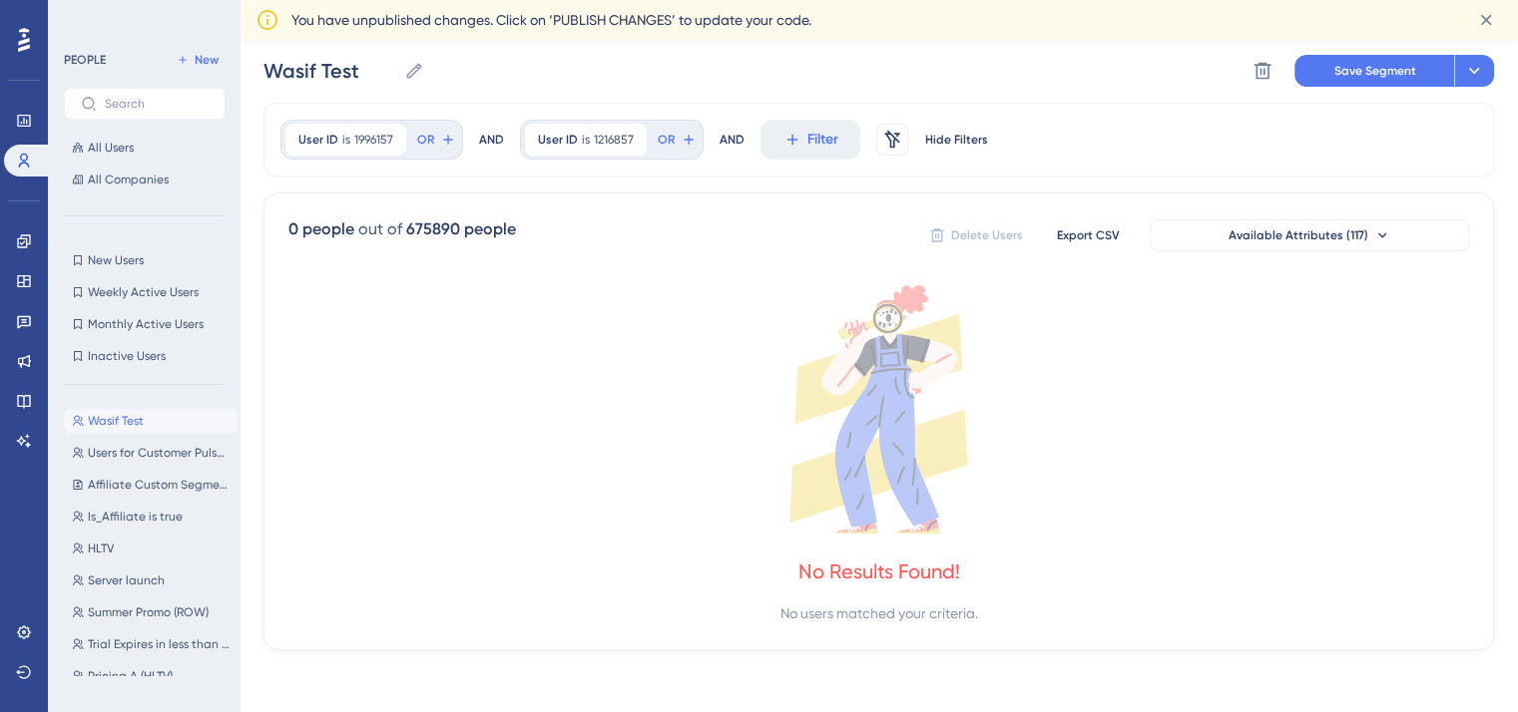
scroll to position [0, 0]
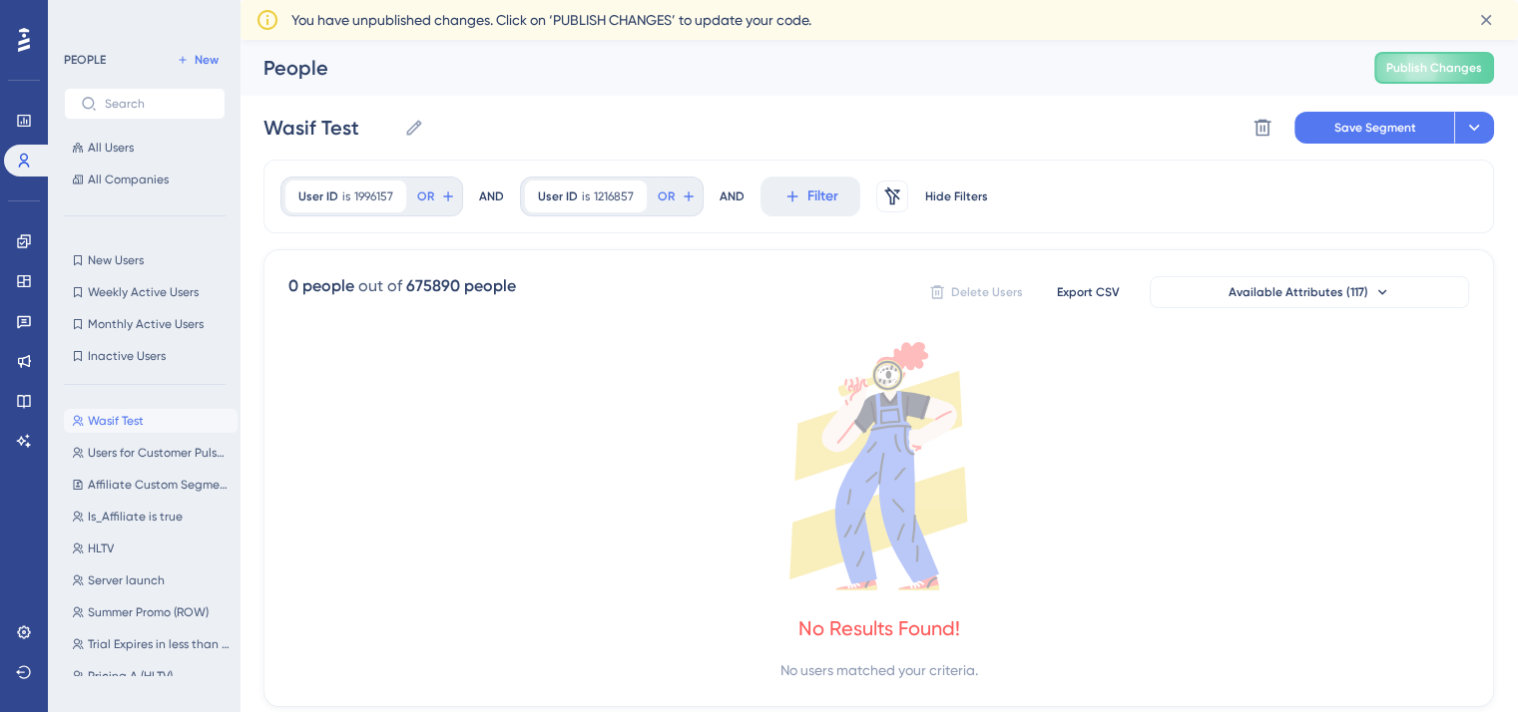
click at [480, 193] on div "AND" at bounding box center [491, 197] width 25 height 40
click at [594, 203] on span "1216857" at bounding box center [614, 197] width 40 height 16
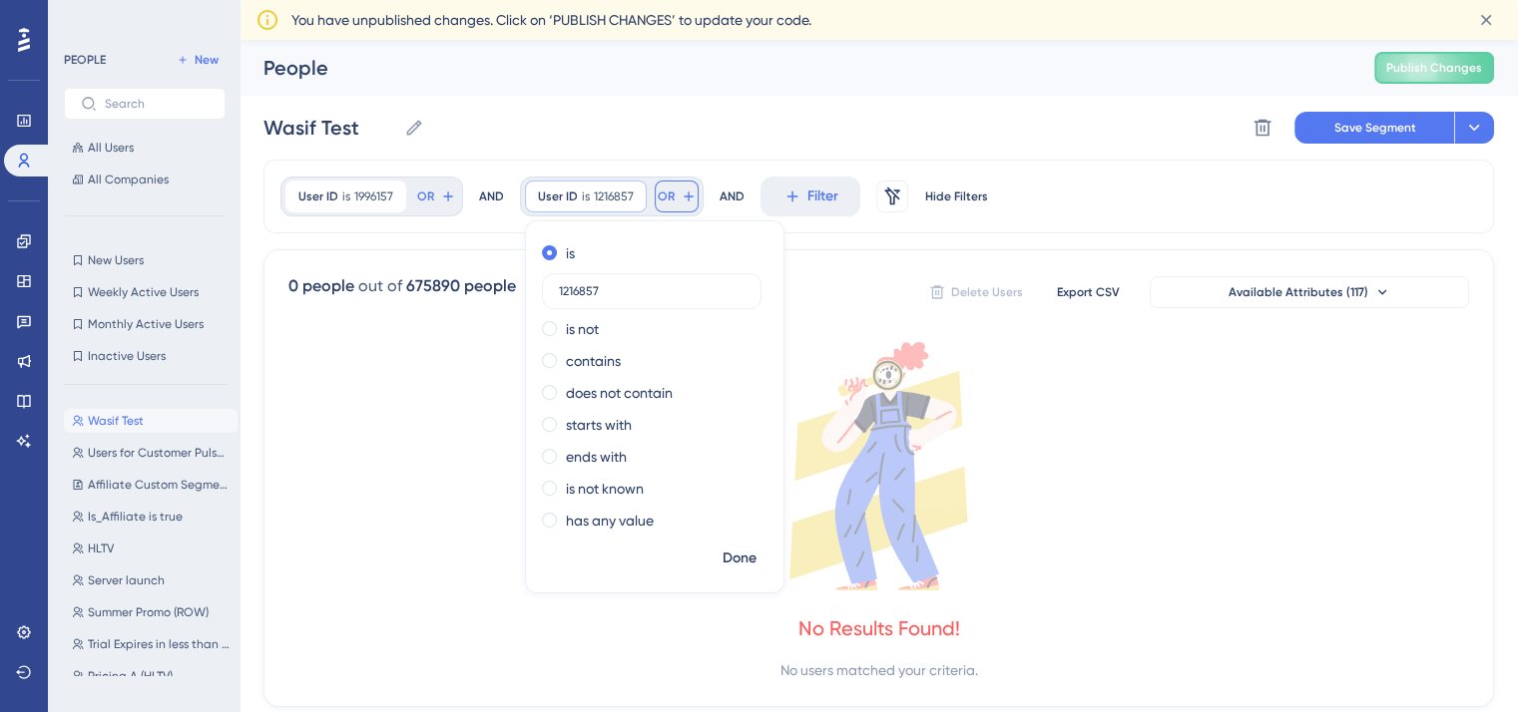
click at [683, 192] on icon at bounding box center [689, 197] width 16 height 16
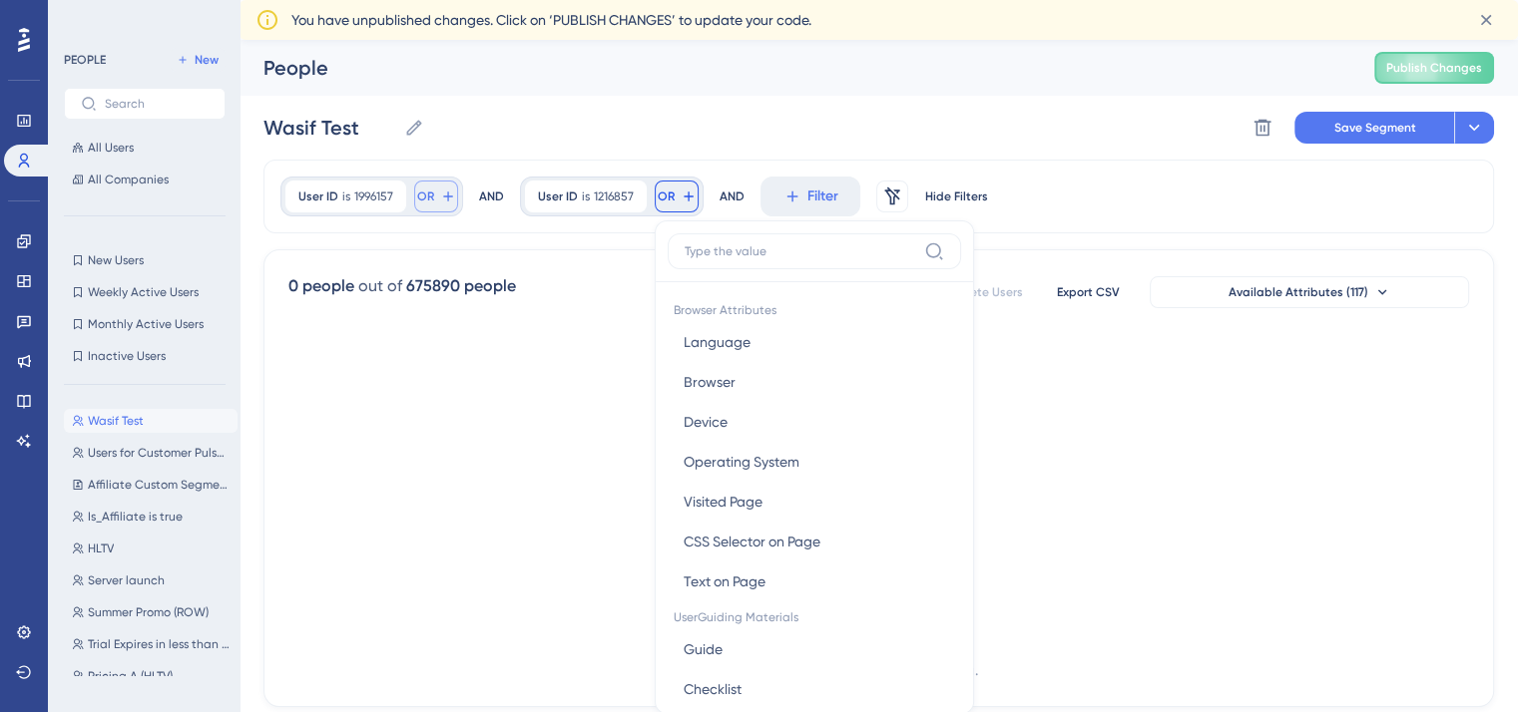
click at [423, 193] on span "OR" at bounding box center [425, 197] width 17 height 16
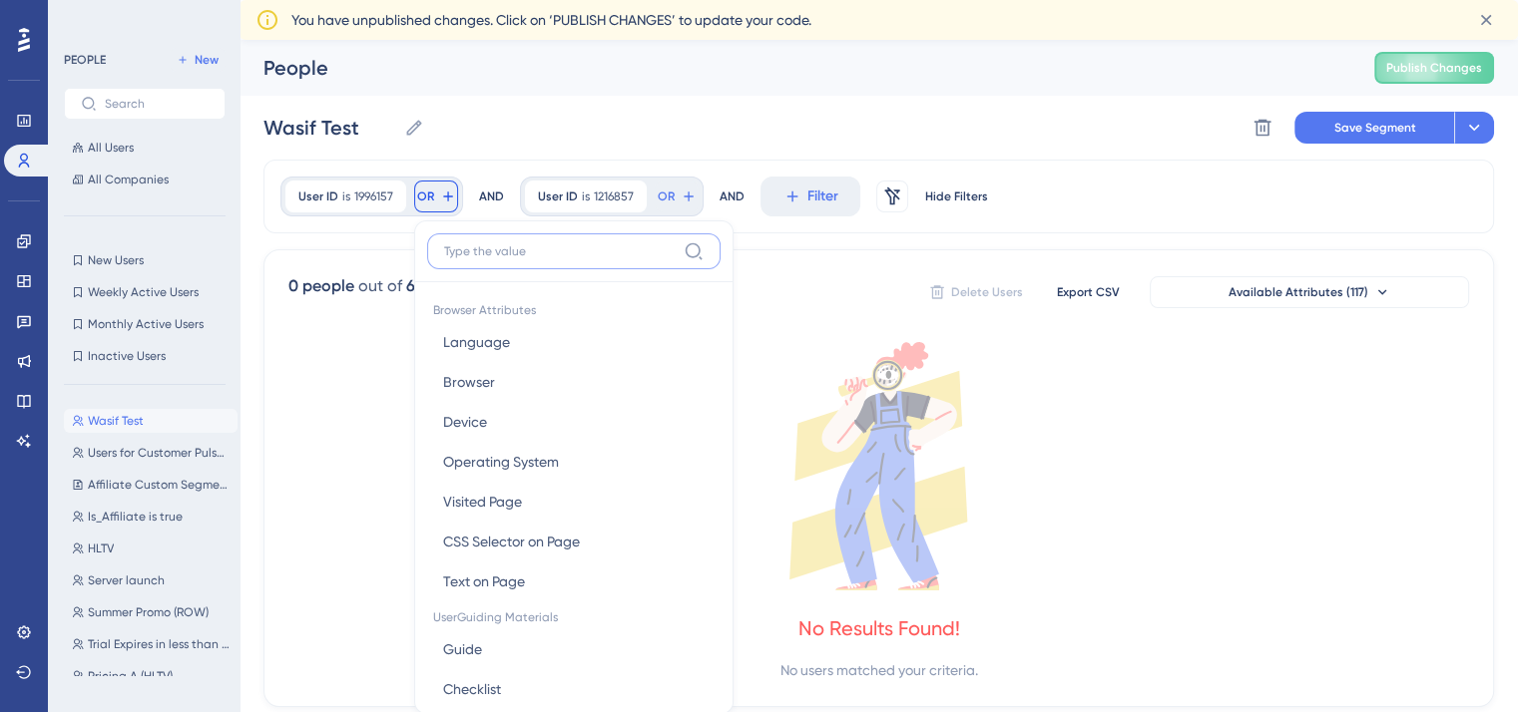
scroll to position [111, 0]
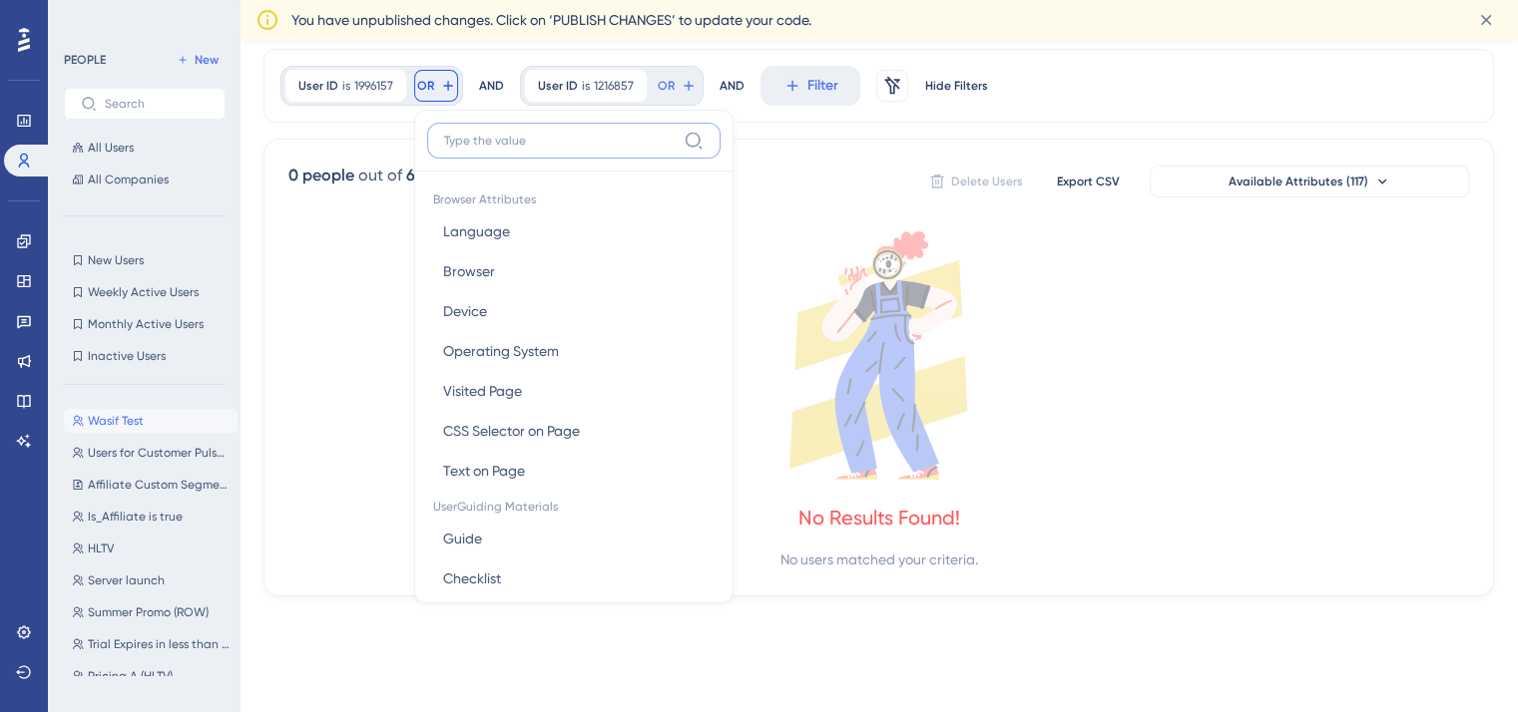
click at [518, 140] on input at bounding box center [559, 141] width 231 height 16
paste input "1216857"
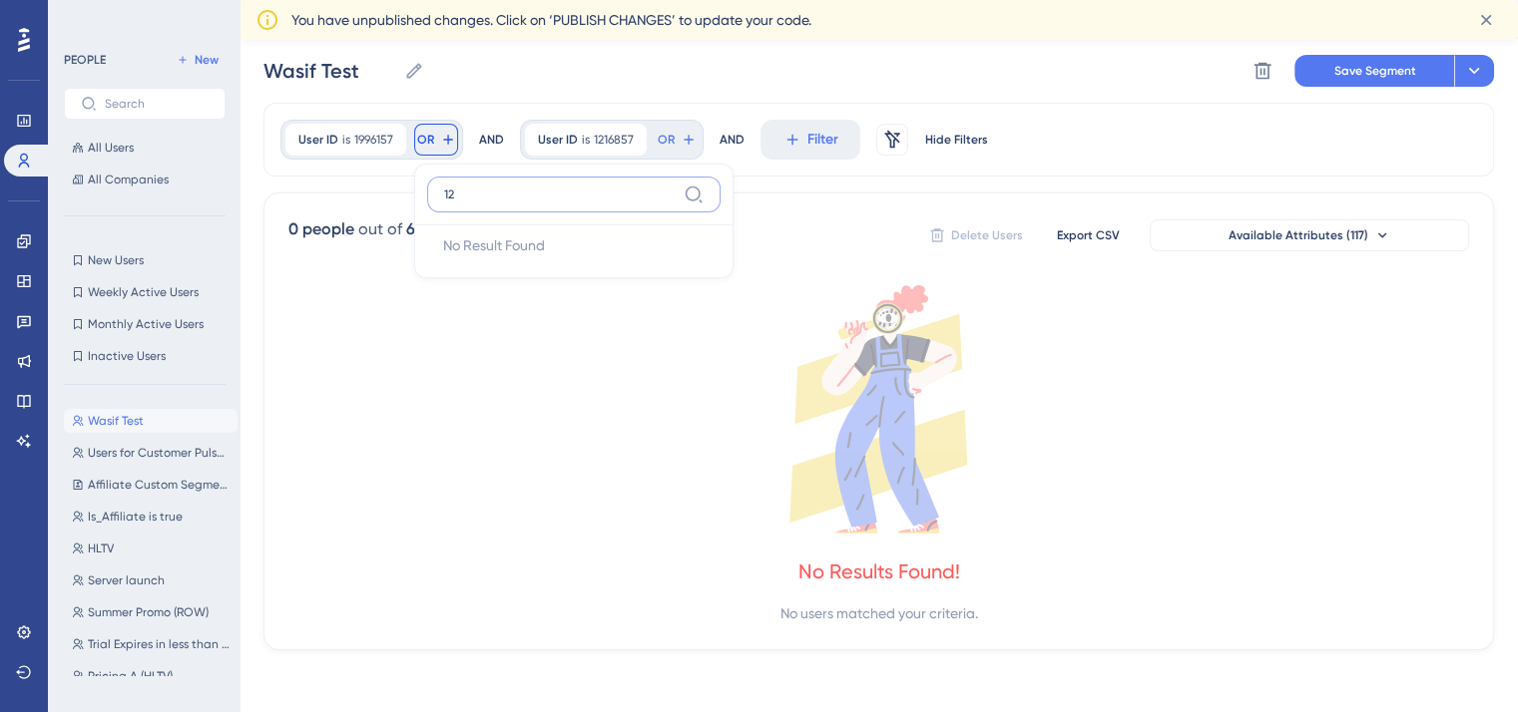
type input "1"
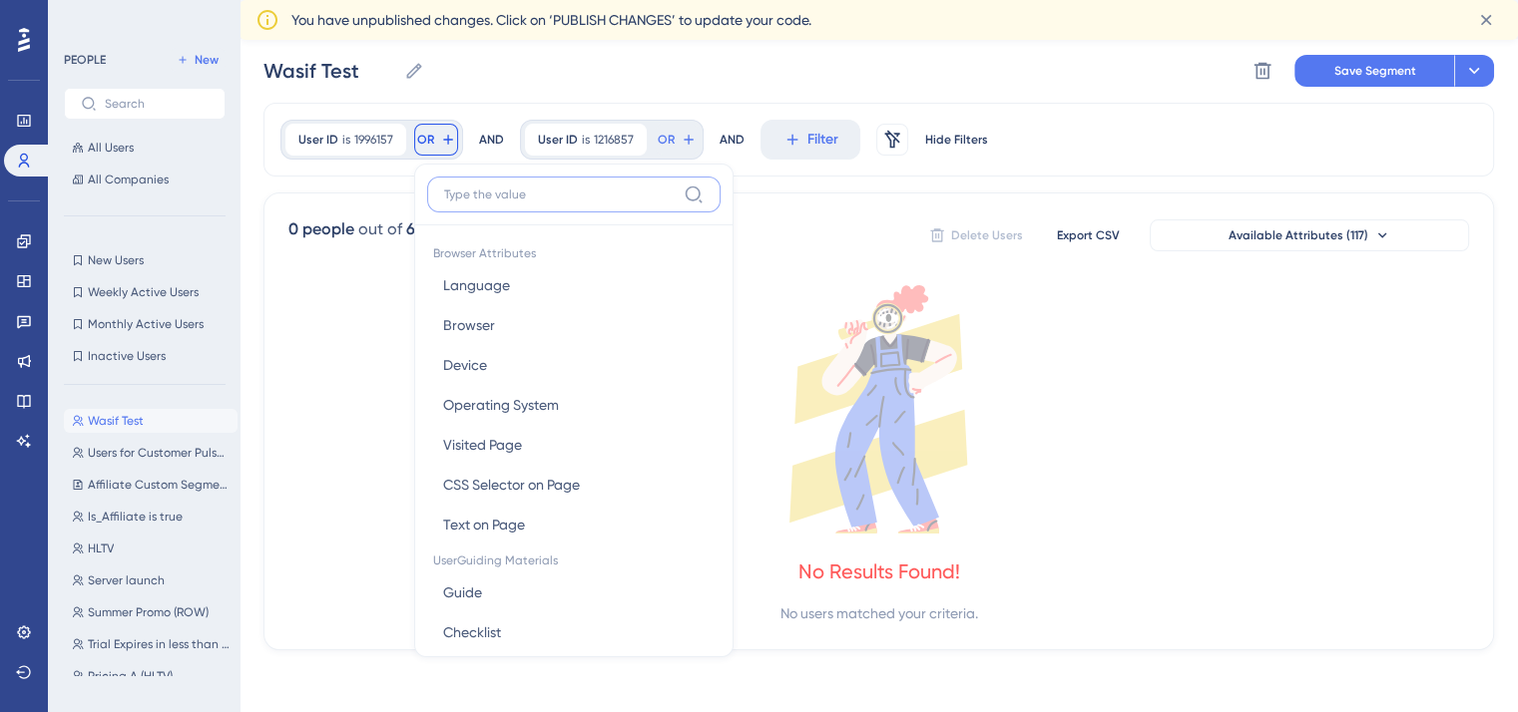
scroll to position [111, 0]
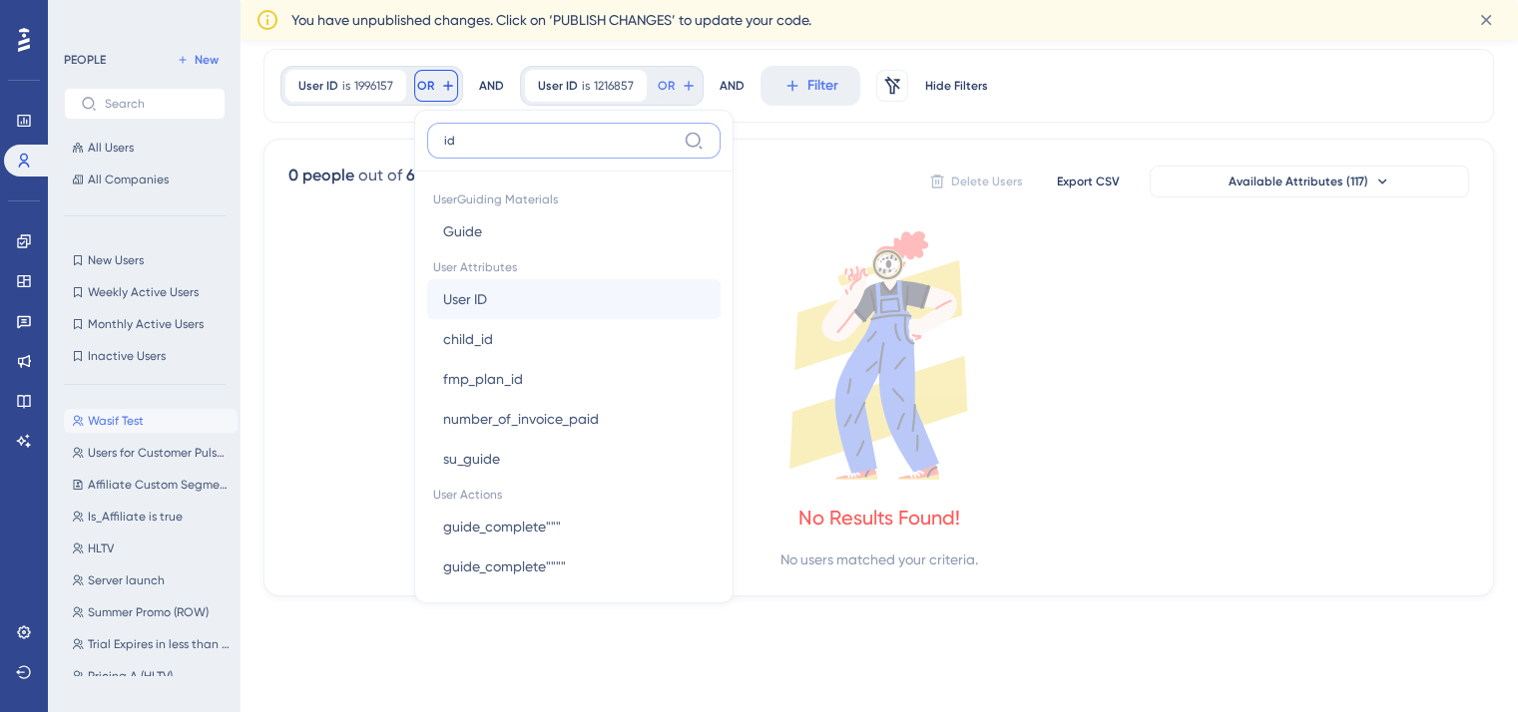
type input "id"
click at [516, 304] on button "User ID User ID" at bounding box center [573, 299] width 293 height 40
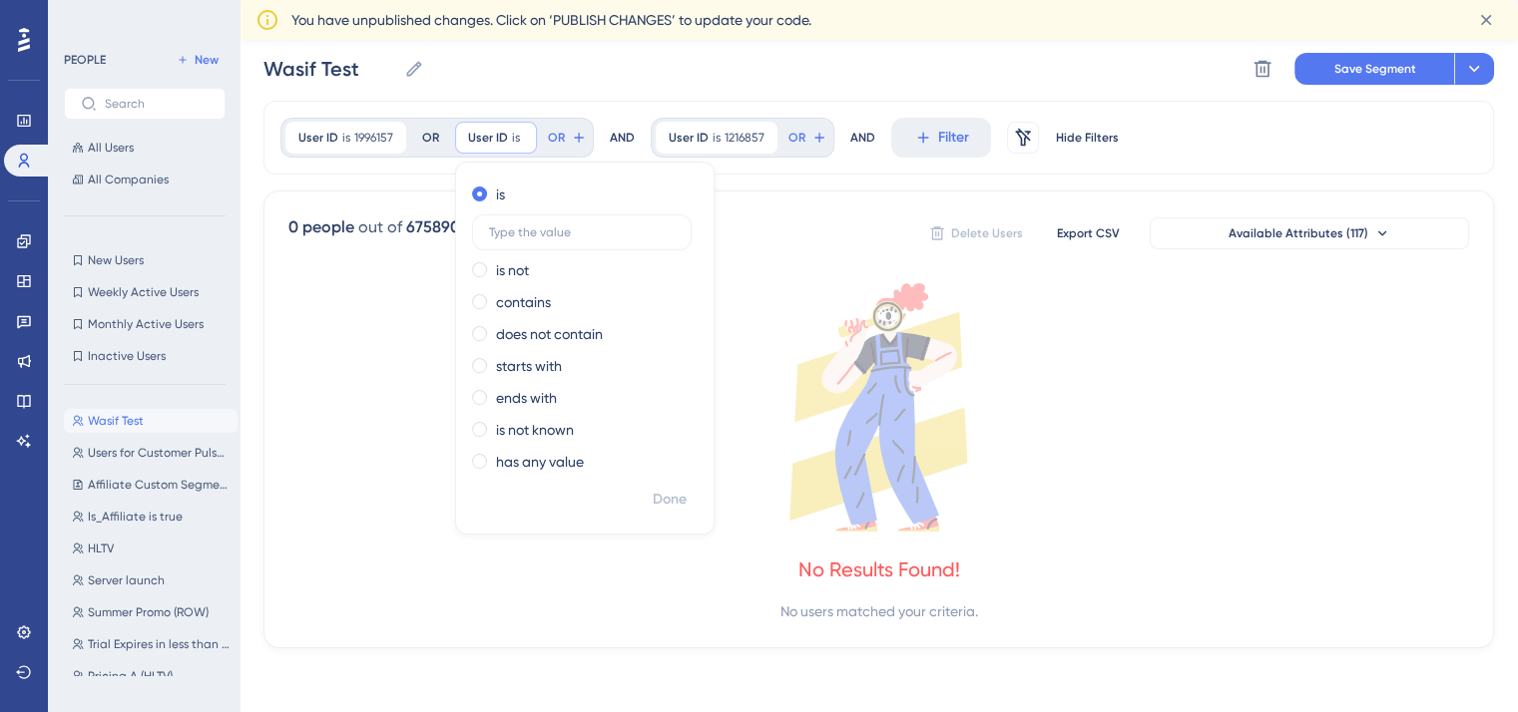
scroll to position [57, 0]
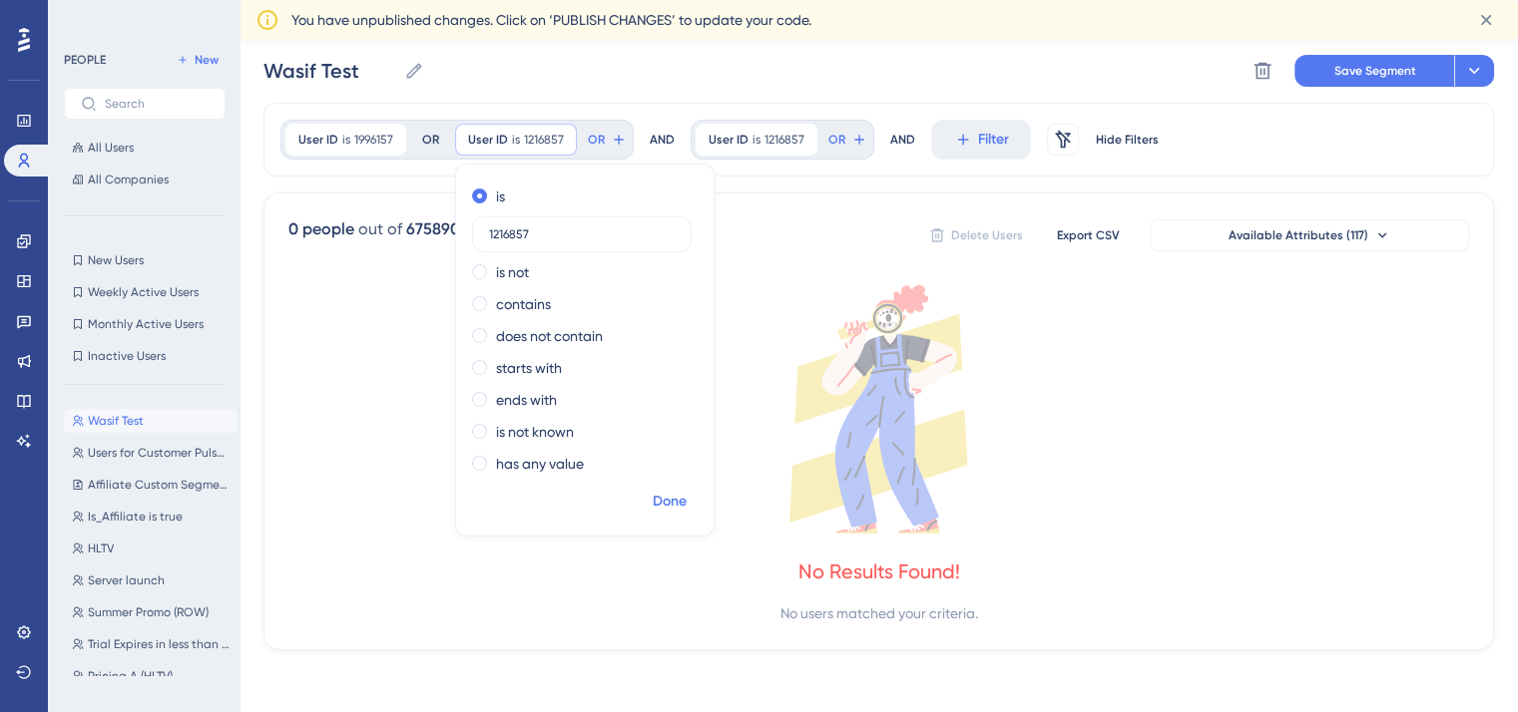
type input "1216857"
click at [666, 501] on span "Done" at bounding box center [670, 502] width 34 height 24
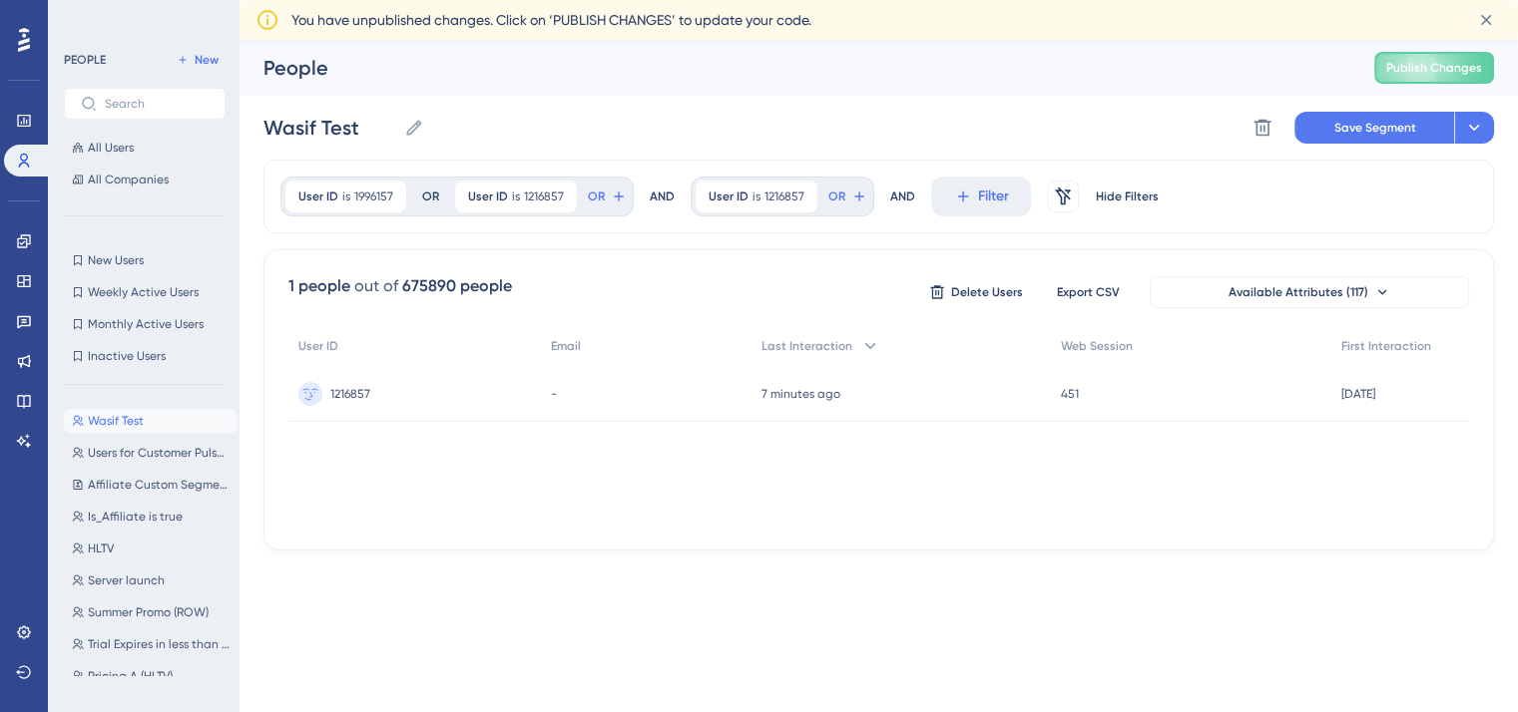
scroll to position [0, 0]
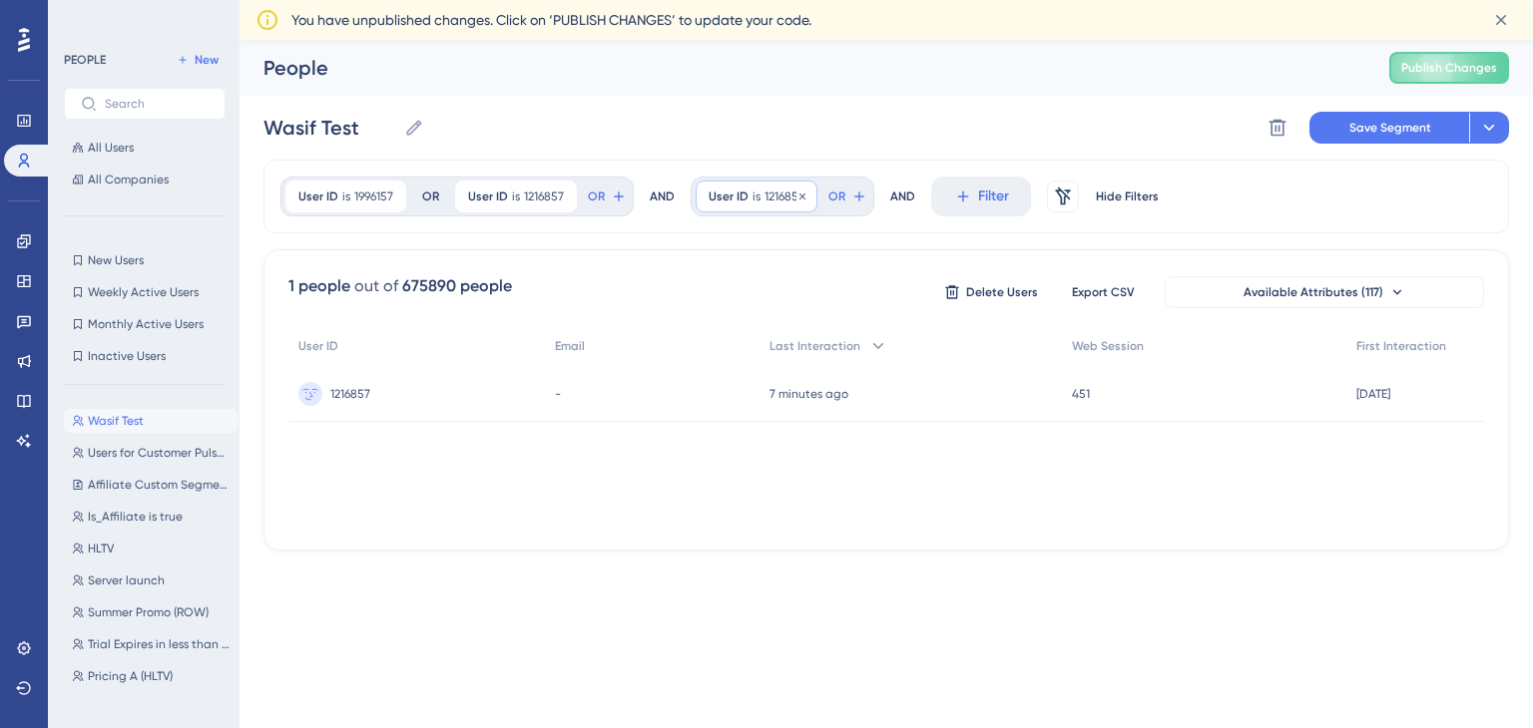
click at [752, 203] on span "is" at bounding box center [756, 197] width 8 height 16
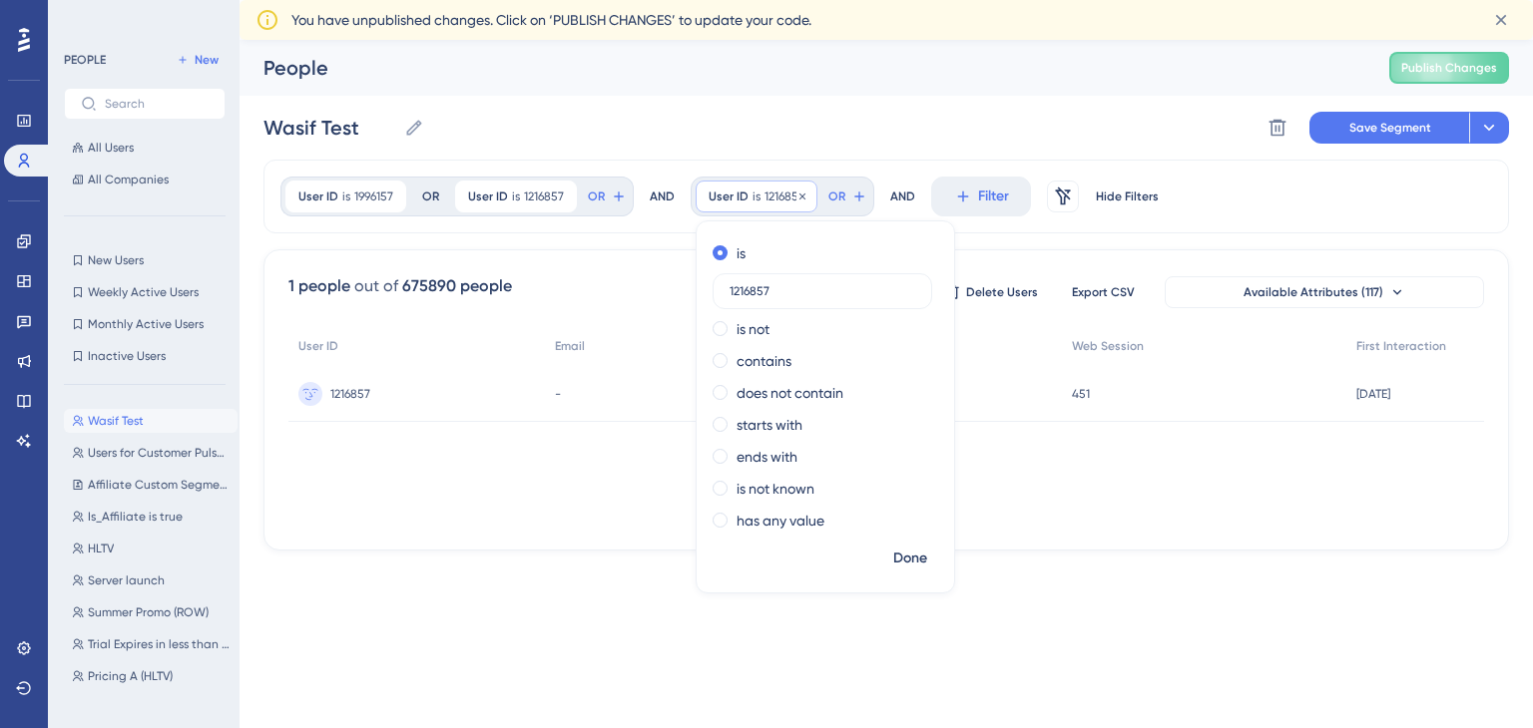
click at [752, 203] on span "is" at bounding box center [756, 197] width 8 height 16
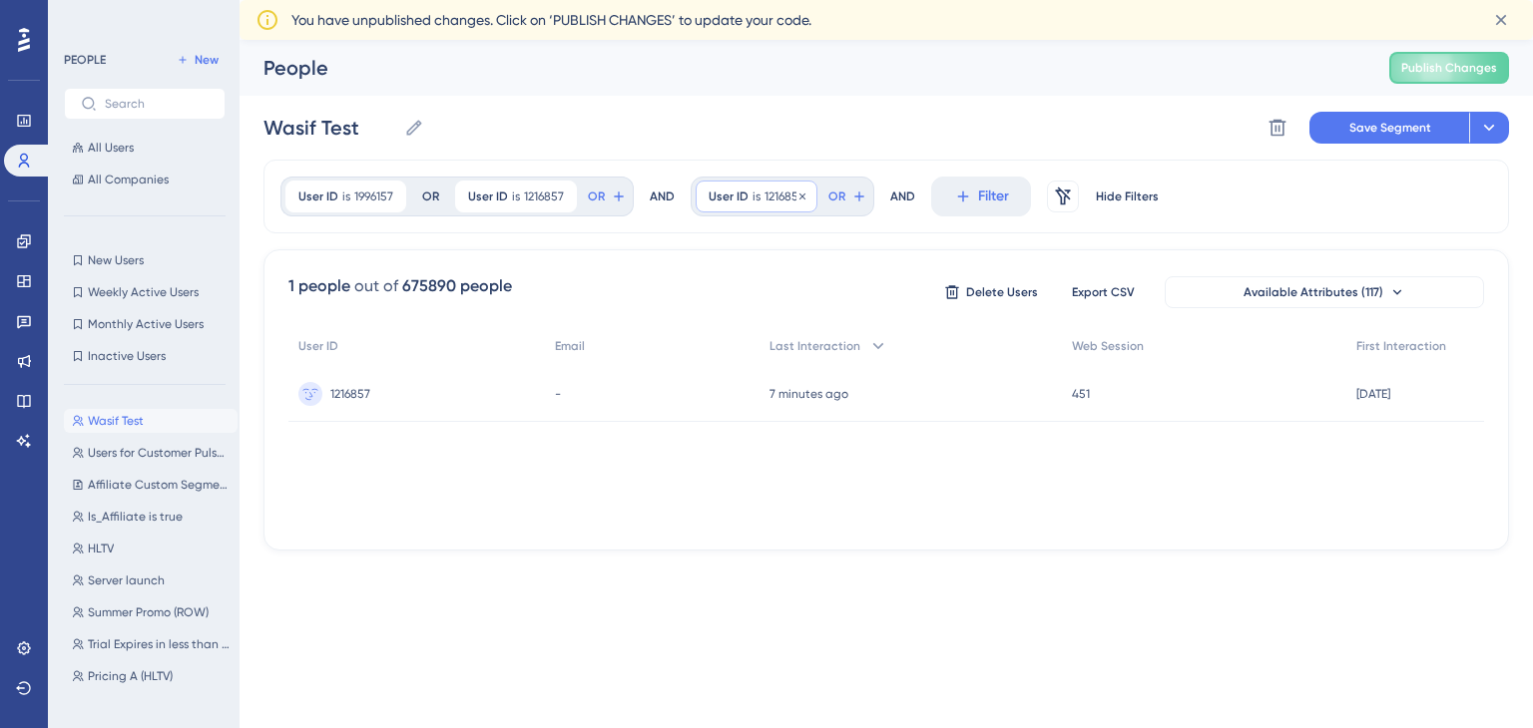
click at [752, 203] on span "is" at bounding box center [756, 197] width 8 height 16
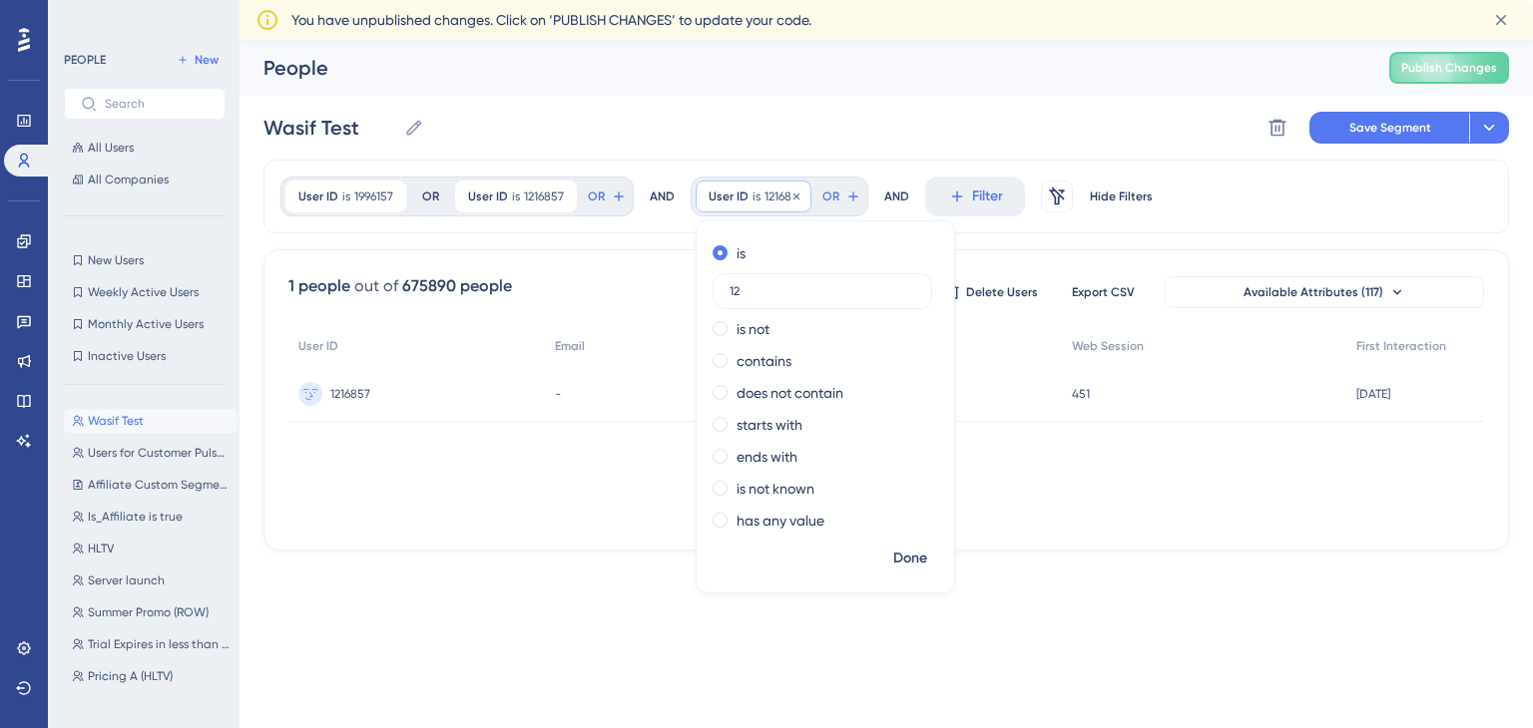
type input "1"
click at [723, 200] on span "User ID" at bounding box center [728, 197] width 40 height 16
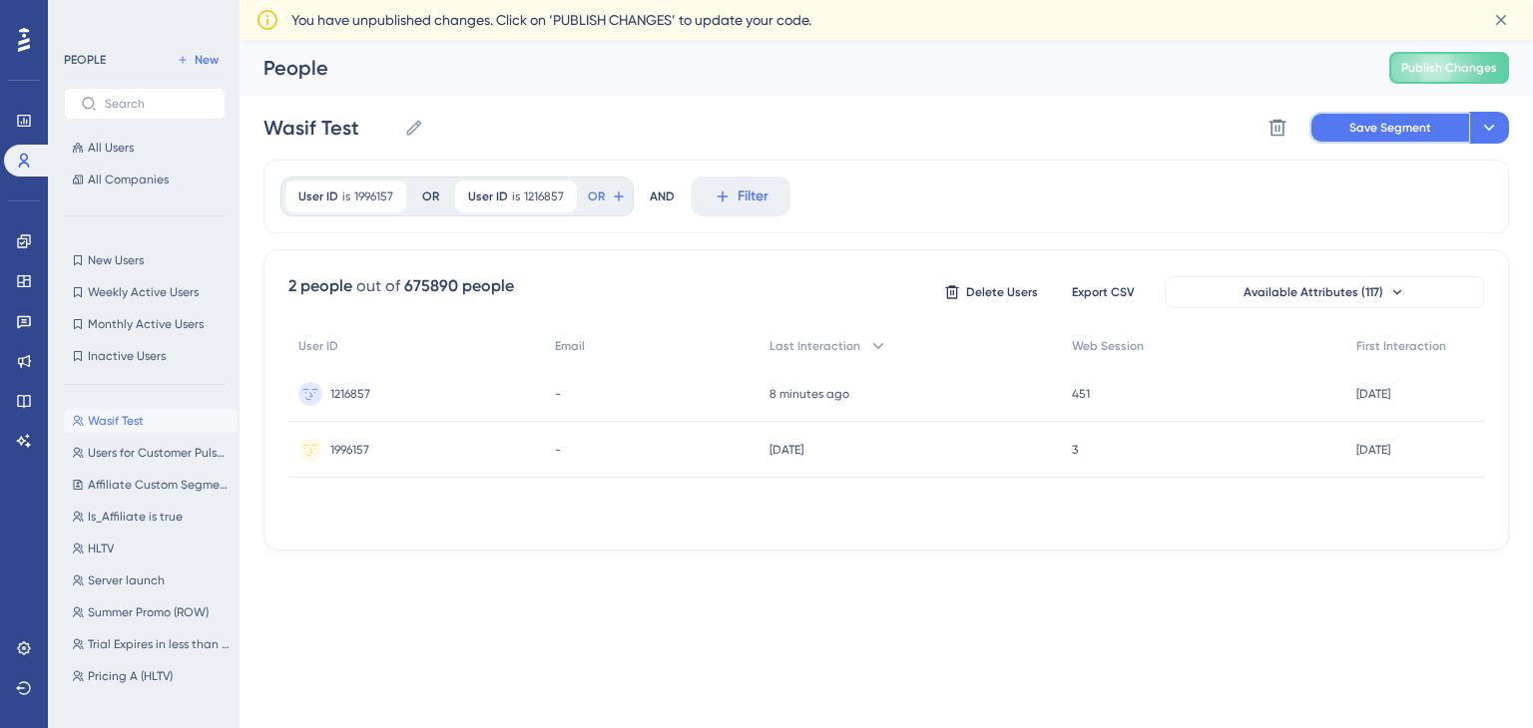
click at [1373, 125] on span "Save Segment" at bounding box center [1390, 128] width 82 height 16
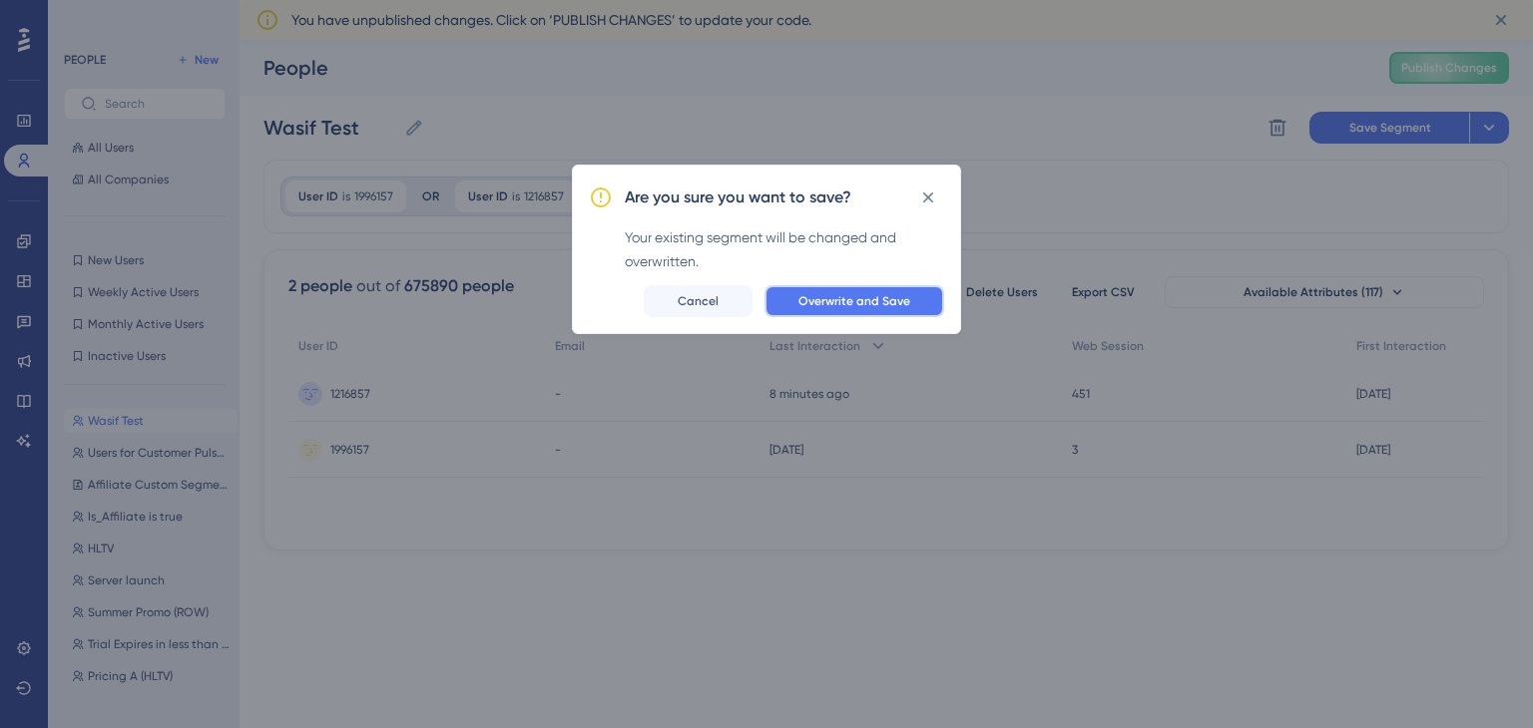
click at [842, 306] on span "Overwrite and Save" at bounding box center [854, 301] width 112 height 16
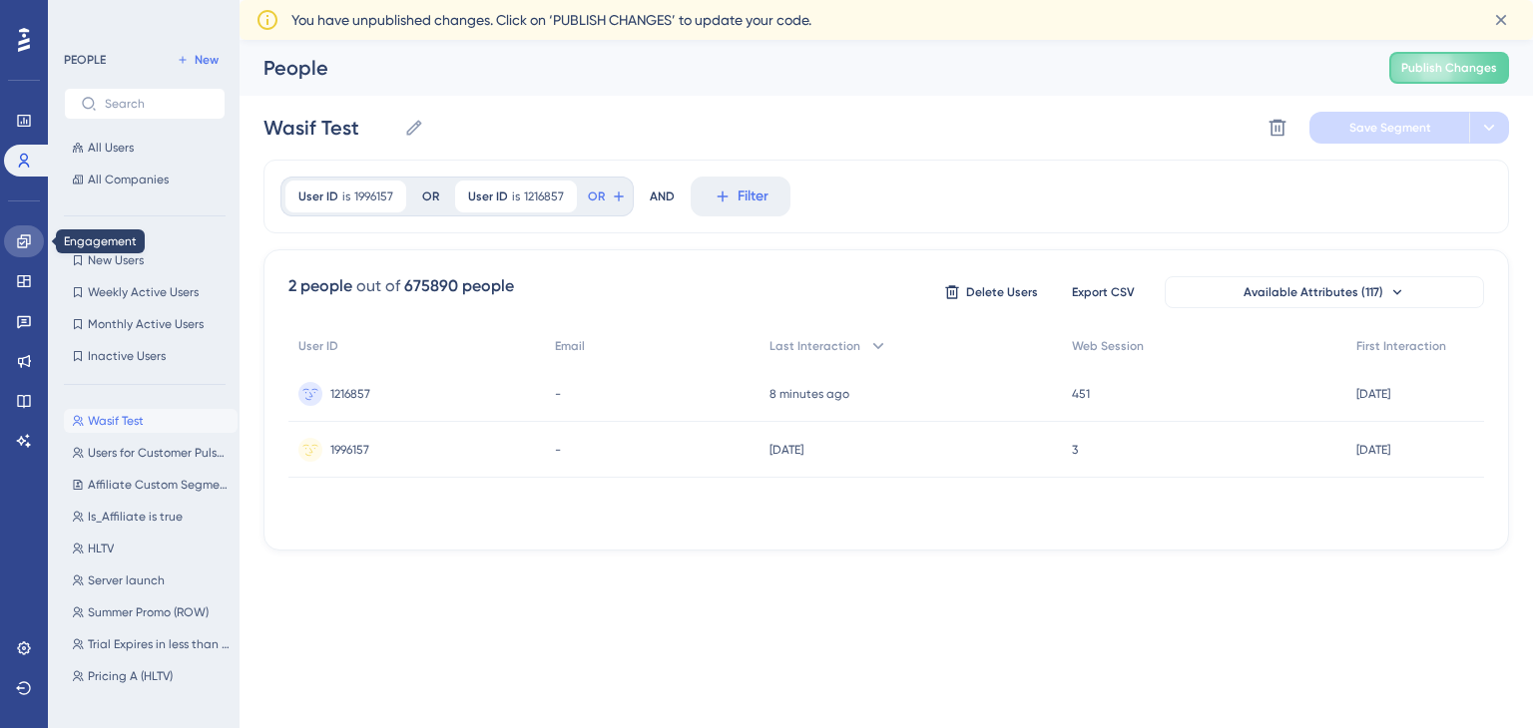
click at [18, 253] on link at bounding box center [24, 242] width 40 height 32
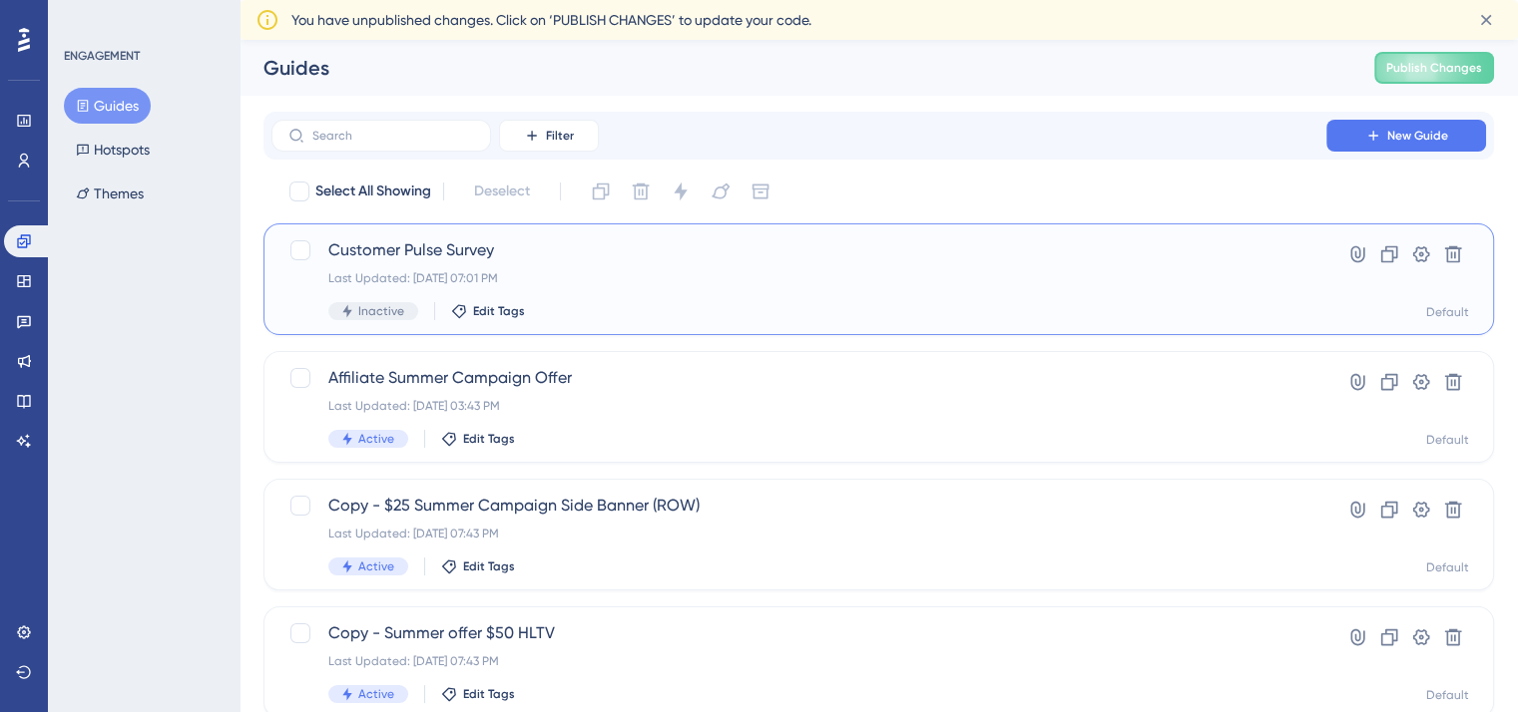
click at [730, 292] on div "Customer Pulse Survey Last Updated: Sep 11 2025, 07:01 PM Inactive Edit Tags" at bounding box center [798, 279] width 941 height 82
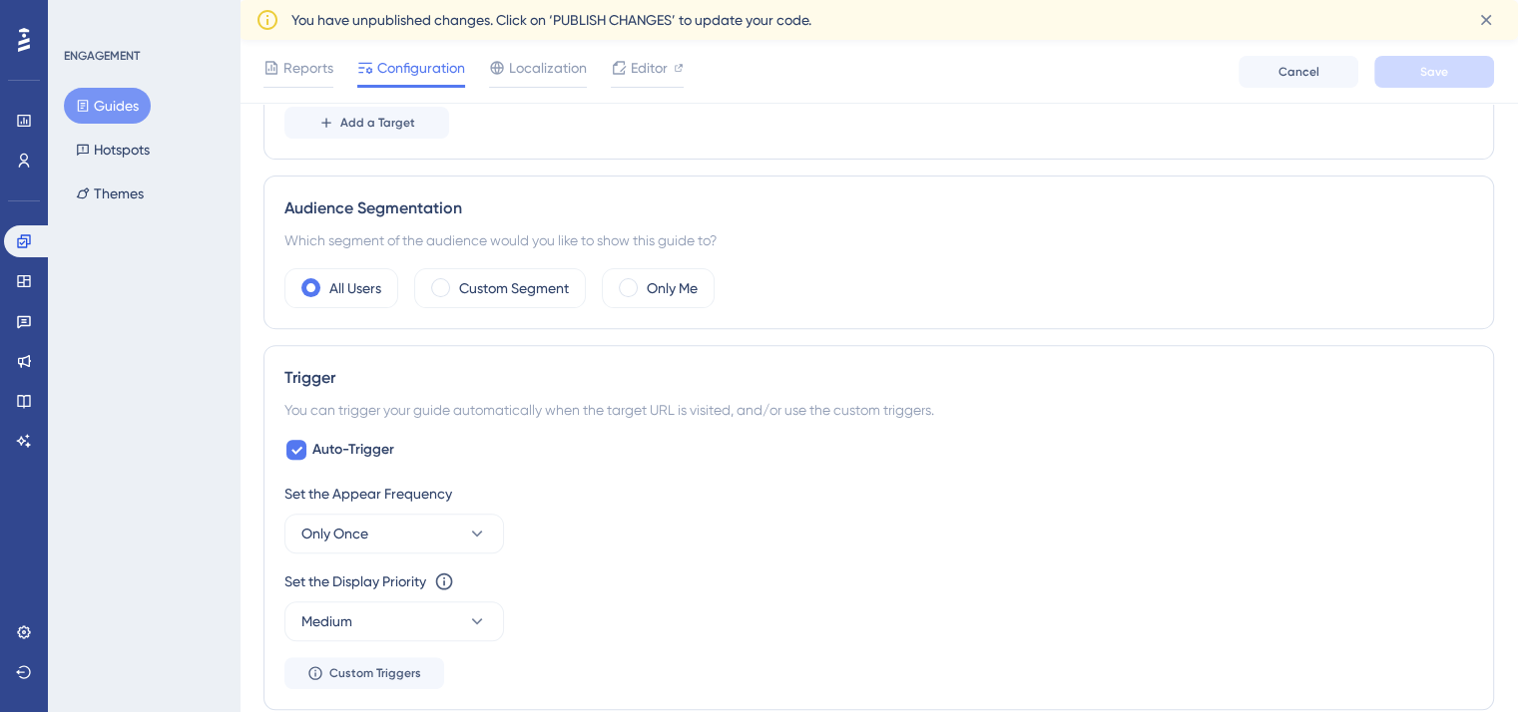
scroll to position [639, 0]
click at [554, 295] on label "Custom Segment" at bounding box center [514, 288] width 110 height 24
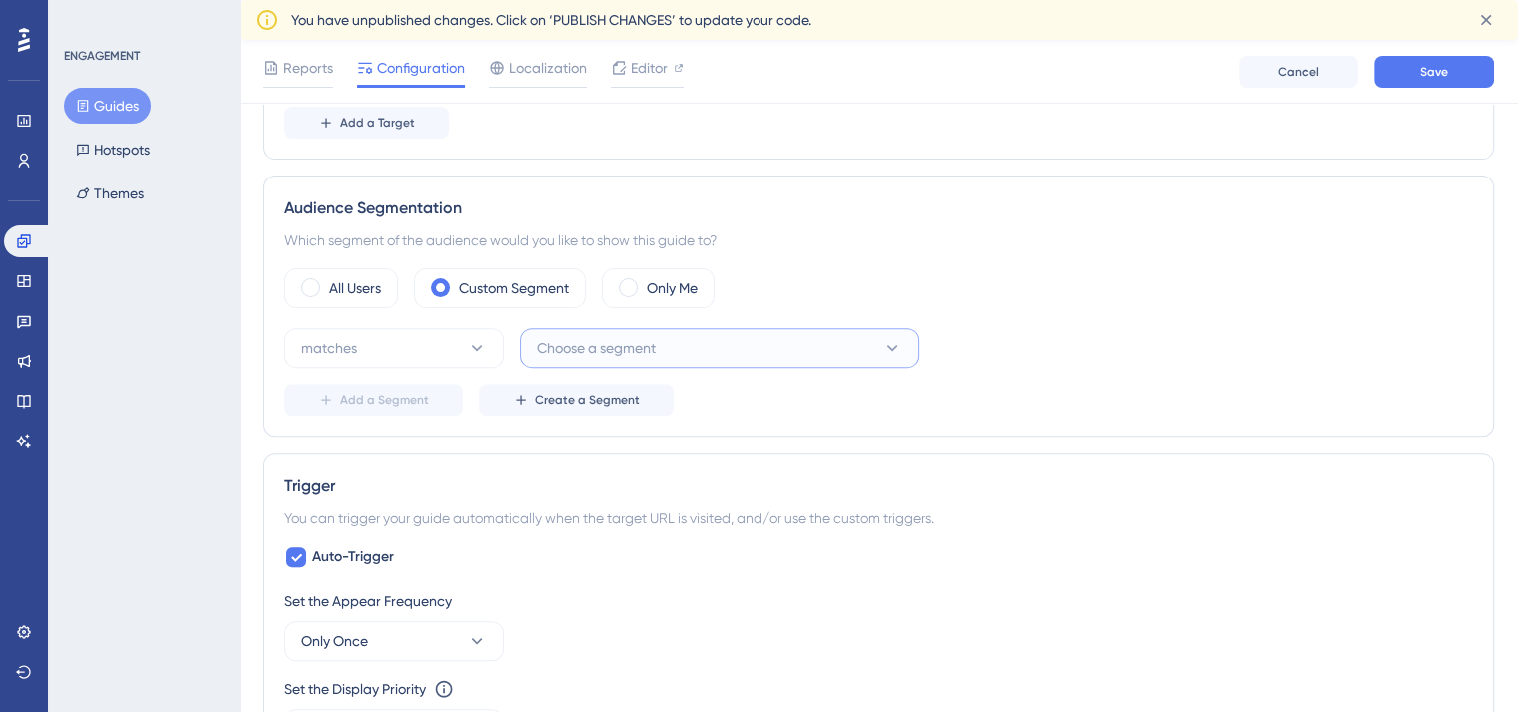
click at [666, 344] on button "Choose a segment" at bounding box center [719, 348] width 399 height 40
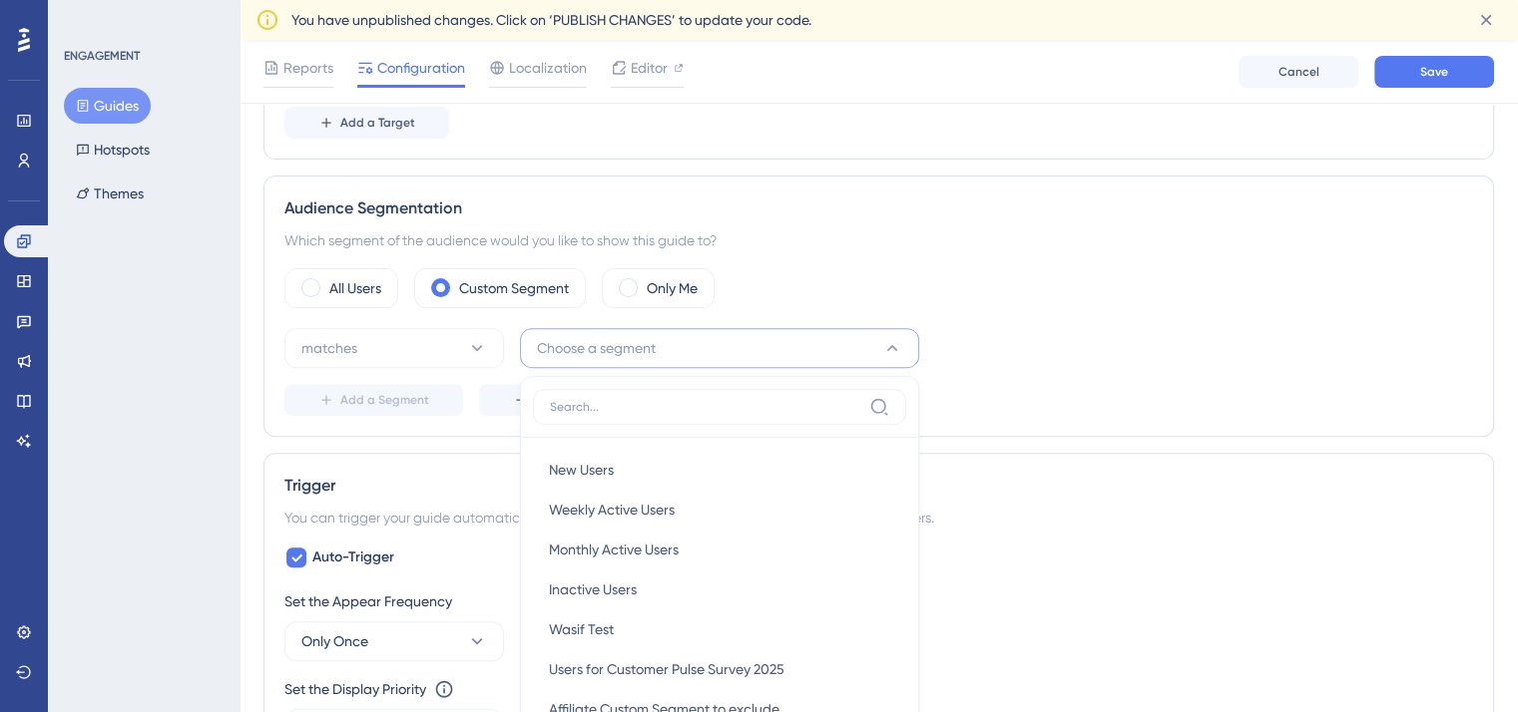
scroll to position [856, 0]
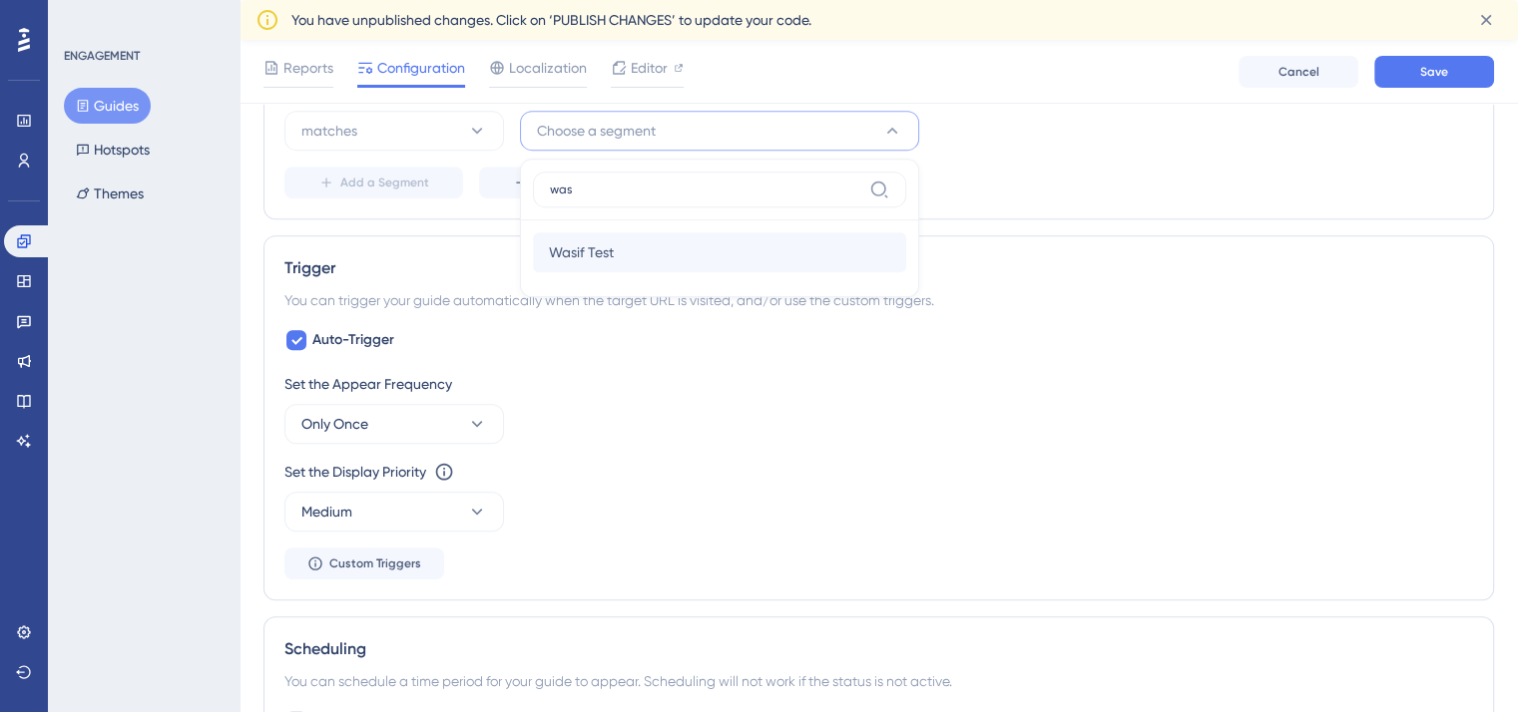
type input "was"
click at [610, 253] on span "Wasif Test" at bounding box center [581, 252] width 65 height 24
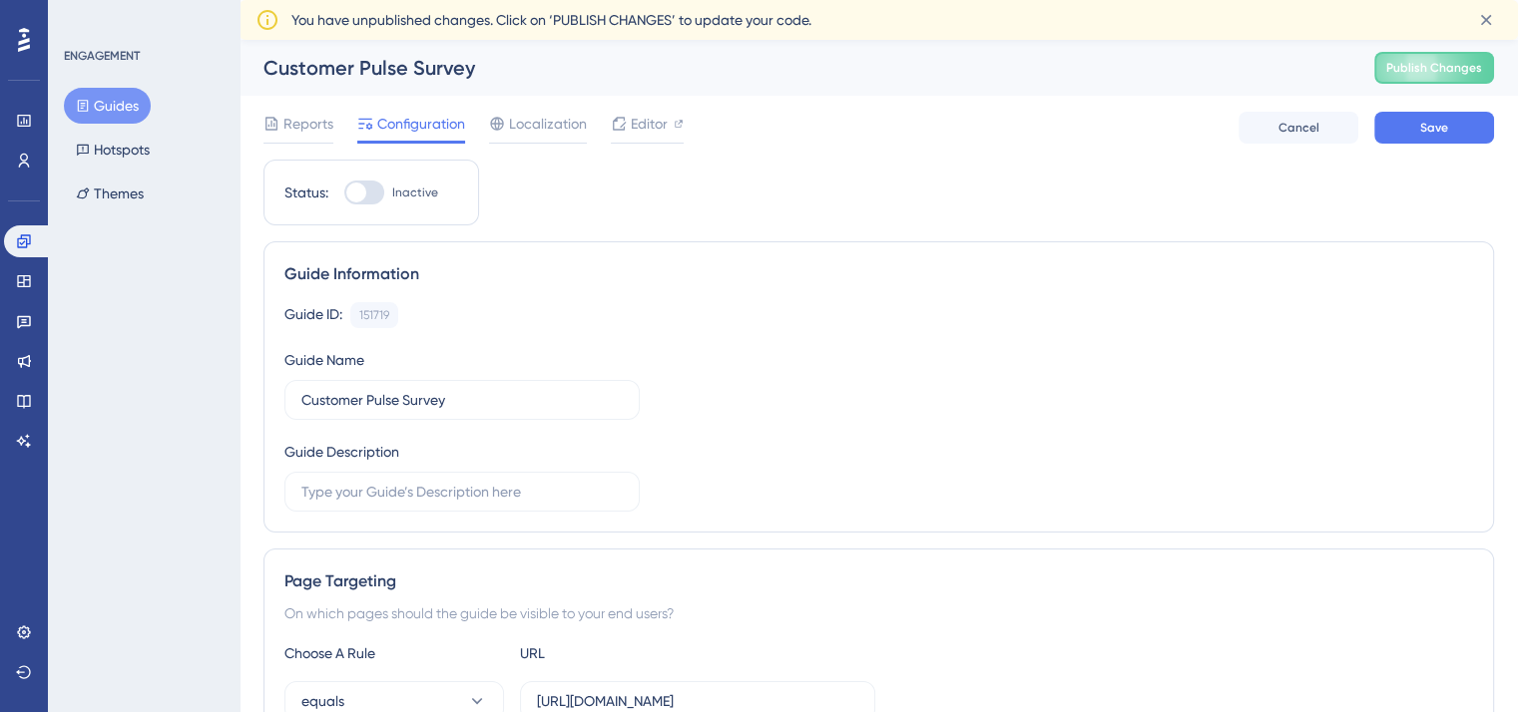
scroll to position [0, 0]
click at [1430, 122] on span "Save" at bounding box center [1434, 128] width 28 height 16
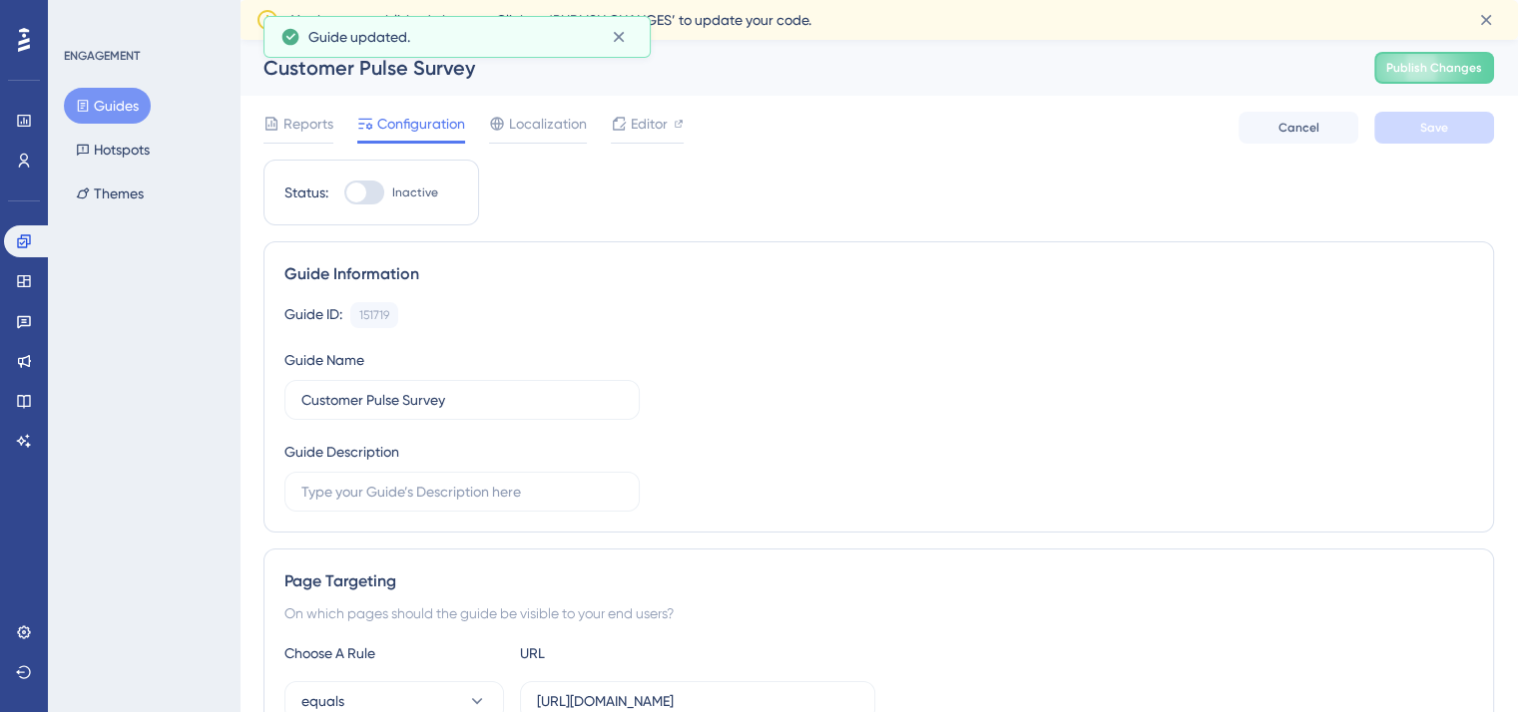
click at [368, 199] on div at bounding box center [364, 193] width 40 height 24
click at [344, 194] on input "Inactive" at bounding box center [343, 193] width 1 height 1
checkbox input "true"
click at [1429, 135] on span "Save" at bounding box center [1434, 128] width 28 height 16
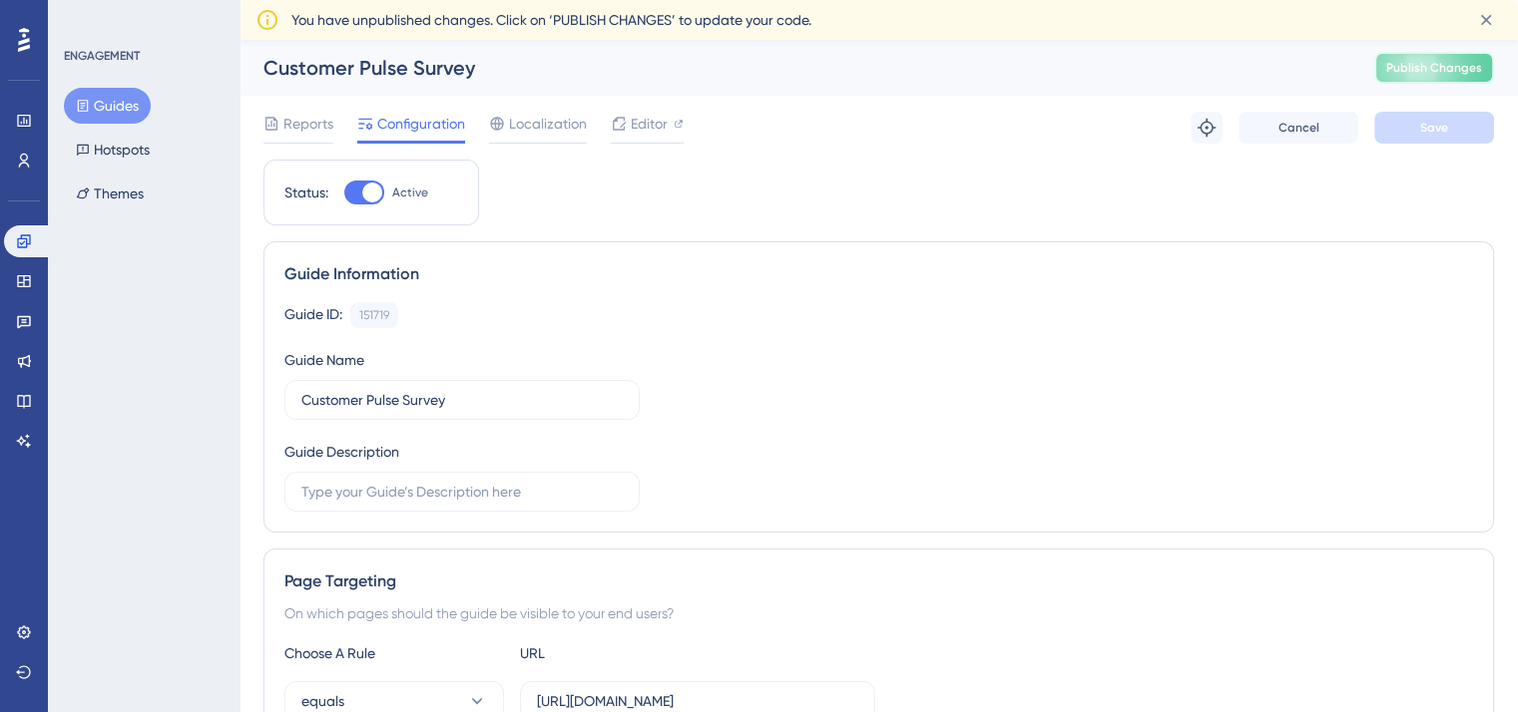
click at [1425, 66] on span "Publish Changes" at bounding box center [1434, 68] width 96 height 16
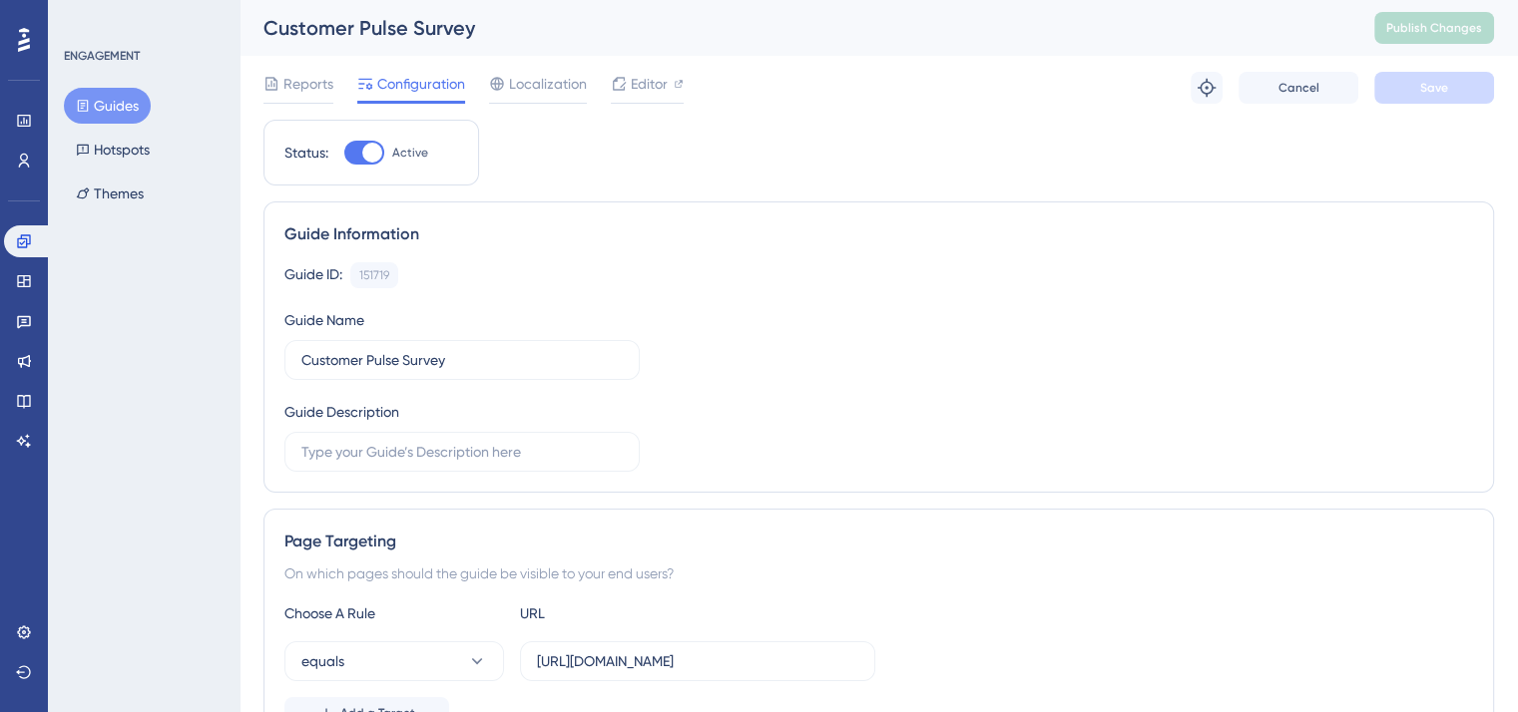
click at [756, 218] on div "Guide Information Guide ID: 151719 Copy Guide Name Customer Pulse Survey Guide …" at bounding box center [878, 347] width 1230 height 291
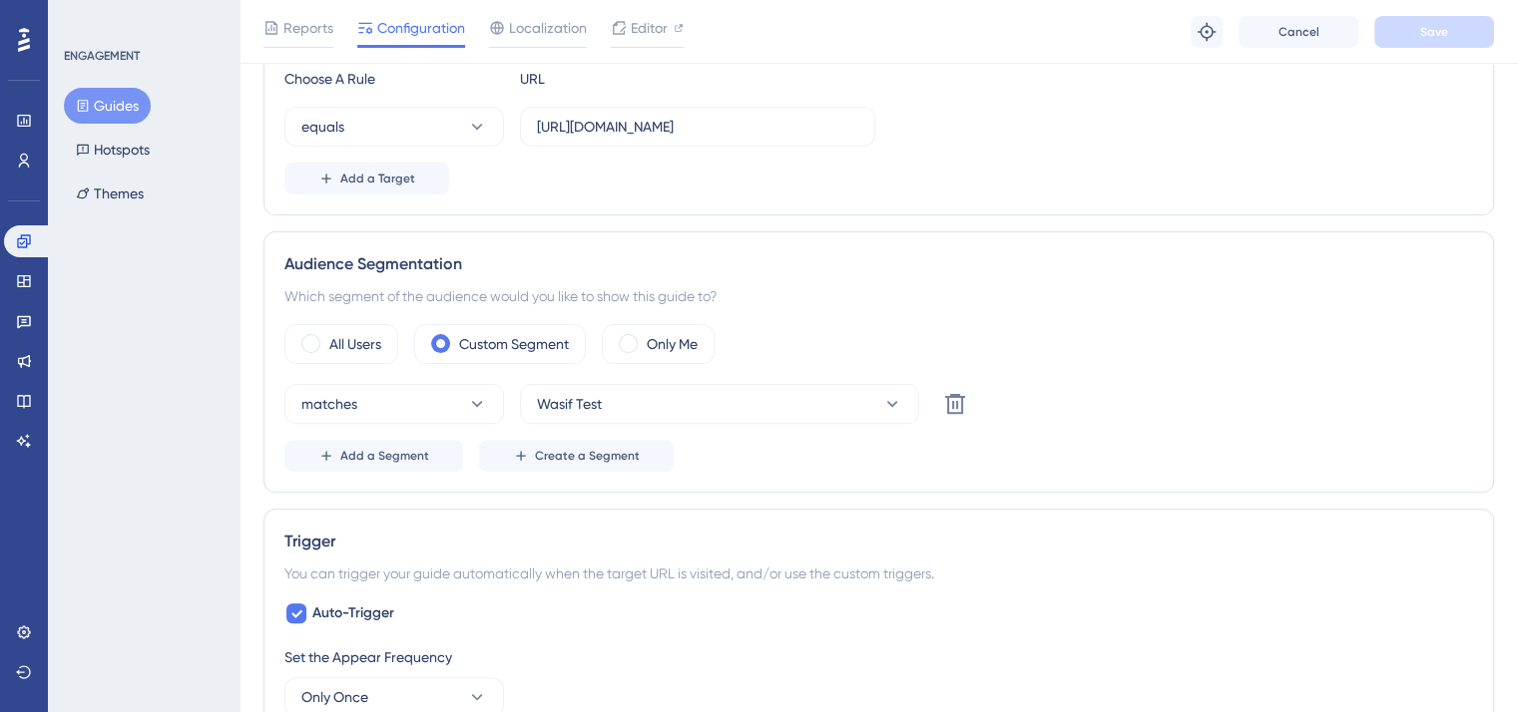
scroll to position [541, 0]
click at [668, 406] on button "Wasif Test" at bounding box center [719, 406] width 399 height 40
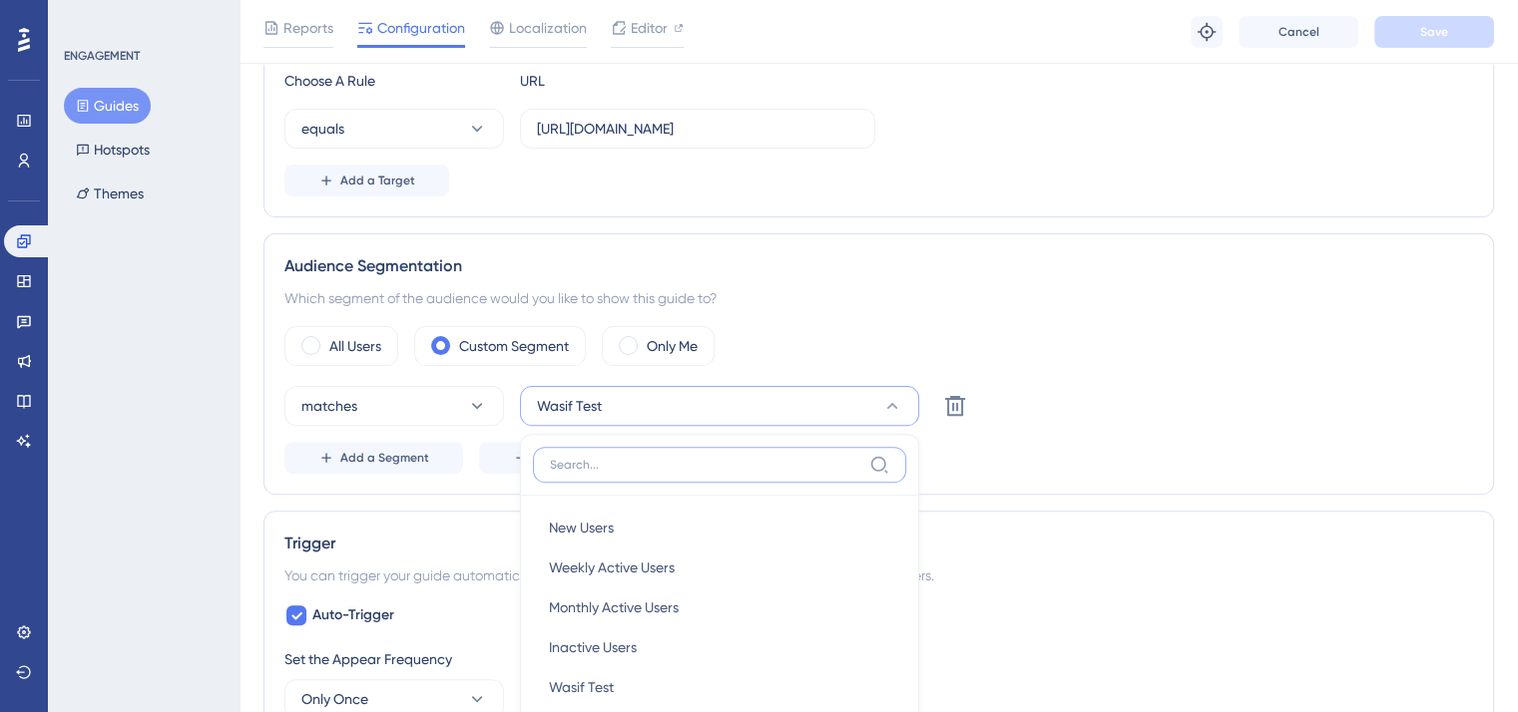
scroll to position [659, 0]
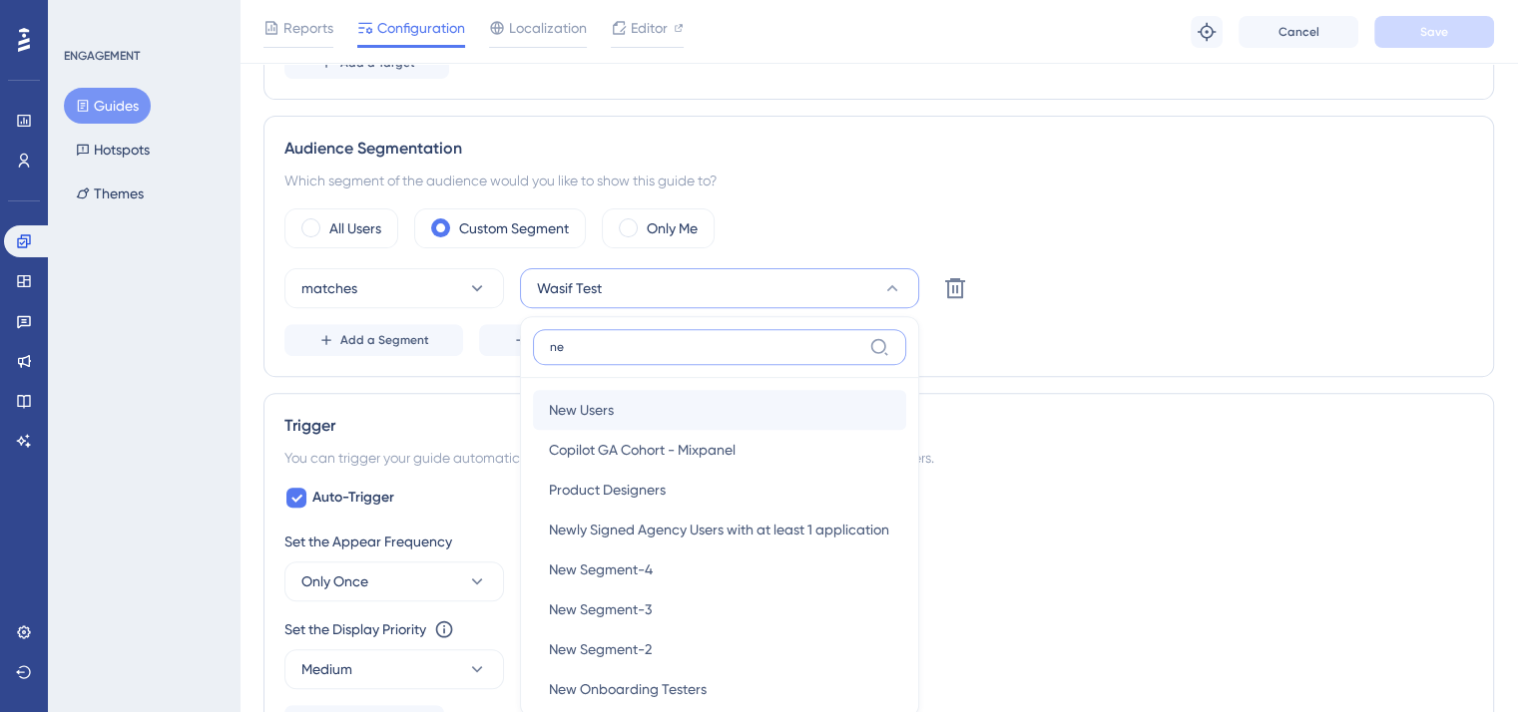
type input "n"
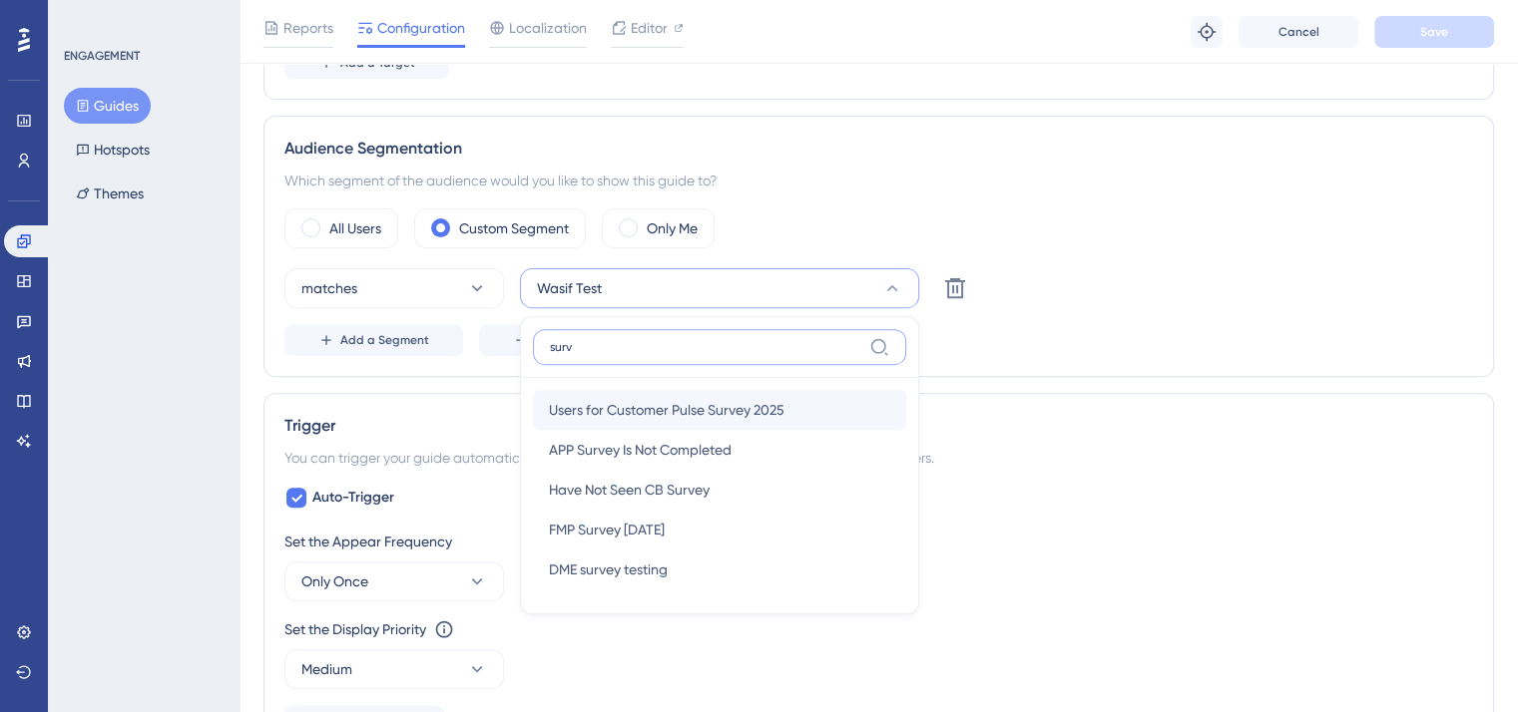
type input "surv"
click at [694, 406] on span "Users for Customer Pulse Survey 2025" at bounding box center [666, 410] width 235 height 24
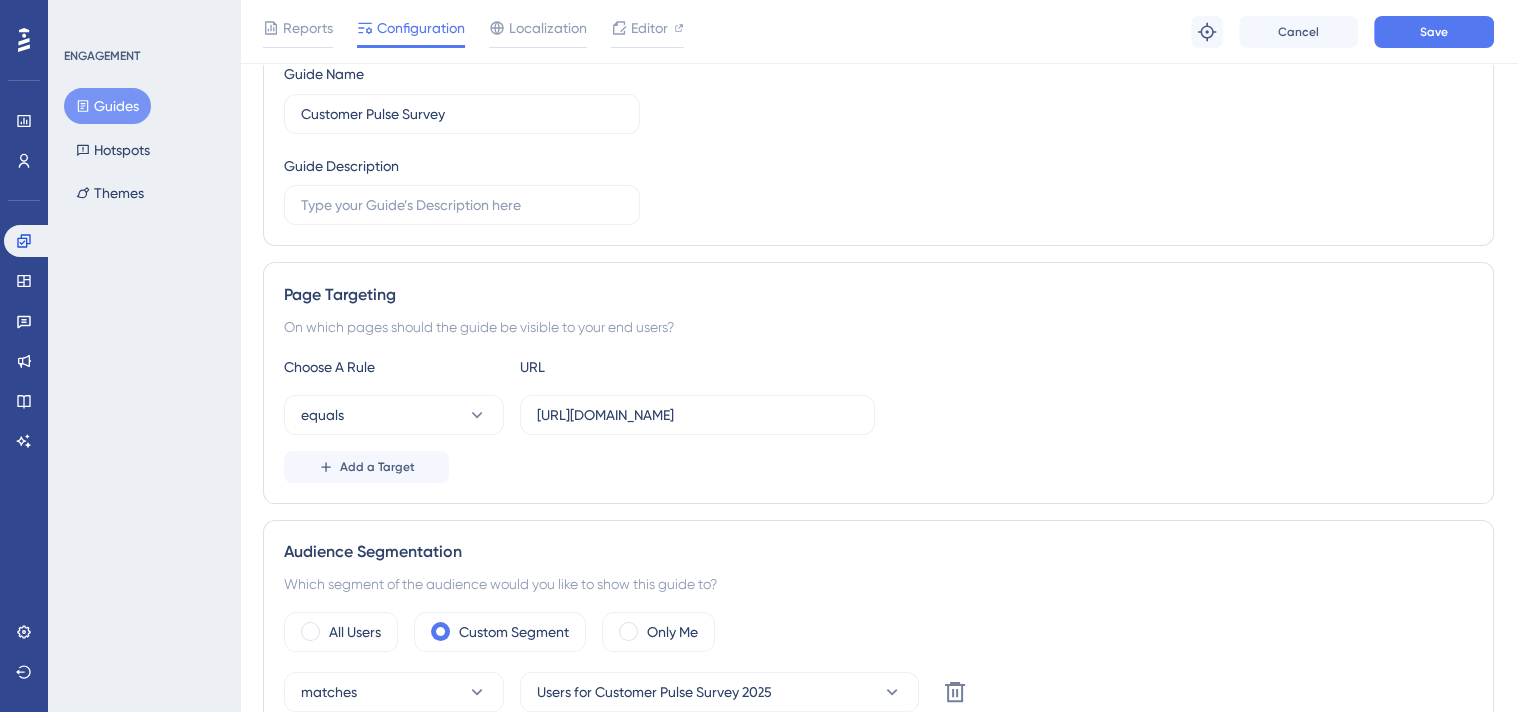
scroll to position [0, 0]
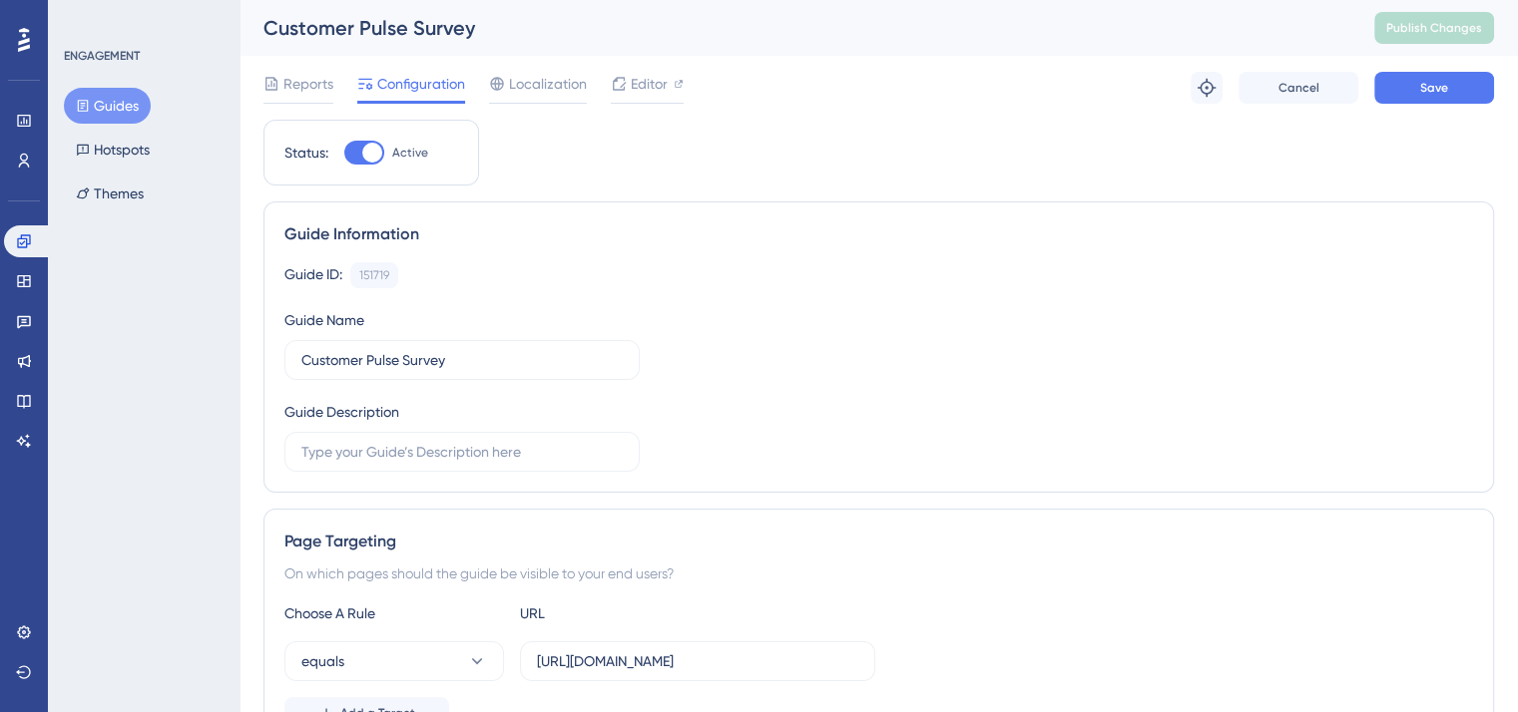
click at [353, 155] on div at bounding box center [364, 153] width 40 height 24
click at [344, 154] on input "Active" at bounding box center [343, 153] width 1 height 1
checkbox input "false"
click at [1416, 81] on button "Save" at bounding box center [1434, 88] width 120 height 32
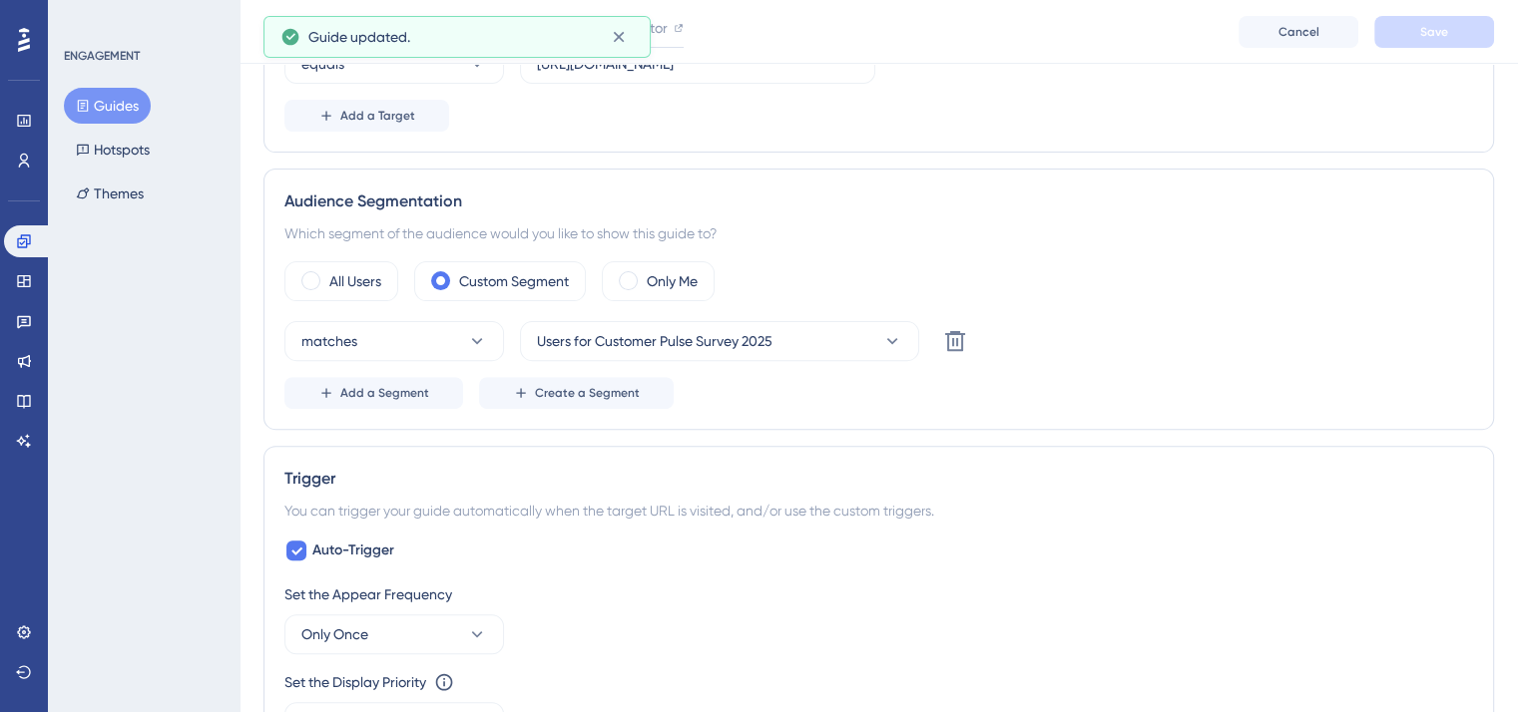
scroll to position [566, 0]
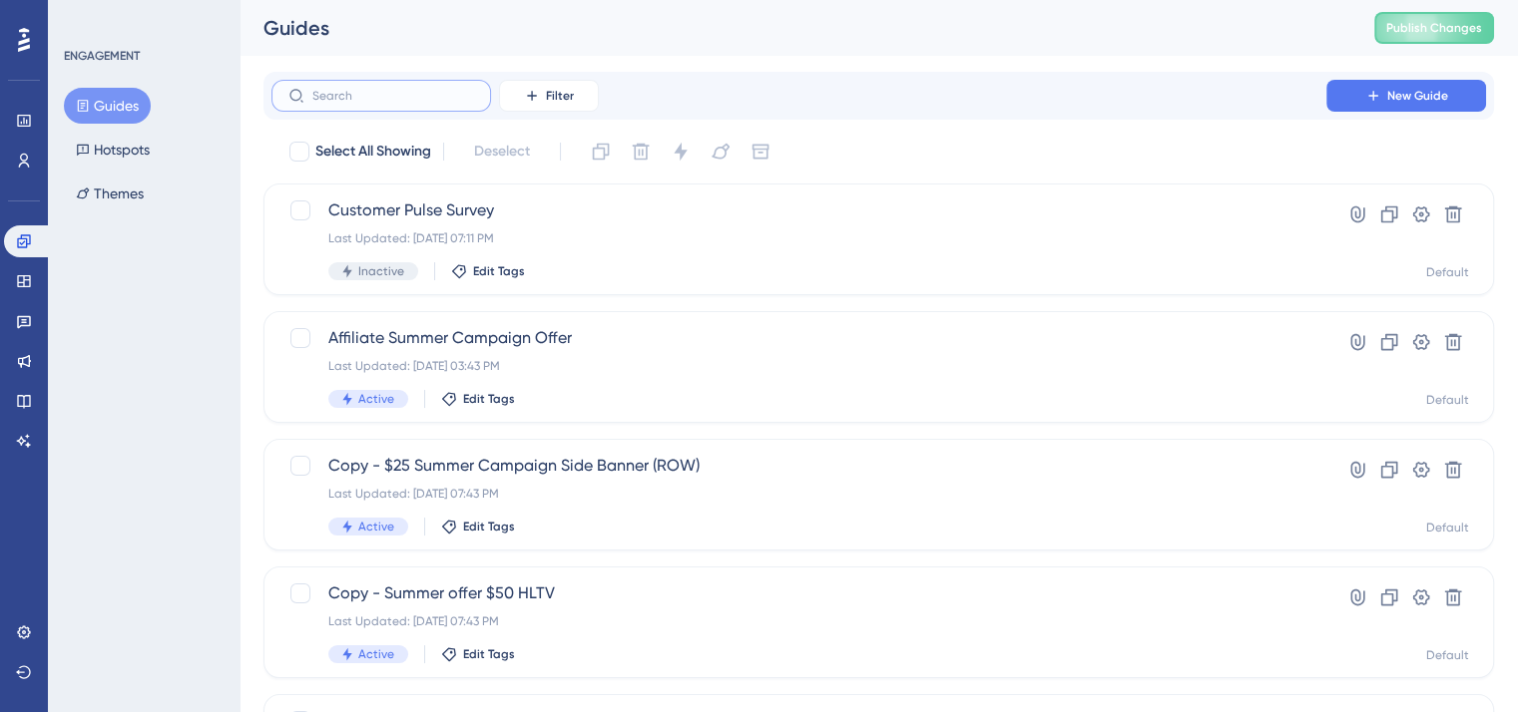
click at [437, 101] on input "text" at bounding box center [393, 96] width 162 height 14
type input "copilot"
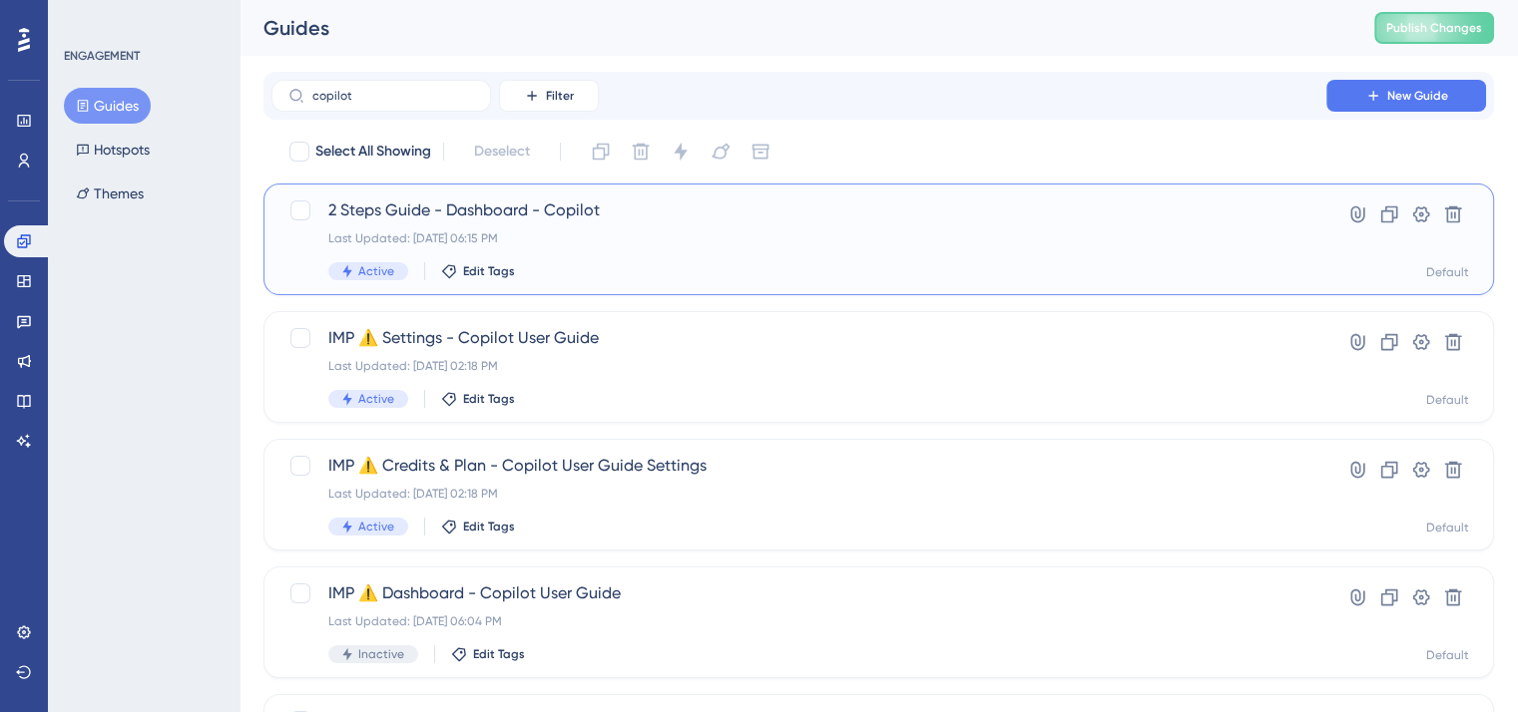
click at [599, 259] on div "2 Steps Guide - Dashboard - Copilot Last Updated: Aug 22 2025, 06:15 PM Active …" at bounding box center [798, 240] width 941 height 82
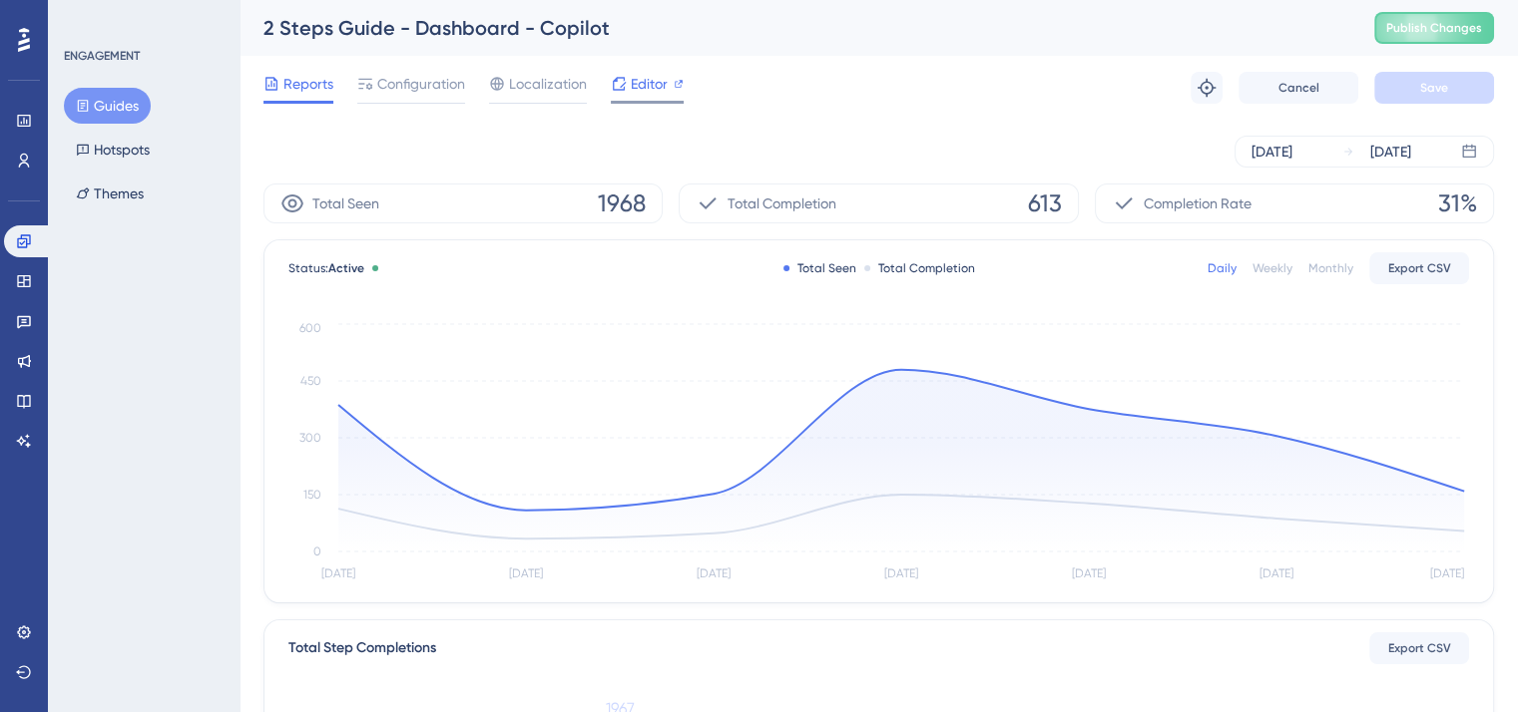
click at [632, 87] on span "Editor" at bounding box center [649, 84] width 37 height 24
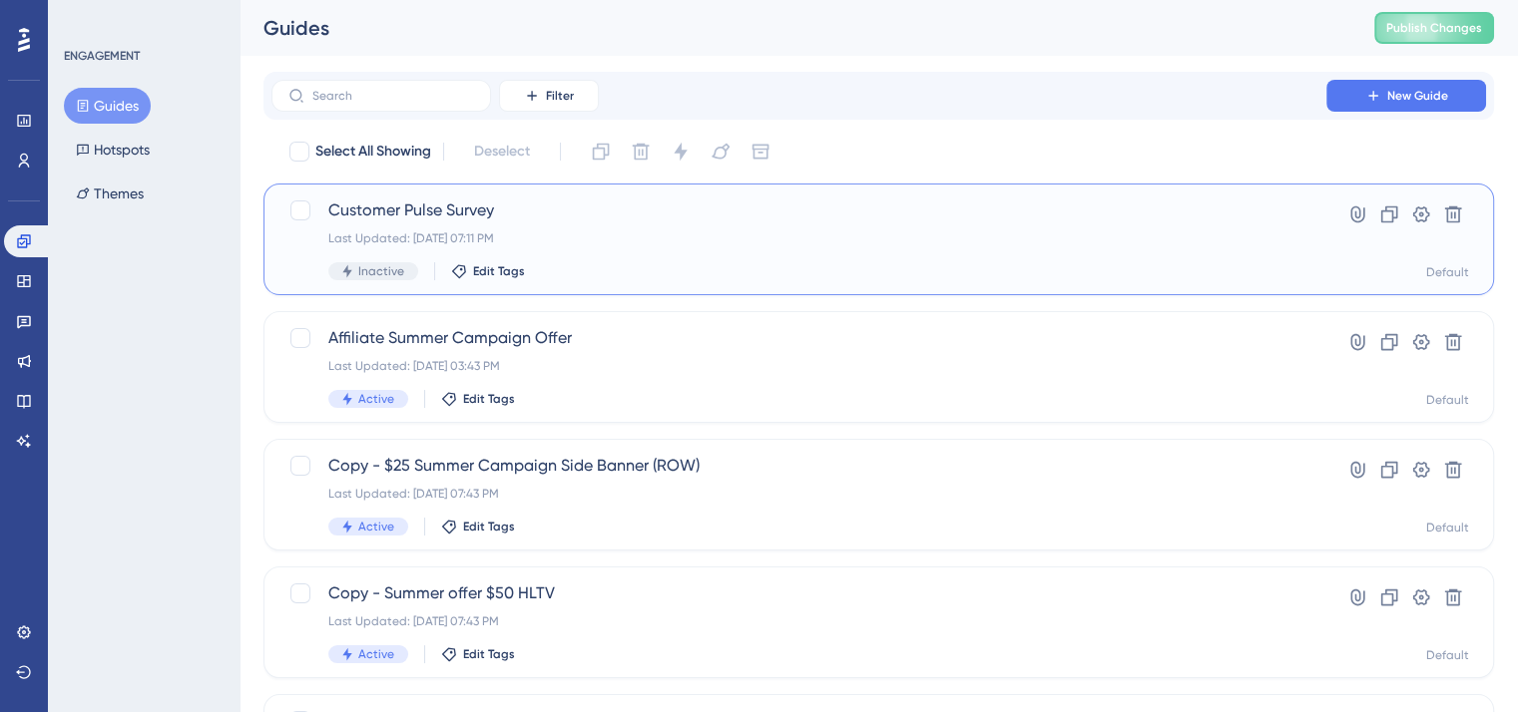
click at [536, 229] on div "Customer Pulse Survey Last Updated: Sep 11 2025, 07:11 PM Inactive Edit Tags" at bounding box center [798, 240] width 941 height 82
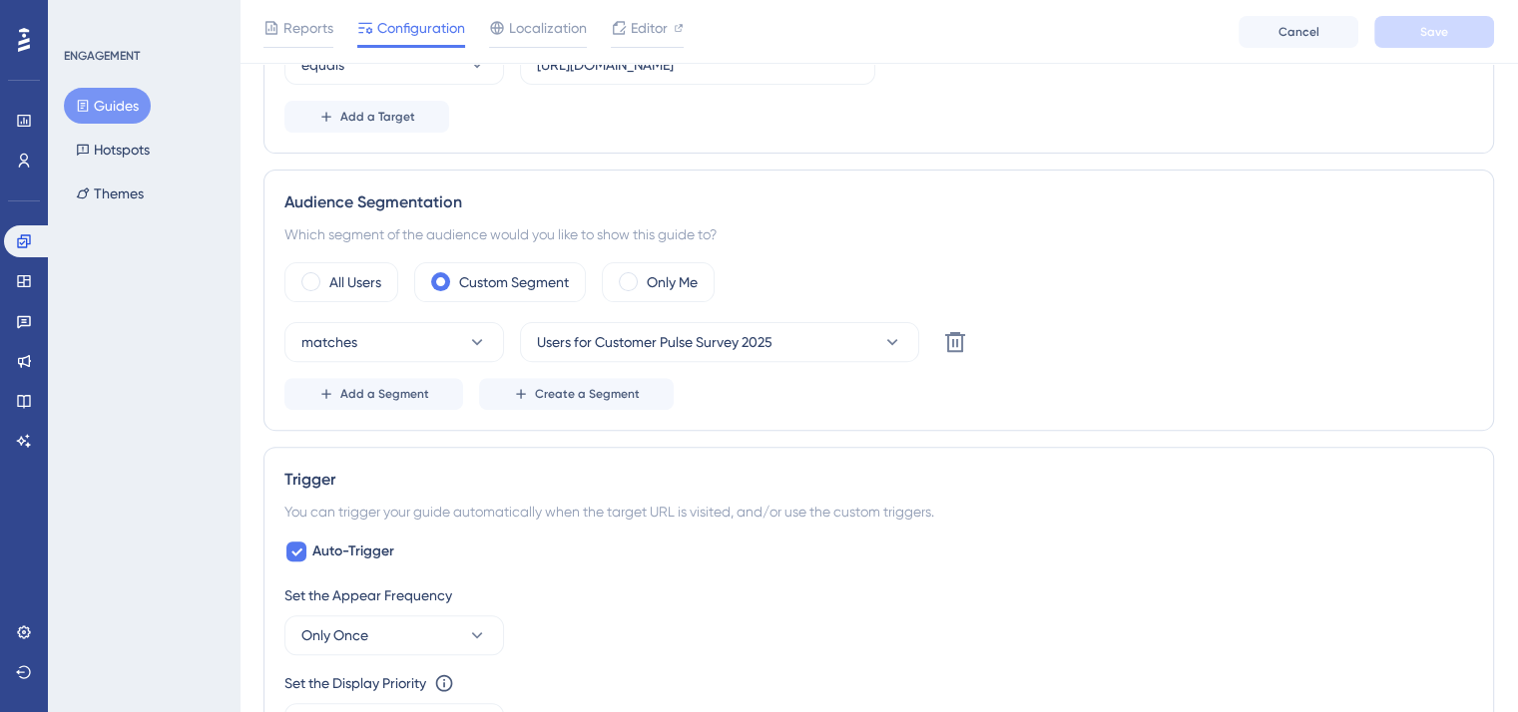
scroll to position [631, 0]
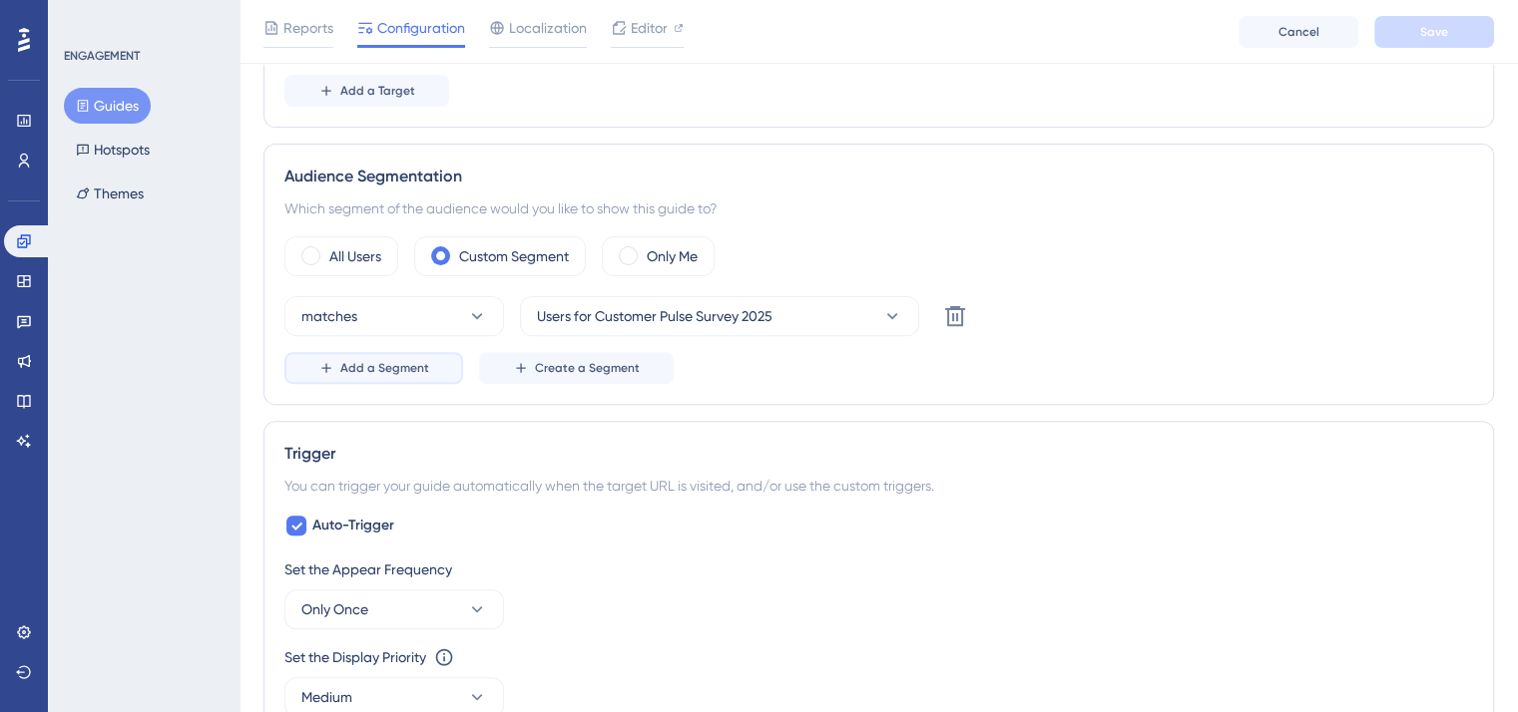
click at [401, 371] on span "Add a Segment" at bounding box center [384, 368] width 89 height 16
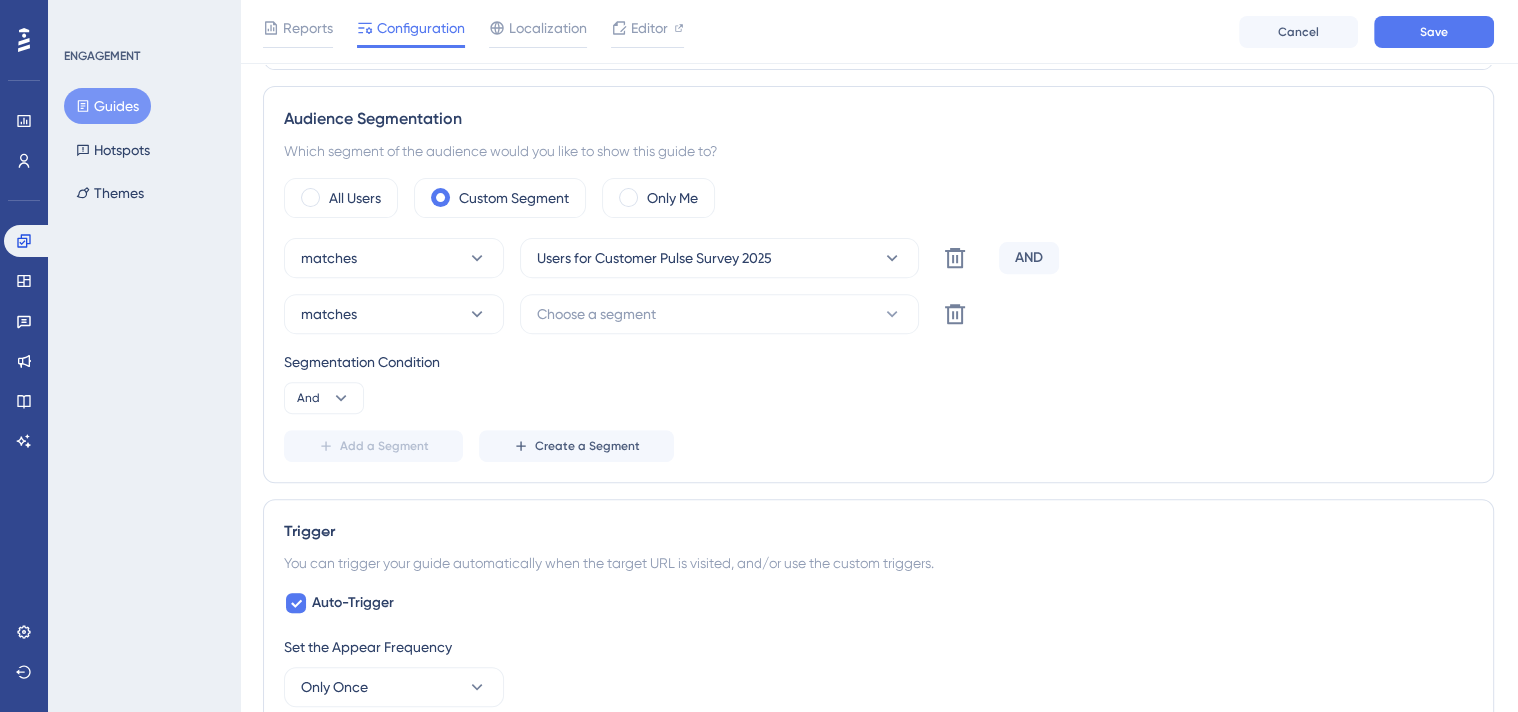
scroll to position [701, 0]
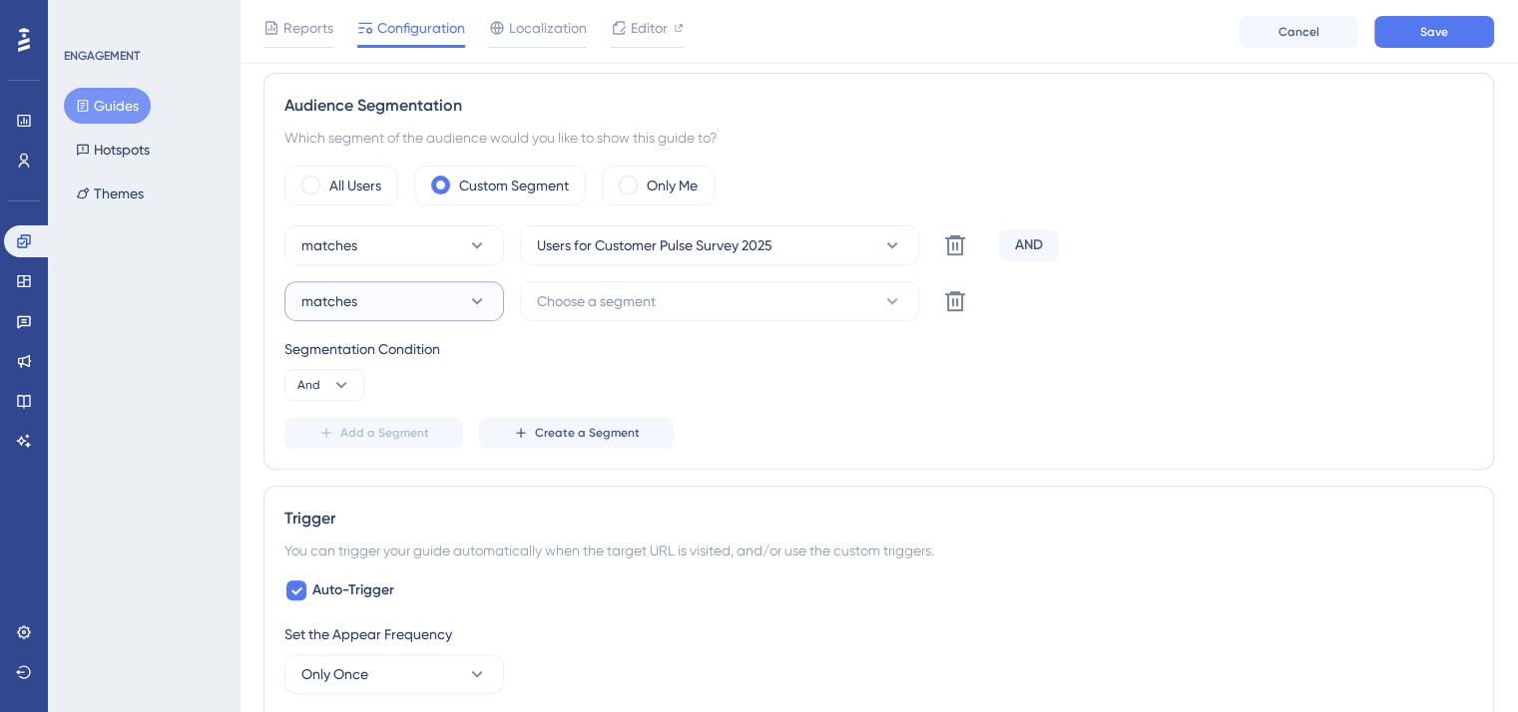
click at [423, 288] on button "matches" at bounding box center [394, 301] width 220 height 40
click at [406, 400] on div "doesn't match doesn't match" at bounding box center [394, 402] width 162 height 40
click at [949, 305] on icon at bounding box center [955, 301] width 24 height 24
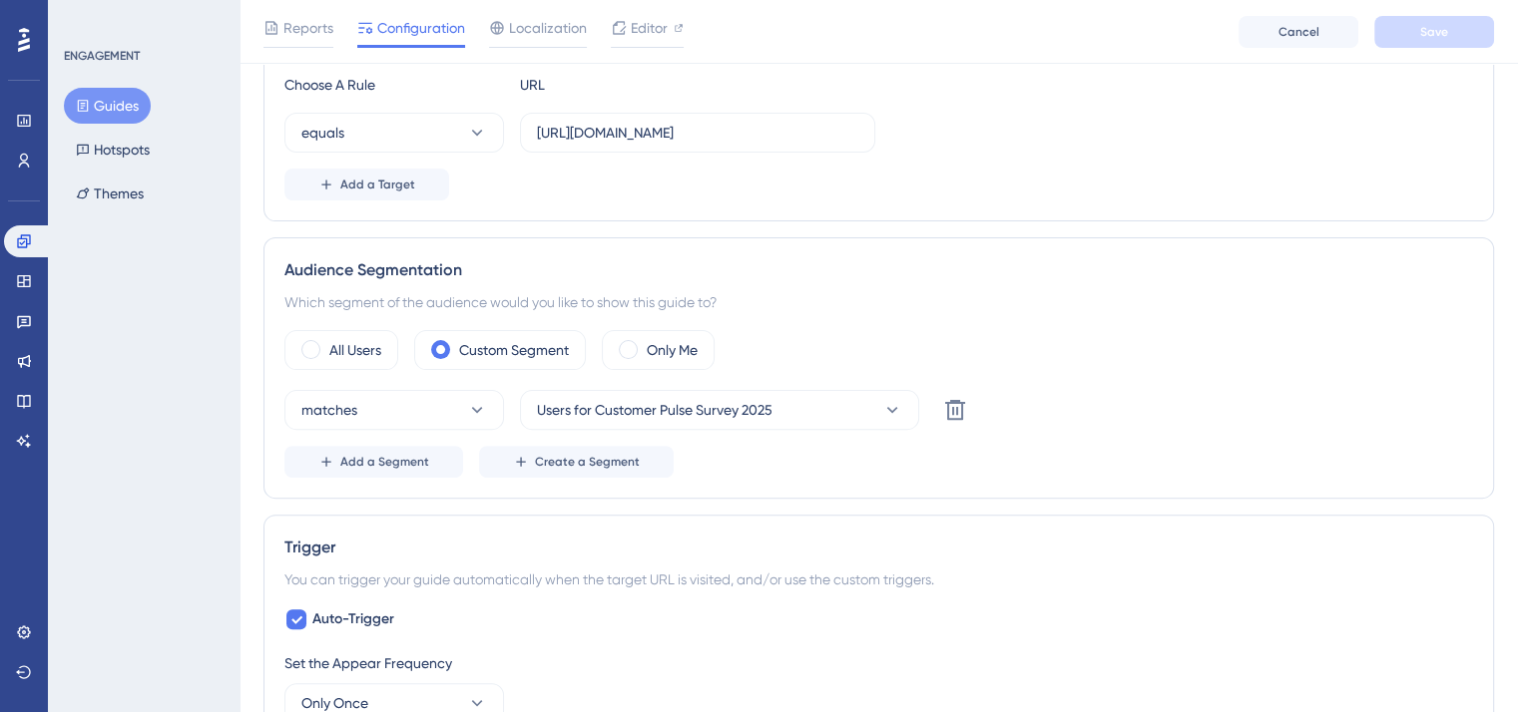
scroll to position [587, 0]
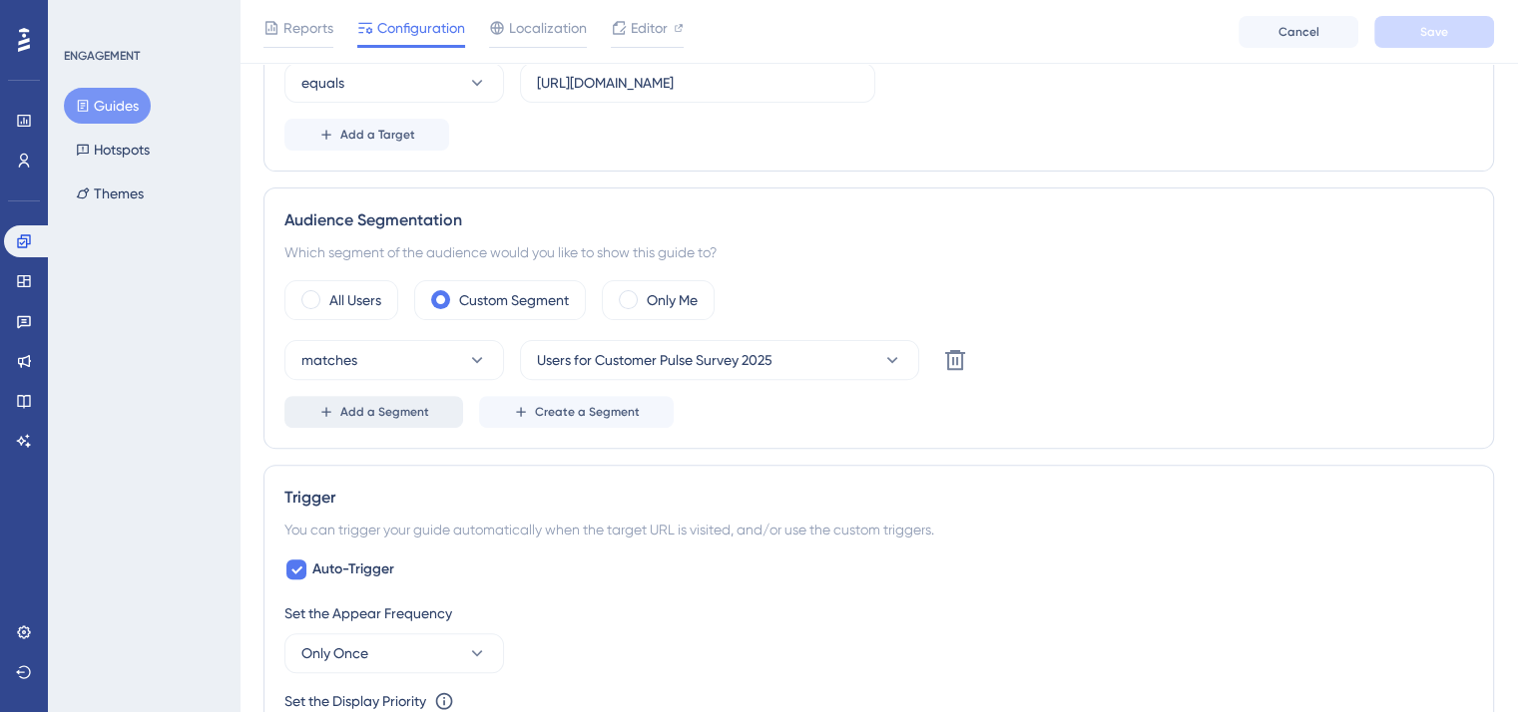
click at [361, 399] on button "Add a Segment" at bounding box center [373, 412] width 179 height 32
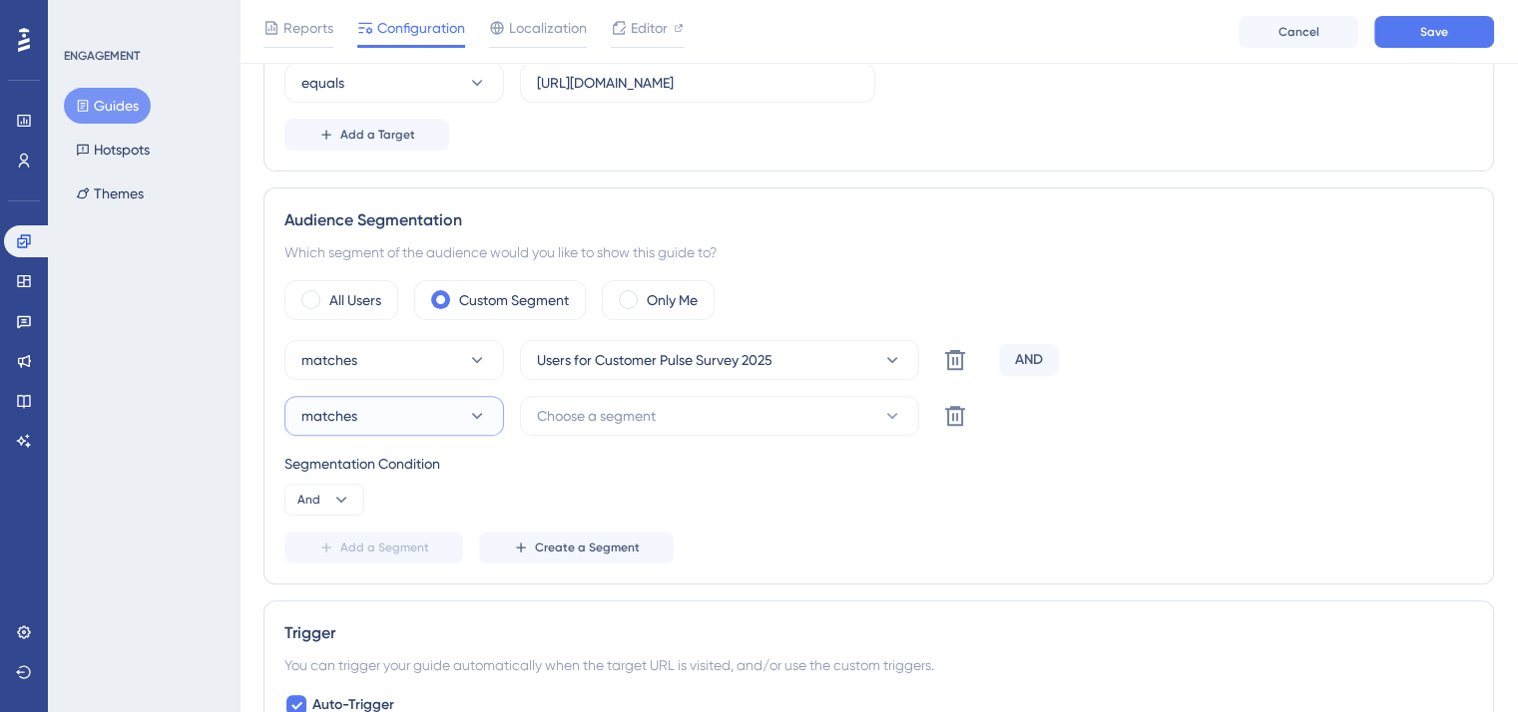
click at [395, 410] on button "matches" at bounding box center [394, 416] width 220 height 40
click at [395, 521] on span "doesn't match" at bounding box center [358, 517] width 91 height 24
click at [650, 427] on button "Choose a segment" at bounding box center [719, 416] width 399 height 40
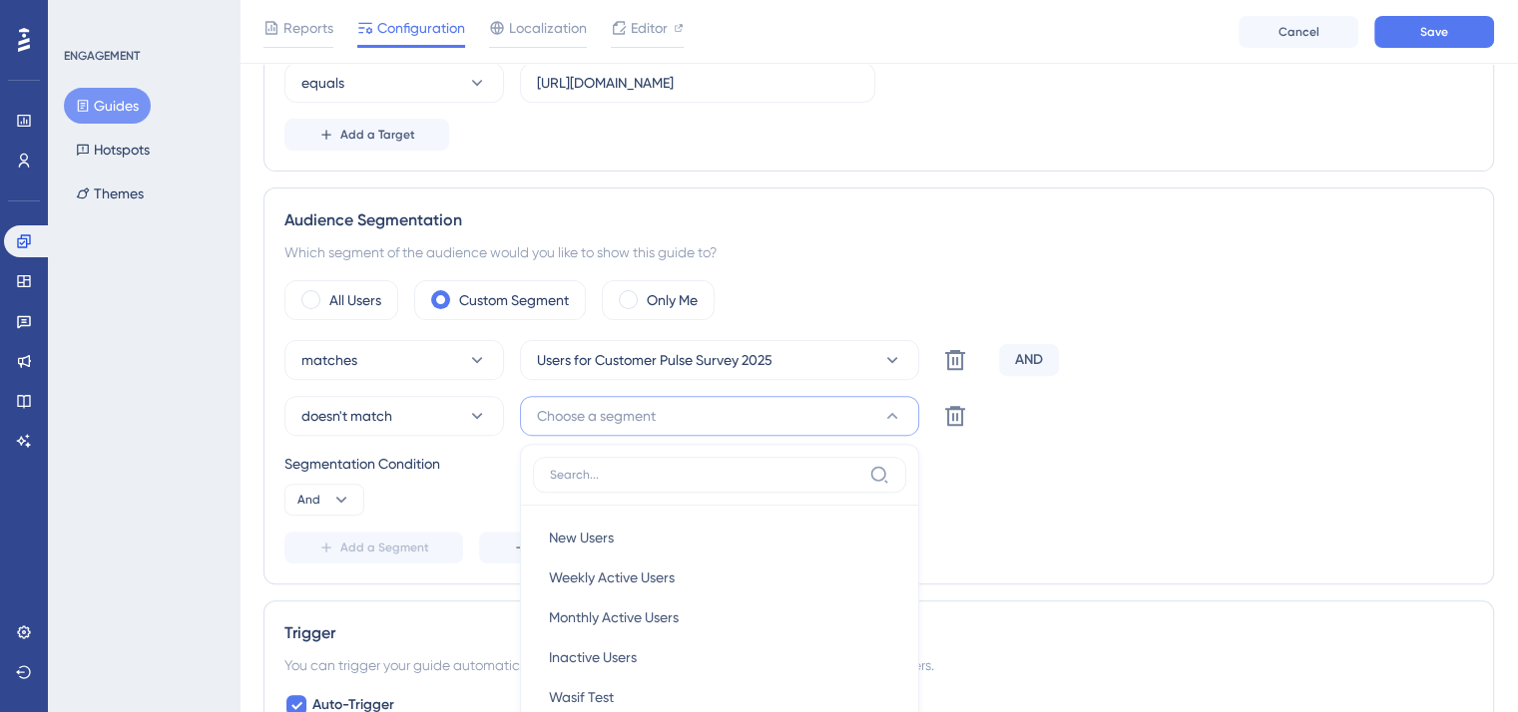
scroll to position [788, 0]
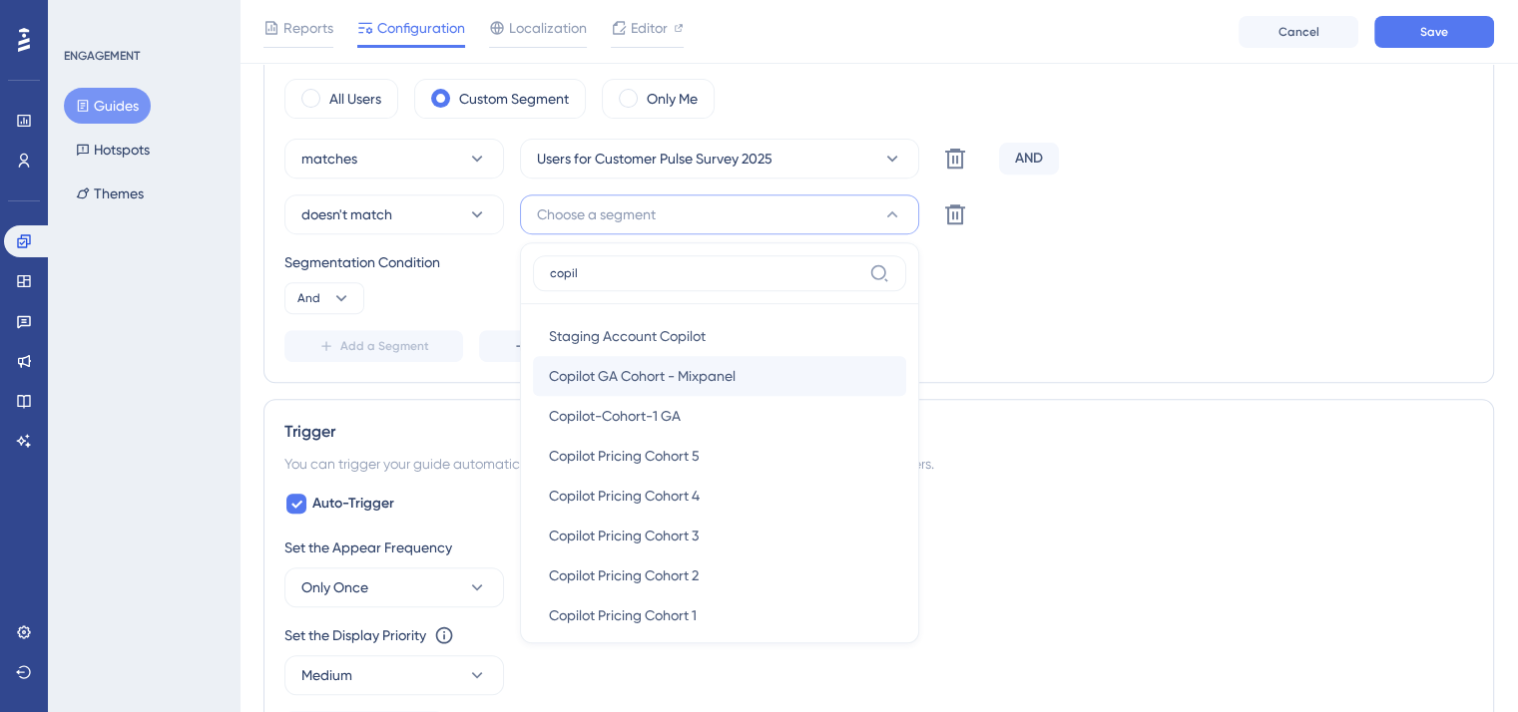
type input "copil"
click at [675, 382] on span "Copilot GA Cohort - Mixpanel" at bounding box center [642, 376] width 187 height 24
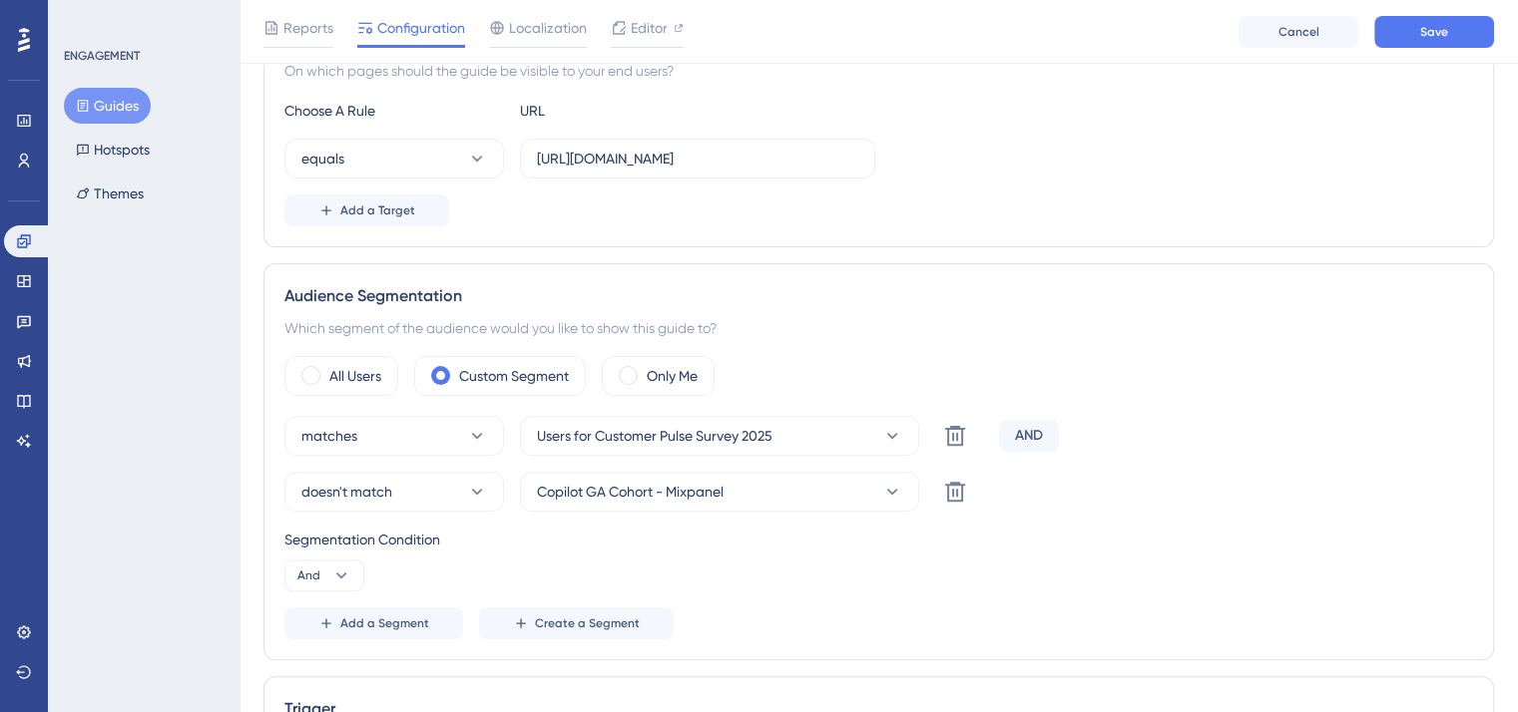
scroll to position [511, 0]
click at [1454, 43] on button "Save" at bounding box center [1434, 32] width 120 height 32
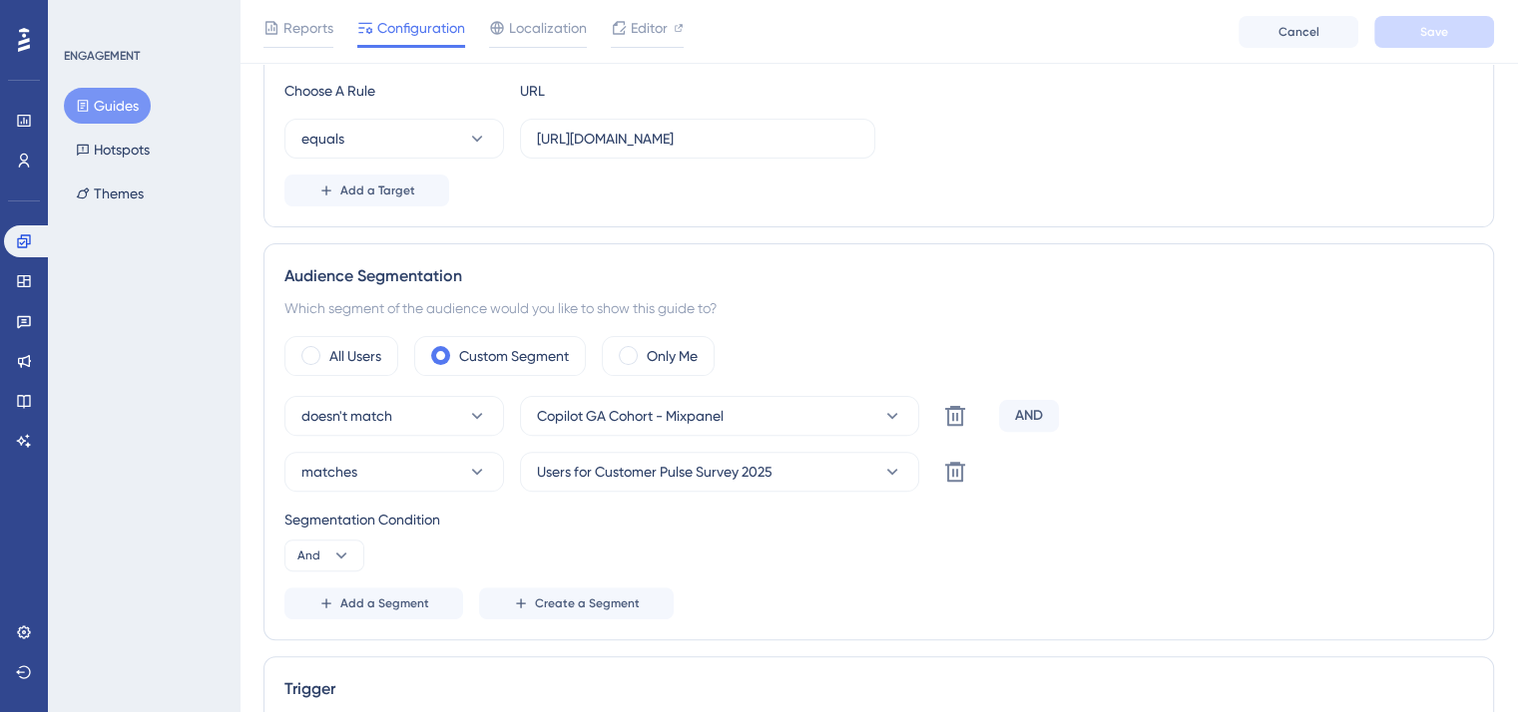
scroll to position [523, 0]
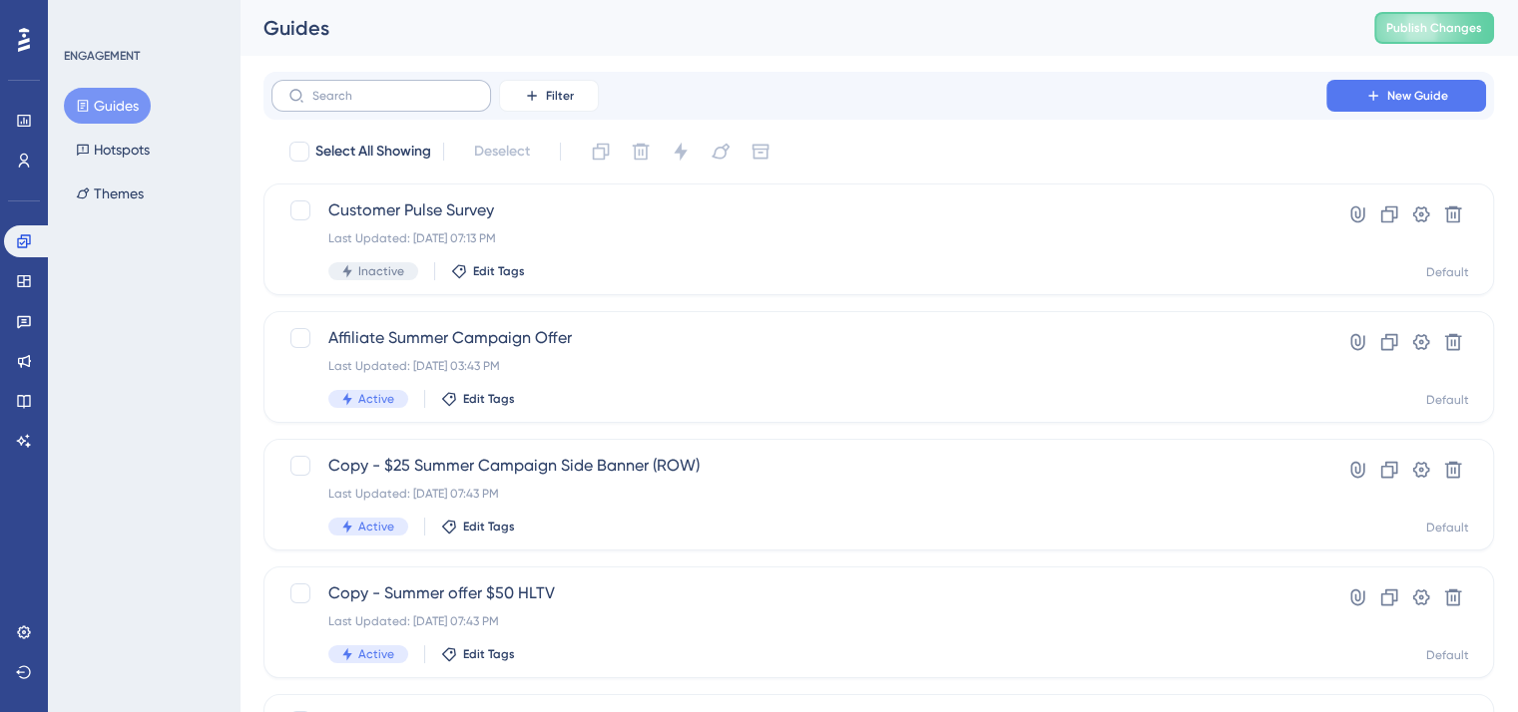
click at [407, 104] on label at bounding box center [381, 96] width 220 height 32
click at [407, 103] on input "text" at bounding box center [393, 96] width 162 height 14
type input "copilot"
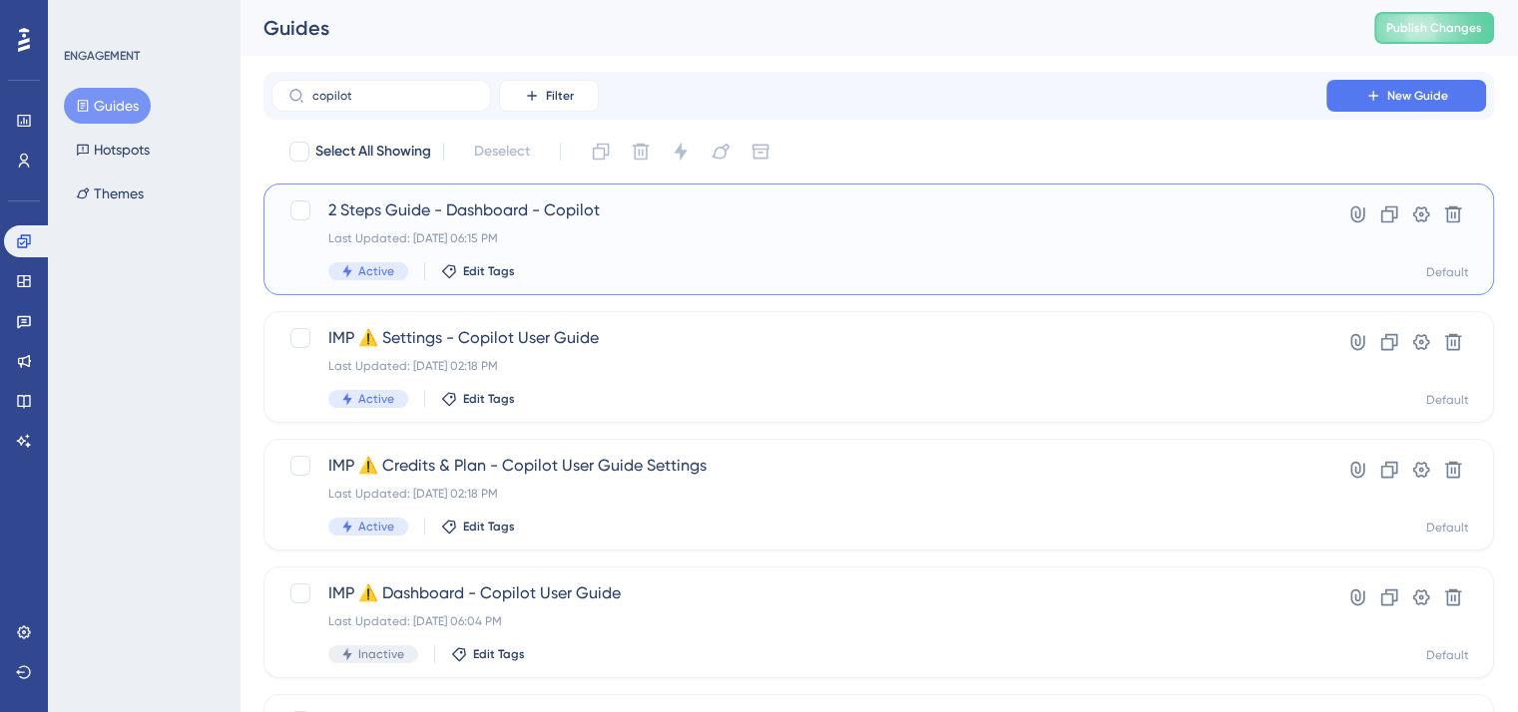
click at [606, 243] on div "Last Updated: Aug 22 2025, 06:15 PM" at bounding box center [798, 239] width 941 height 16
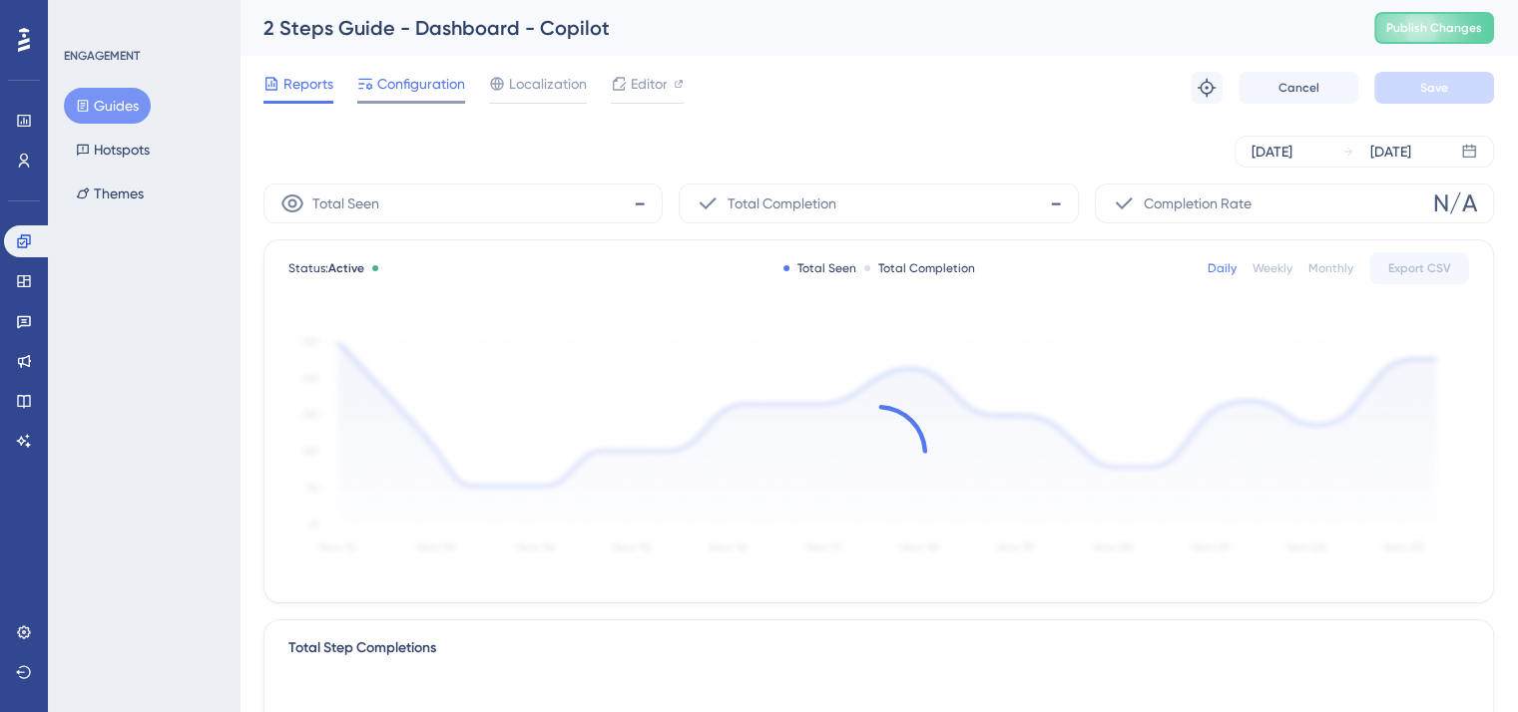
click at [431, 85] on span "Configuration" at bounding box center [421, 84] width 88 height 24
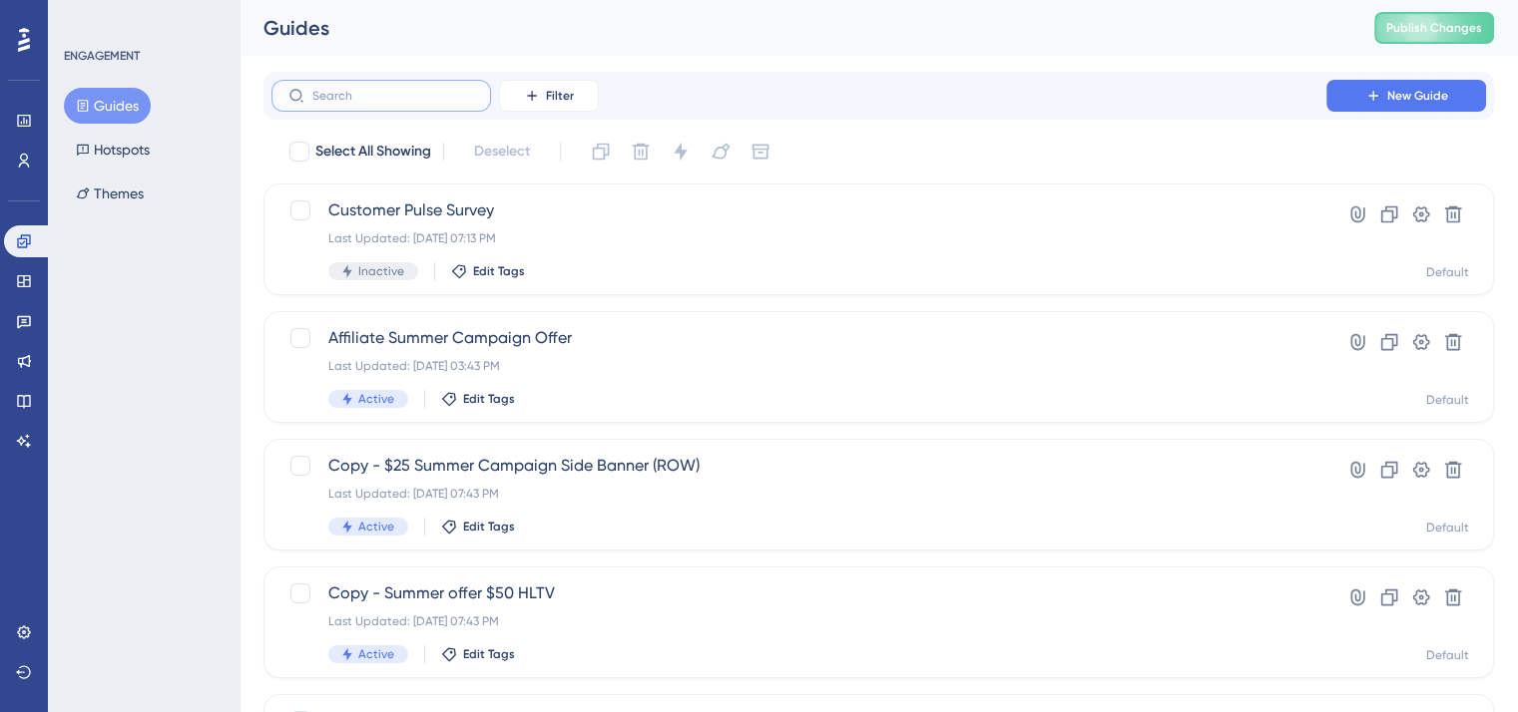
click at [365, 90] on input "text" at bounding box center [393, 96] width 162 height 14
type input "copilot"
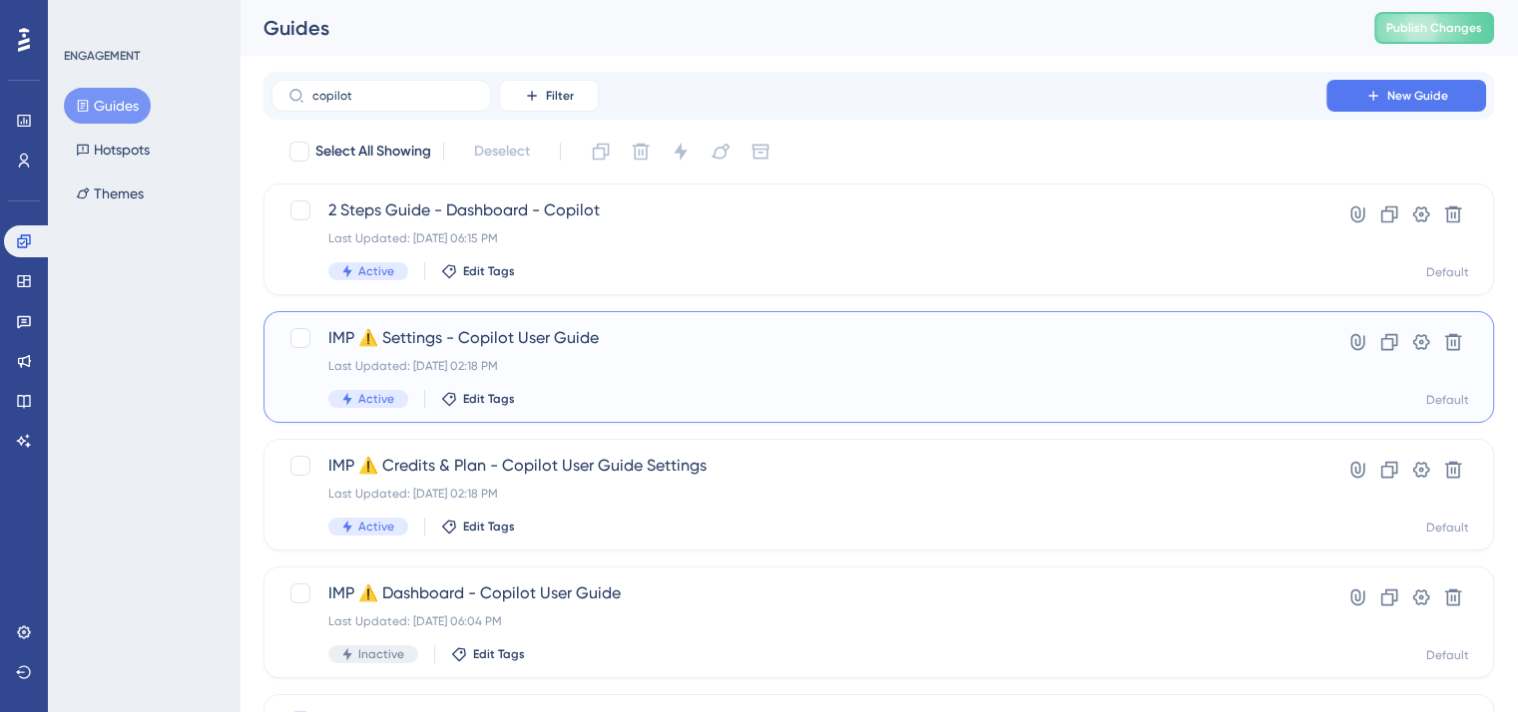
click at [608, 372] on div "Last Updated: Aug 20 2025, 02:18 PM" at bounding box center [798, 366] width 941 height 16
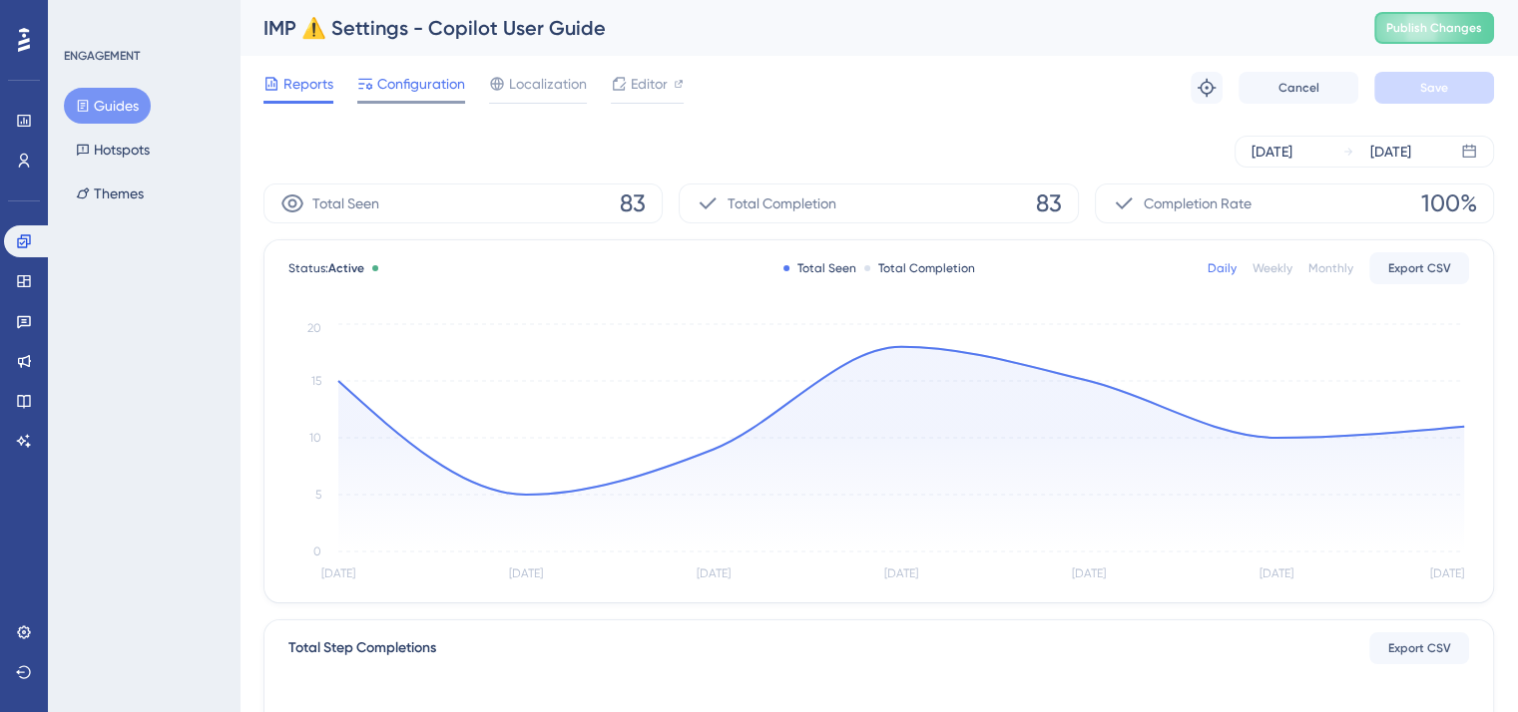
click at [410, 88] on span "Configuration" at bounding box center [421, 84] width 88 height 24
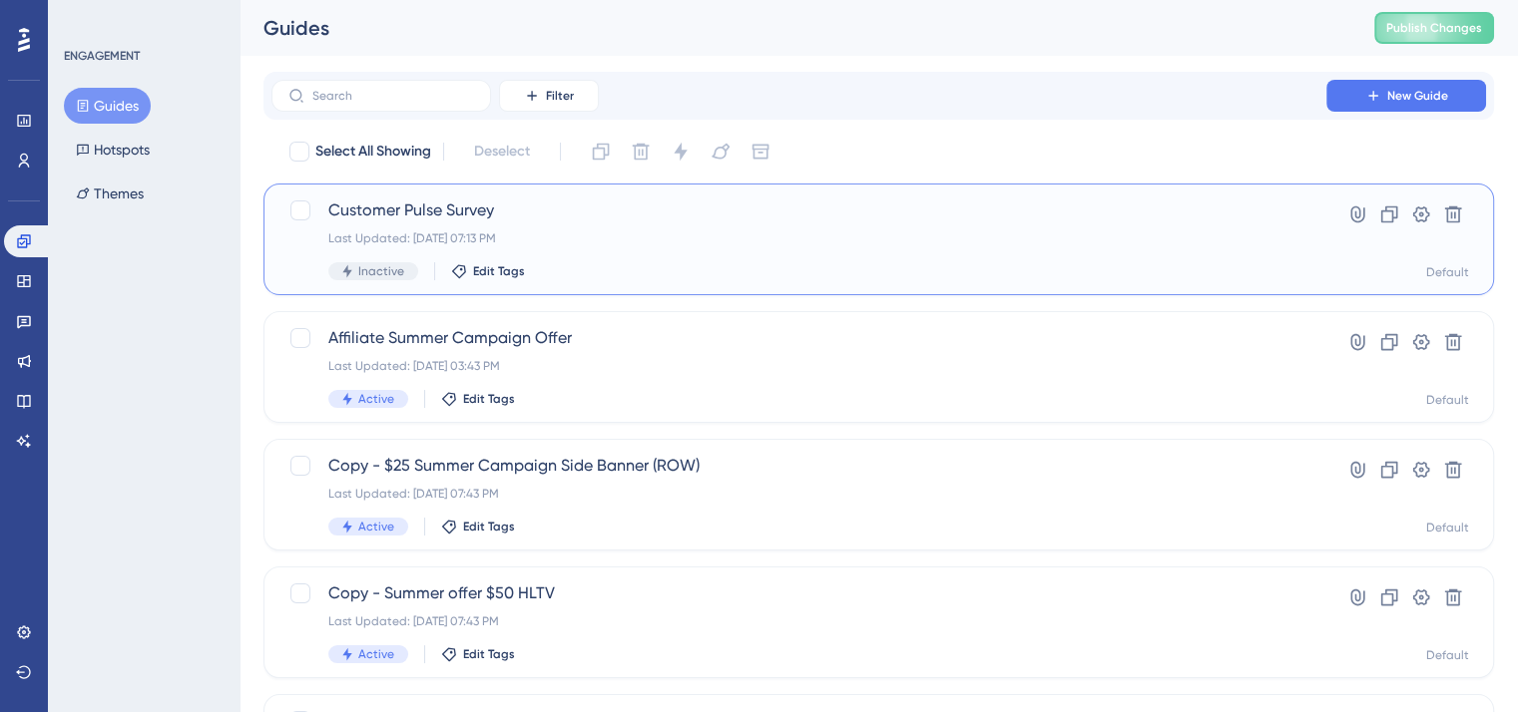
click at [542, 243] on div "Last Updated: Sep 11 2025, 07:13 PM" at bounding box center [798, 239] width 941 height 16
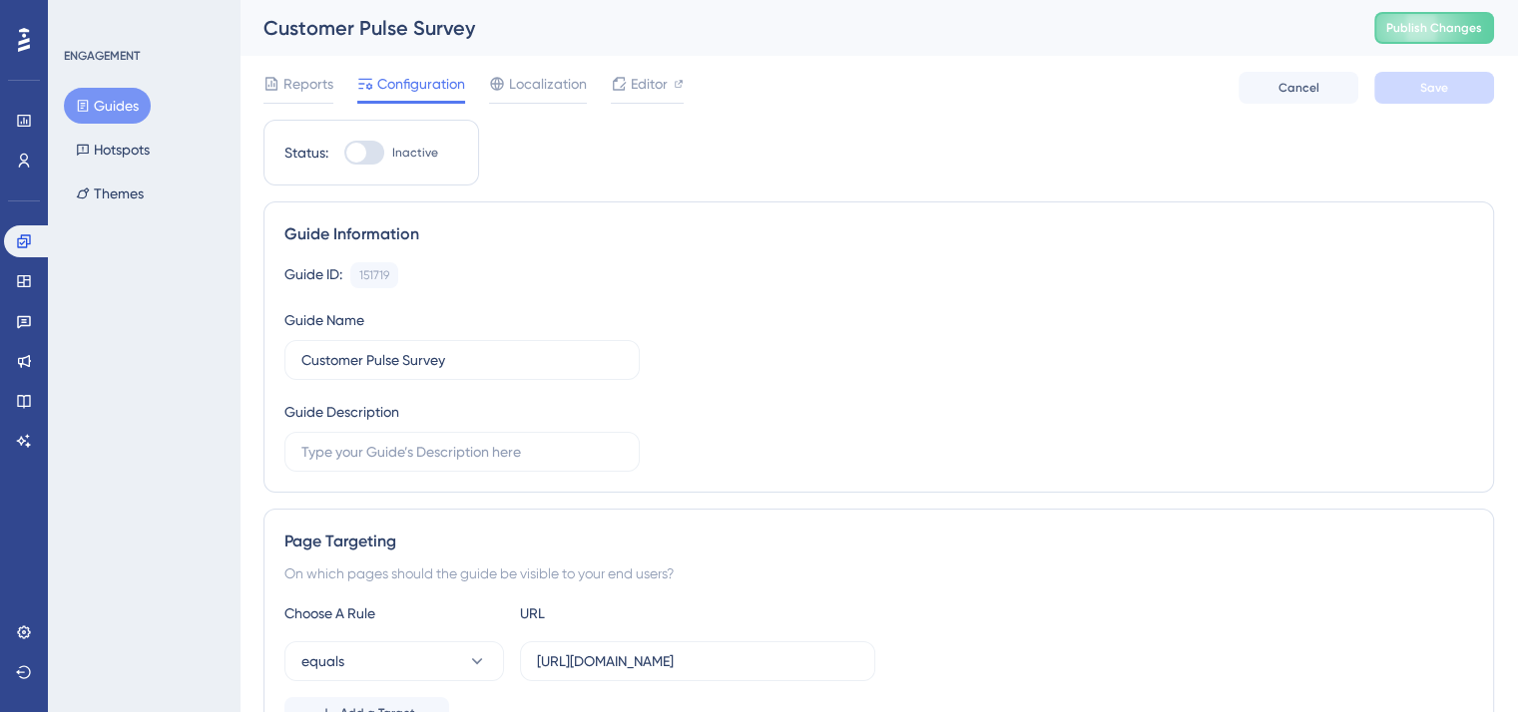
click at [357, 161] on div at bounding box center [356, 153] width 20 height 20
click at [344, 154] on input "Inactive" at bounding box center [343, 153] width 1 height 1
checkbox input "true"
click at [1420, 89] on span "Save" at bounding box center [1434, 88] width 28 height 16
click at [1443, 28] on span "Publish Changes" at bounding box center [1434, 28] width 96 height 16
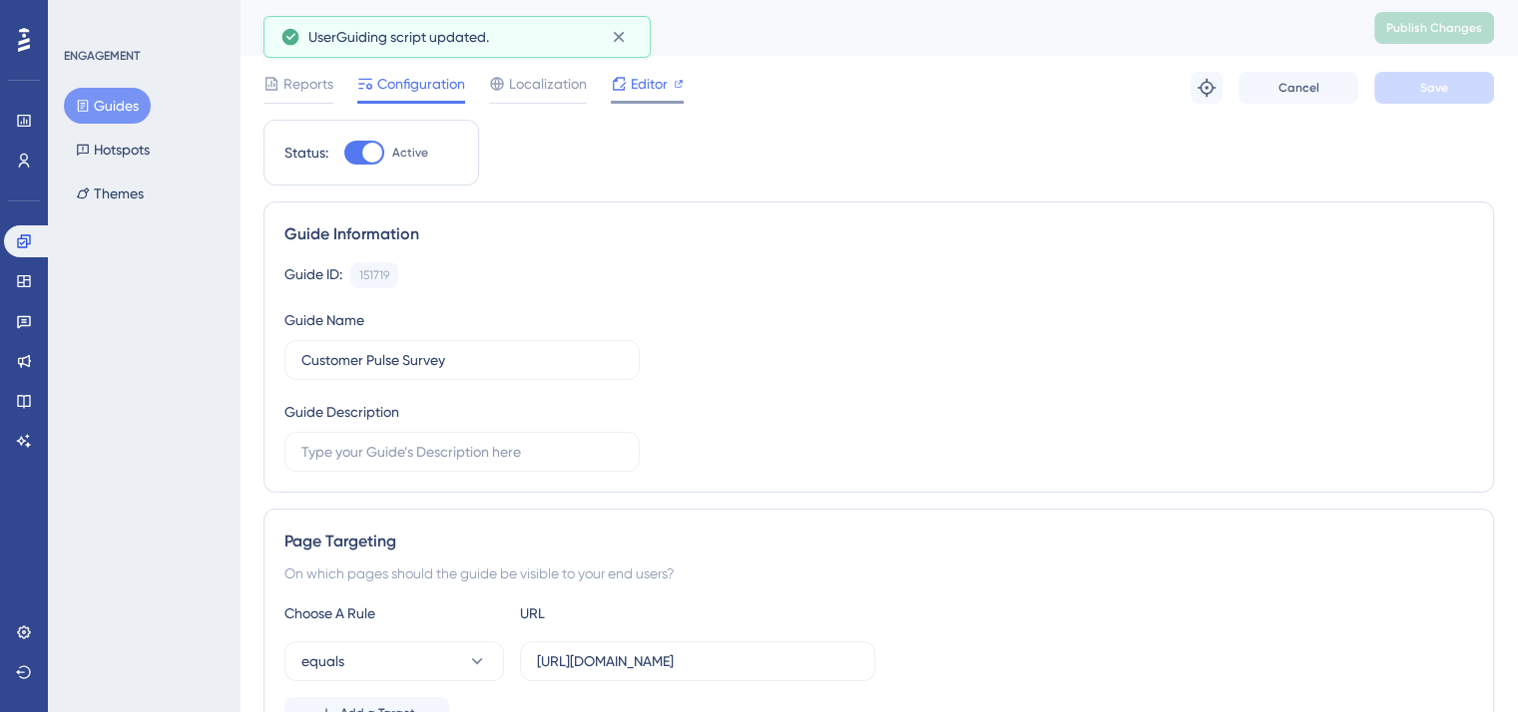
click at [662, 73] on span "Editor" at bounding box center [649, 84] width 37 height 24
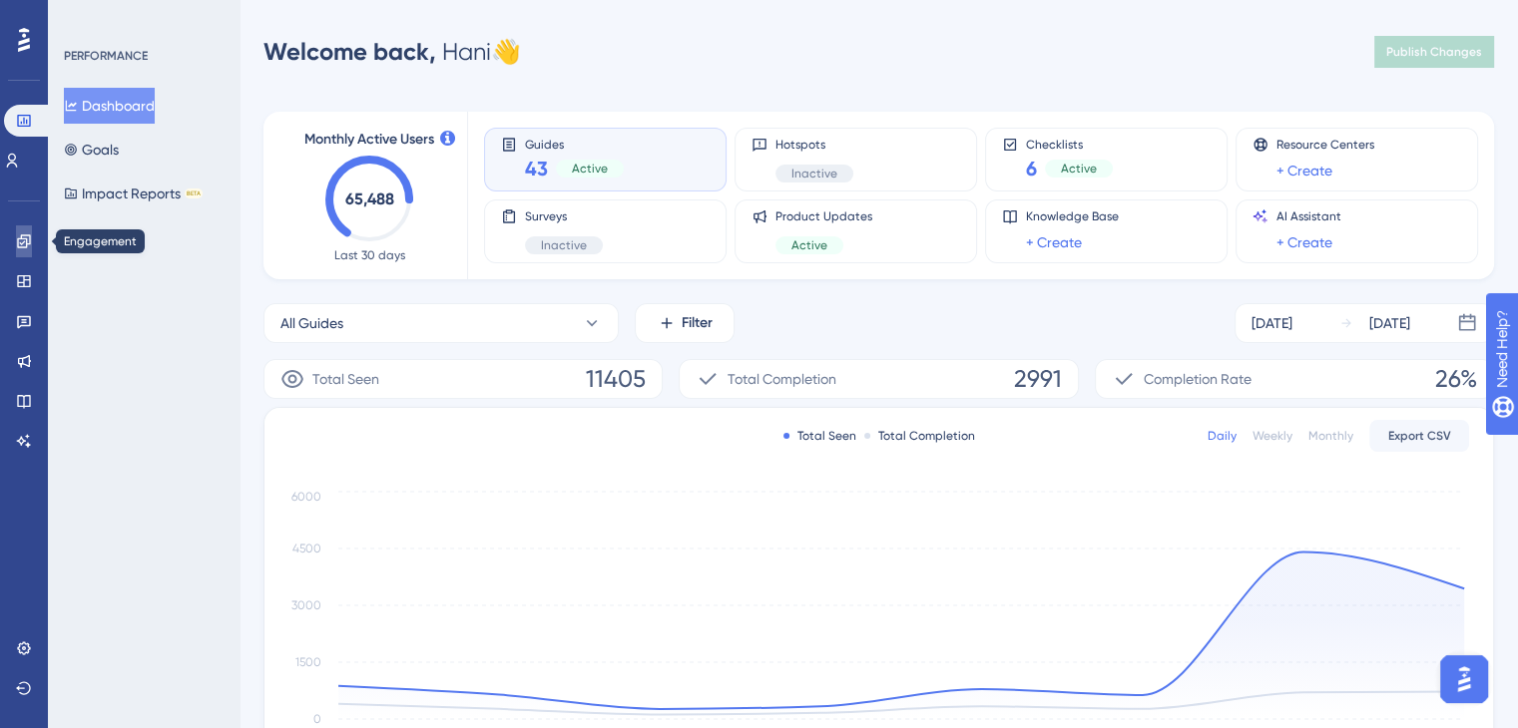
click at [19, 242] on icon at bounding box center [24, 241] width 16 height 16
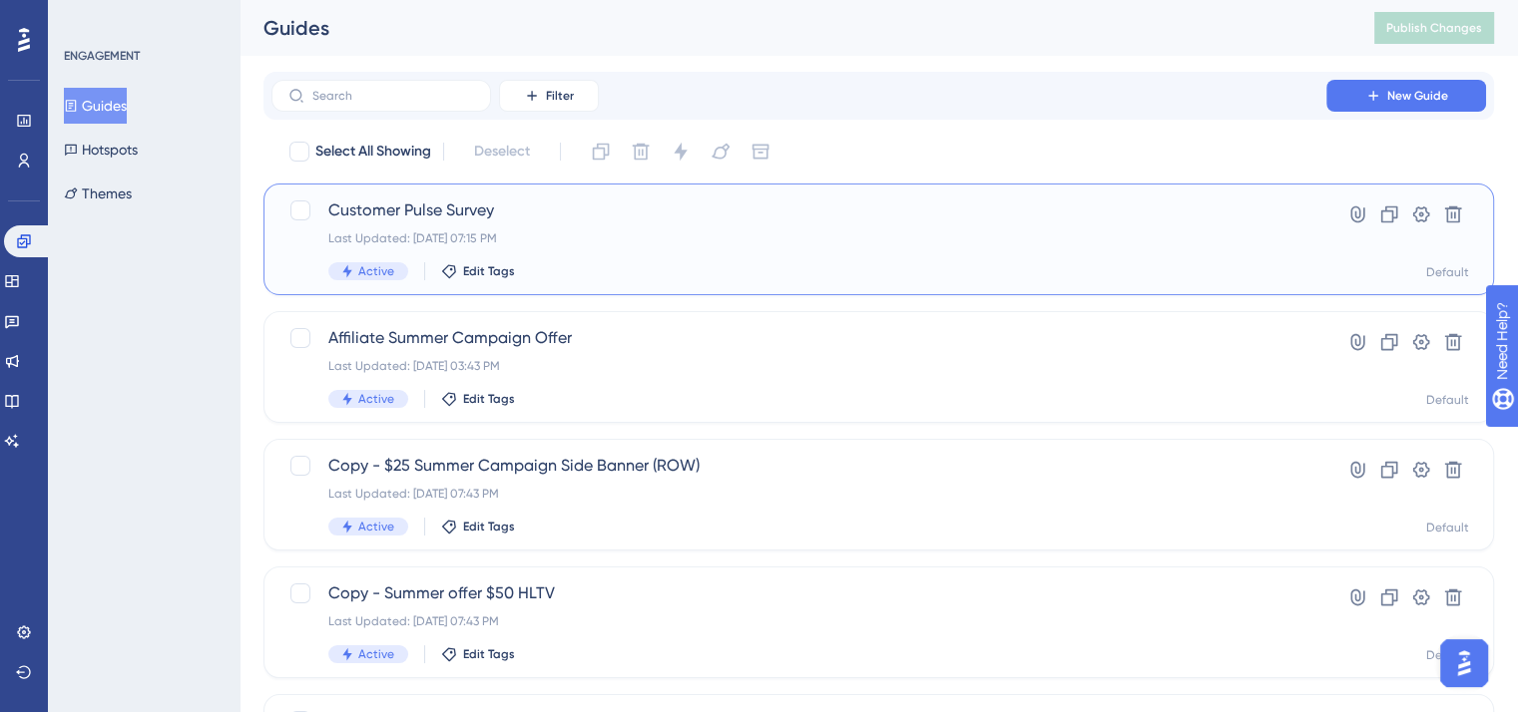
click at [457, 231] on div "Last Updated: [DATE] 07:15 PM" at bounding box center [798, 239] width 941 height 16
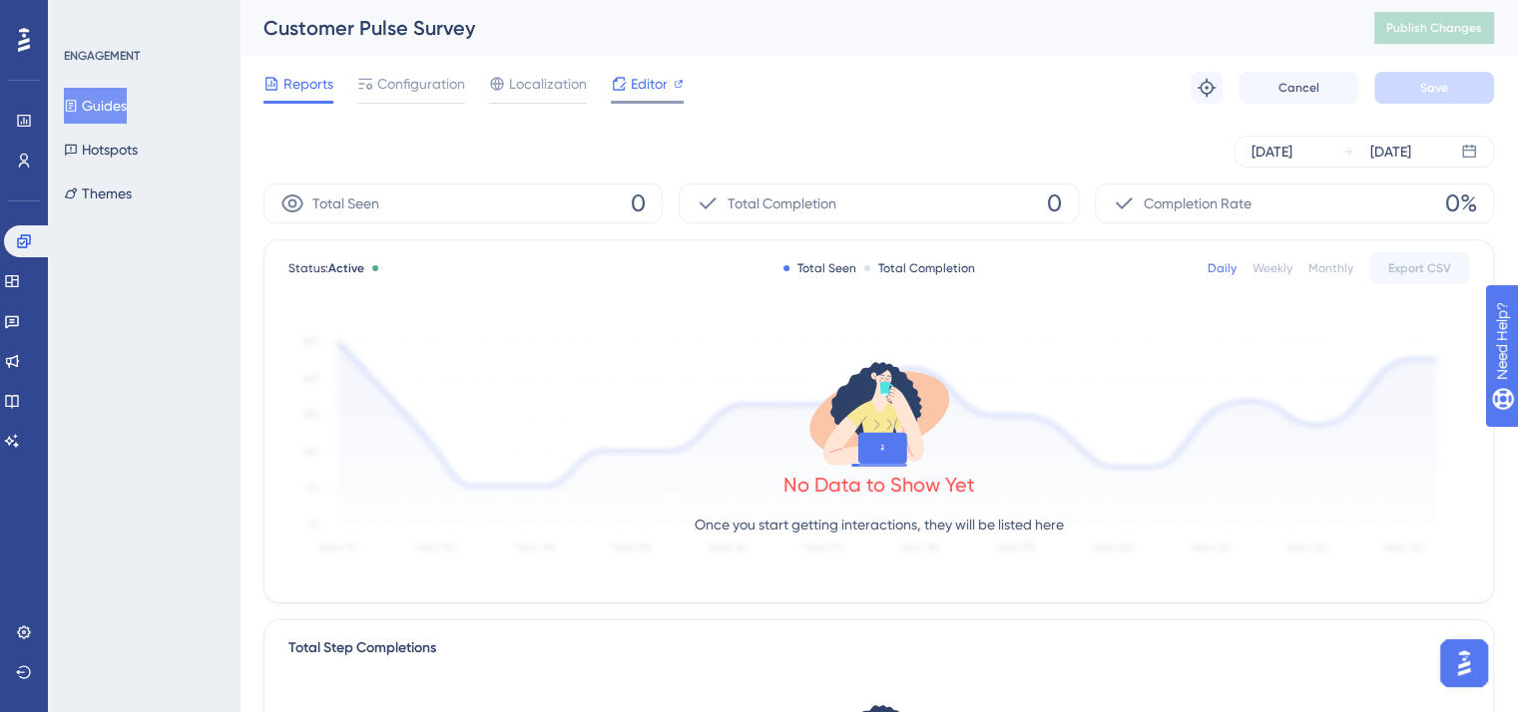
click at [646, 91] on span "Editor" at bounding box center [649, 84] width 37 height 24
click at [419, 37] on div "Customer Pulse Survey" at bounding box center [793, 28] width 1061 height 28
click at [446, 25] on div "Customer Pulse Survey" at bounding box center [793, 28] width 1061 height 28
click at [456, 28] on div "Customer Pulse Survey" at bounding box center [793, 28] width 1061 height 28
click at [455, 21] on div "Customer Pulse Survey" at bounding box center [793, 28] width 1061 height 28
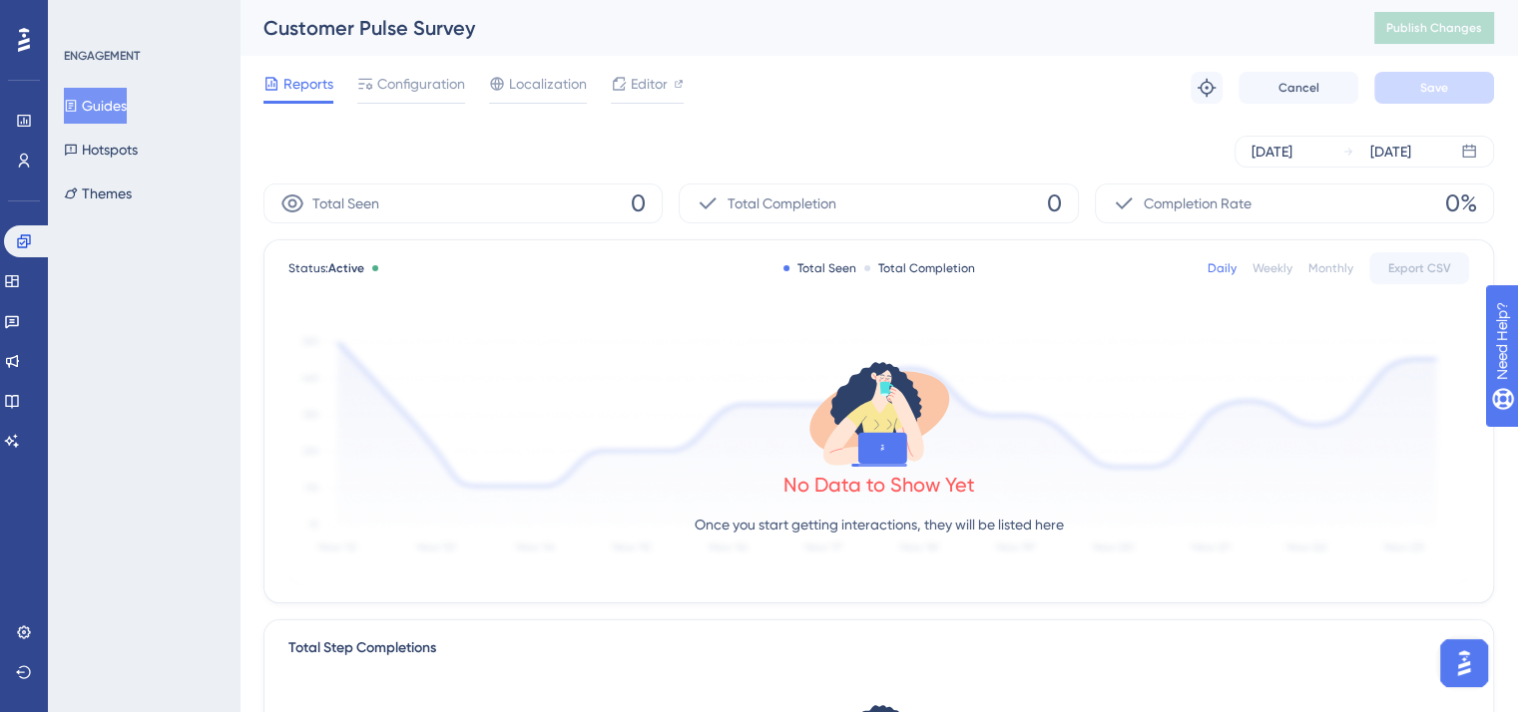
click at [373, 33] on div "Customer Pulse Survey" at bounding box center [793, 28] width 1061 height 28
click at [486, 37] on div "Customer Pulse Survey" at bounding box center [793, 28] width 1061 height 28
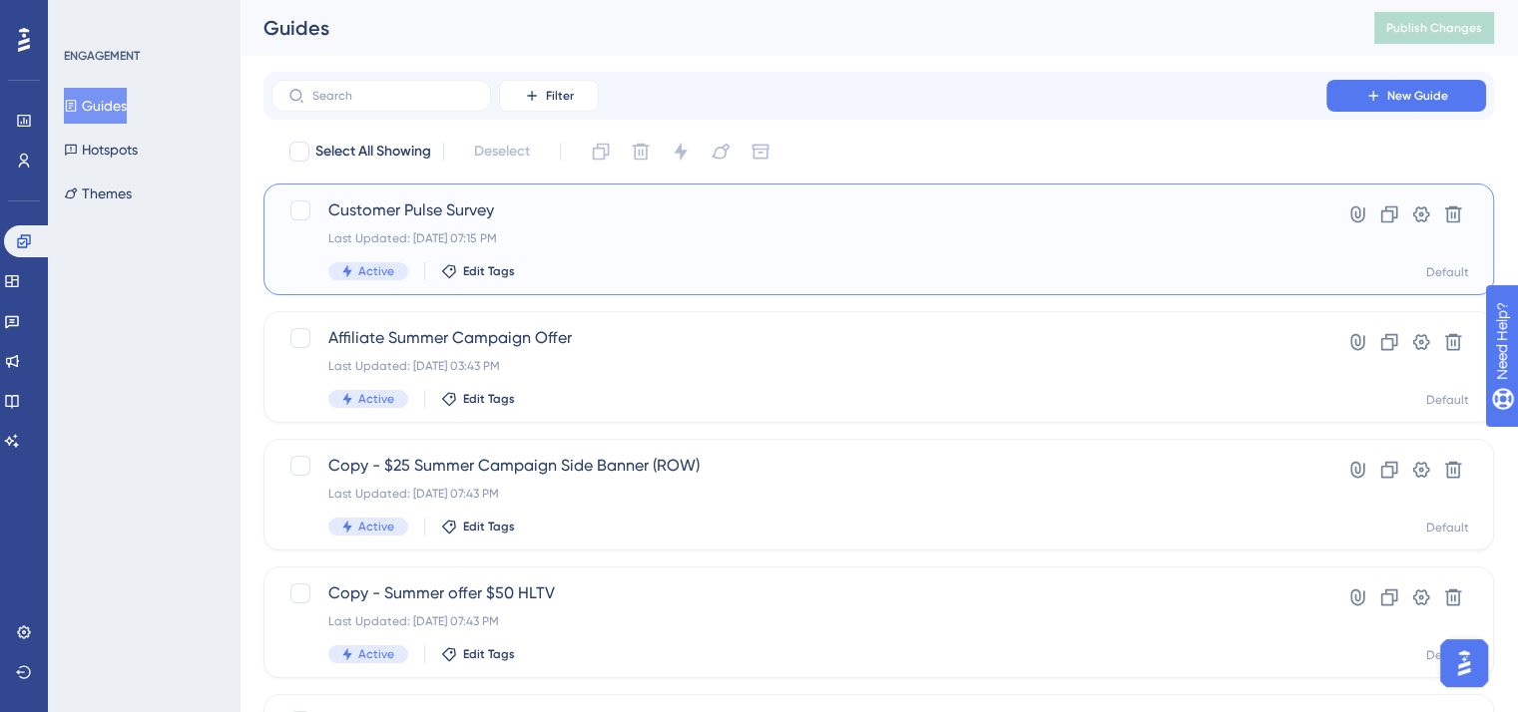
click at [500, 225] on div "Customer Pulse Survey Last Updated: [DATE] 07:15 PM Active Edit Tags" at bounding box center [798, 240] width 941 height 82
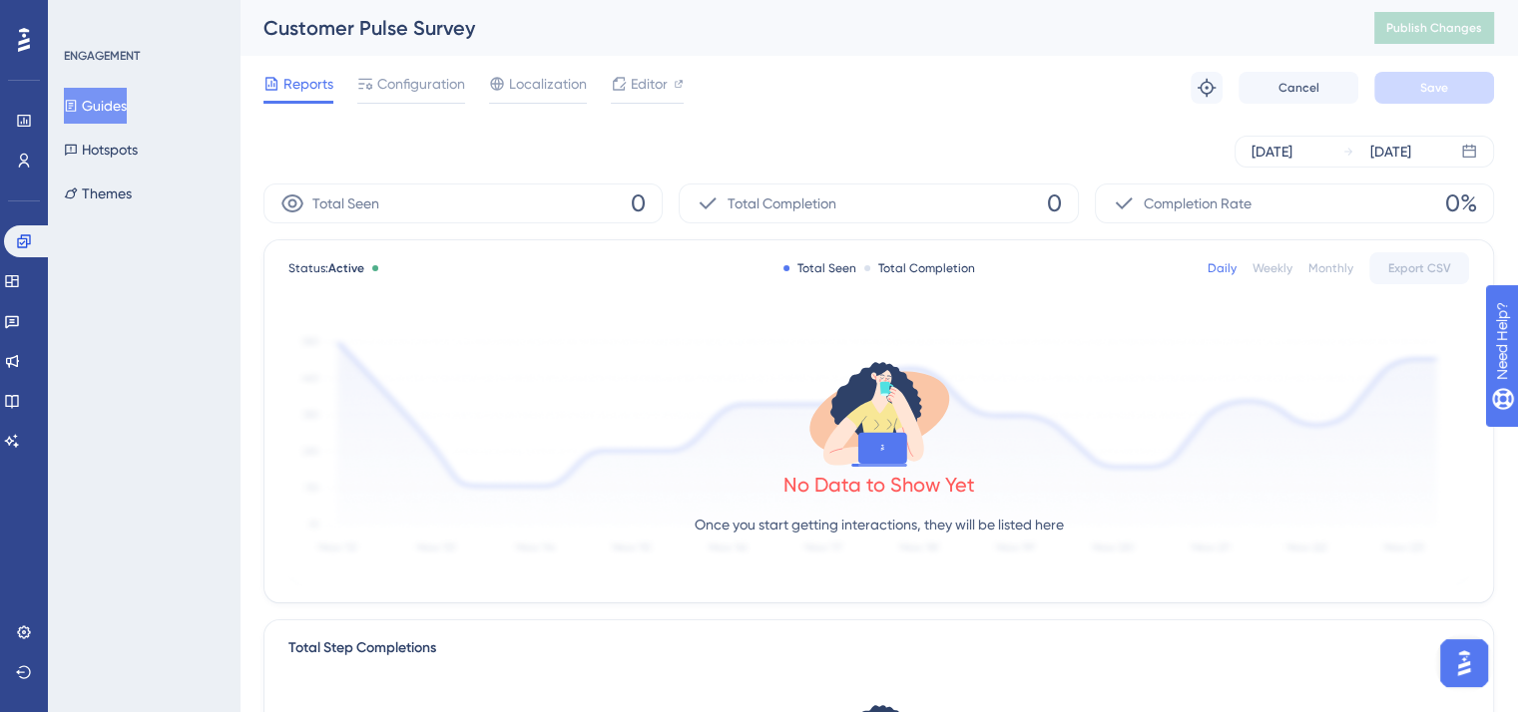
click at [431, 28] on div "Customer Pulse Survey" at bounding box center [793, 28] width 1061 height 28
click at [388, 93] on span "Configuration" at bounding box center [421, 84] width 88 height 24
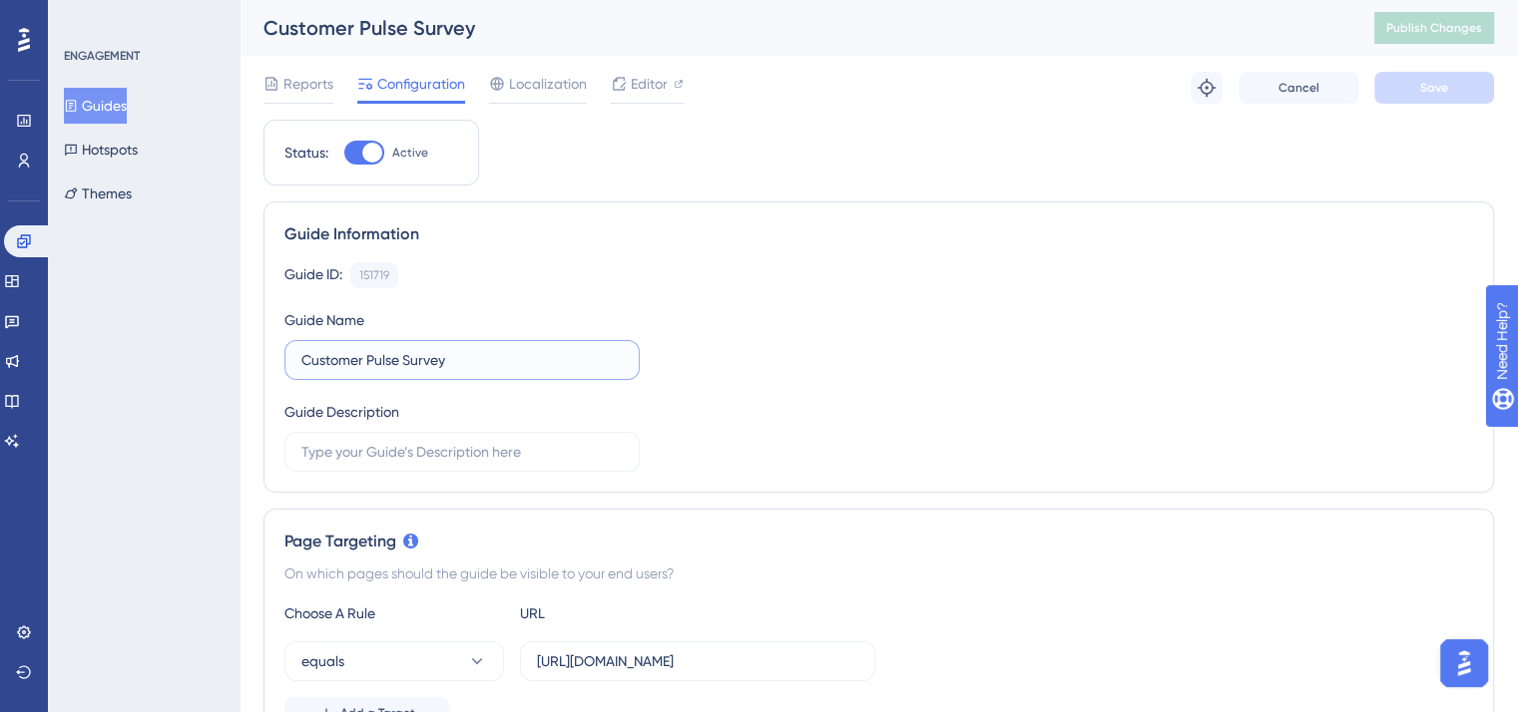
click at [492, 353] on input "Customer Pulse Survey" at bounding box center [461, 360] width 321 height 22
type input "Customer Pulse Survey - 2025"
click at [1405, 102] on button "Save" at bounding box center [1434, 88] width 120 height 32
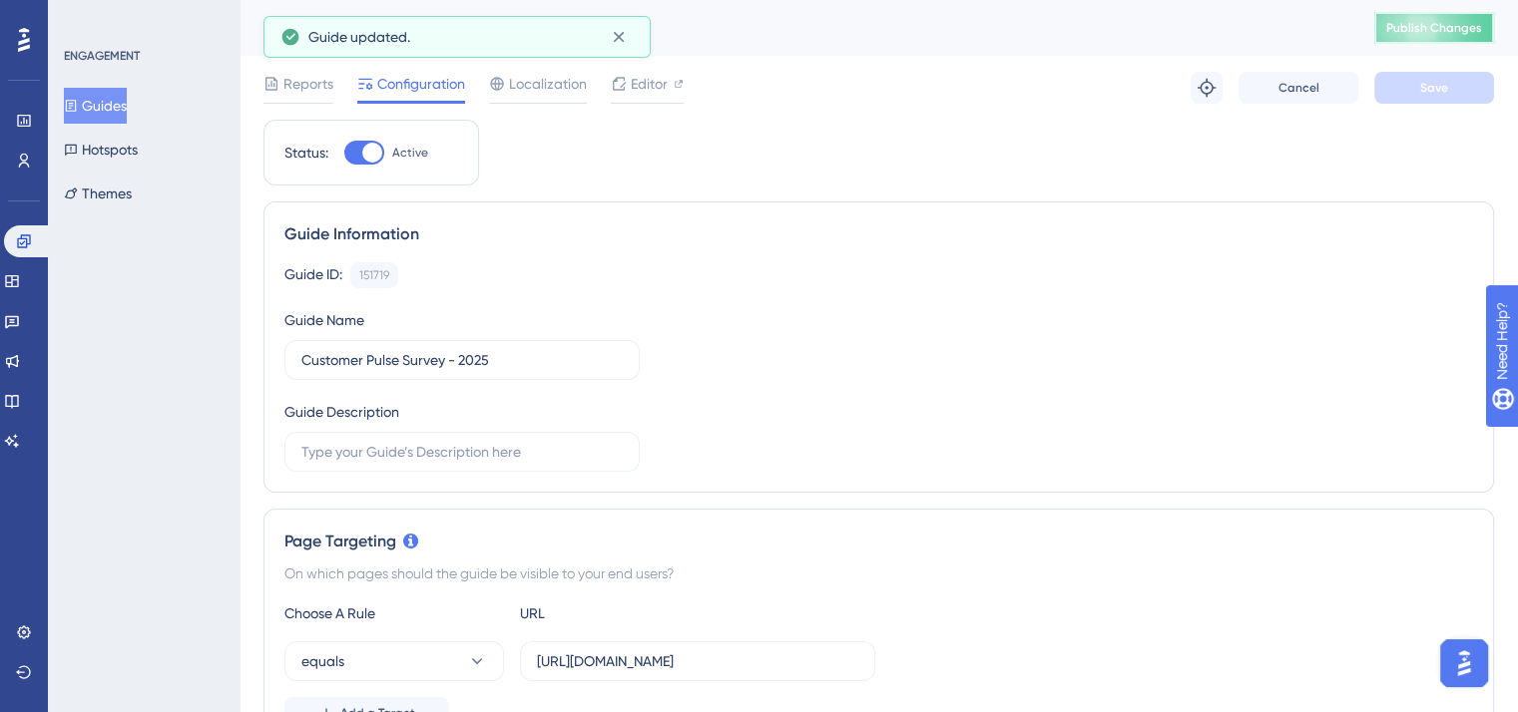
click at [1431, 25] on span "Publish Changes" at bounding box center [1434, 28] width 96 height 16
